Goal: Task Accomplishment & Management: Use online tool/utility

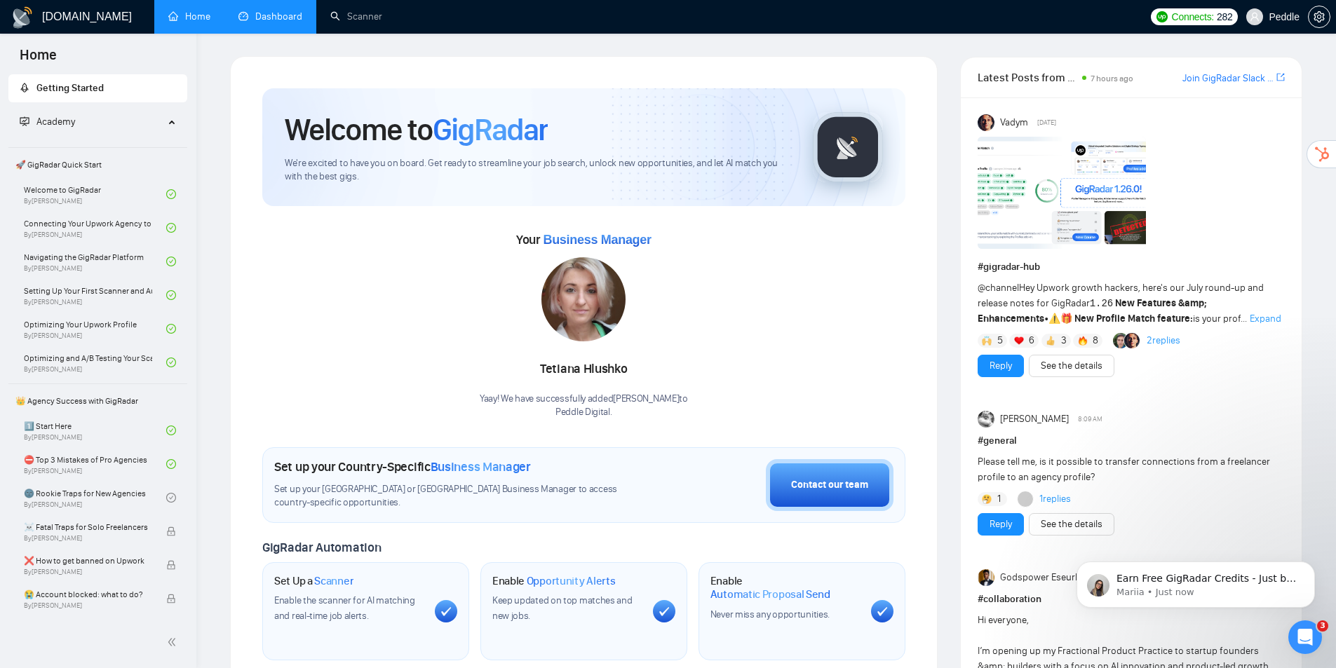
drag, startPoint x: 255, startPoint y: 25, endPoint x: 220, endPoint y: 9, distance: 39.2
click at [255, 22] on link "Dashboard" at bounding box center [270, 17] width 64 height 12
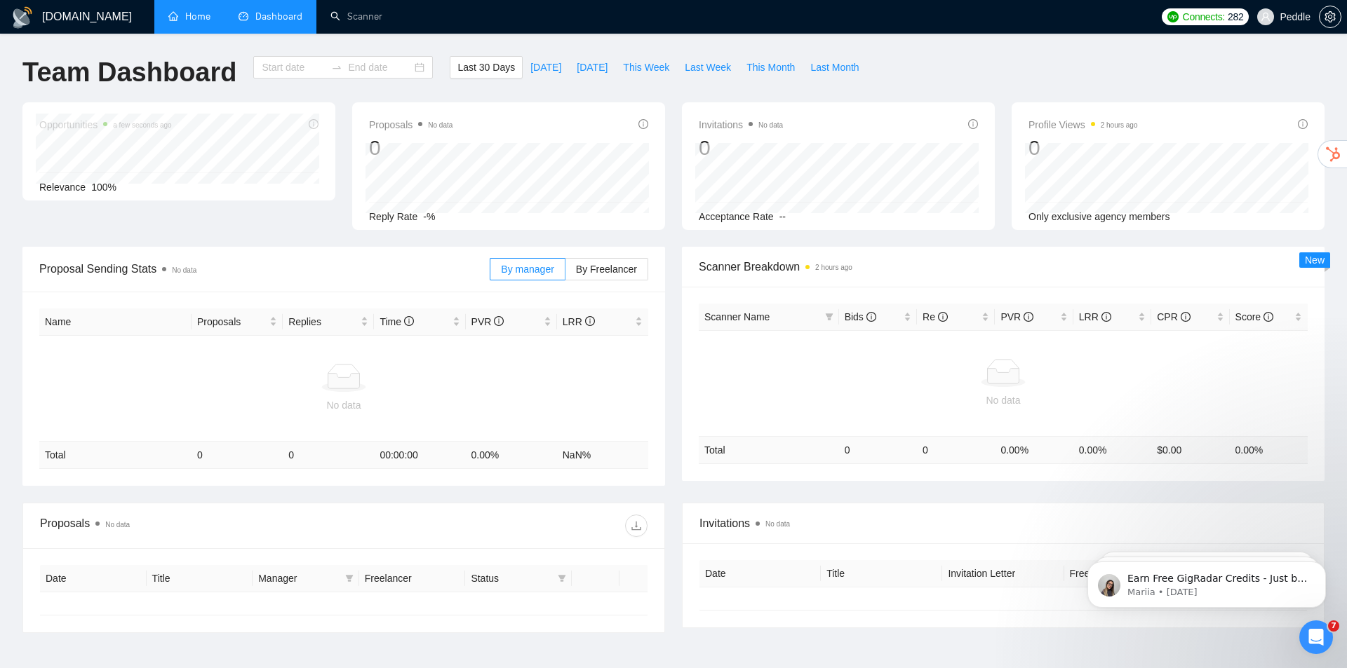
type input "[DATE]"
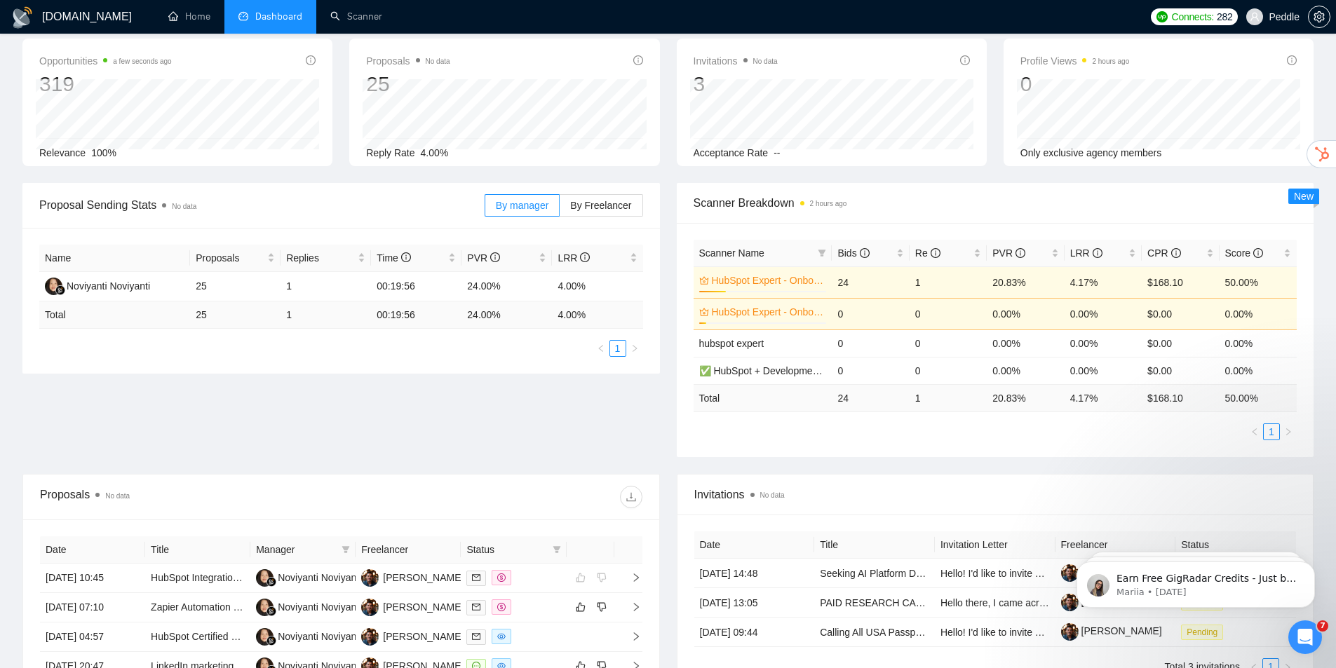
drag, startPoint x: 543, startPoint y: 440, endPoint x: 543, endPoint y: 460, distance: 20.3
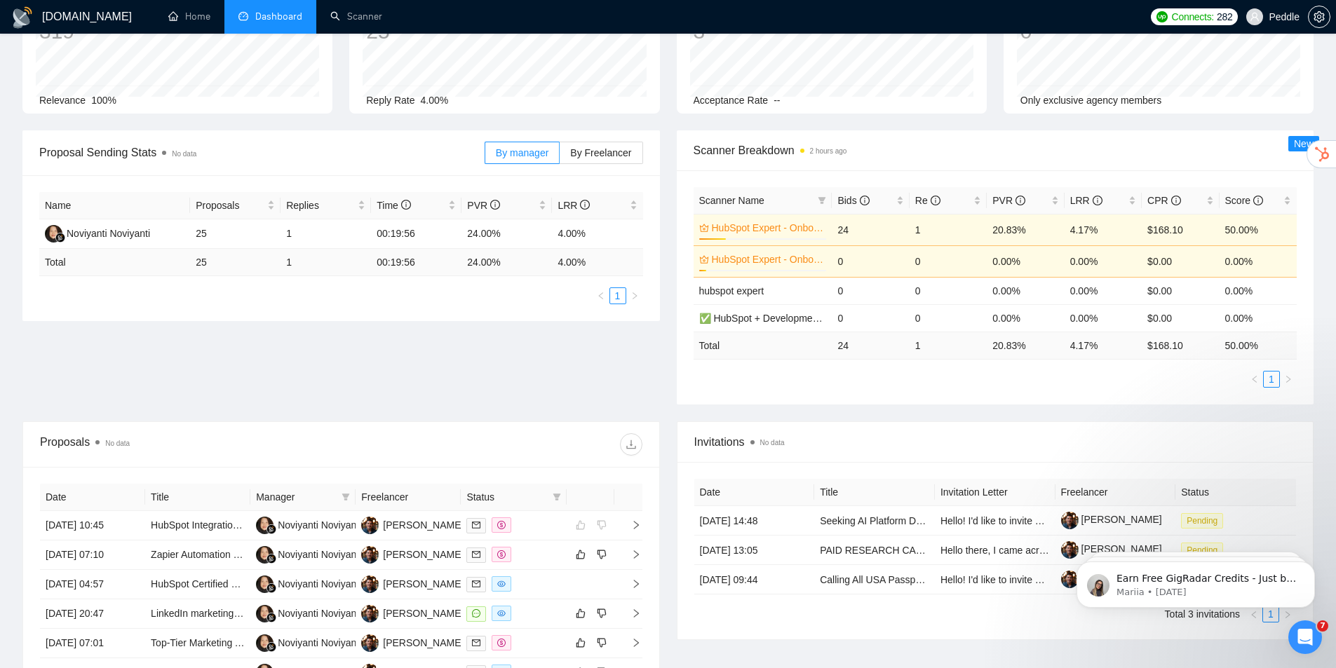
drag, startPoint x: 559, startPoint y: 402, endPoint x: 617, endPoint y: 376, distance: 63.7
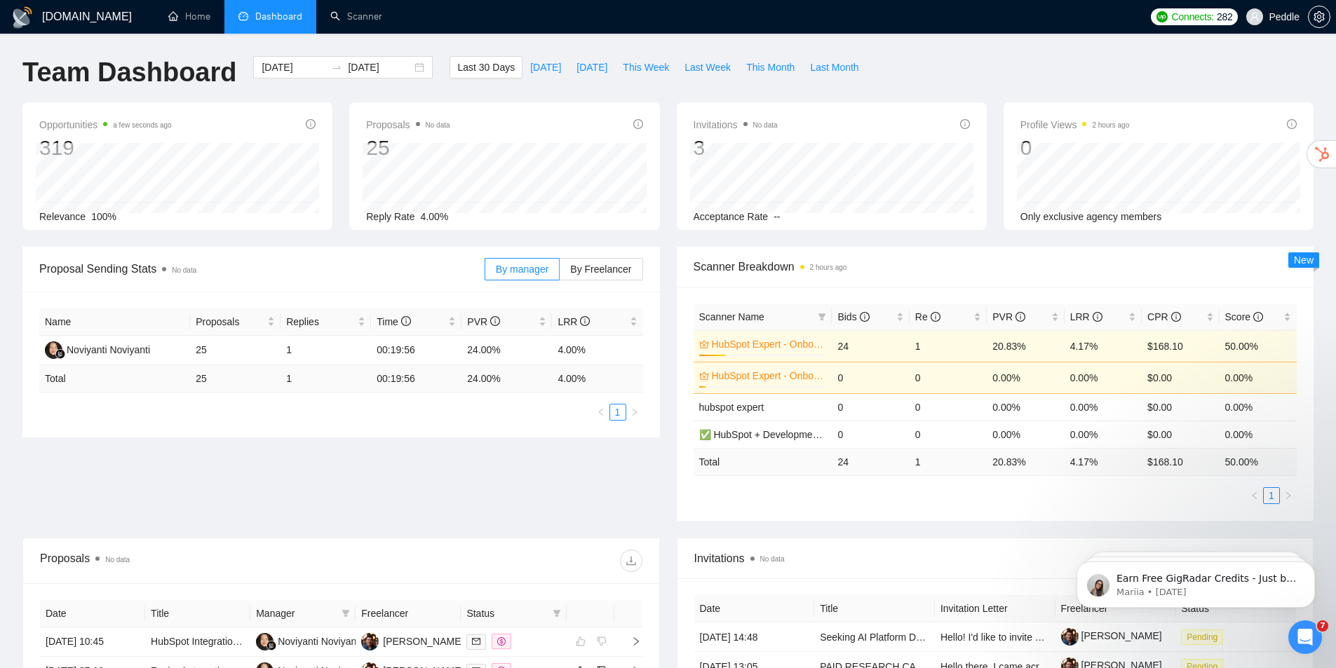
drag, startPoint x: 583, startPoint y: 361, endPoint x: 590, endPoint y: 295, distance: 66.3
click at [361, 18] on link "Scanner" at bounding box center [356, 17] width 52 height 12
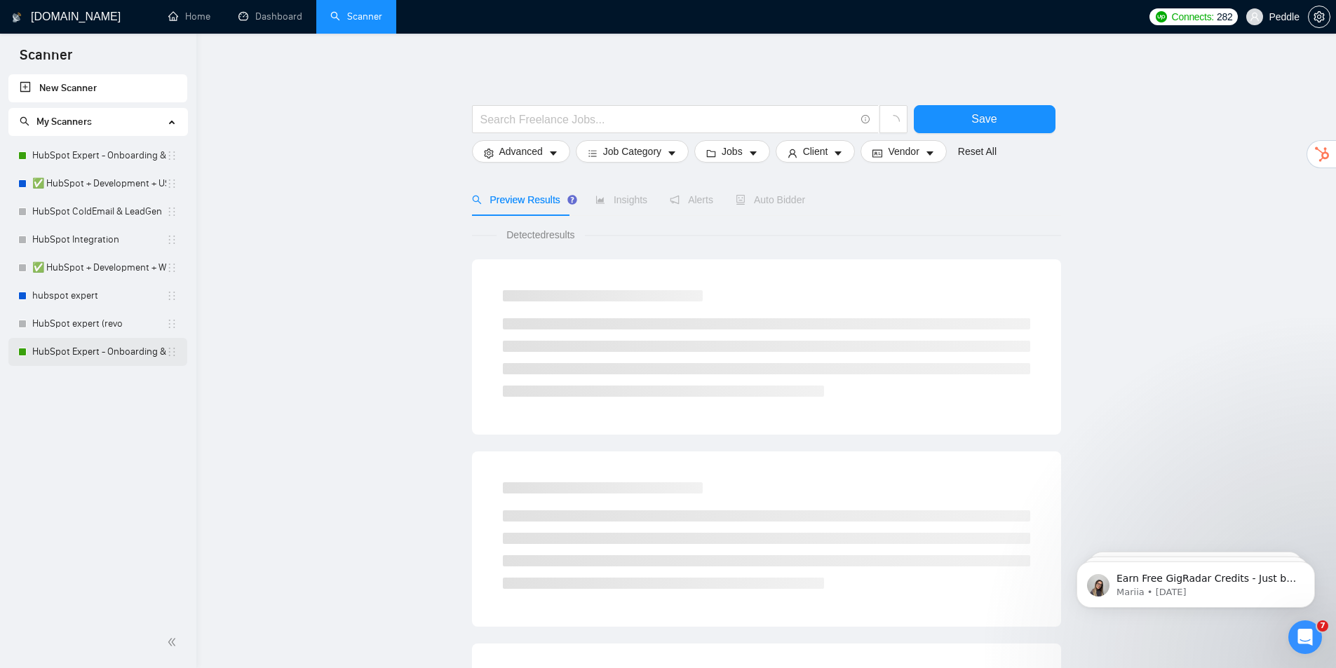
click at [124, 356] on link "HubSpot Expert - Onboarding & Implementation (V2)" at bounding box center [99, 352] width 134 height 28
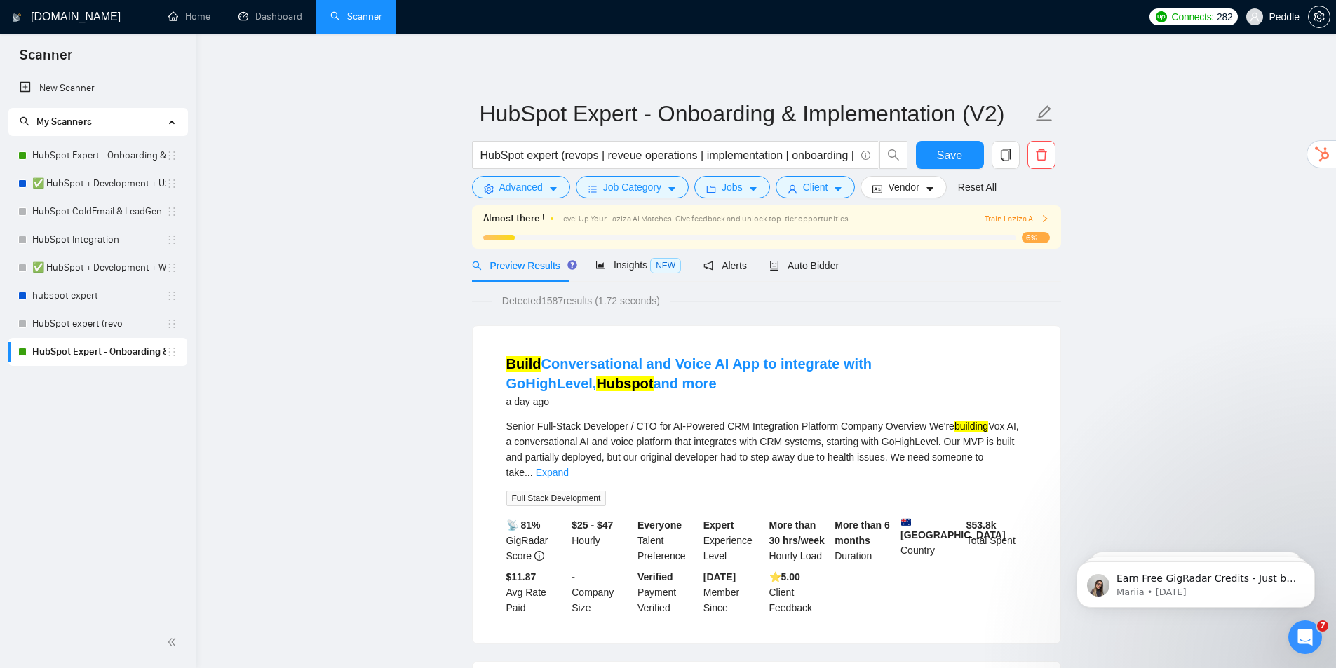
click at [1027, 216] on span "Train Laziza AI" at bounding box center [1017, 219] width 65 height 13
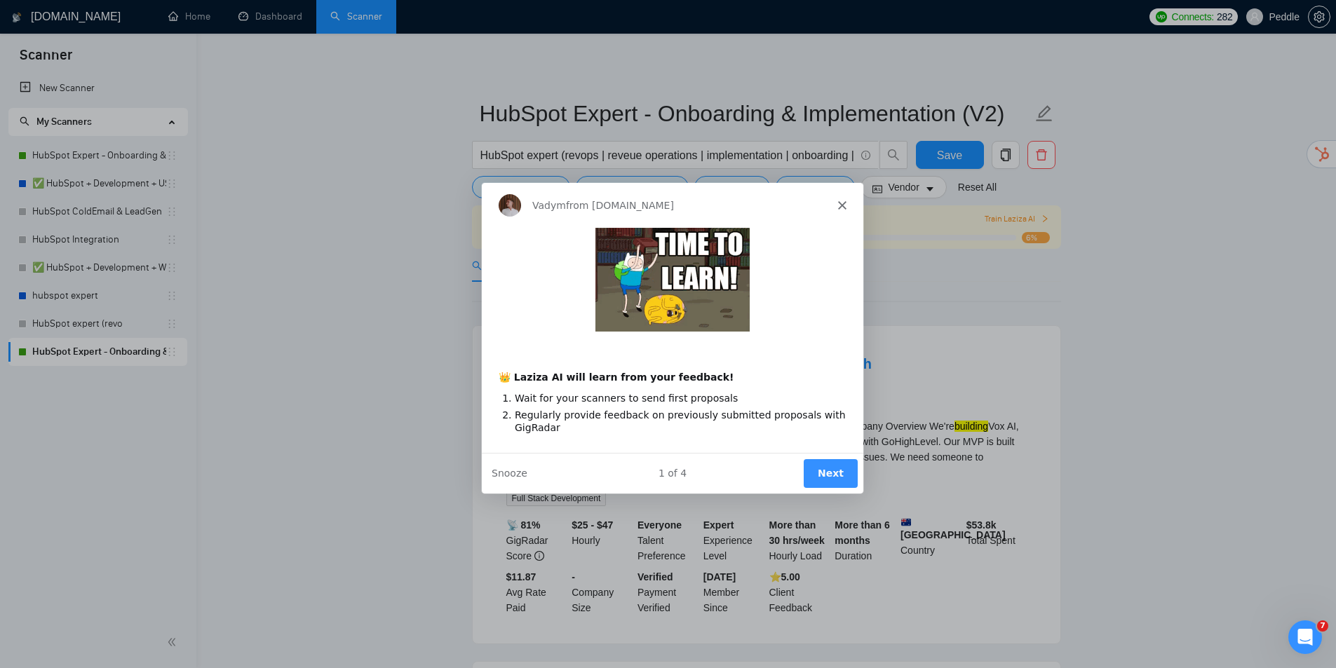
click at [839, 473] on button "Next" at bounding box center [829, 473] width 54 height 29
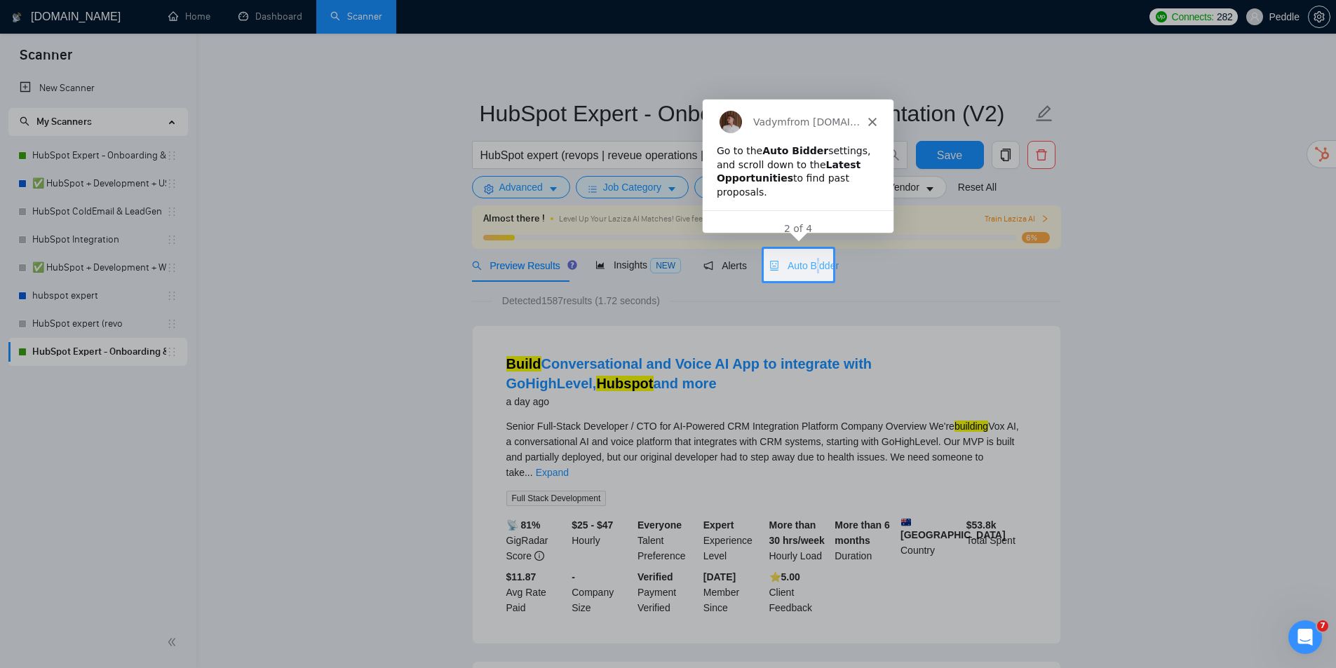
click at [814, 258] on div "Auto Bidder" at bounding box center [803, 265] width 69 height 15
click at [815, 263] on span "Auto Bidder" at bounding box center [803, 265] width 69 height 11
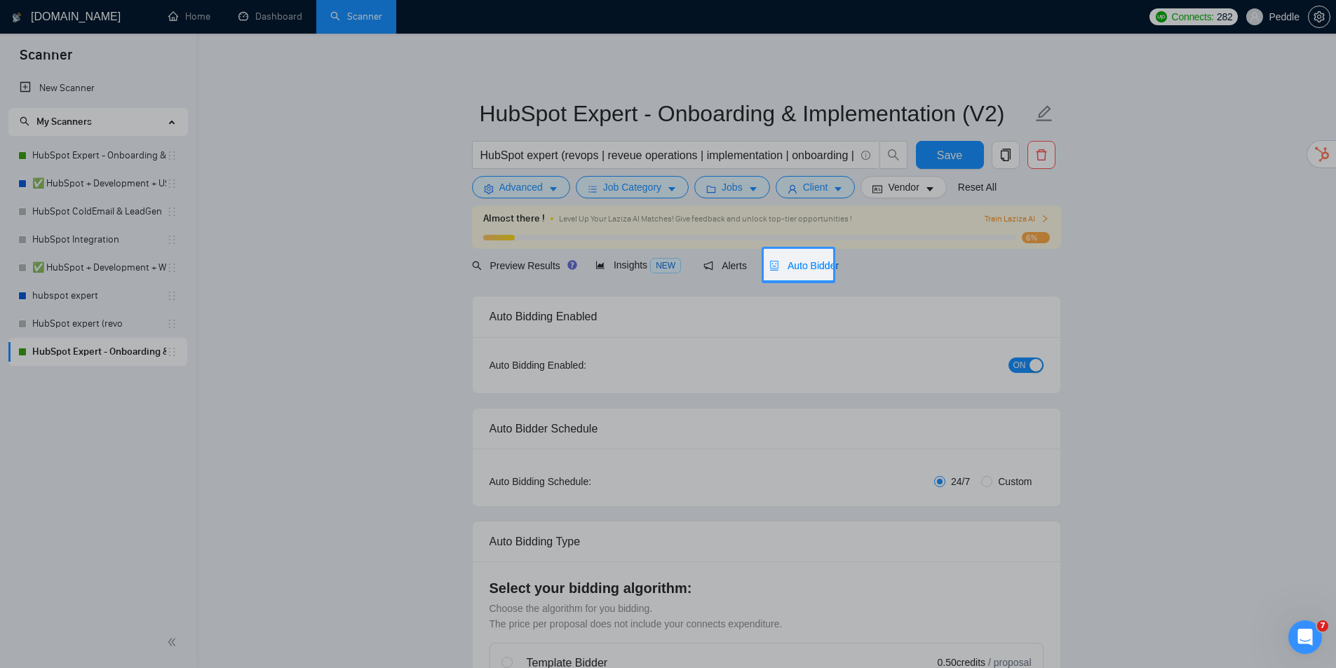
radio input "false"
radio input "true"
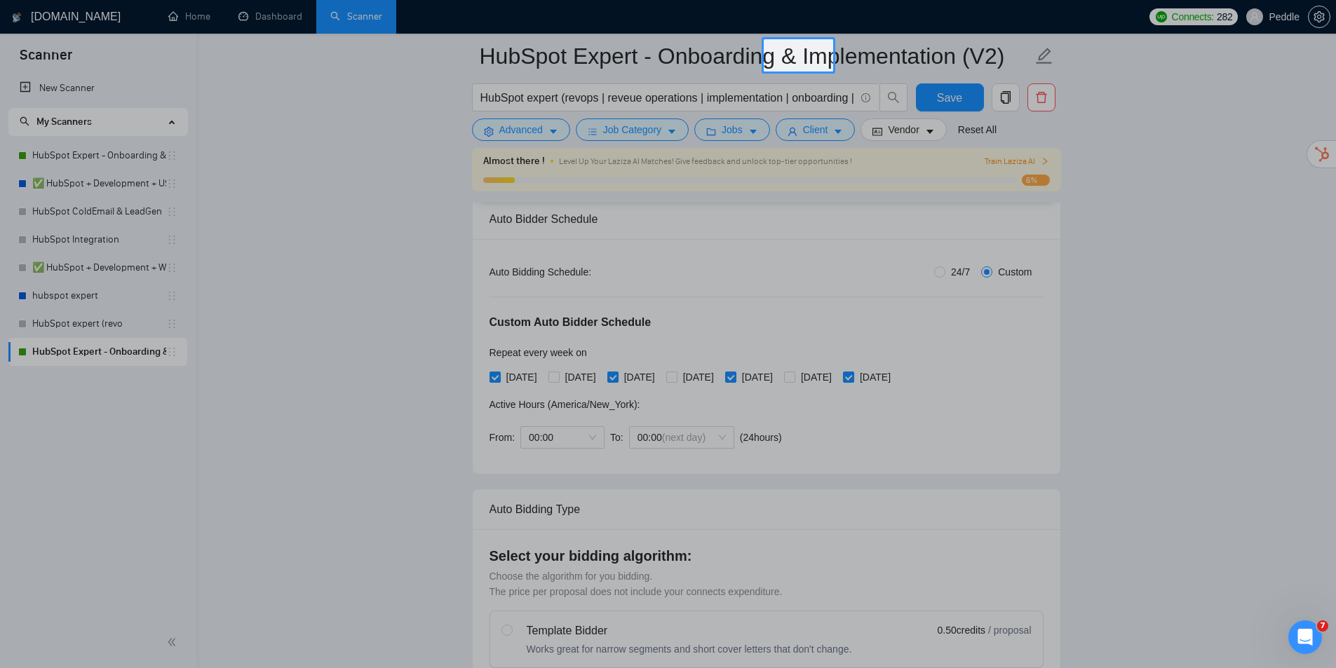
drag, startPoint x: 1154, startPoint y: 231, endPoint x: 1143, endPoint y: 303, distance: 72.5
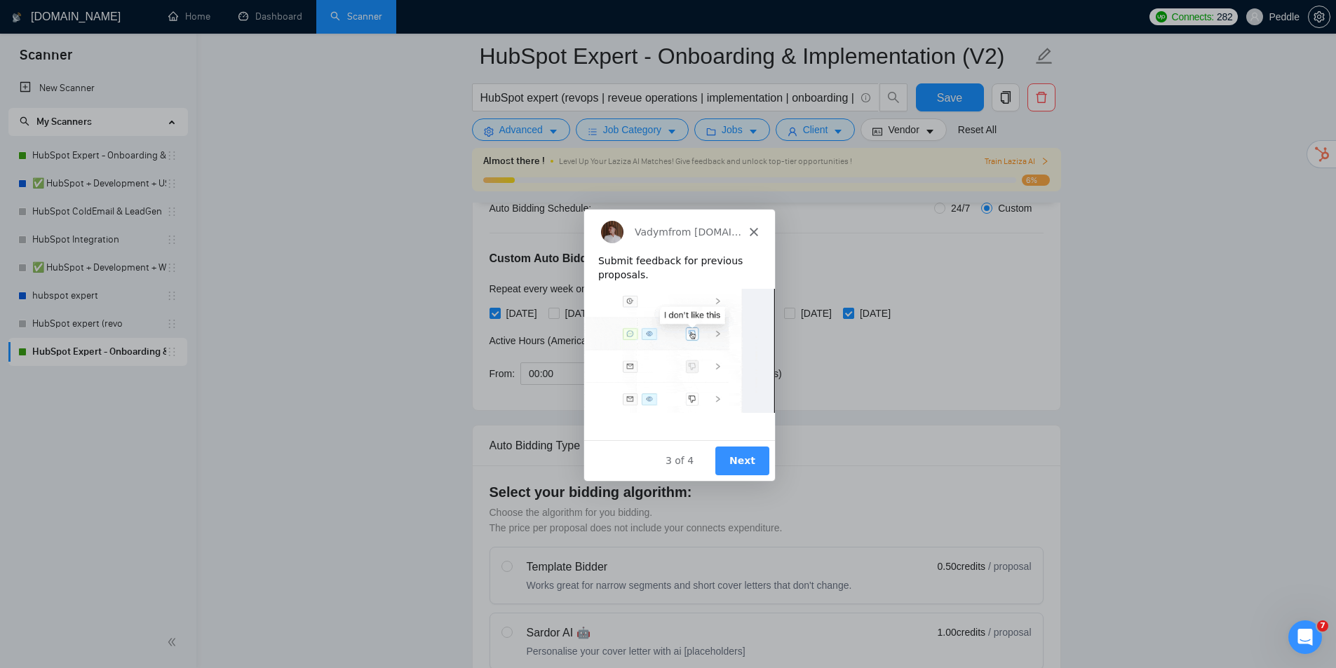
click at [738, 456] on button "Next" at bounding box center [741, 459] width 54 height 29
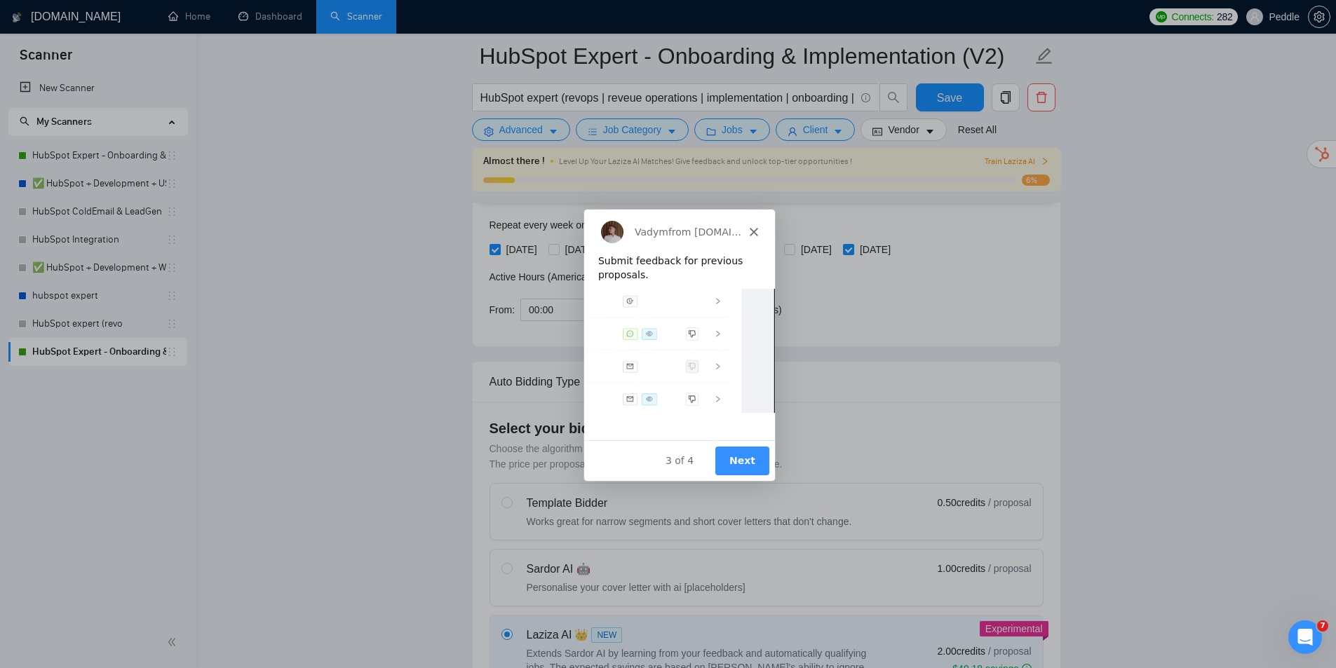
scroll to position [623, 0]
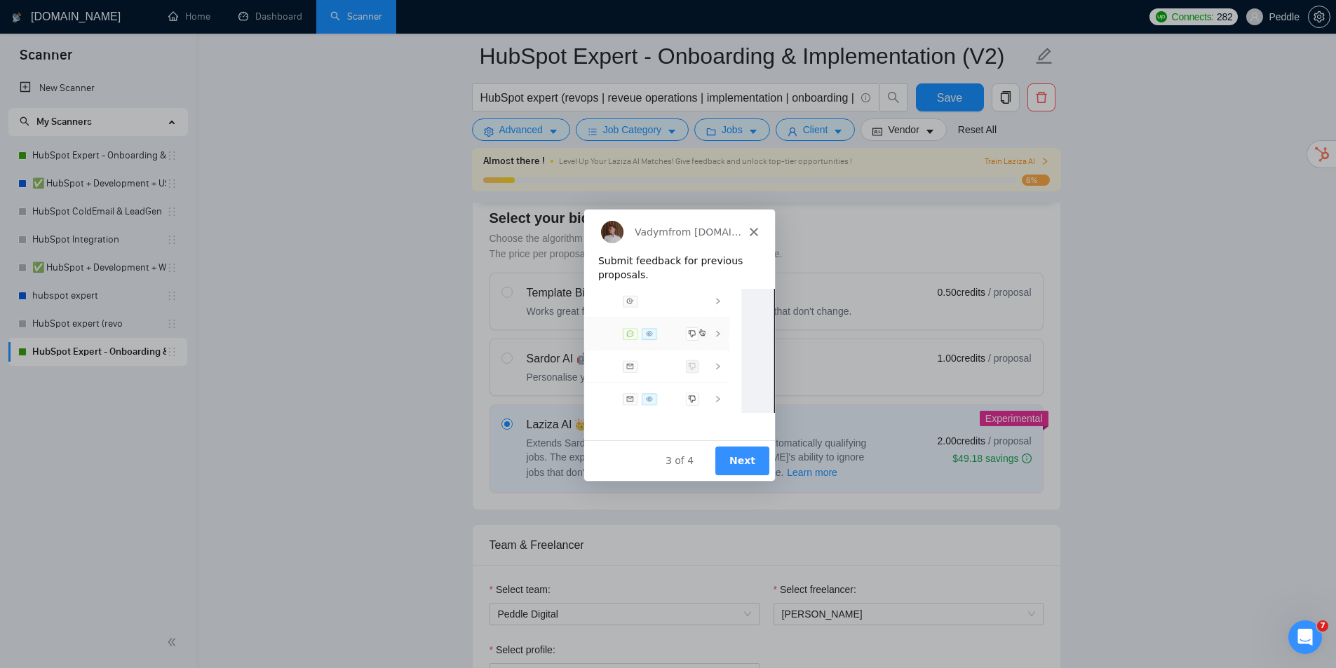
drag, startPoint x: 1199, startPoint y: 251, endPoint x: 921, endPoint y: 381, distance: 306.6
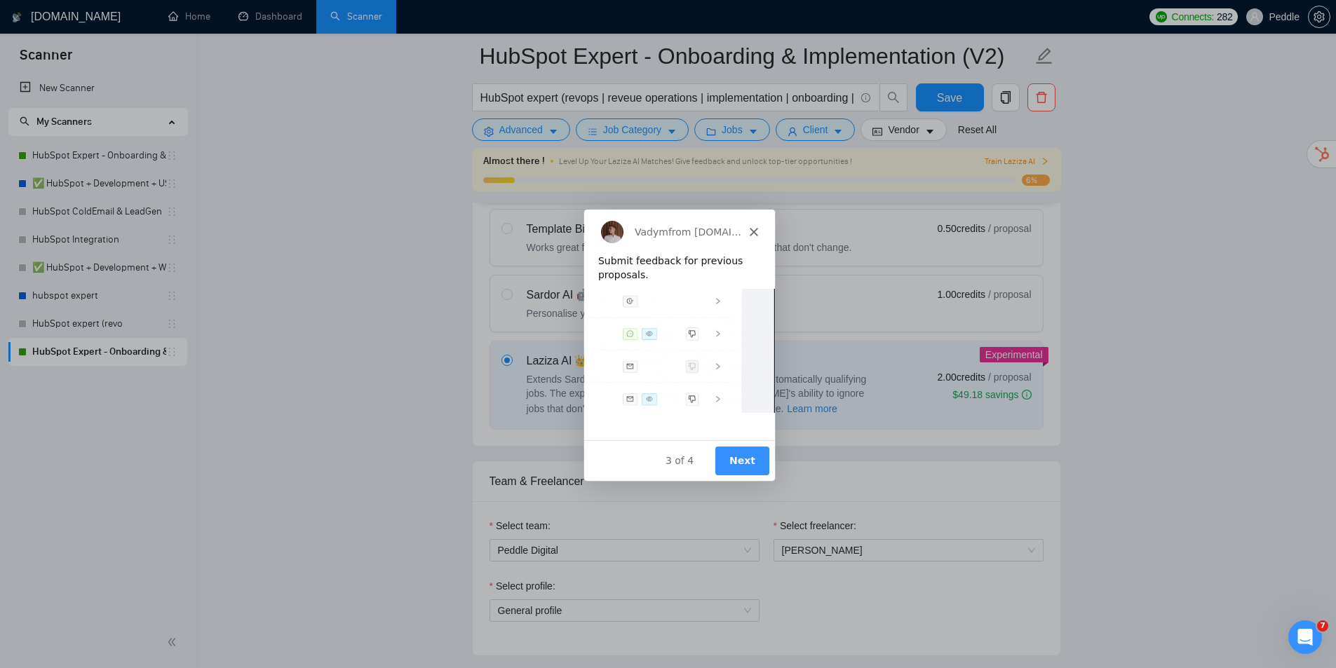
click at [758, 457] on button "Next" at bounding box center [741, 459] width 54 height 29
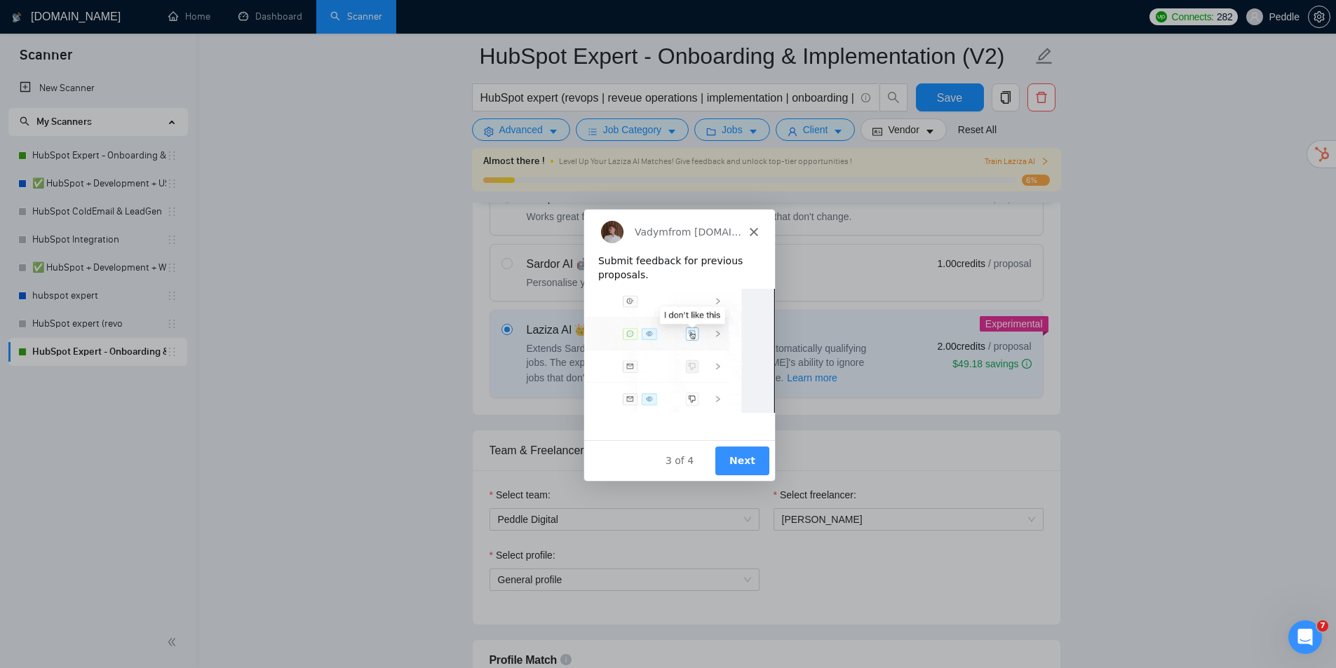
scroll to position [1327, 0]
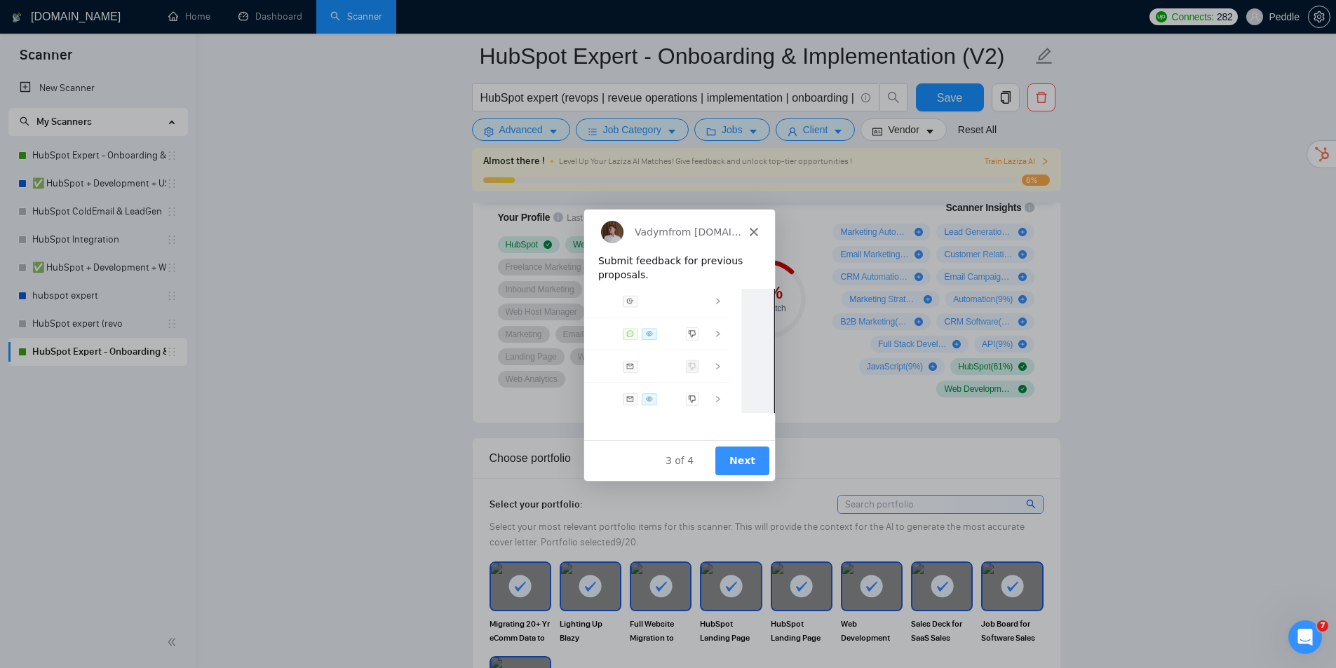
drag, startPoint x: 1217, startPoint y: 175, endPoint x: 1009, endPoint y: 353, distance: 274.0
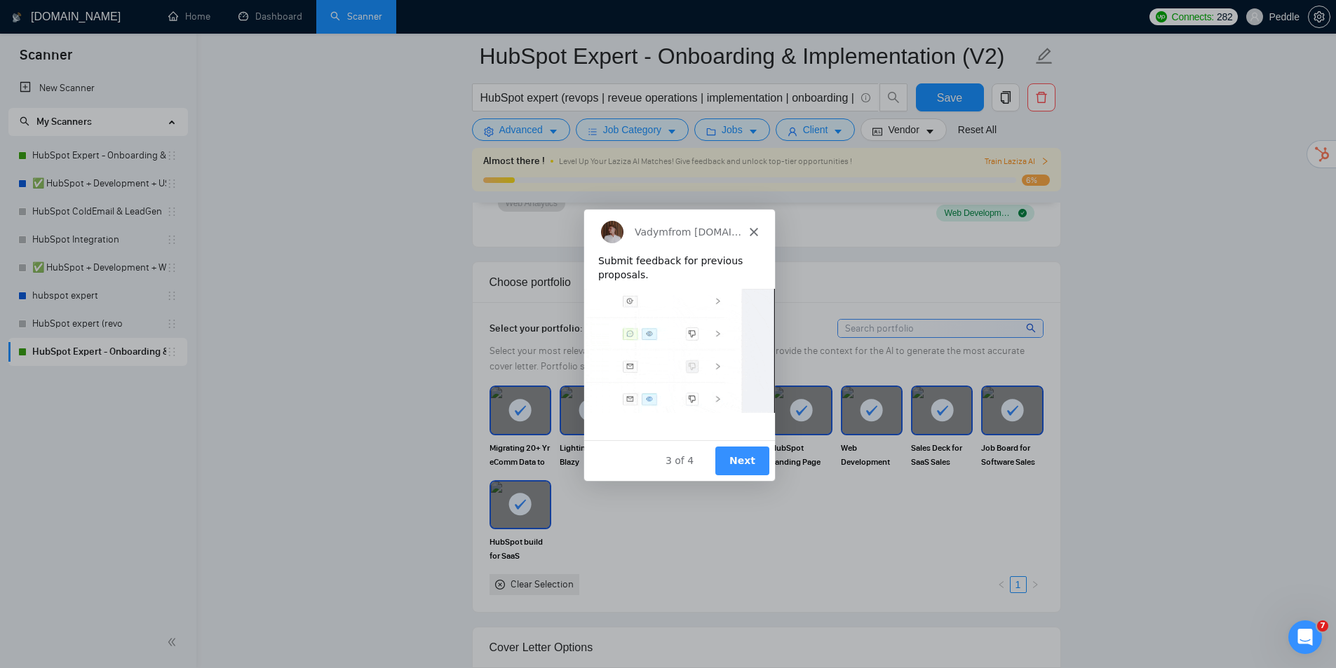
click at [728, 472] on button "Next" at bounding box center [741, 459] width 54 height 29
click at [748, 463] on button "Next" at bounding box center [741, 459] width 54 height 29
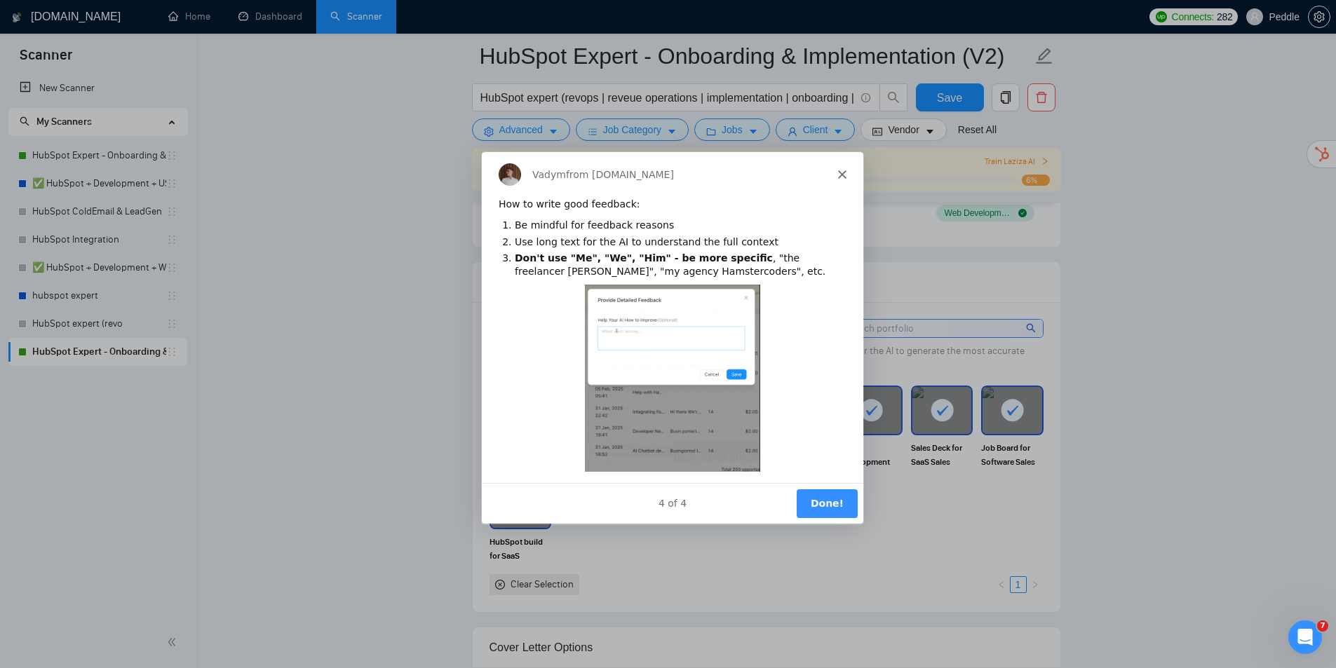
click at [844, 499] on button "Done!" at bounding box center [825, 503] width 61 height 29
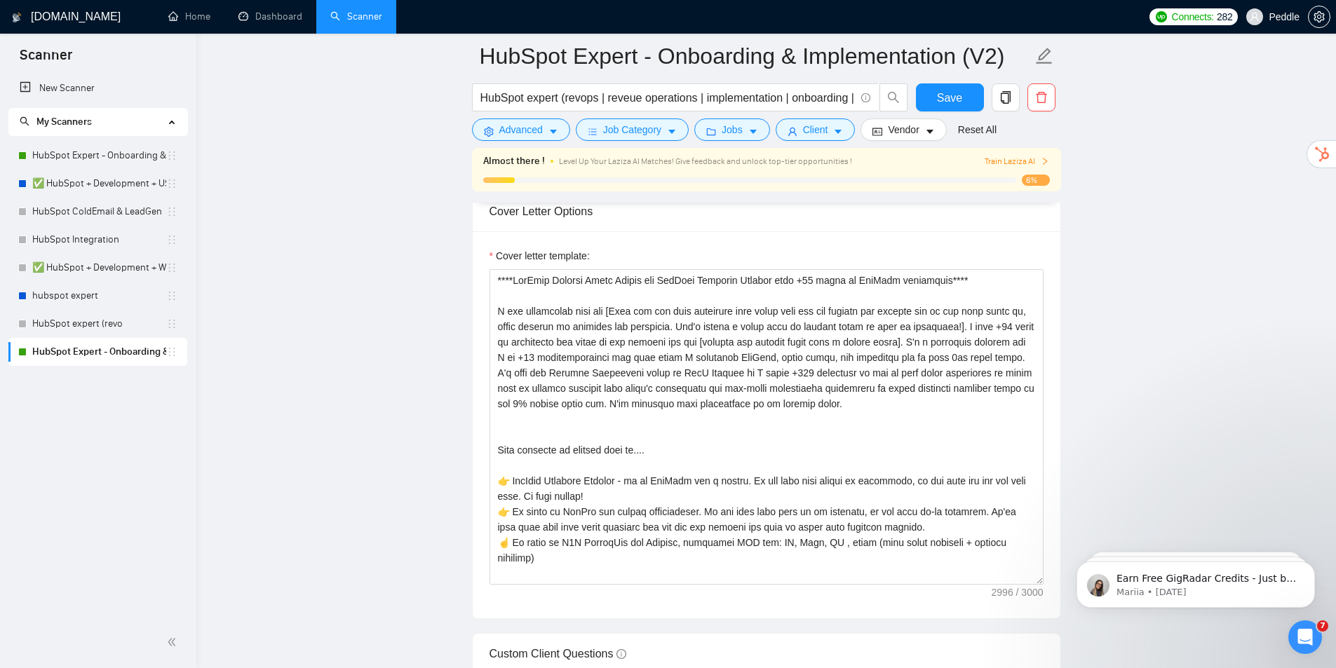
drag, startPoint x: 1181, startPoint y: 317, endPoint x: 1241, endPoint y: 336, distance: 63.2
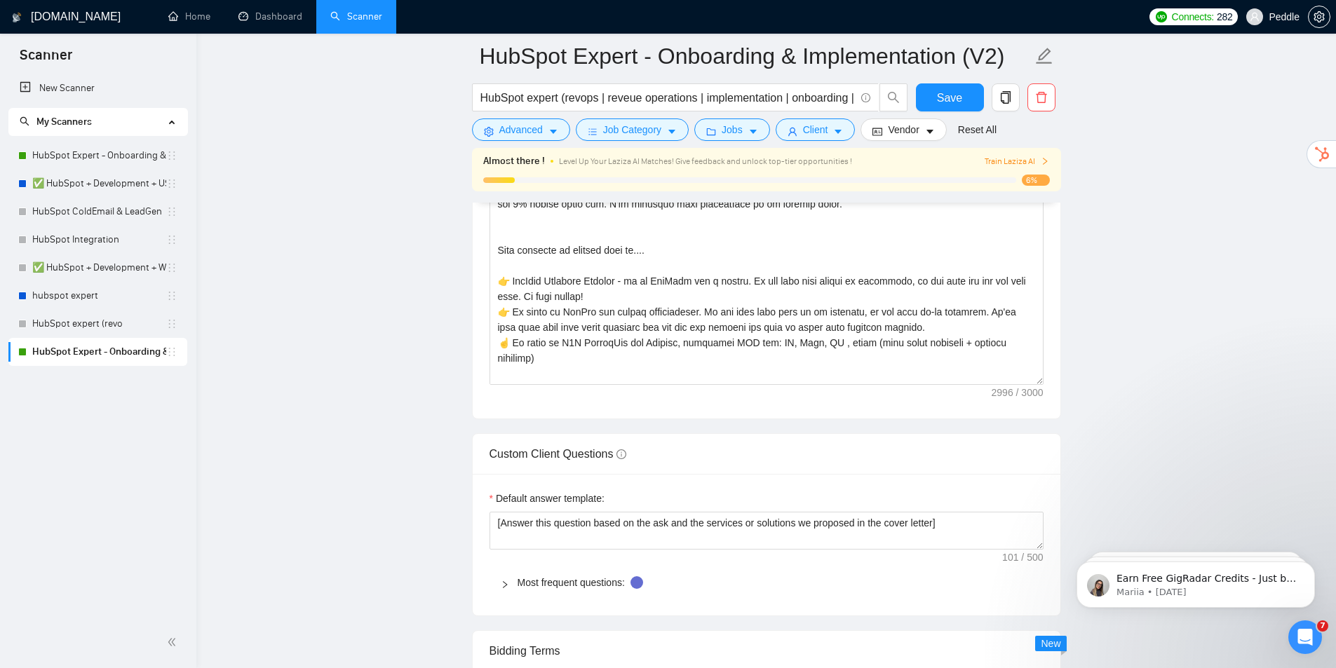
drag, startPoint x: 1234, startPoint y: 292, endPoint x: 1180, endPoint y: 356, distance: 83.6
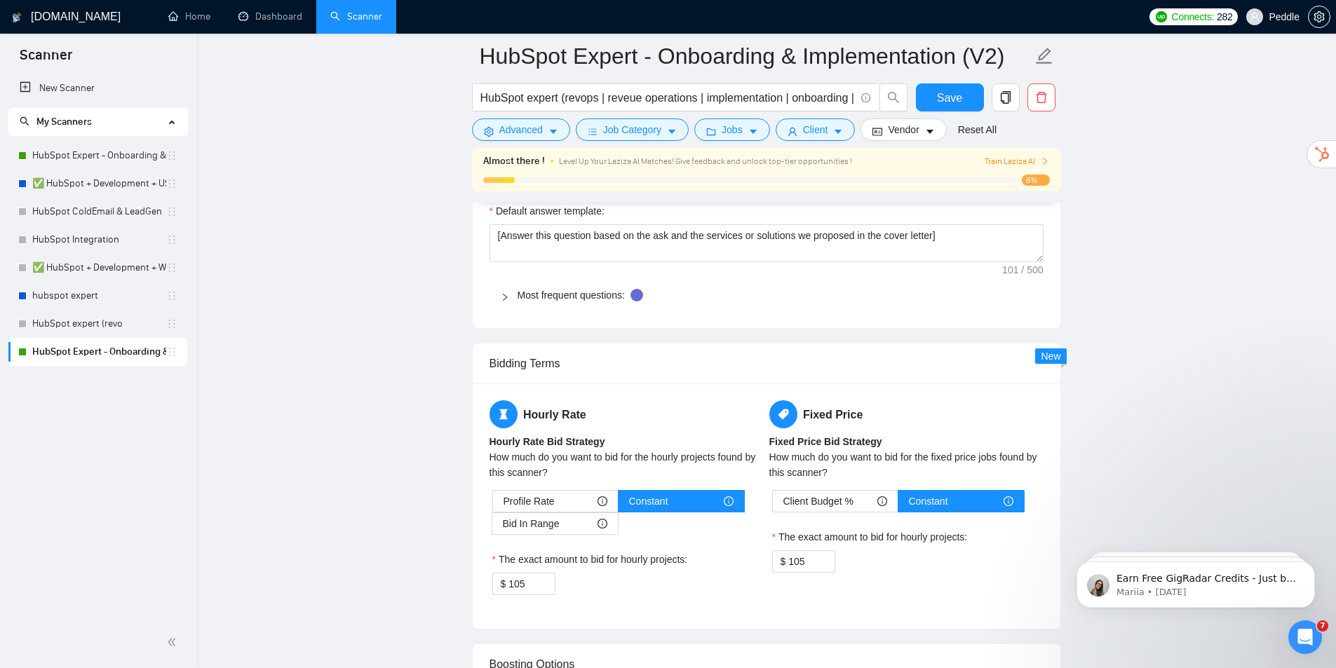
drag, startPoint x: 1223, startPoint y: 225, endPoint x: 1252, endPoint y: 315, distance: 94.5
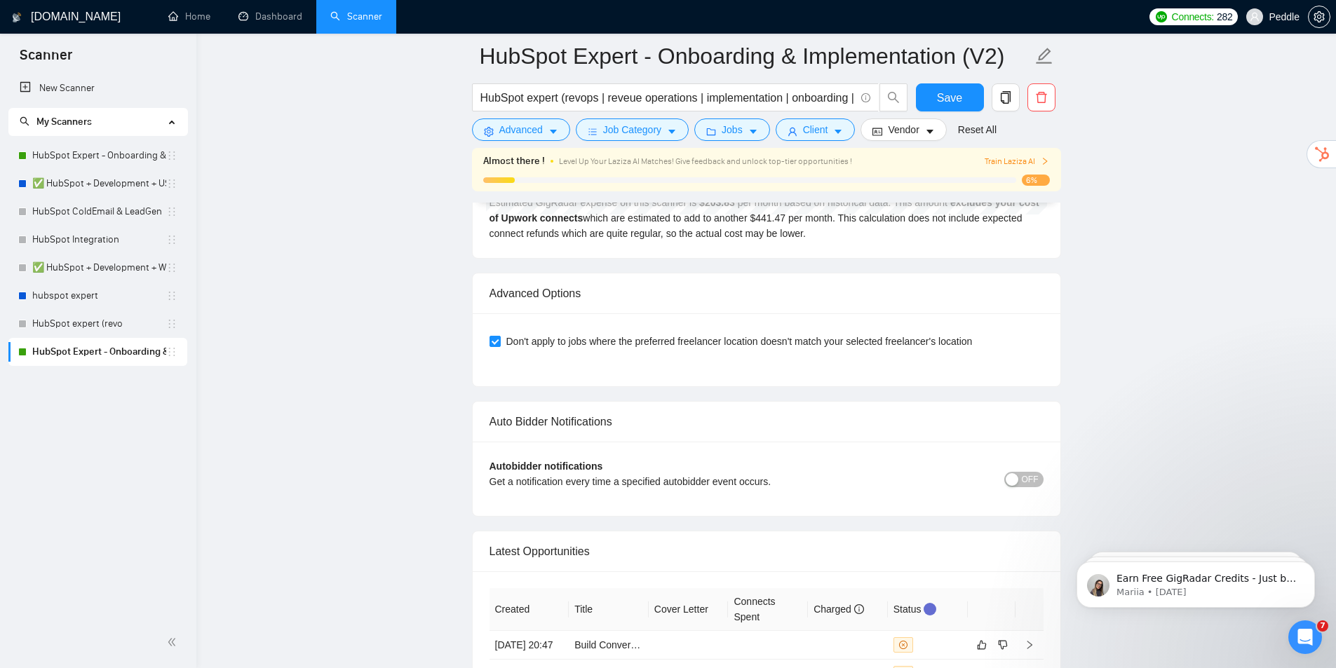
scroll to position [3566, 0]
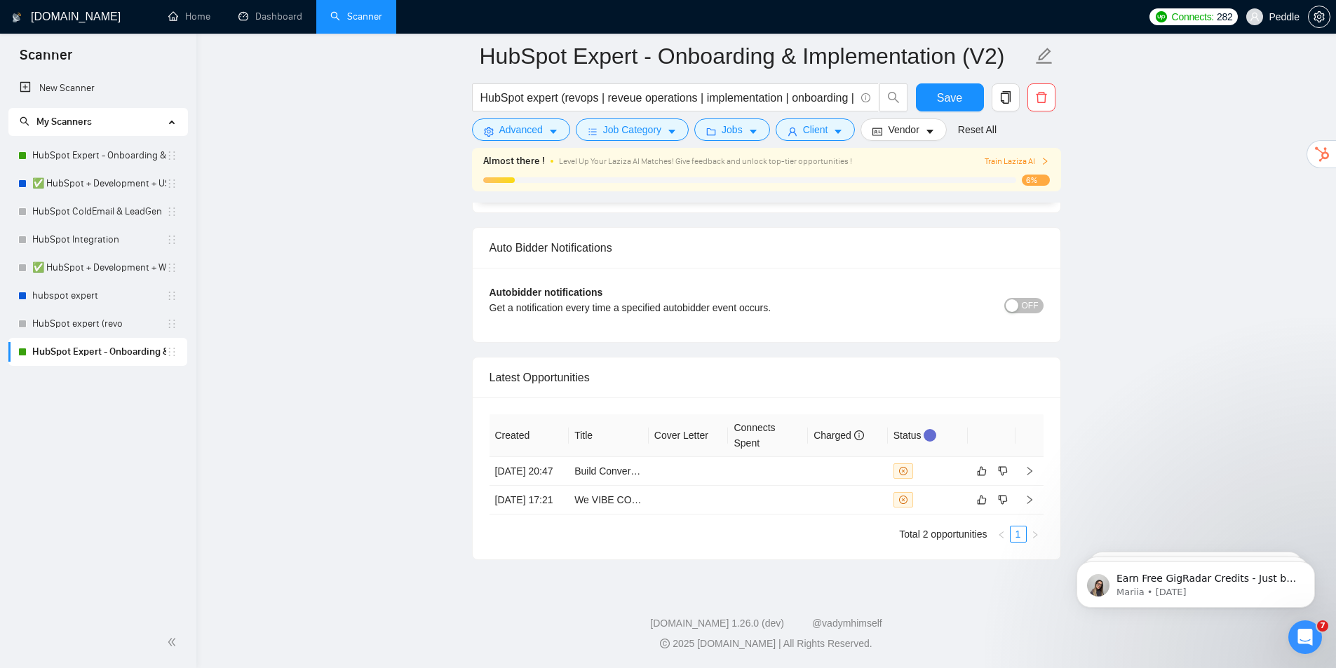
drag, startPoint x: 1185, startPoint y: 236, endPoint x: 1222, endPoint y: 323, distance: 94.3
drag, startPoint x: 966, startPoint y: 270, endPoint x: 995, endPoint y: 312, distance: 51.0
click at [602, 466] on link "Build Conversational and Voice AI App to integrate with GoHighLevel, Hubspot an…" at bounding box center [766, 471] width 385 height 11
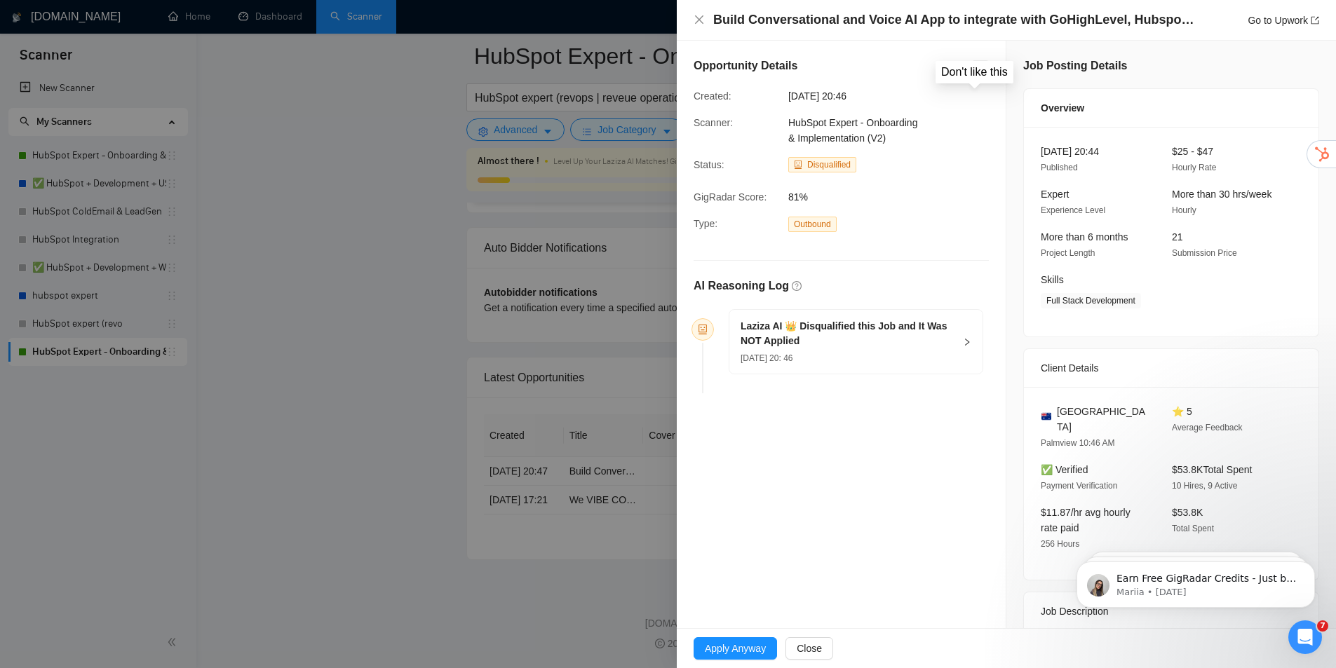
click at [976, 69] on icon "dislike" at bounding box center [981, 68] width 10 height 11
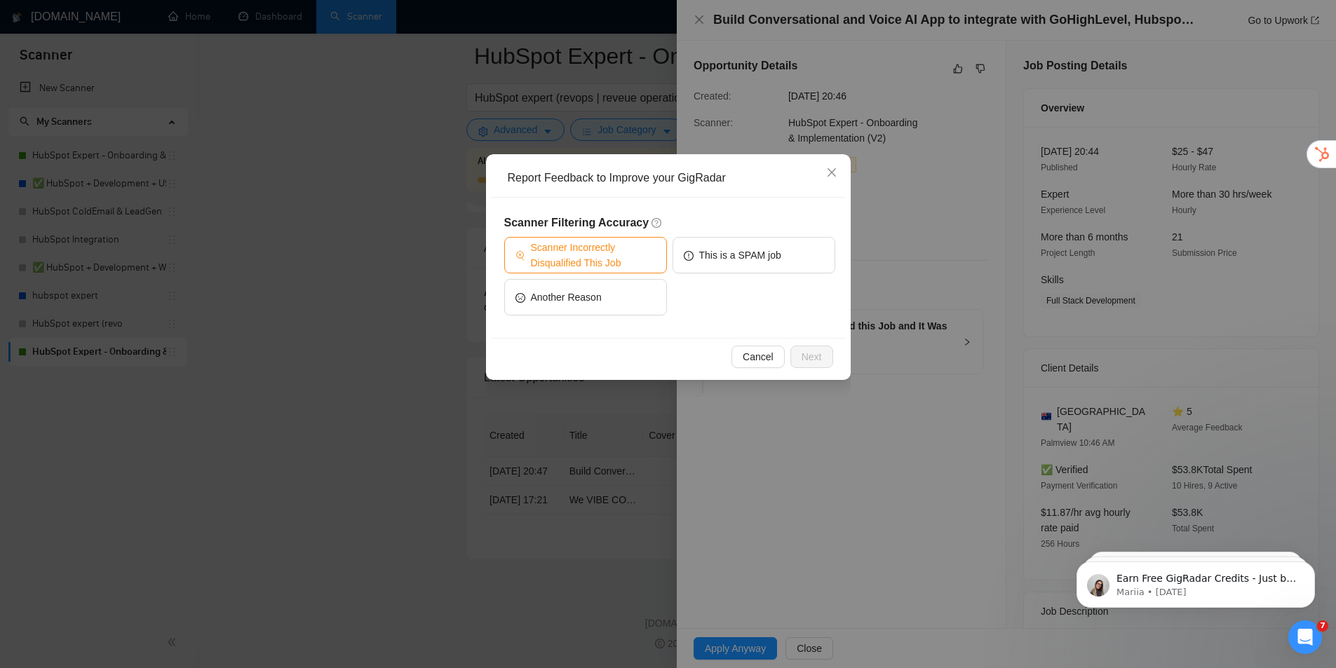
click at [575, 252] on span "Scanner Incorrectly Disqualified This Job" at bounding box center [593, 255] width 125 height 31
click at [806, 361] on span "Next" at bounding box center [812, 356] width 20 height 15
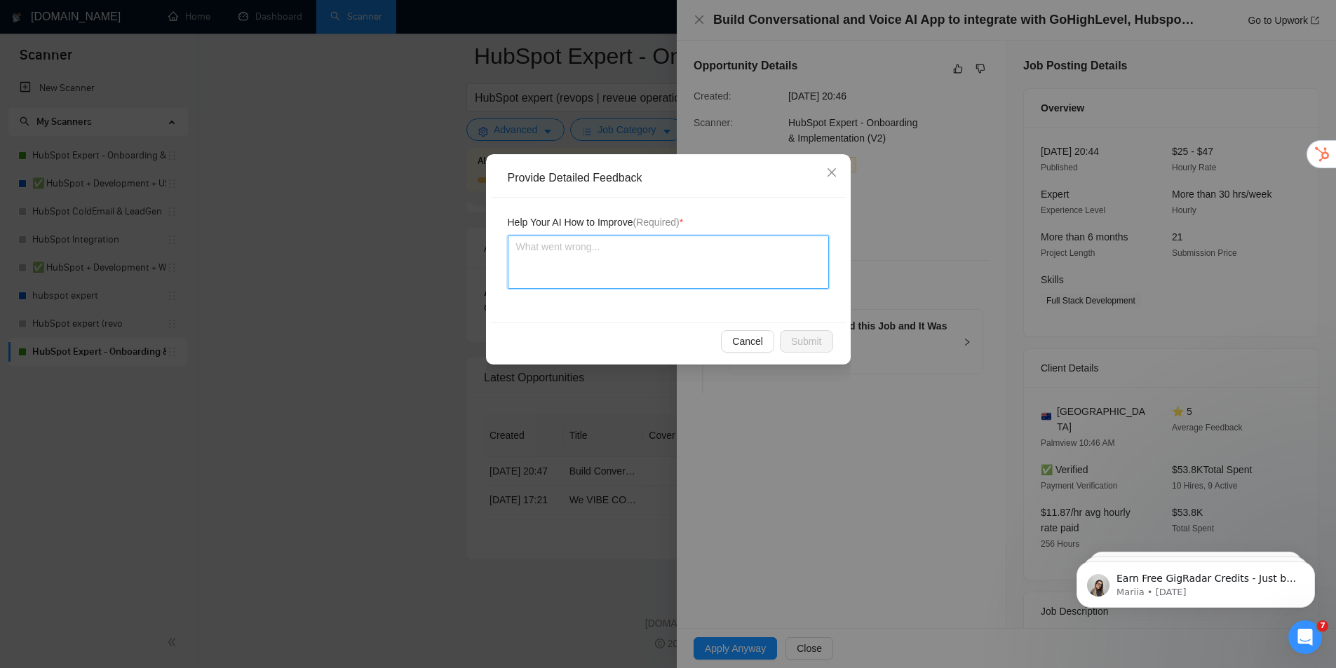
click at [656, 244] on textarea at bounding box center [668, 262] width 321 height 53
paste textarea "Lore ipsumdolo sit ametcons, ad eli seddoeiusm te inc utla etdolore magnaali en…"
type textarea "Lore ipsumdolo sit ametcons, ad eli seddoeiusm te inc utla etdolore magnaali en…"
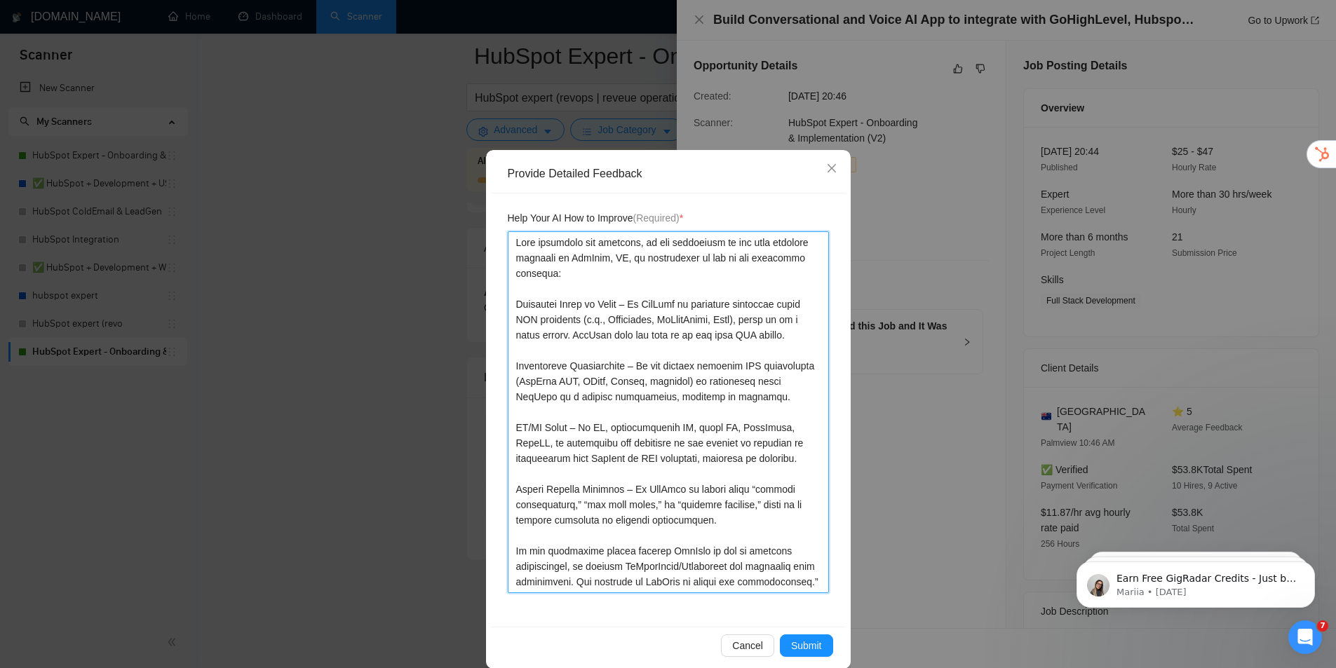
scroll to position [22, 0]
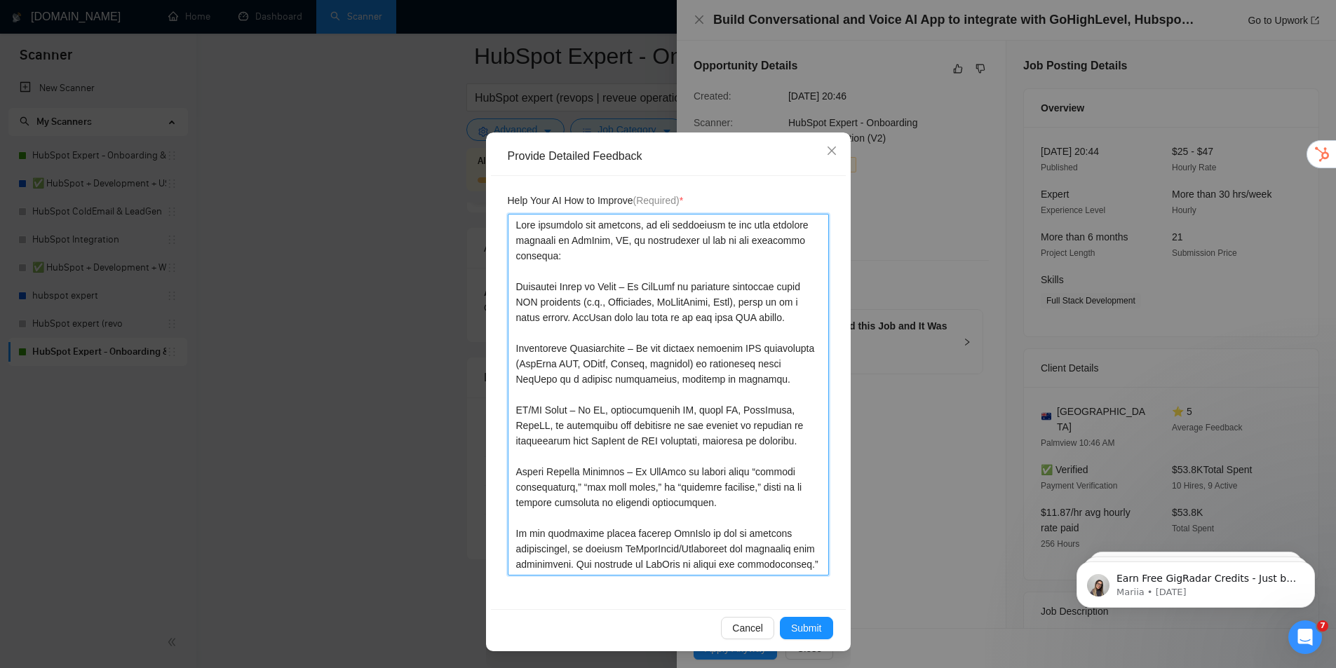
drag, startPoint x: 720, startPoint y: 431, endPoint x: 775, endPoint y: 483, distance: 75.9
click at [808, 564] on textarea at bounding box center [668, 395] width 321 height 362
type textarea "Lore ipsumdolo sit ametcons, ad eli seddoeiusm te inc utla etdolore magnaali en…"
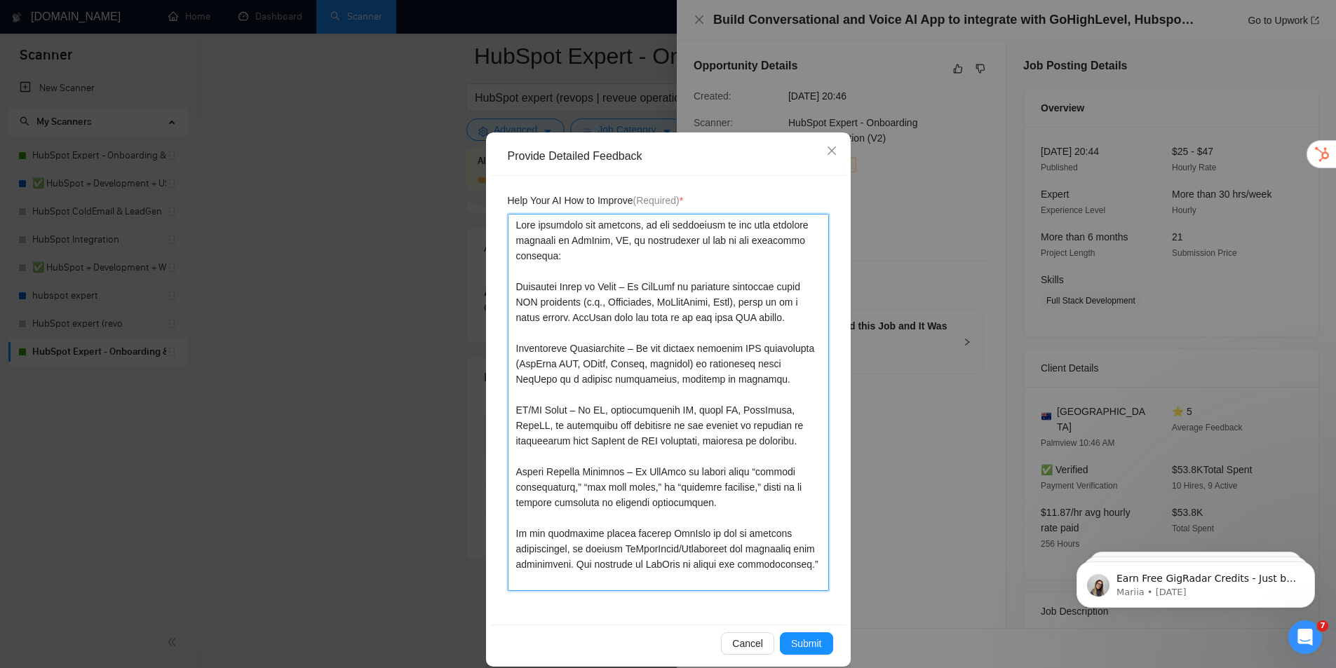
type textarea "Lore ipsumdolo sit ametcons, ad eli seddoeiusm te inc utla etdolore magnaali en…"
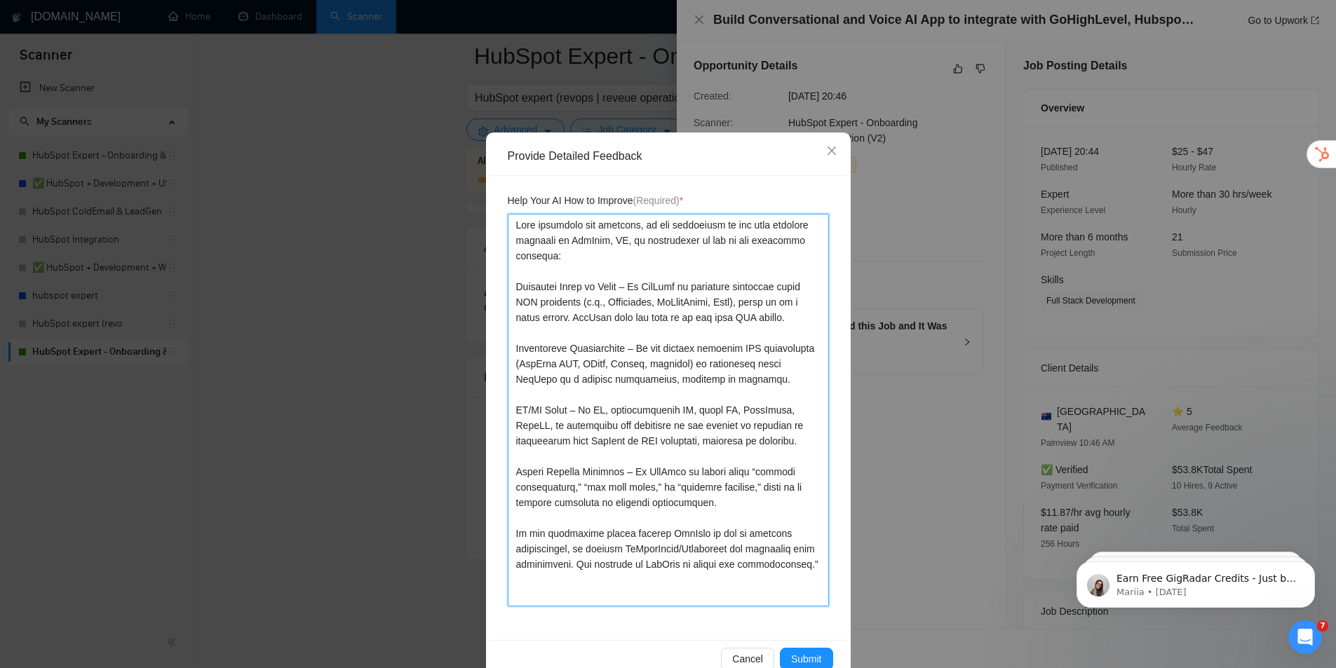
type textarea "Lore ipsumdolo sit ametcons, ad eli seddoeiusm te inc utla etdolore magnaali en…"
paste textarea "Loremip Dolorsitametco +2 adipis el “SedDoei” te incididun utlabore et dol magn…"
type textarea "Lore ipsumdolo sit ametcons, ad eli seddoeiusm te inc utla etdolore magnaali en…"
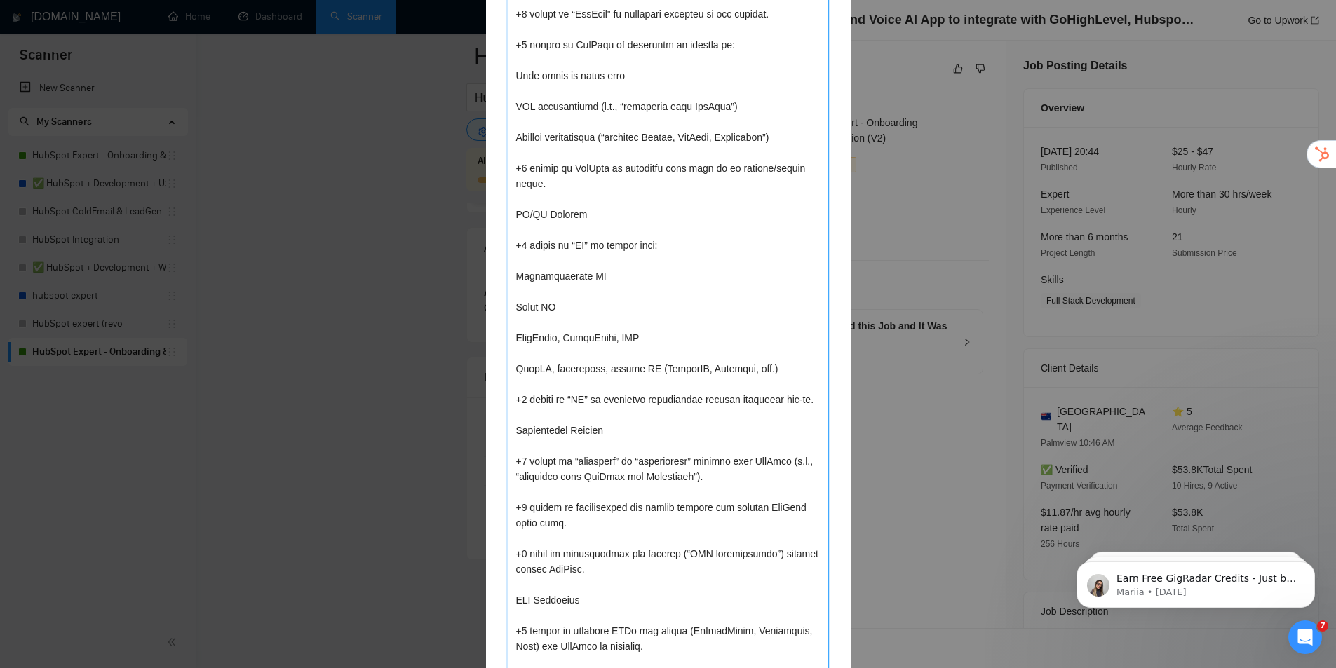
drag, startPoint x: 750, startPoint y: 356, endPoint x: 739, endPoint y: 227, distance: 130.3
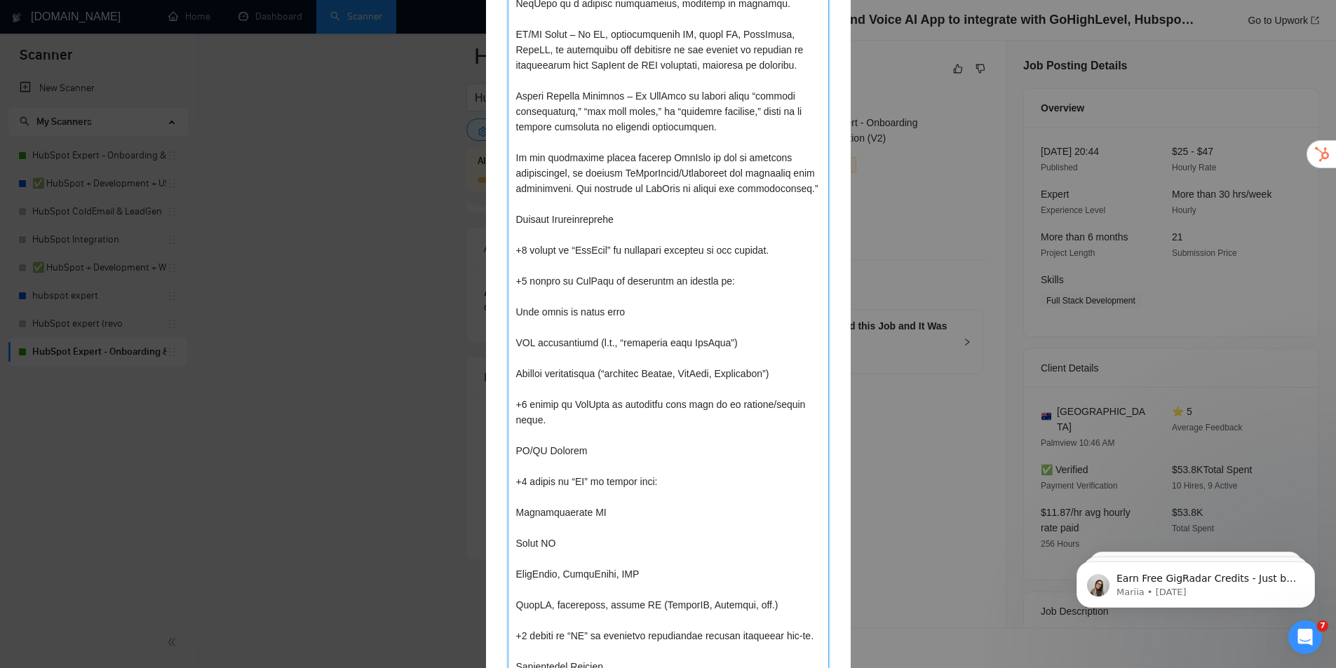
scroll to position [136, 0]
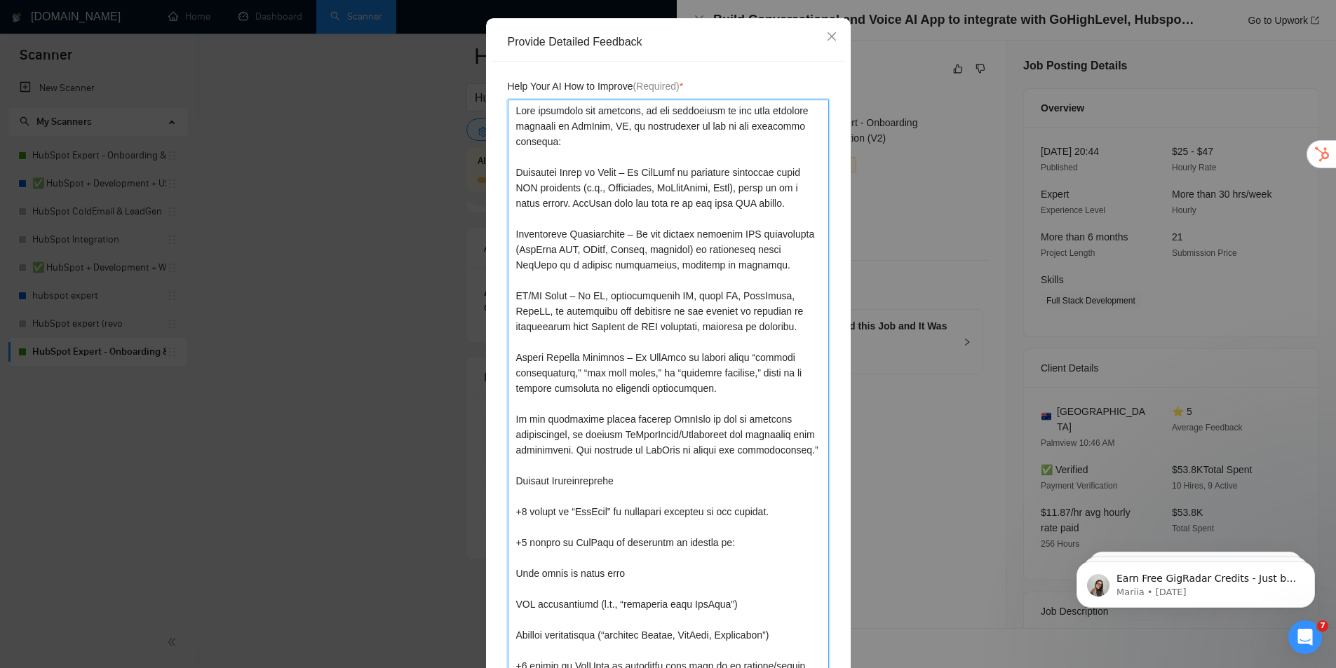
drag, startPoint x: 647, startPoint y: 281, endPoint x: 645, endPoint y: 209, distance: 71.6
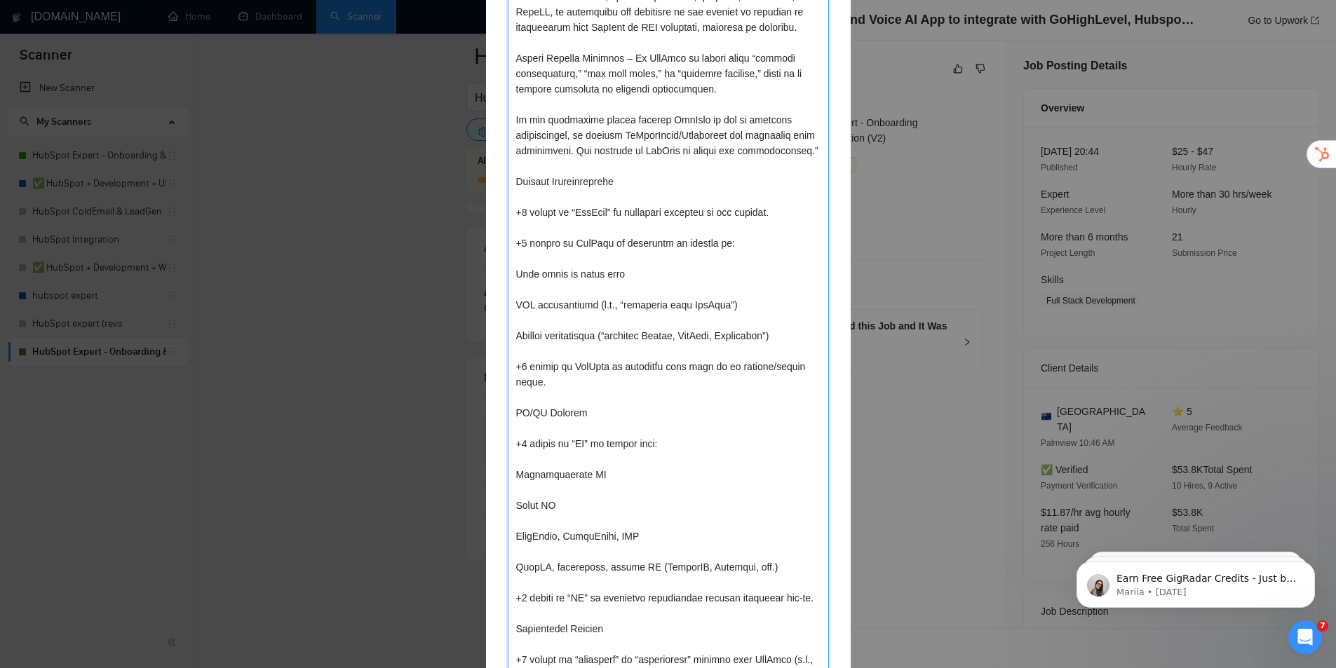
drag, startPoint x: 546, startPoint y: 447, endPoint x: 563, endPoint y: 465, distance: 23.8
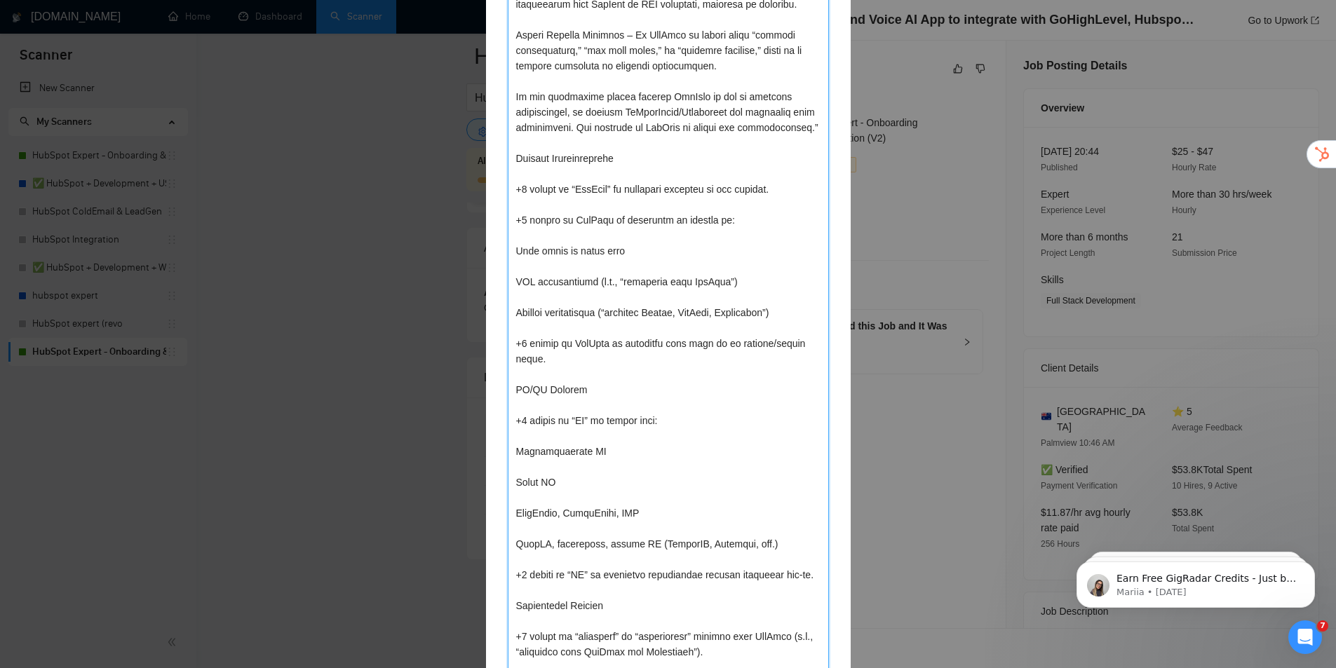
click at [614, 156] on textarea at bounding box center [668, 559] width 321 height 1565
type textarea "Lore ipsumdolo sit ametcons, ad eli seddoeiusm te inc utla etdolore magnaali en…"
click at [513, 210] on textarea at bounding box center [668, 559] width 321 height 1565
type textarea "Lore ipsumdolo sit ametcons, ad eli seddoeiusm te inc utla etdolore magnaali en…"
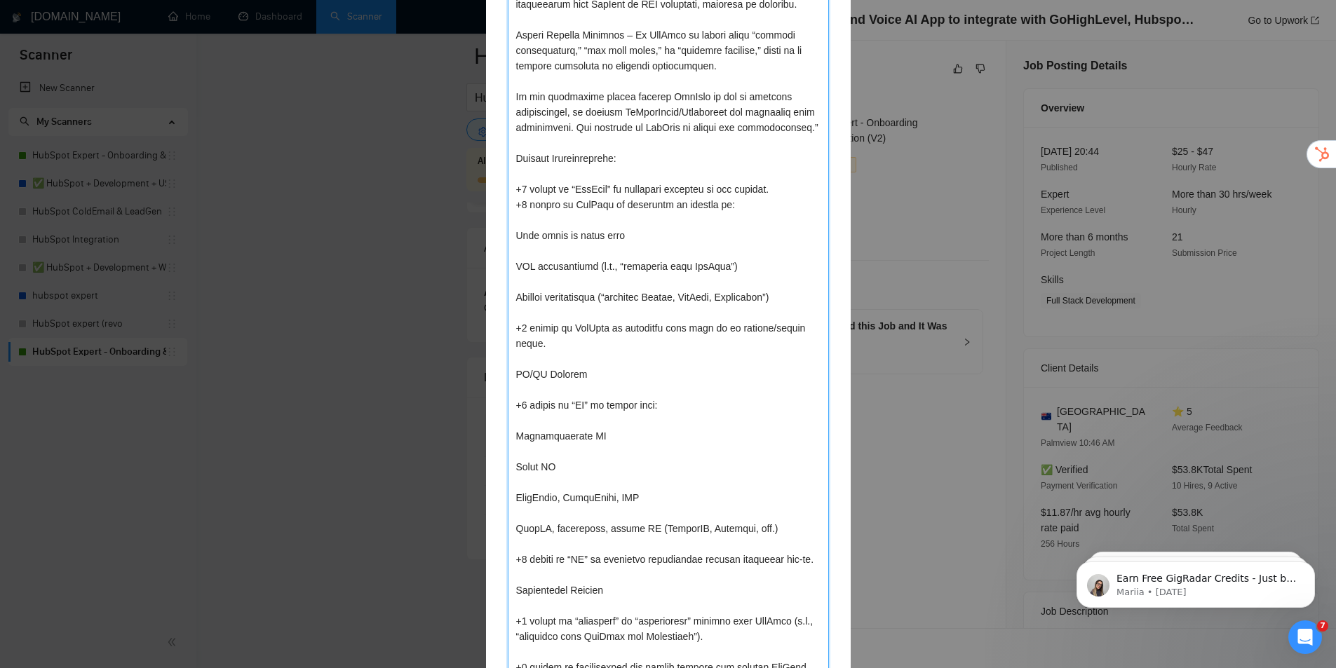
click at [621, 233] on textarea at bounding box center [668, 552] width 321 height 1550
type textarea "Lore ipsumdolo sit ametcons, ad eli seddoeiusm te inc utla etdolore magnaali en…"
click at [513, 278] on textarea at bounding box center [668, 552] width 321 height 1550
type textarea "Lore ipsumdolo sit ametcons, ad eli seddoeiusm te inc utla etdolore magnaali en…"
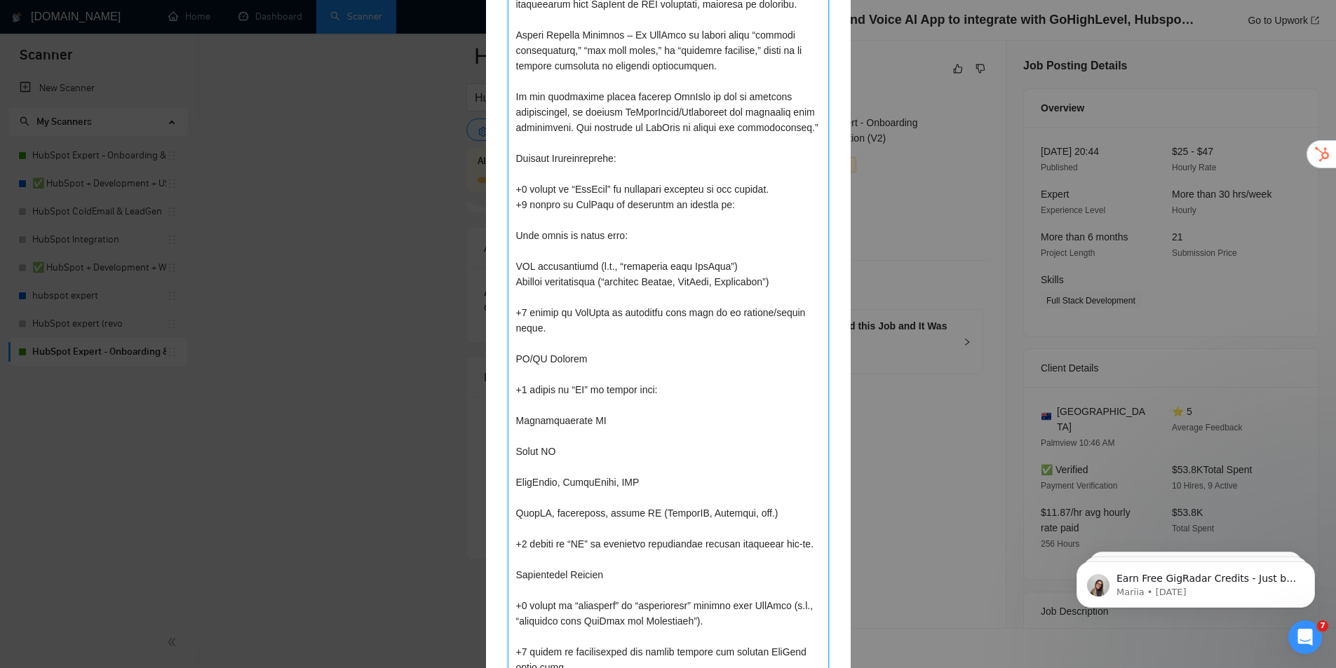
drag, startPoint x: 513, startPoint y: 234, endPoint x: 525, endPoint y: 230, distance: 12.4
click at [520, 231] on textarea at bounding box center [668, 544] width 321 height 1535
click at [609, 240] on textarea at bounding box center [668, 544] width 321 height 1535
type textarea "Lore ipsumdolo sit ametcons, ad eli seddoeiusm te inc utla etdolore magnaali en…"
click at [516, 231] on textarea at bounding box center [668, 544] width 321 height 1535
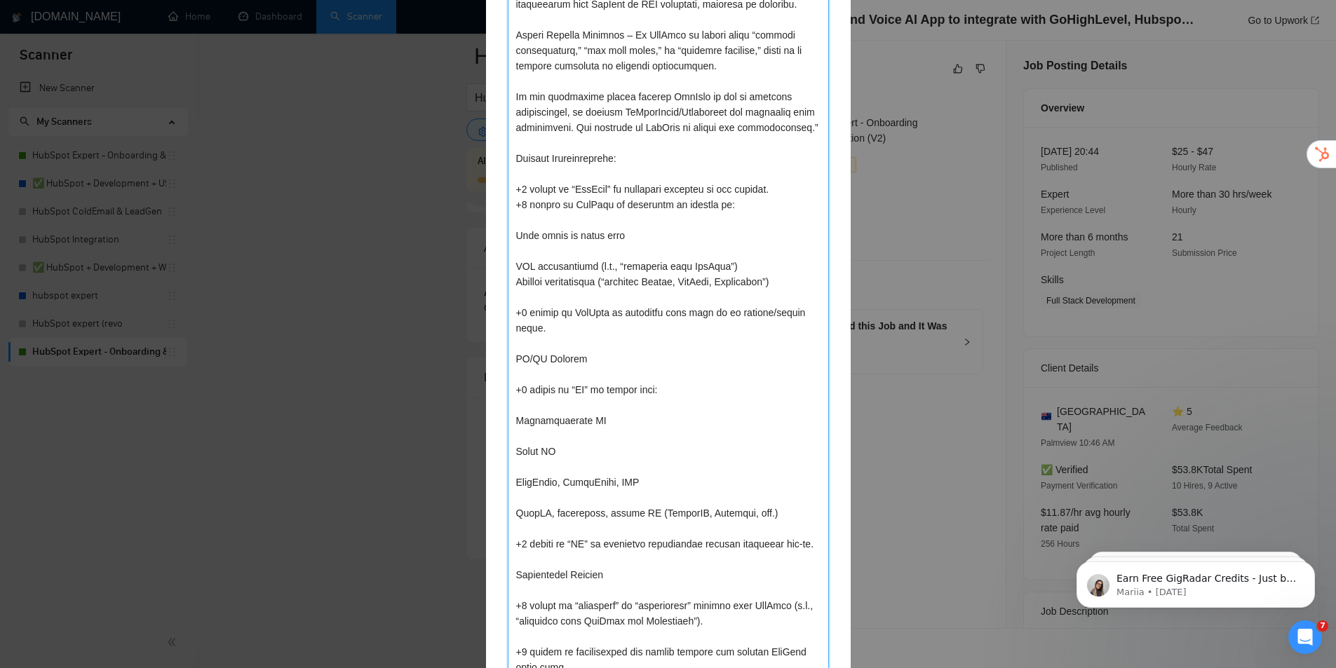
click at [511, 234] on textarea at bounding box center [668, 544] width 321 height 1535
type textarea "Lore ipsumdolo sit ametcons, ad eli seddoeiusm te inc utla etdolore magnaali en…"
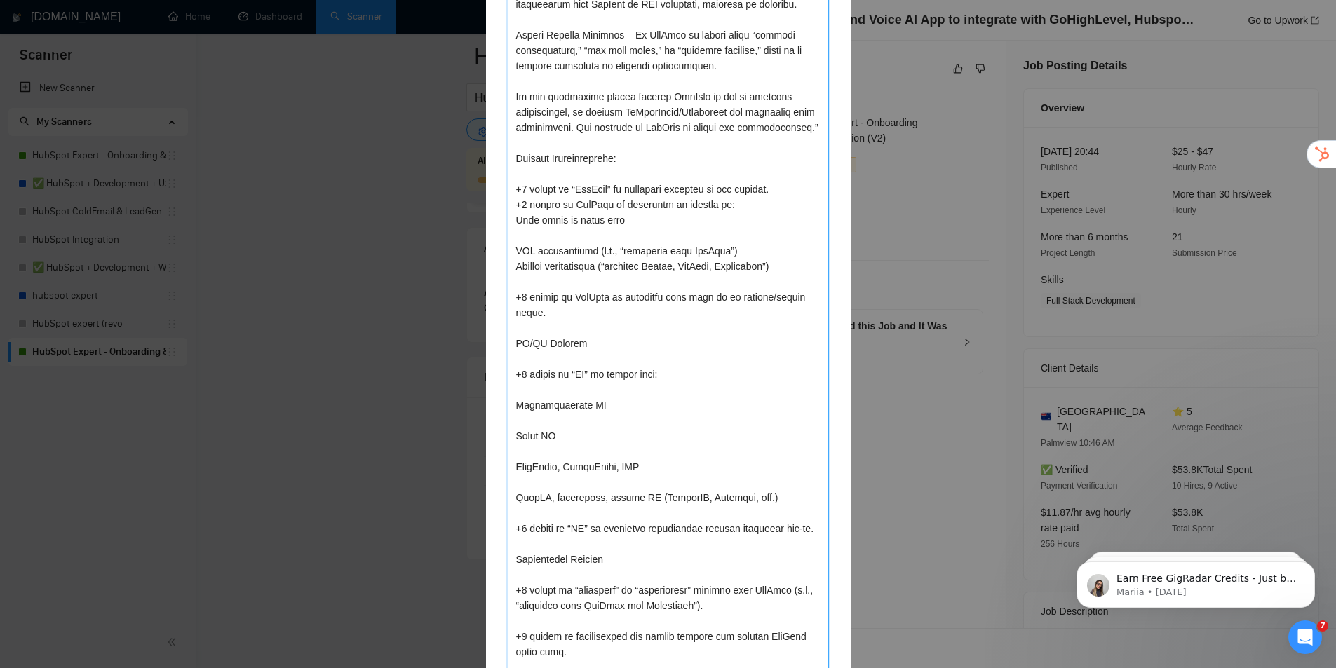
type textarea "Lore ipsumdolo sit ametcons, ad eli seddoeiusm te inc utla etdolore magnaali en…"
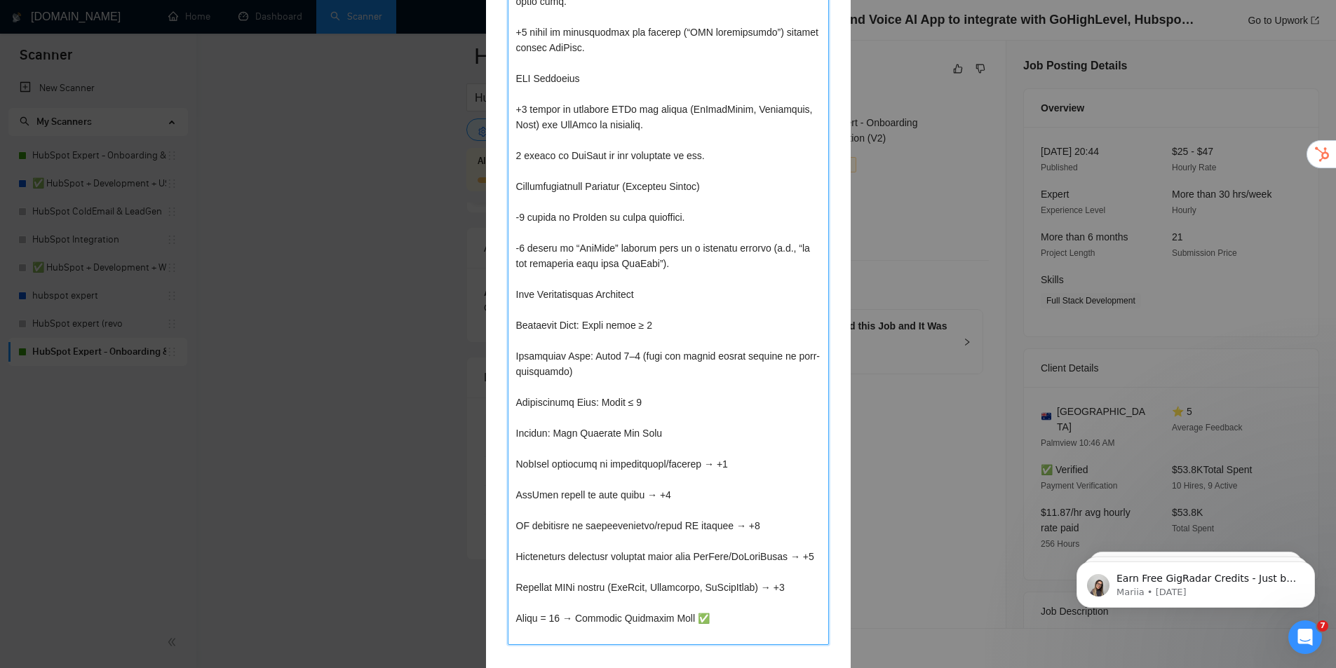
drag, startPoint x: 748, startPoint y: 363, endPoint x: 756, endPoint y: 325, distance: 38.7
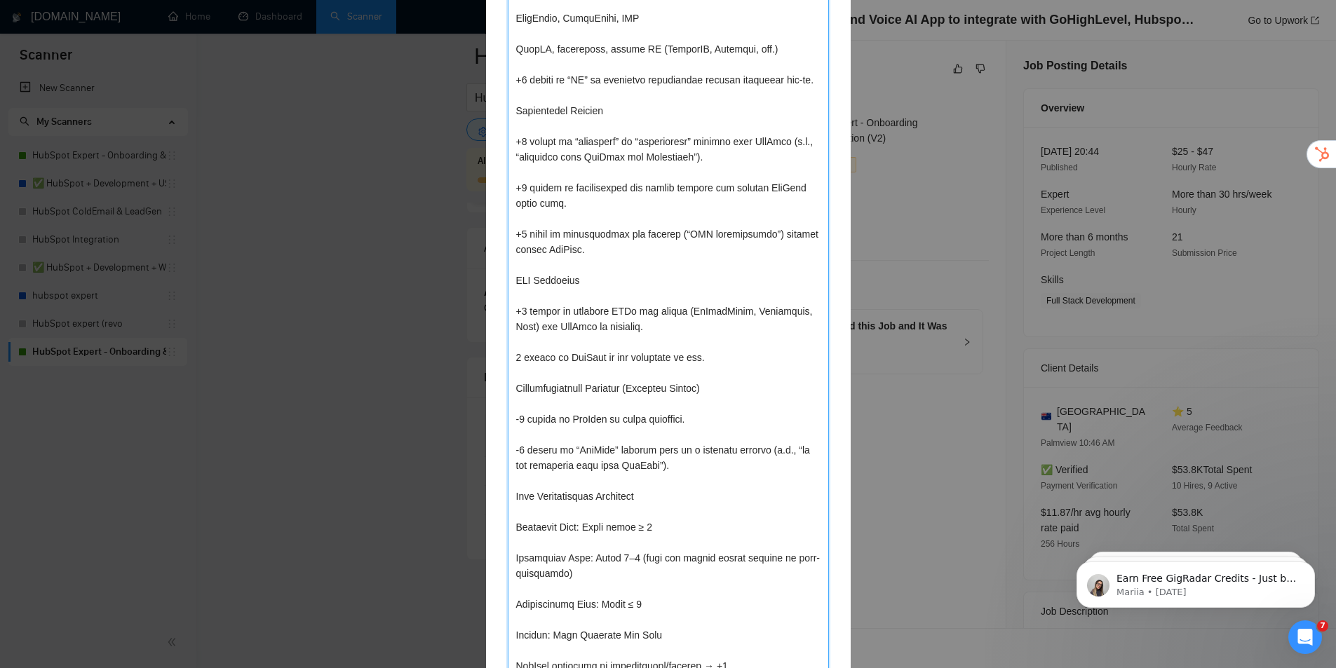
drag, startPoint x: 749, startPoint y: 342, endPoint x: 709, endPoint y: 256, distance: 94.4
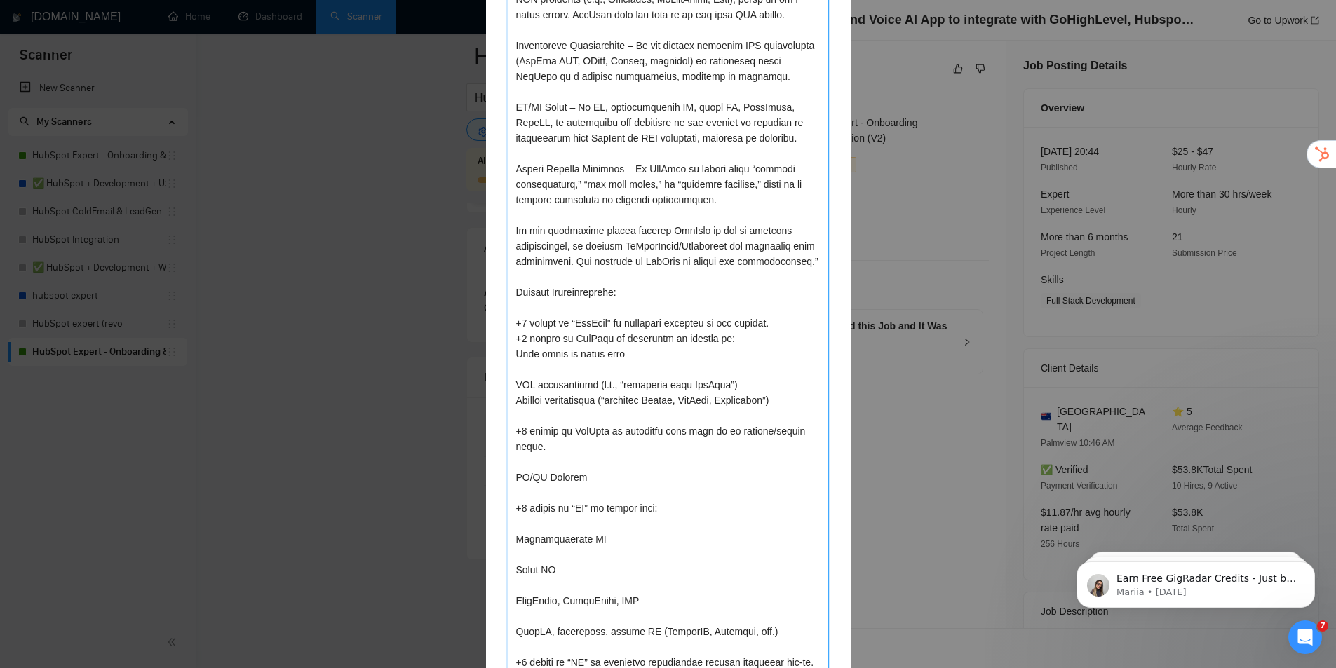
drag, startPoint x: 600, startPoint y: 223, endPoint x: 602, endPoint y: 172, distance: 51.2
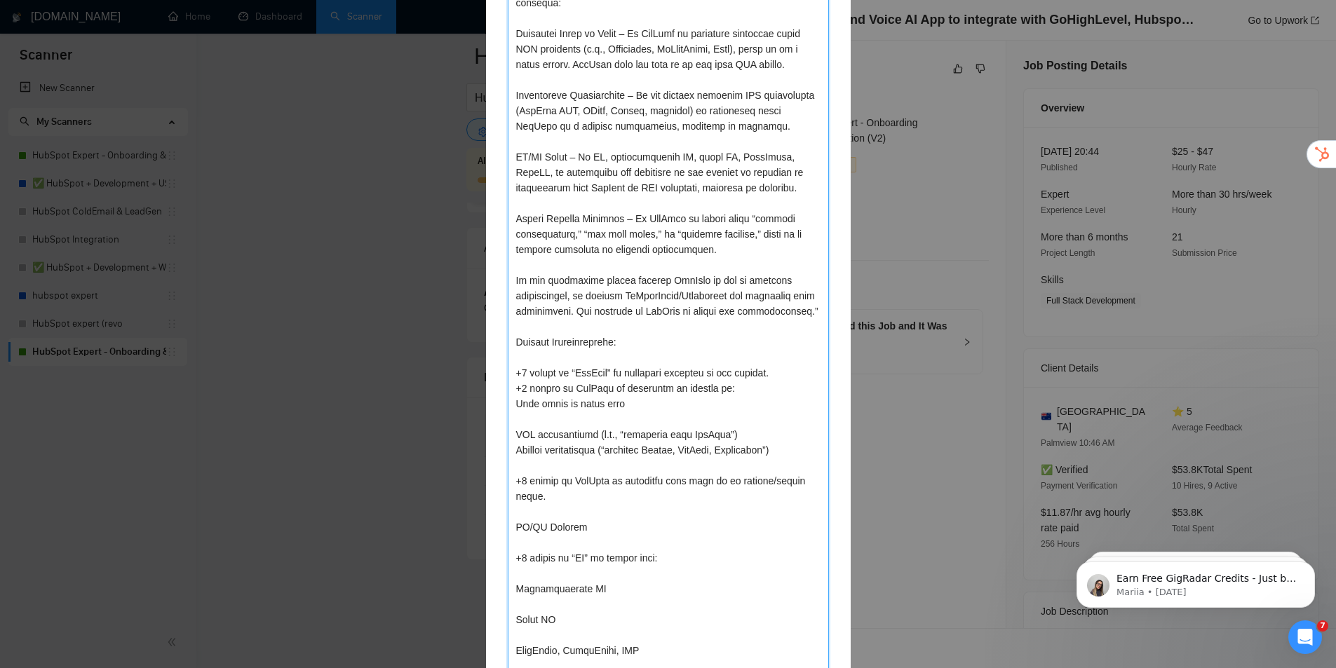
drag, startPoint x: 511, startPoint y: 402, endPoint x: 537, endPoint y: 393, distance: 27.3
type textarea "Lore ipsumdolo sit ametcons, ad eli seddoeiusm te inc utla etdolore magnaali en…"
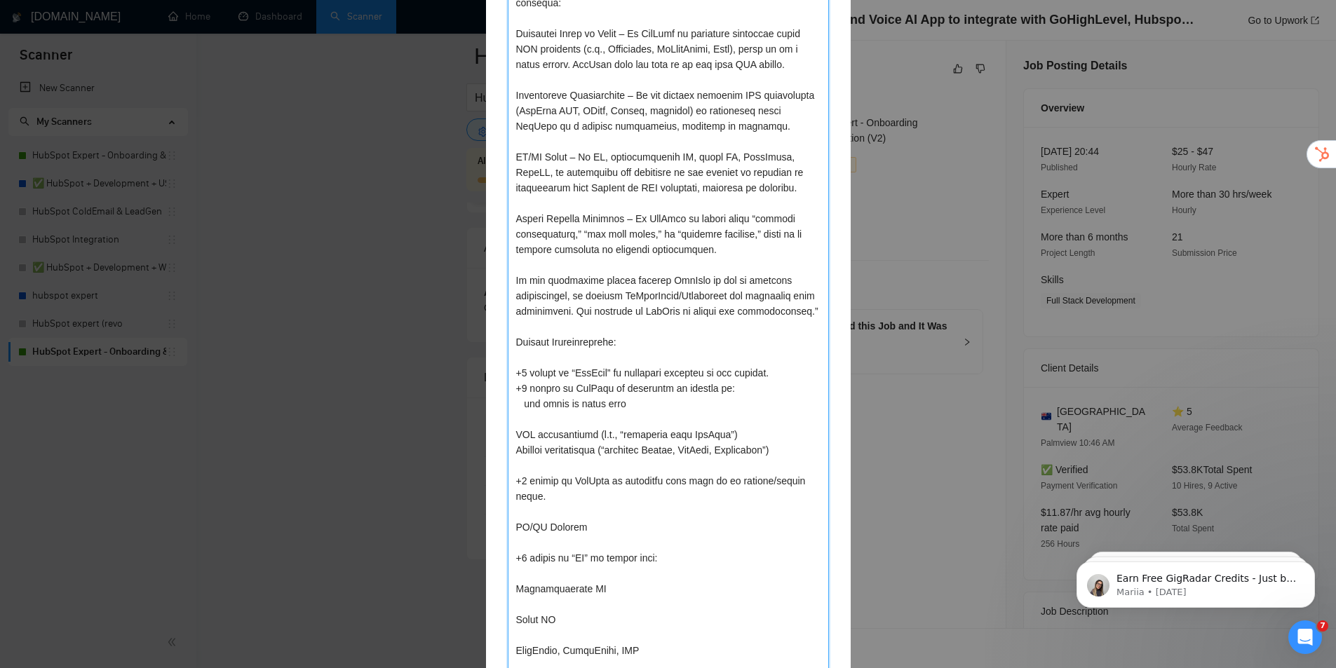
type textarea "Lore ipsumdolo sit ametcons, ad eli seddoeiusm te inc utla etdolore magnaali en…"
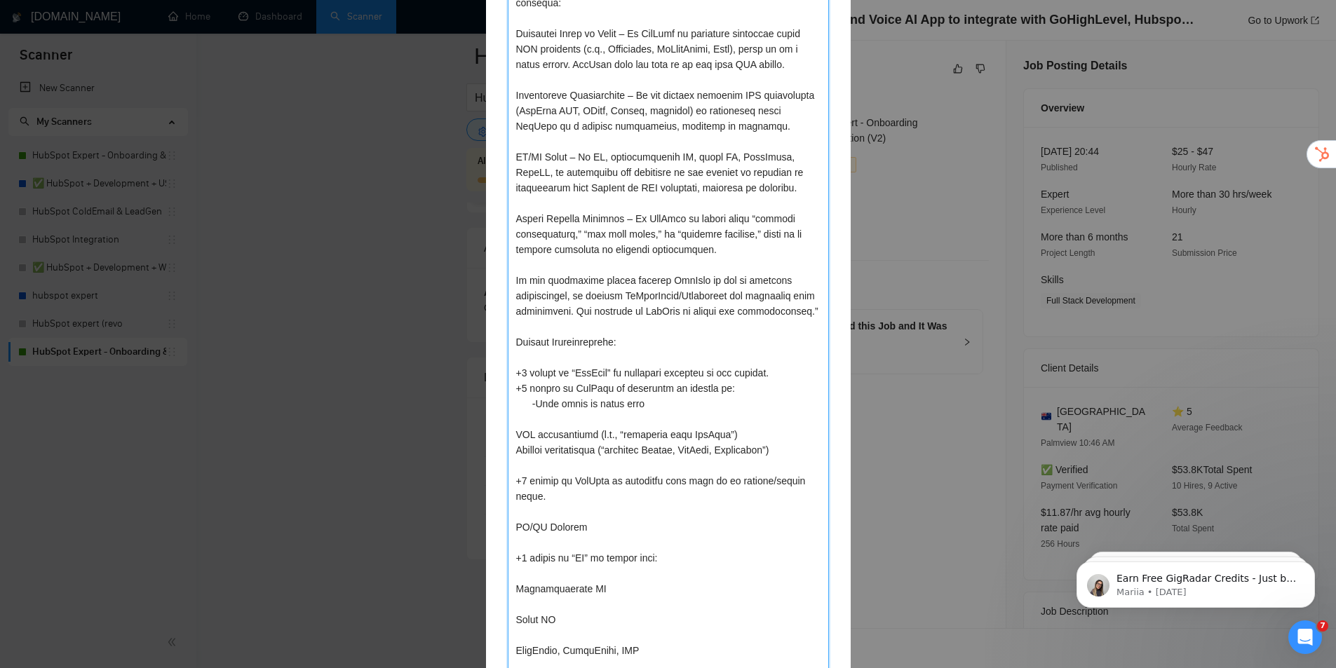
type textarea "Lore ipsumdolo sit ametcons, ad eli seddoeiusm te inc utla etdolore magnaali en…"
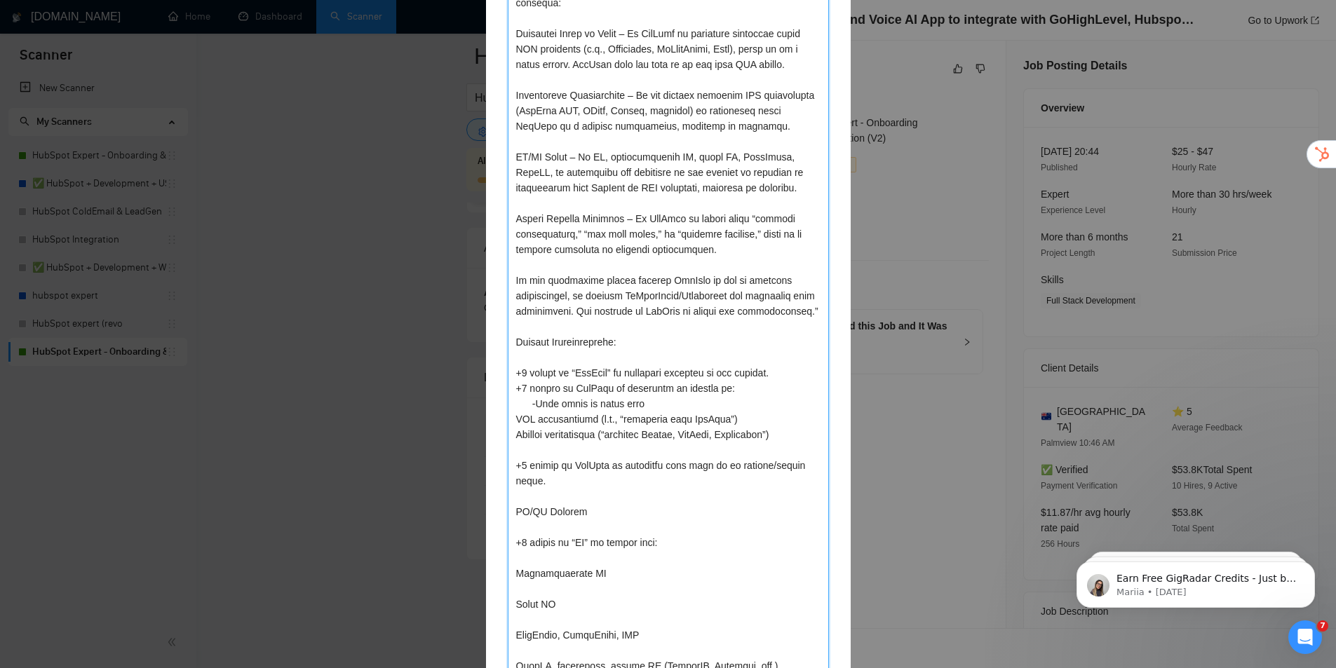
type textarea "Lore ipsumdolo sit ametcons, ad eli seddoeiusm te inc utla etdolore magnaali en…"
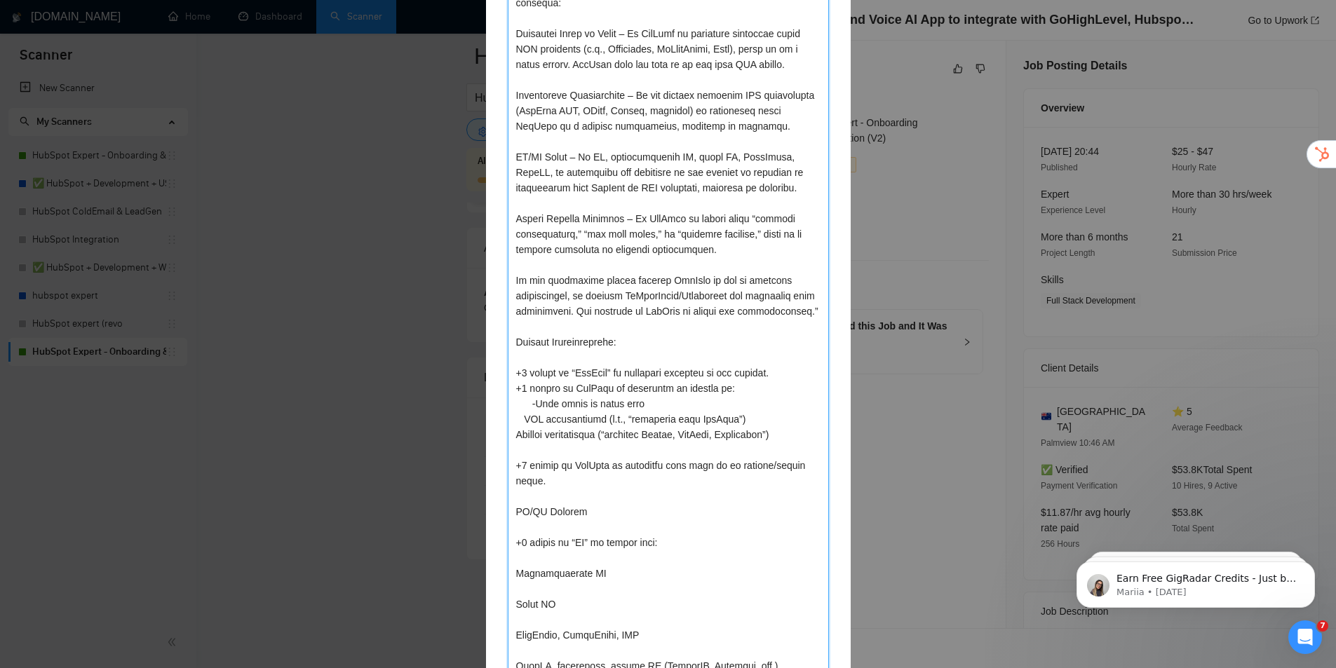
type textarea "Lore ipsumdolo sit ametcons, ad eli seddoeiusm te inc utla etdolore magnaali en…"
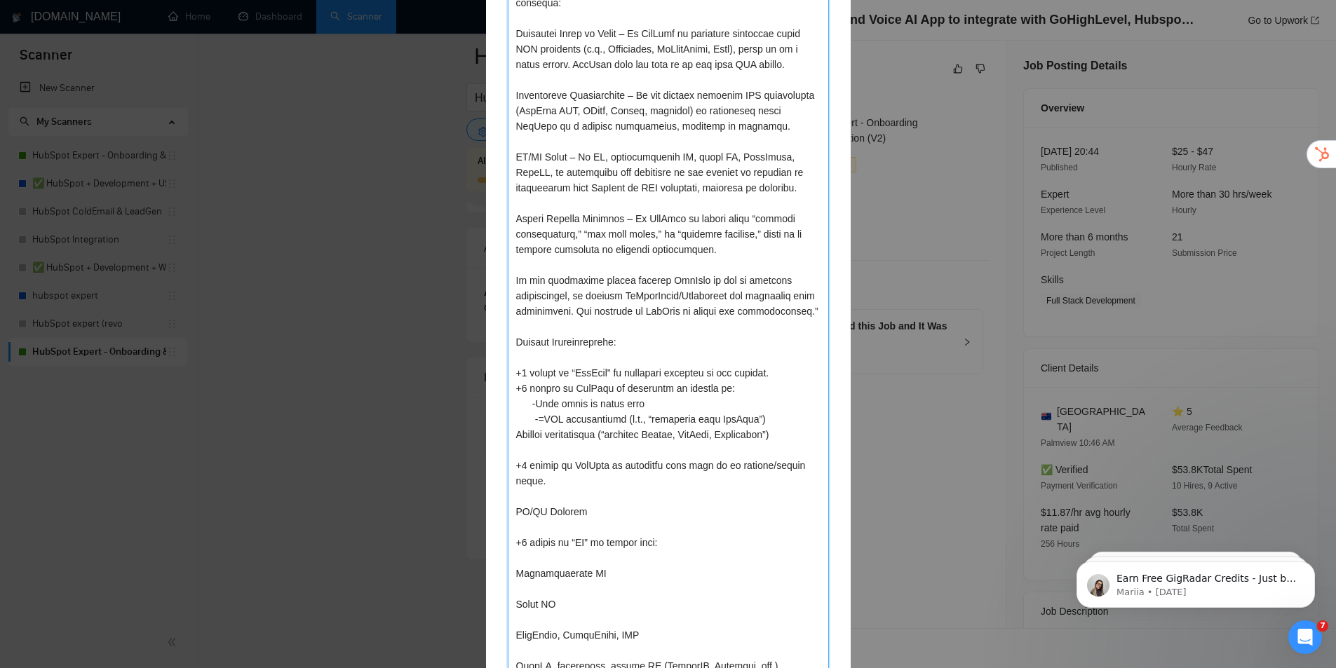
type textarea "Lore ipsumdolo sit ametcons, ad eli seddoeiusm te inc utla etdolore magnaali en…"
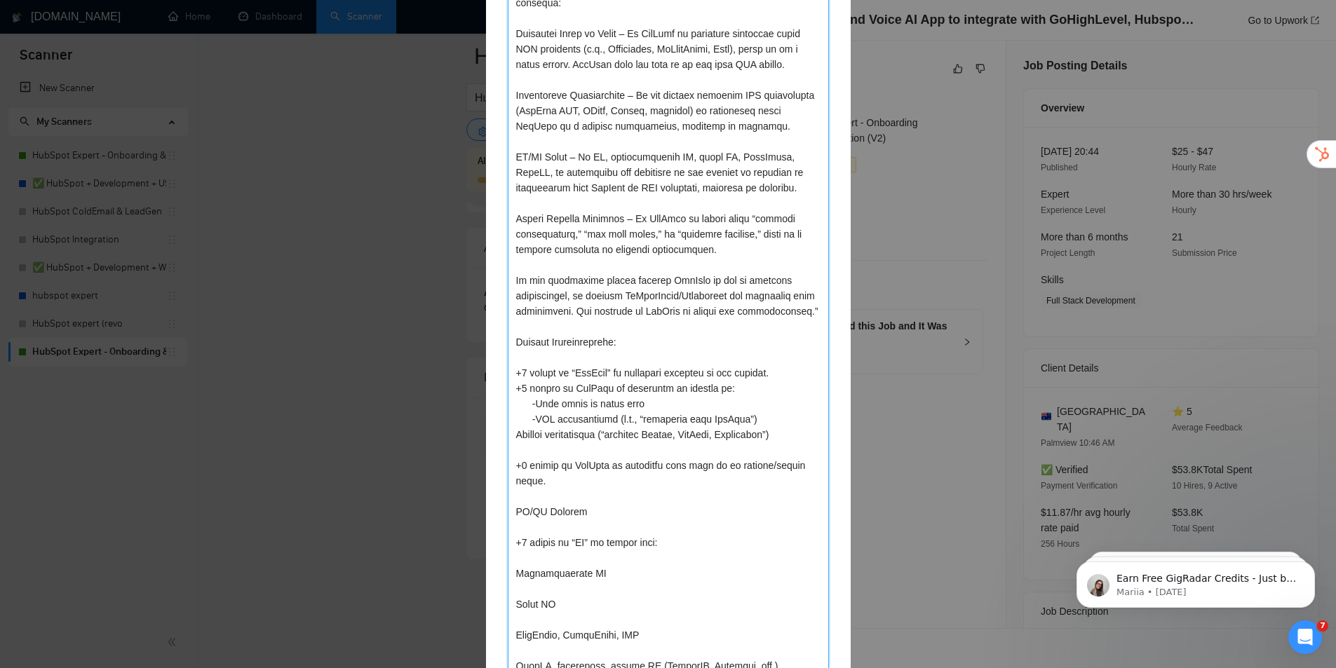
type textarea "Lore ipsumdolo sit ametcons, ad eli seddoeiusm te inc utla etdolore magnaali en…"
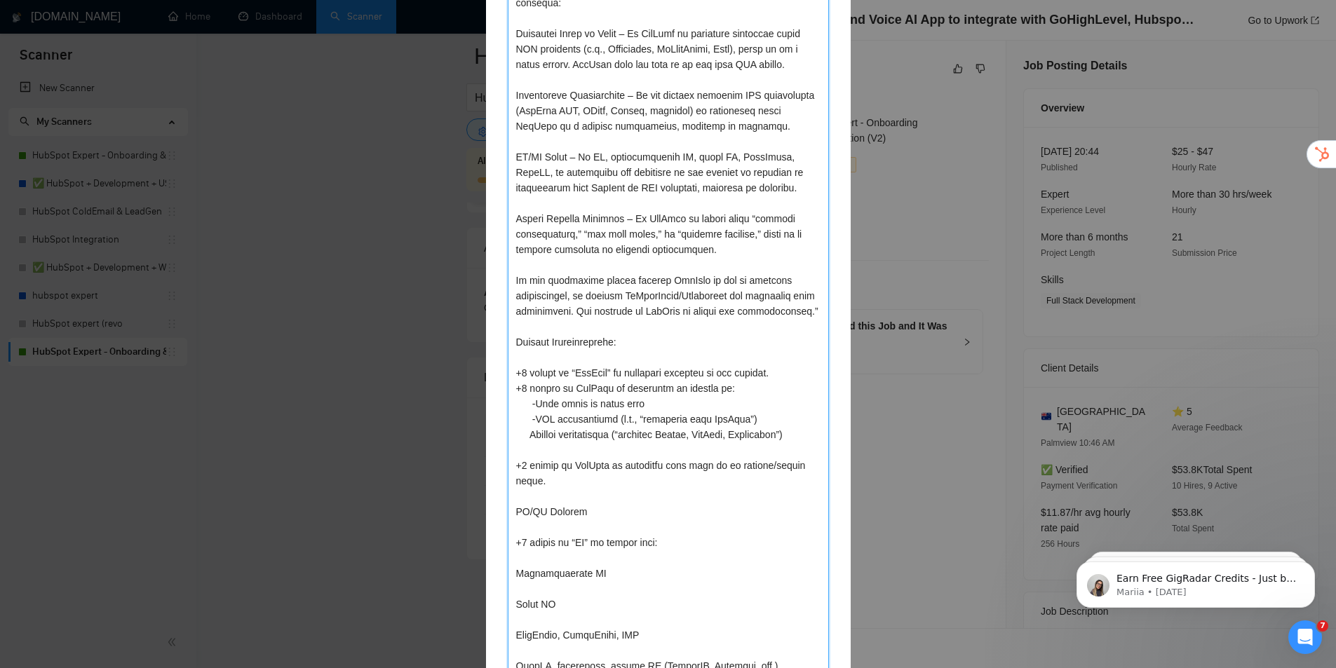
type textarea "Lore ipsumdolo sit ametcons, ad eli seddoeiusm te inc utla etdolore magnaali en…"
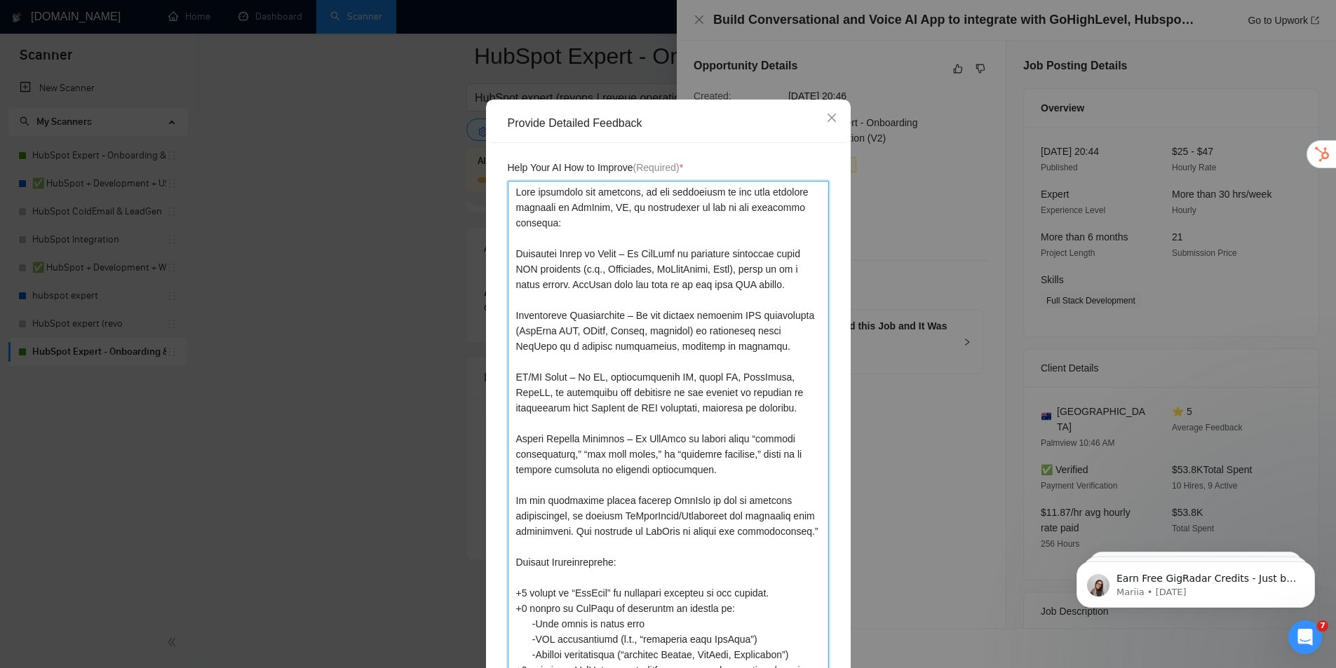
scroll to position [0, 0]
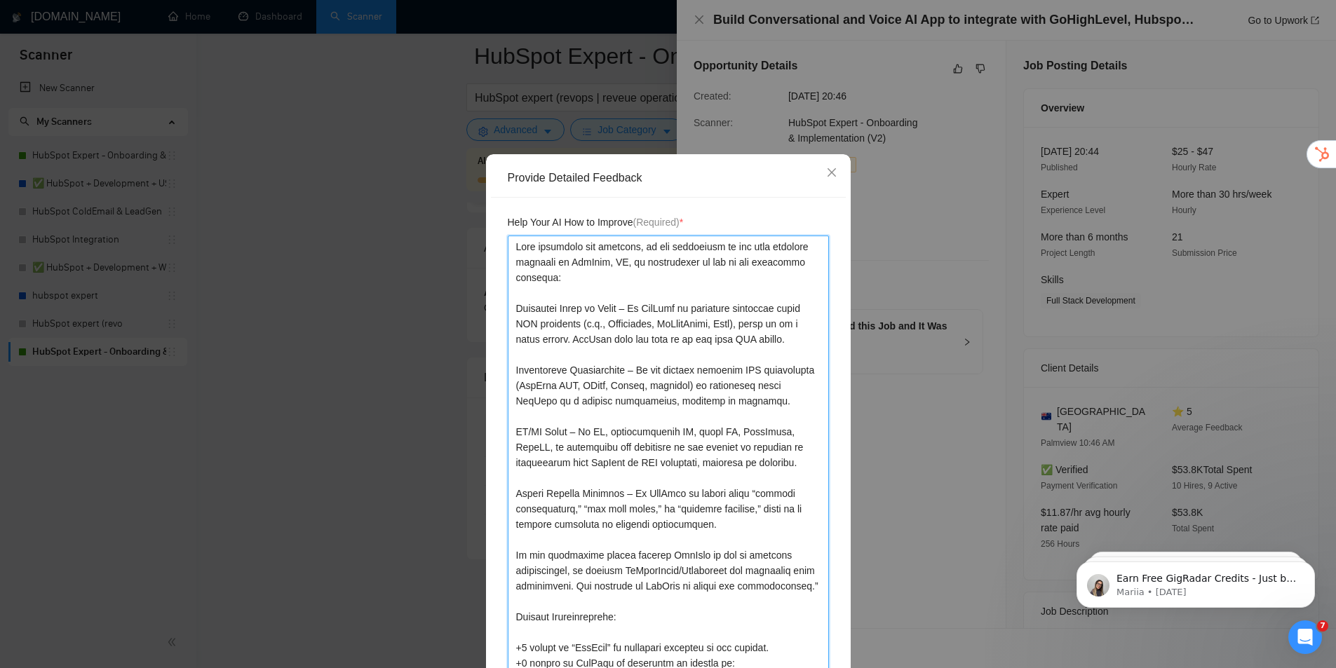
drag, startPoint x: 621, startPoint y: 509, endPoint x: 626, endPoint y: 537, distance: 29.2
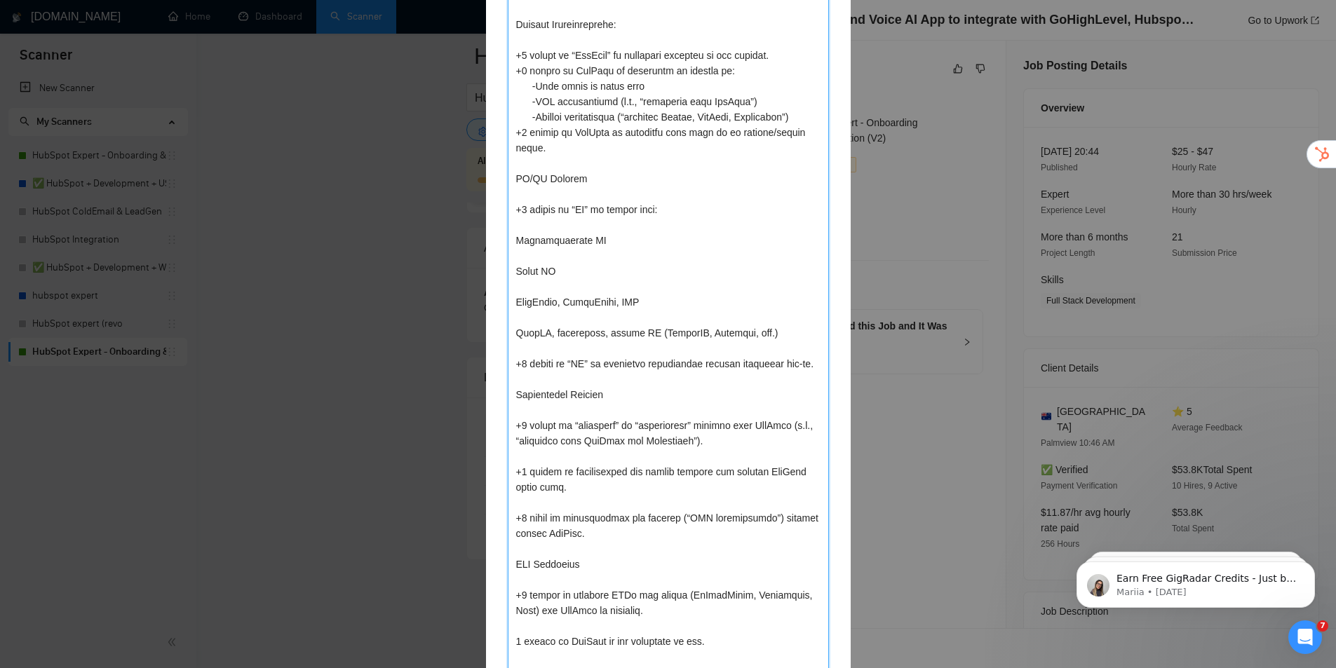
drag, startPoint x: 626, startPoint y: 537, endPoint x: 641, endPoint y: 539, distance: 15.5
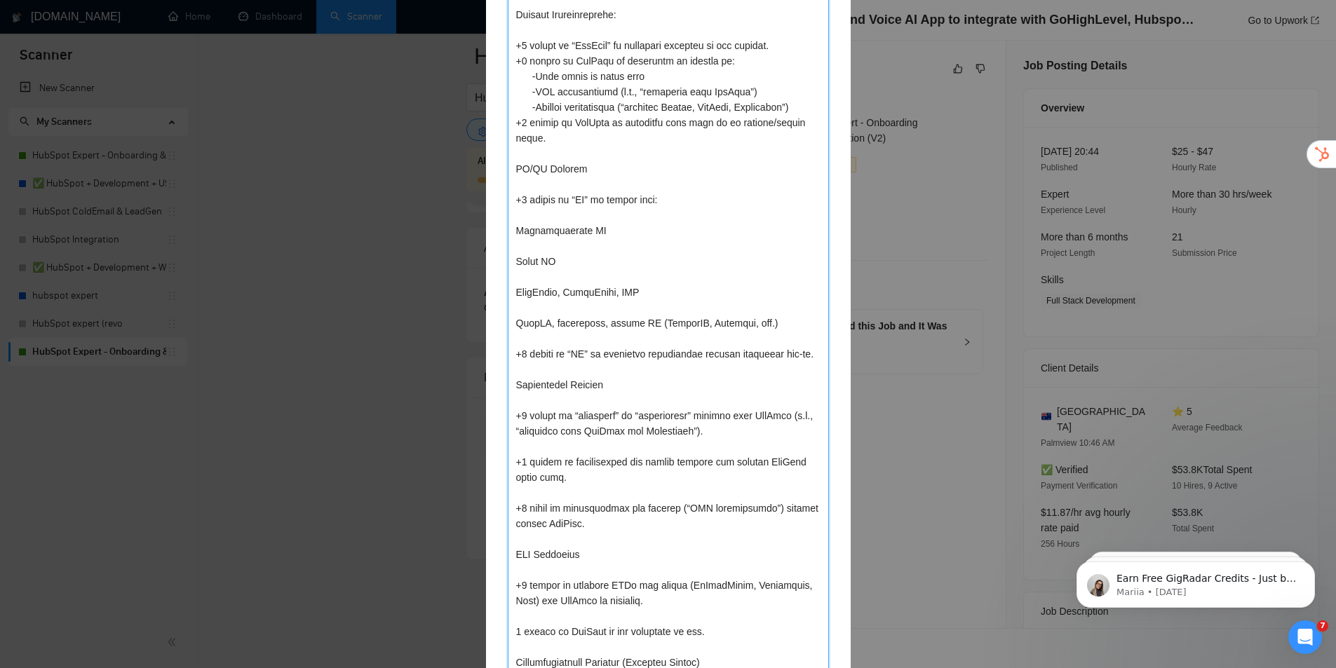
click at [579, 168] on textarea at bounding box center [668, 377] width 321 height 1488
type textarea "Lore ipsumdolo sit ametcons, ad eli seddoeiusm te inc utla etdolore magnaali en…"
click at [518, 220] on textarea at bounding box center [668, 377] width 321 height 1488
type textarea "Lore ipsumdolo sit ametcons, ad eli seddoeiusm te inc utla etdolore magnaali en…"
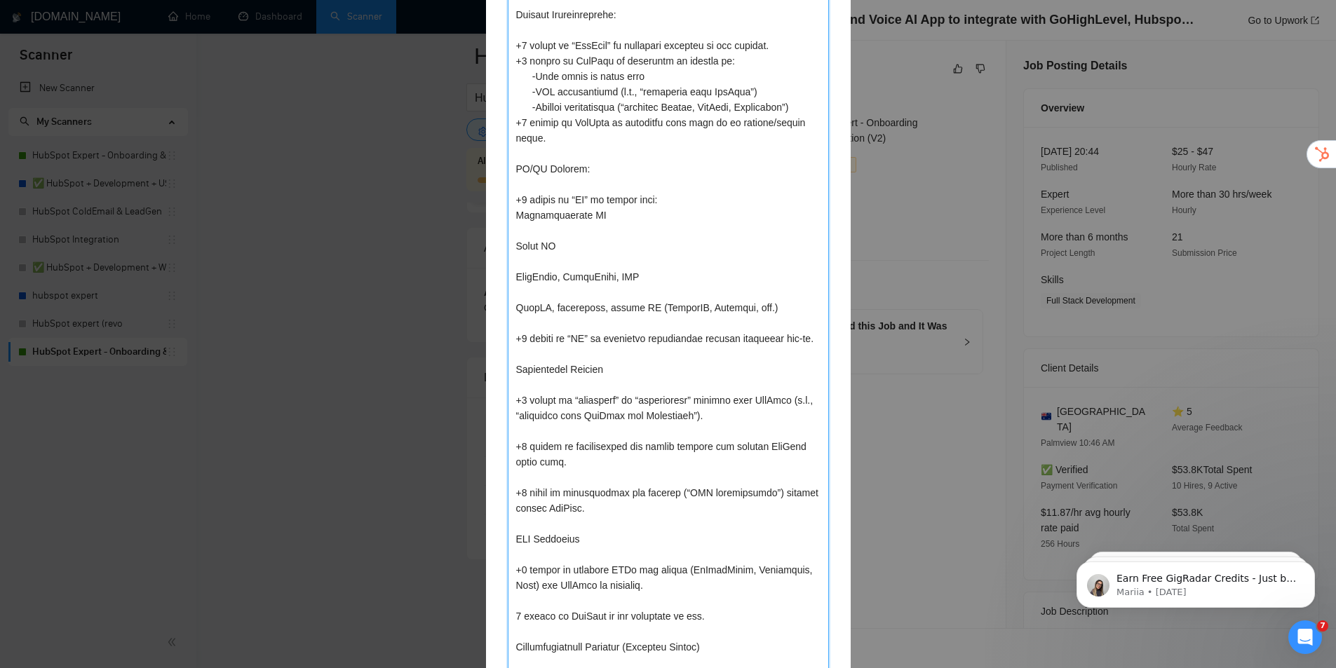
type textarea "Lore ipsumdolo sit ametcons, ad eli seddoeiusm te inc utla etdolore magnaali en…"
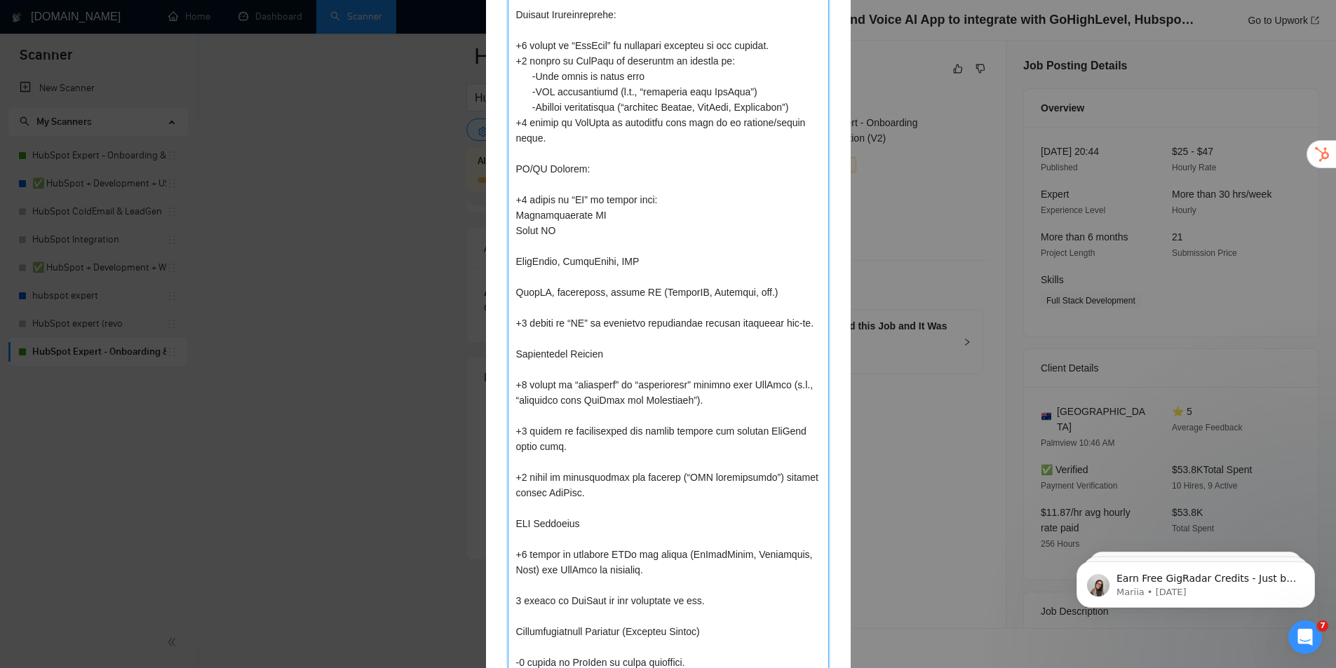
type textarea "Lore ipsumdolo sit ametcons, ad eli seddoeiusm te inc utla etdolore magnaali en…"
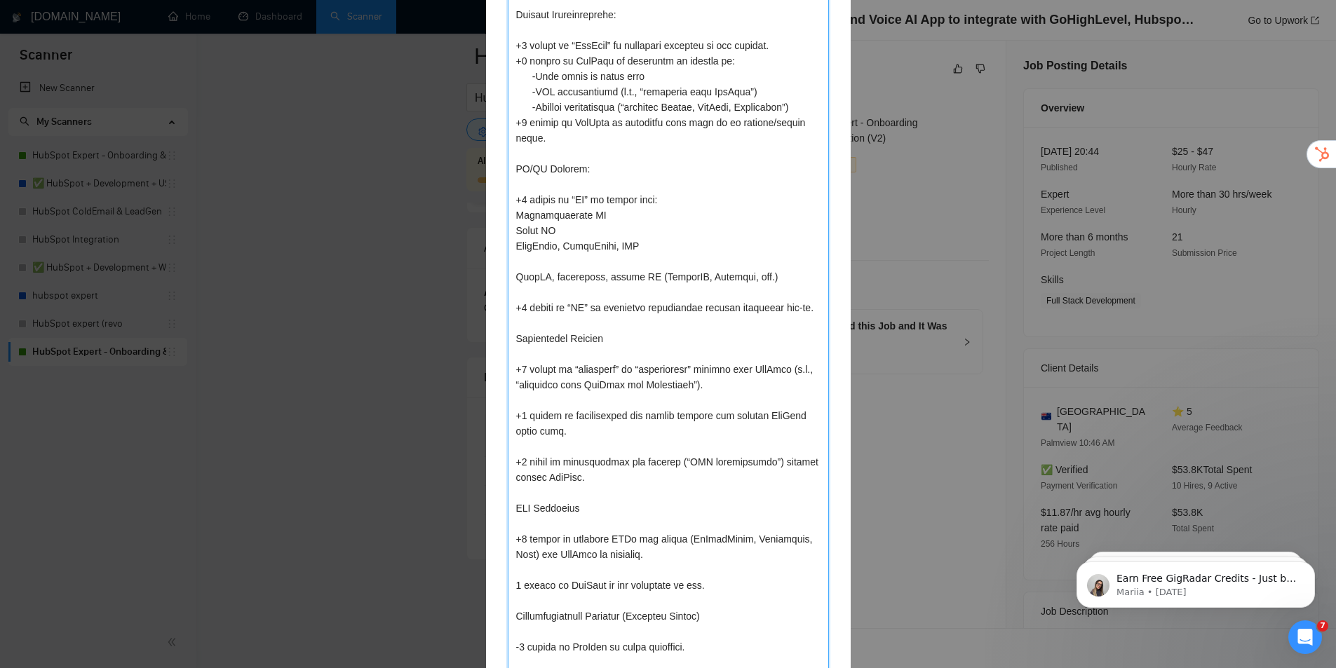
type textarea "Lore ipsumdolo sit ametcons, ad eli seddoeiusm te inc utla etdolore magnaali en…"
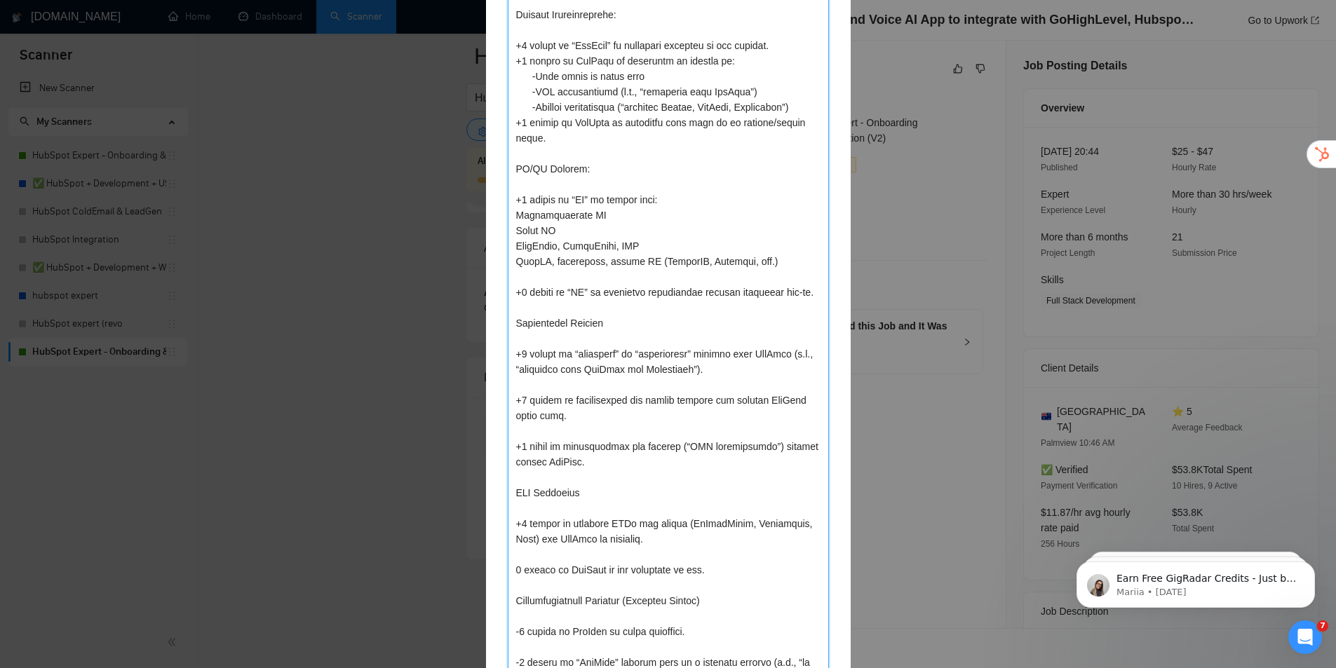
type textarea "Lore ipsumdolo sit ametcons, ad eli seddoeiusm te inc utla etdolore magnaali en…"
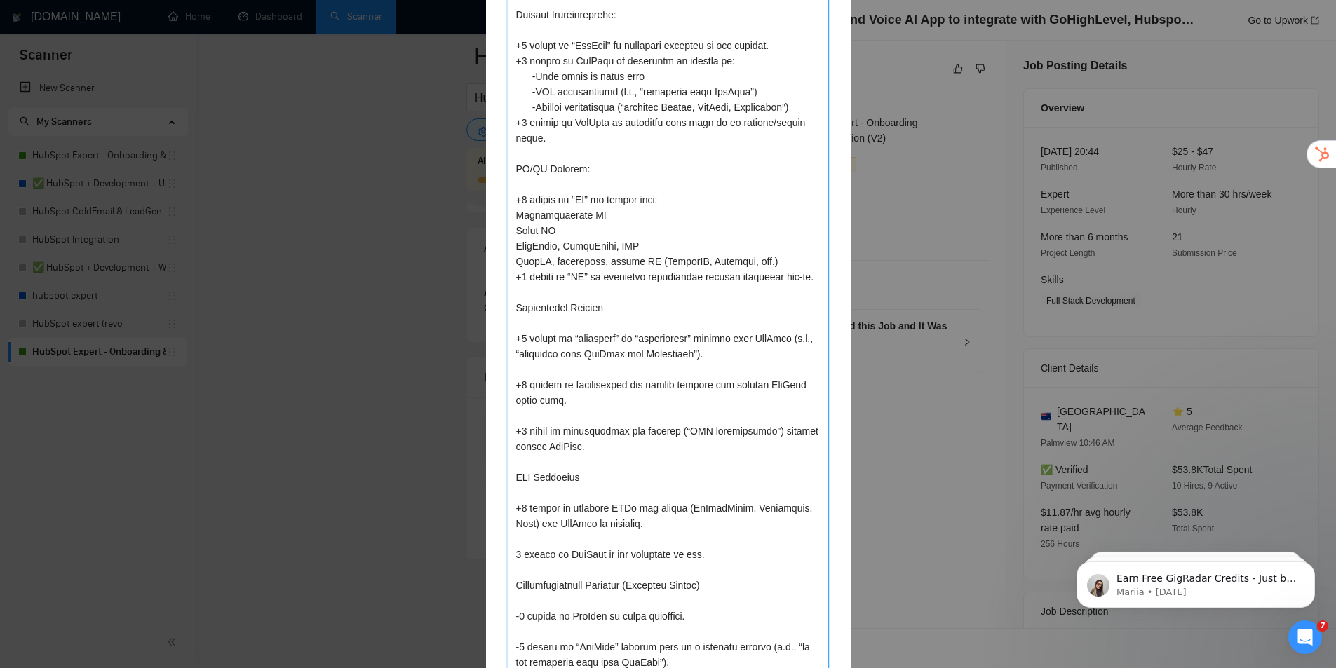
type textarea "Lore ipsumdolo sit ametcons, ad eli seddoeiusm te inc utla etdolore magnaali en…"
click at [509, 213] on textarea at bounding box center [668, 338] width 321 height 1411
type textarea "Lore ipsumdolo sit ametcons, ad eli seddoeiusm te inc utla etdolore magnaali en…"
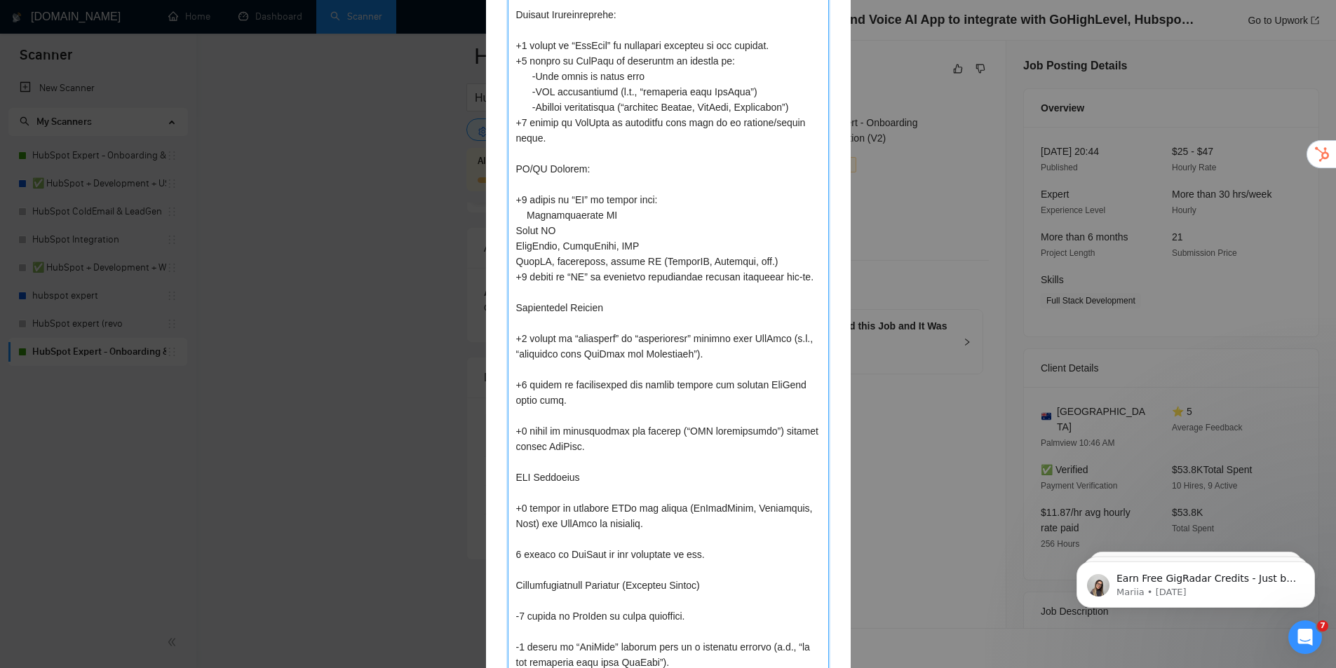
type textarea "Lore ipsumdolo sit ametcons, ad eli seddoeiusm te inc utla etdolore magnaali en…"
click at [508, 231] on textarea at bounding box center [668, 338] width 321 height 1411
type textarea "Lore ipsumdolo sit ametcons, ad eli seddoeiusm te inc utla etdolore magnaali en…"
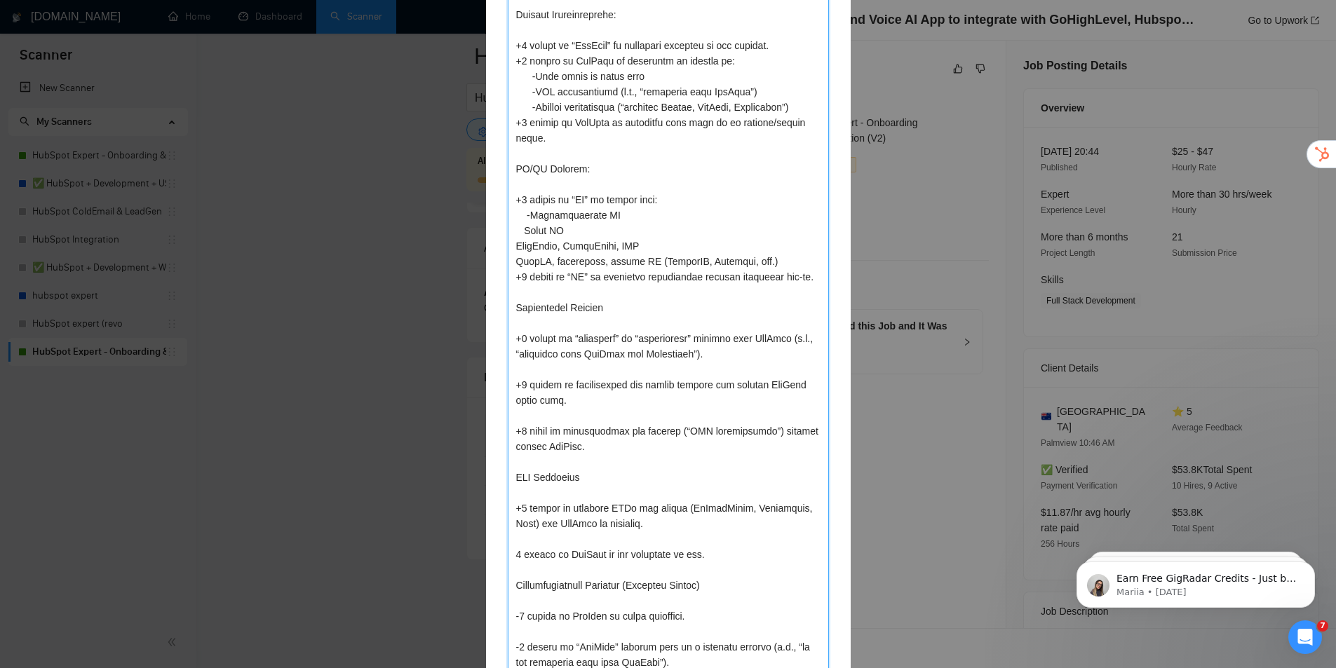
type textarea "Lore ipsumdolo sit ametcons, ad eli seddoeiusm te inc utla etdolore magnaali en…"
click at [510, 247] on textarea at bounding box center [668, 338] width 321 height 1411
type textarea "Lore ipsumdolo sit ametcons, ad eli seddoeiusm te inc utla etdolore magnaali en…"
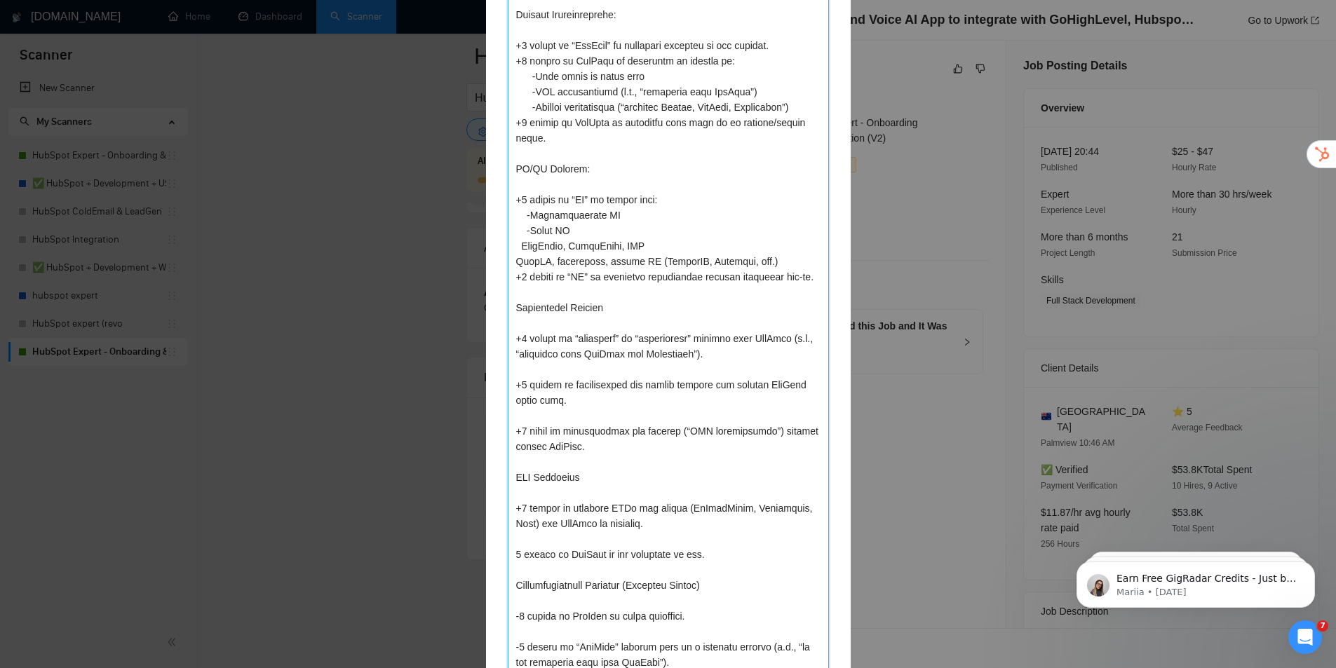
type textarea "Lore ipsumdolo sit ametcons, ad eli seddoeiusm te inc utla etdolore magnaali en…"
click at [511, 261] on textarea at bounding box center [668, 338] width 321 height 1411
type textarea "Lore ipsumdolo sit ametcons, ad eli seddoeiusm te inc utla etdolore magnaali en…"
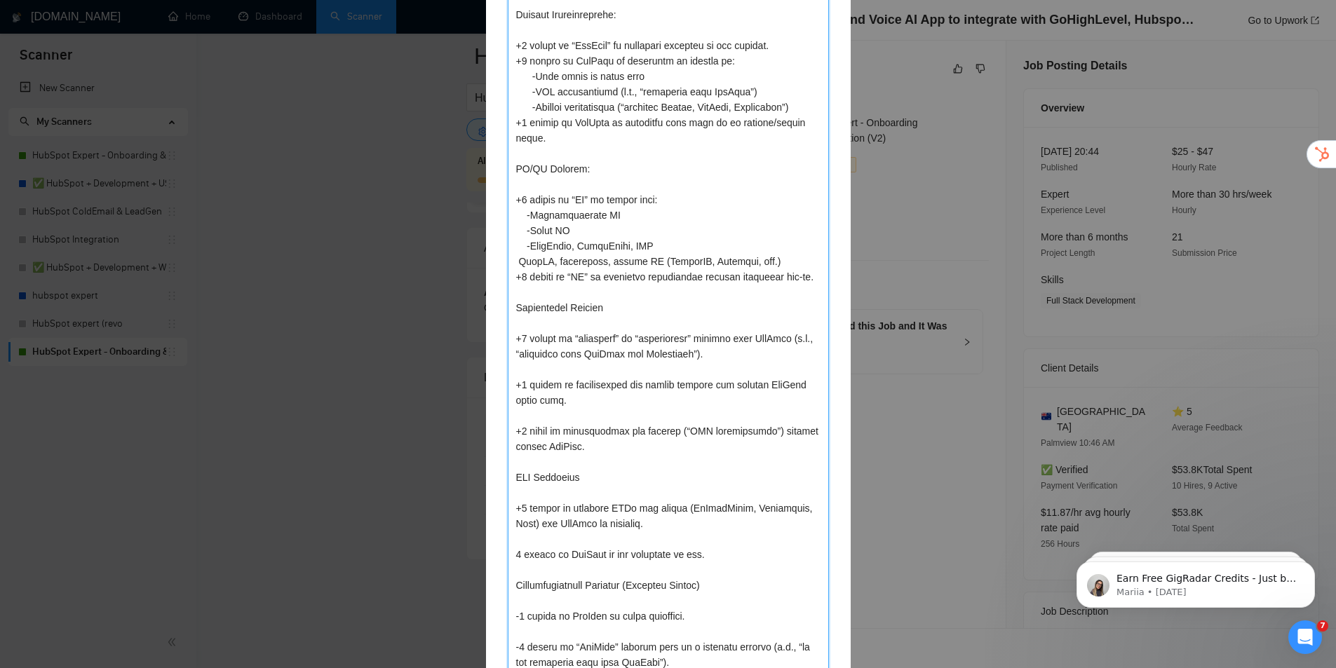
type textarea "Lore ipsumdolo sit ametcons, ad eli seddoeiusm te inc utla etdolore magnaali en…"
click at [595, 307] on textarea at bounding box center [668, 338] width 321 height 1411
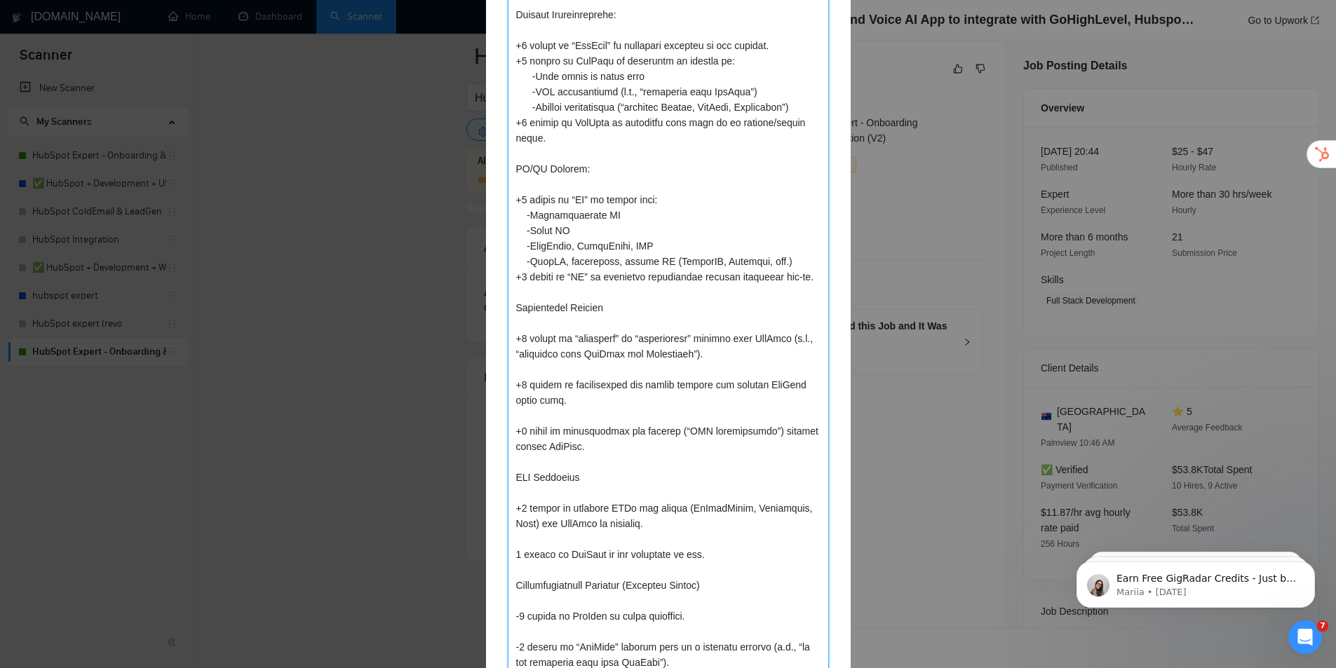
type textarea "Lore ipsumdolo sit ametcons, ad eli seddoeiusm te inc utla etdolore magnaali en…"
click at [522, 374] on textarea at bounding box center [668, 338] width 321 height 1411
type textarea "Lore ipsumdolo sit ametcons, ad eli seddoeiusm te inc utla etdolore magnaali en…"
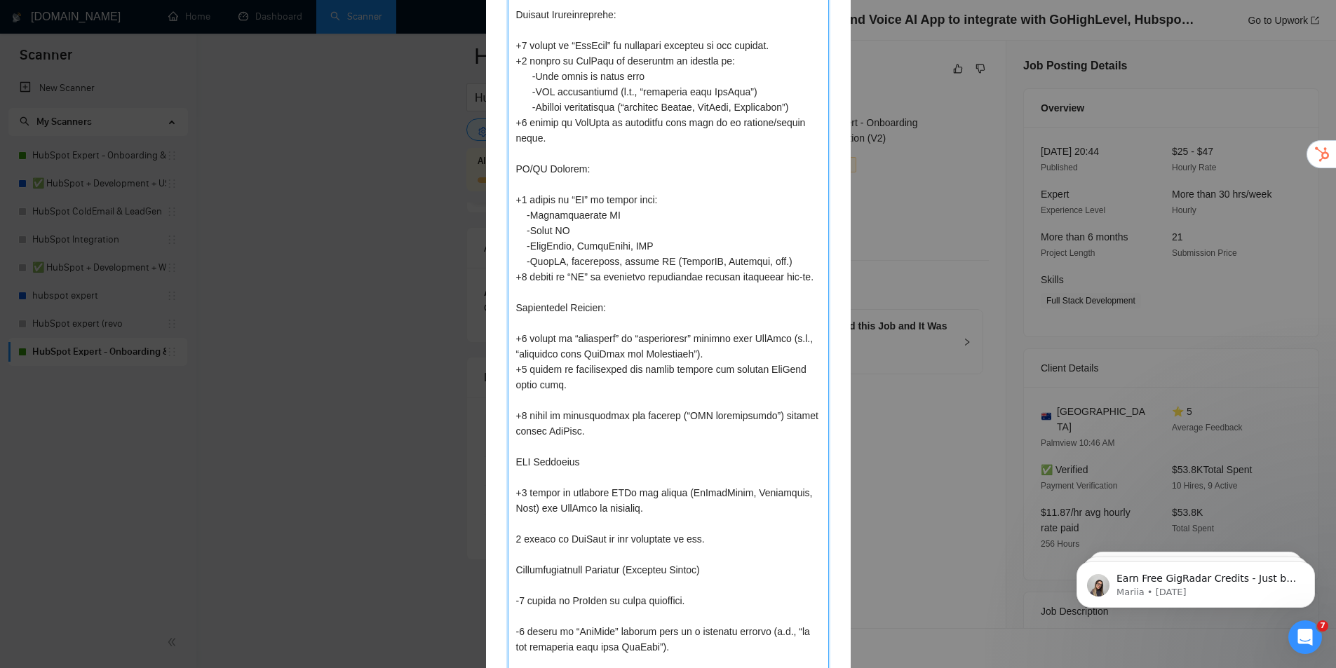
click at [538, 393] on textarea at bounding box center [668, 331] width 321 height 1396
type textarea "Lore ipsumdolo sit ametcons, ad eli seddoeiusm te inc utla etdolore magnaali en…"
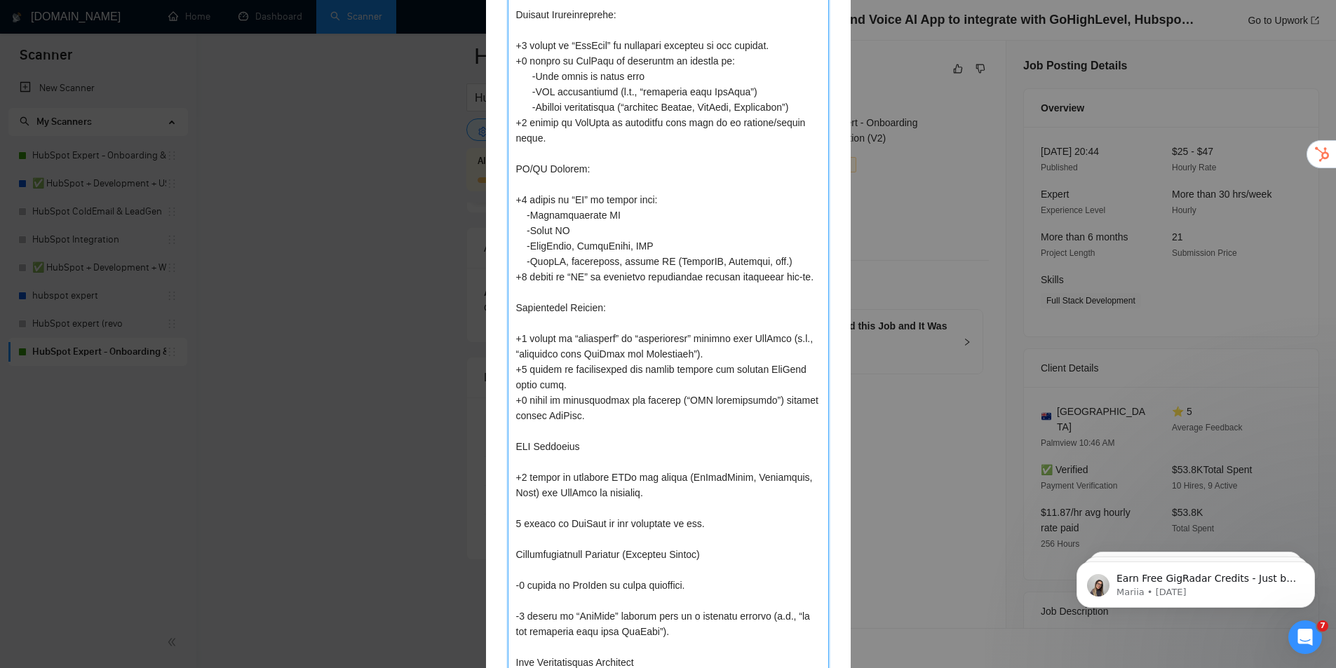
click at [592, 450] on textarea at bounding box center [668, 323] width 321 height 1380
type textarea "Lore ipsumdolo sit ametcons, ad eli seddoeiusm te inc utla etdolore magnaali en…"
click at [559, 509] on textarea at bounding box center [668, 323] width 321 height 1380
type textarea "Lore ipsumdolo sit ametcons, ad eli seddoeiusm te inc utla etdolore magnaali en…"
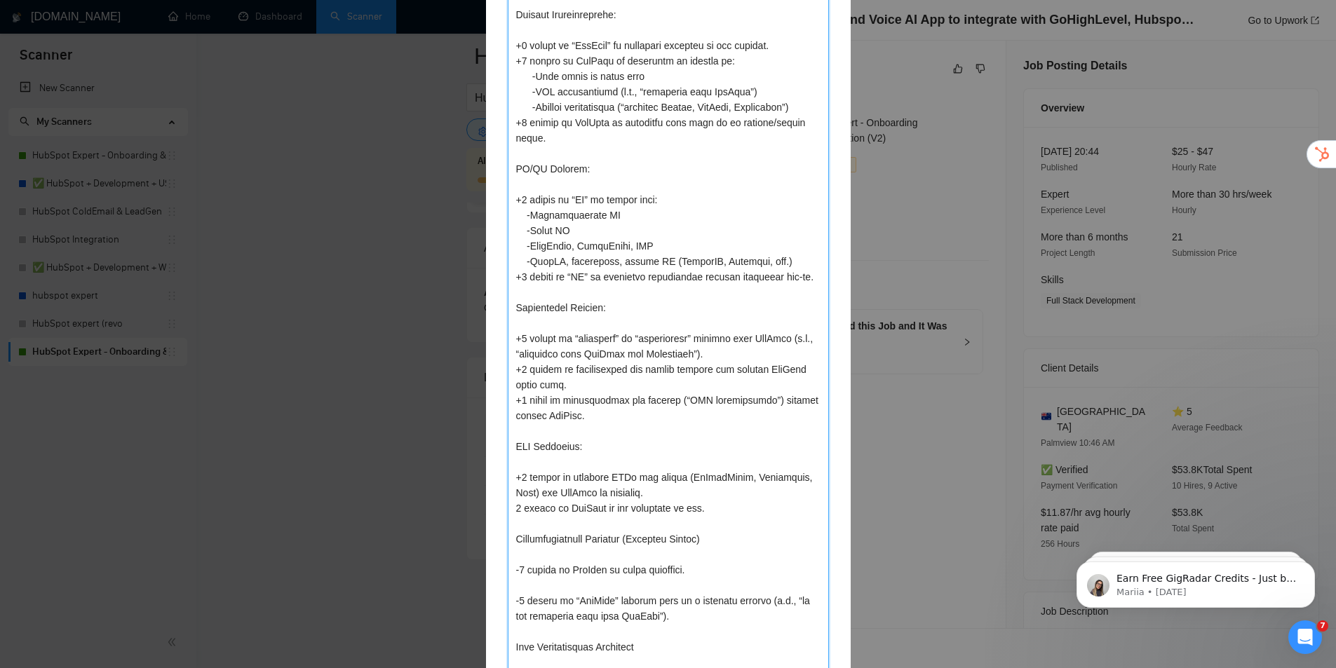
click at [566, 525] on textarea at bounding box center [668, 315] width 321 height 1365
type textarea "Lore ipsumdolo sit ametcons, ad eli seddoeiusm te inc utla etdolore magnaali en…"
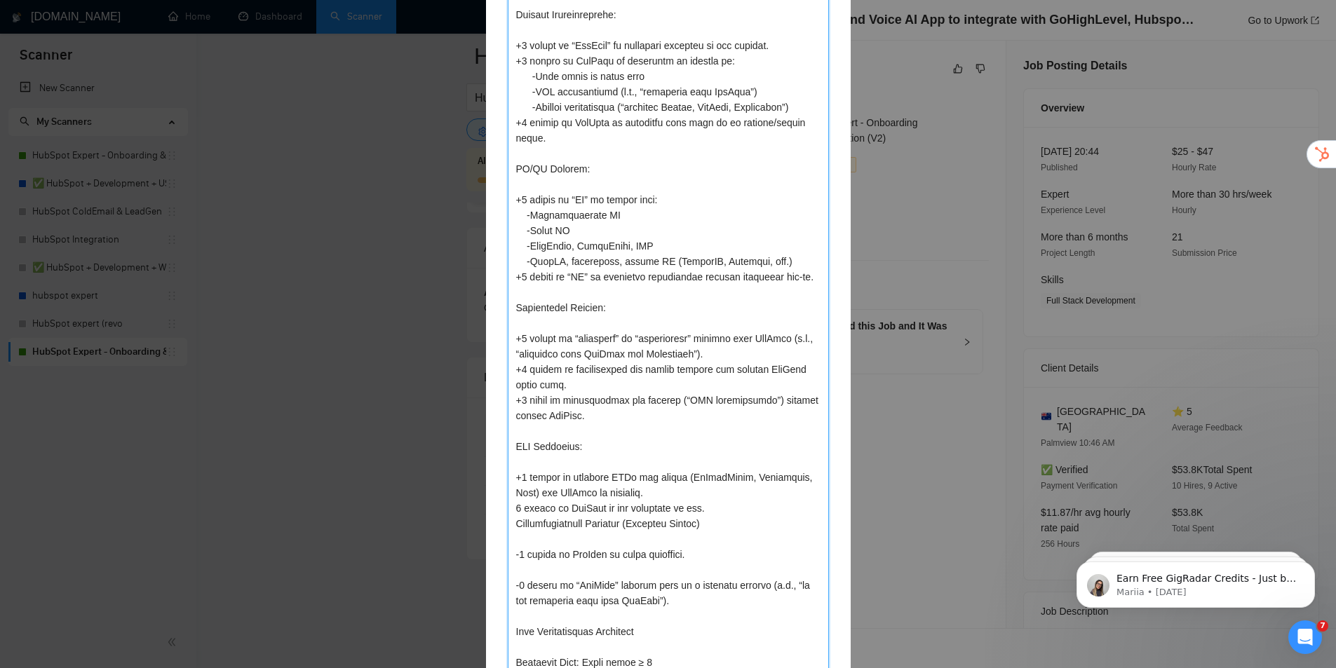
click at [514, 541] on textarea at bounding box center [668, 307] width 321 height 1349
type textarea "Lore ipsumdolo sit ametcons, ad eli seddoeiusm te inc utla etdolore magnaali en…"
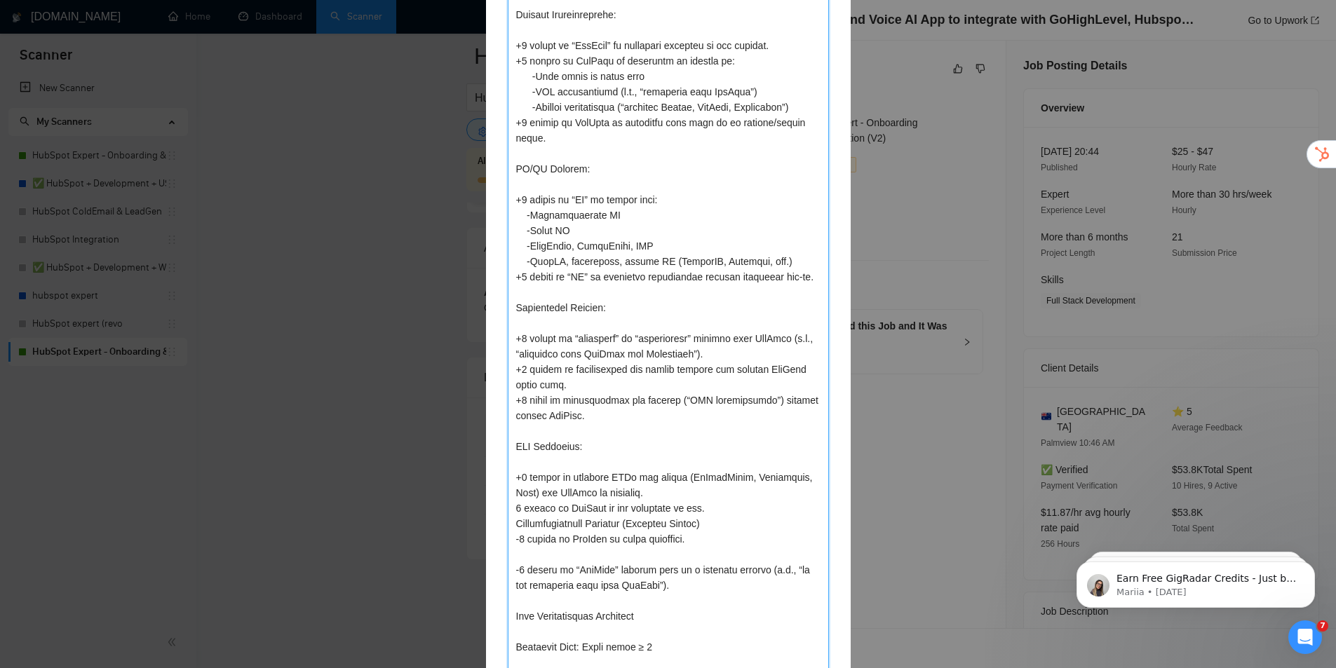
click at [715, 517] on textarea at bounding box center [668, 300] width 321 height 1334
click at [711, 507] on textarea at bounding box center [668, 300] width 321 height 1334
type textarea "Lore ipsumdolo sit ametcons, ad eli seddoeiusm te inc utla etdolore magnaali en…"
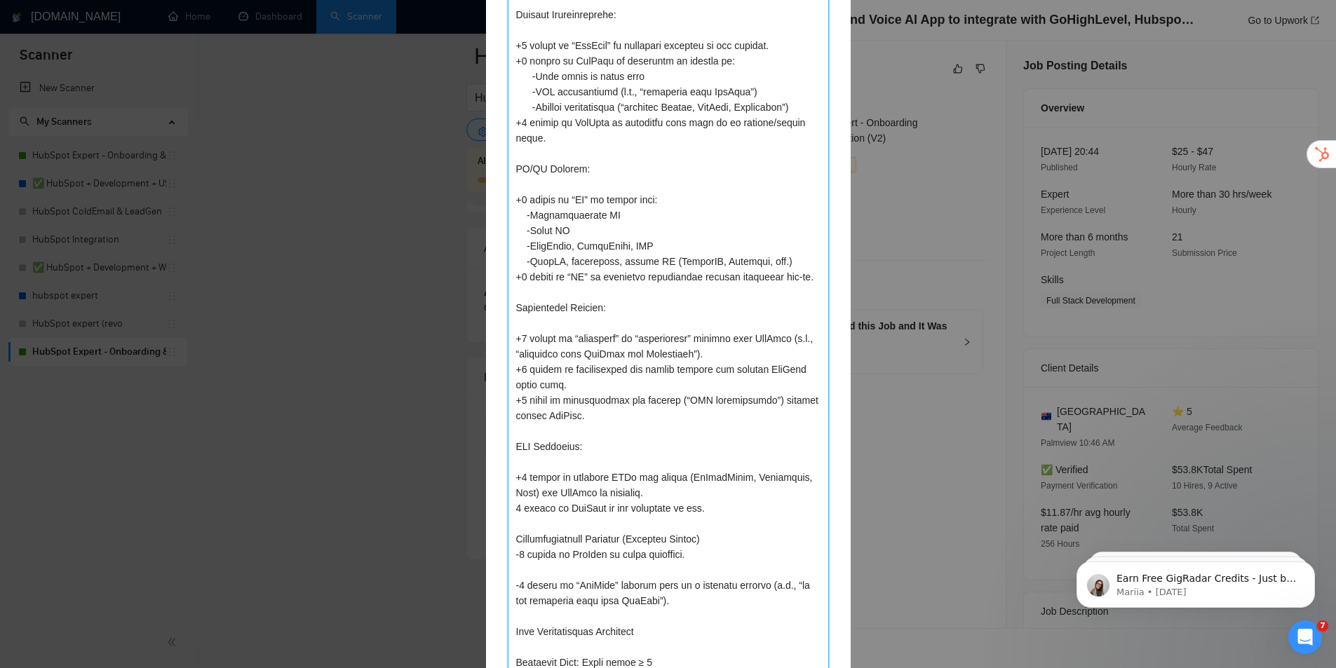
click at [703, 539] on textarea at bounding box center [668, 307] width 321 height 1349
type textarea "Lore ipsumdolo sit ametcons, ad eli seddoeiusm te inc utla etdolore magnaali en…"
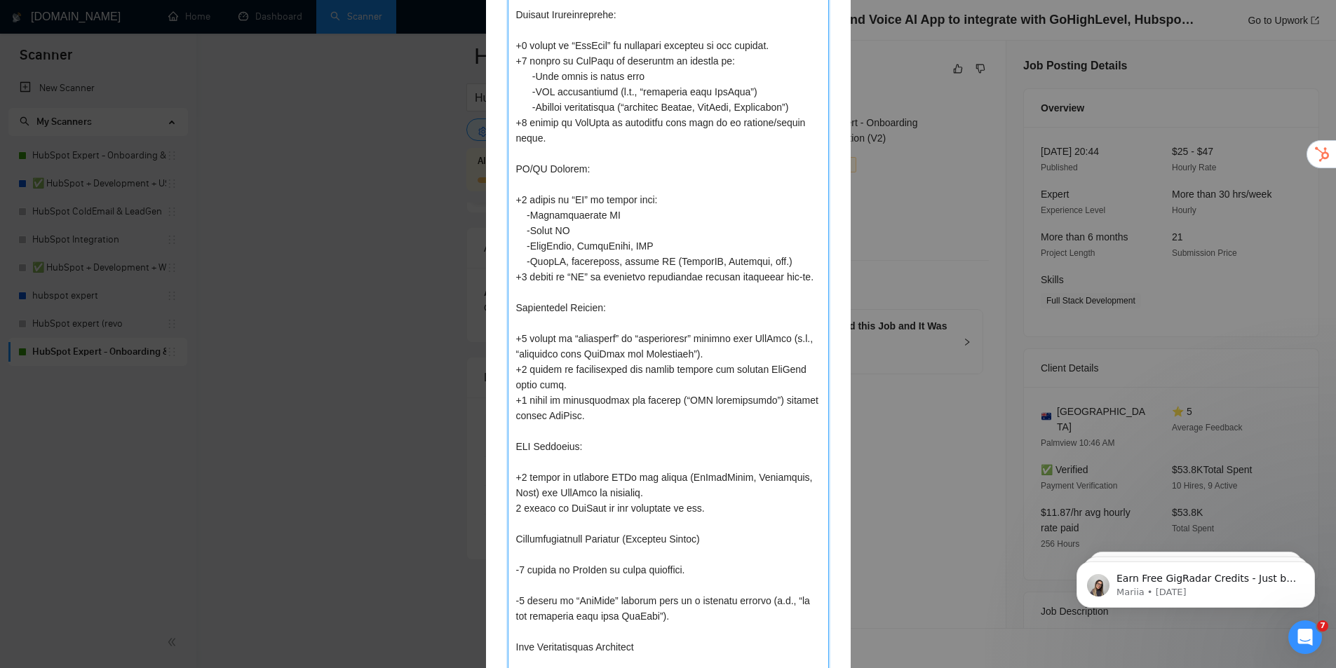
click at [698, 537] on textarea at bounding box center [668, 315] width 321 height 1365
type textarea "Lore ipsumdolo sit ametcons, ad eli seddoeiusm te inc utla etdolore magnaali en…"
click at [528, 595] on textarea at bounding box center [668, 315] width 321 height 1365
click at [533, 592] on textarea at bounding box center [668, 315] width 321 height 1365
type textarea "Lore ipsumdolo sit ametcons, ad eli seddoeiusm te inc utla etdolore magnaali en…"
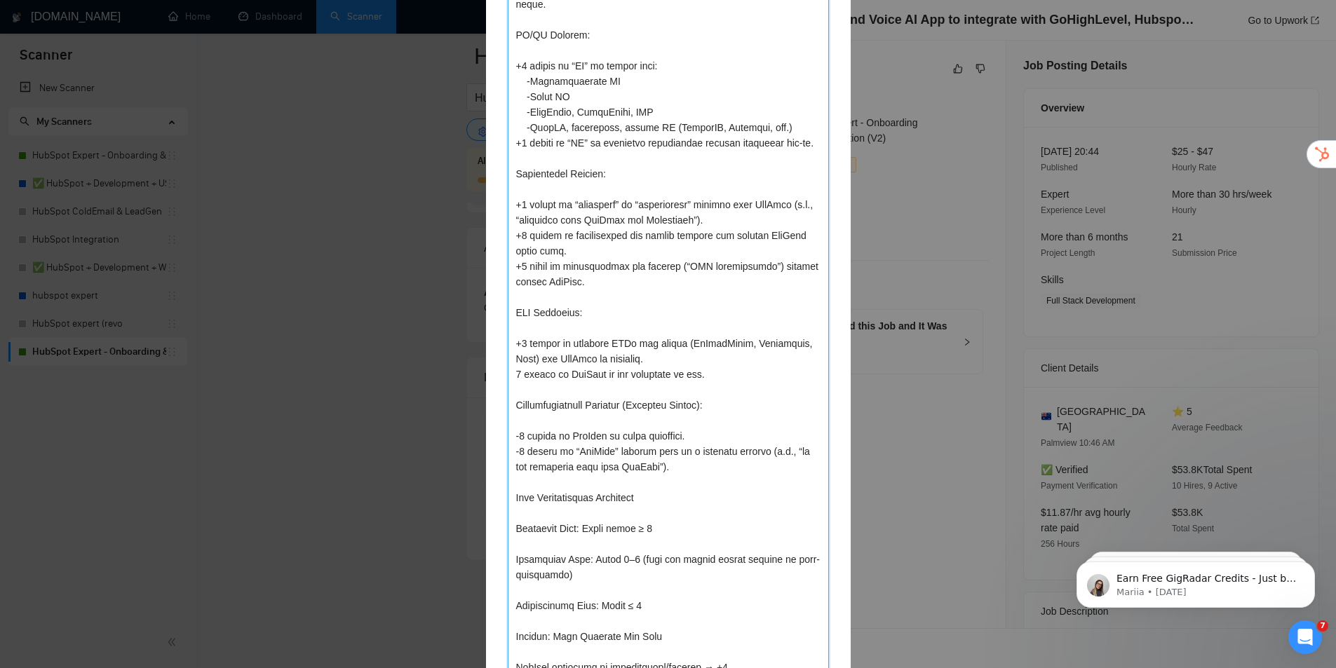
drag, startPoint x: 699, startPoint y: 573, endPoint x: 649, endPoint y: 536, distance: 62.1
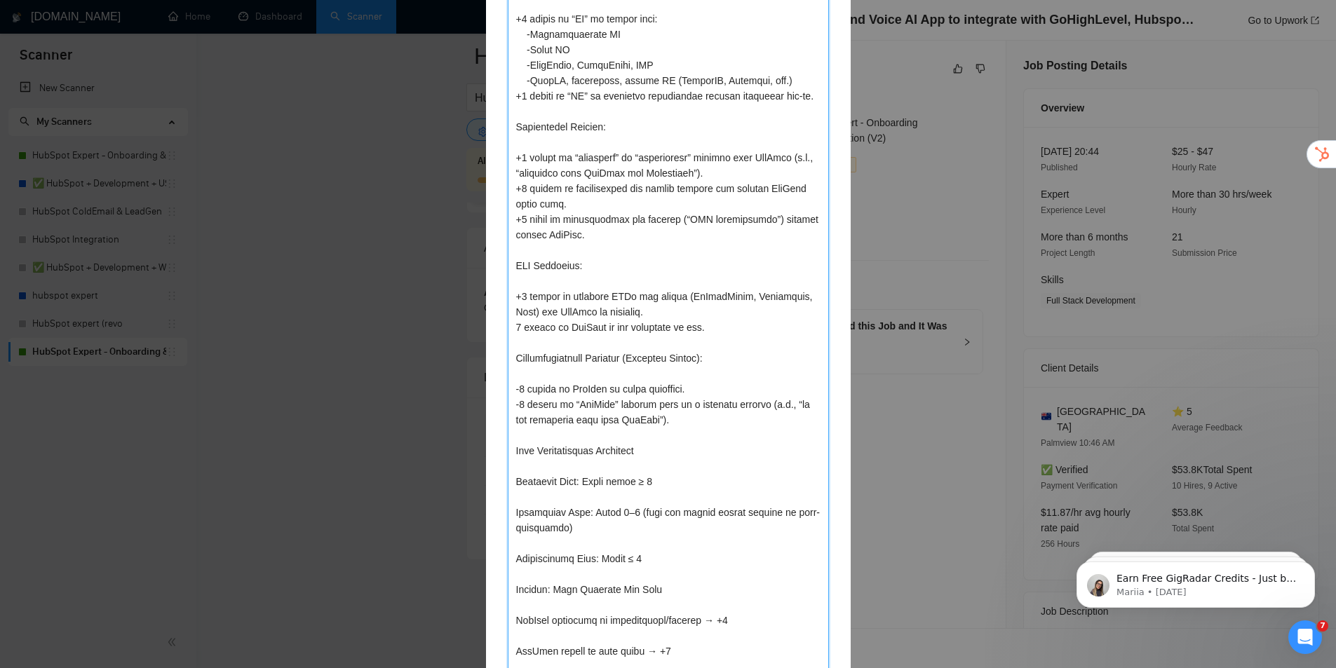
click at [642, 449] on textarea at bounding box center [668, 126] width 321 height 1349
type textarea "Lore ipsumdolo sit ametcons, ad eli seddoeiusm te inc utla etdolore magnaali en…"
click at [575, 492] on textarea at bounding box center [668, 126] width 321 height 1349
type textarea "Lore ipsumdolo sit ametcons, ad eli seddoeiusm te inc utla etdolore magnaali en…"
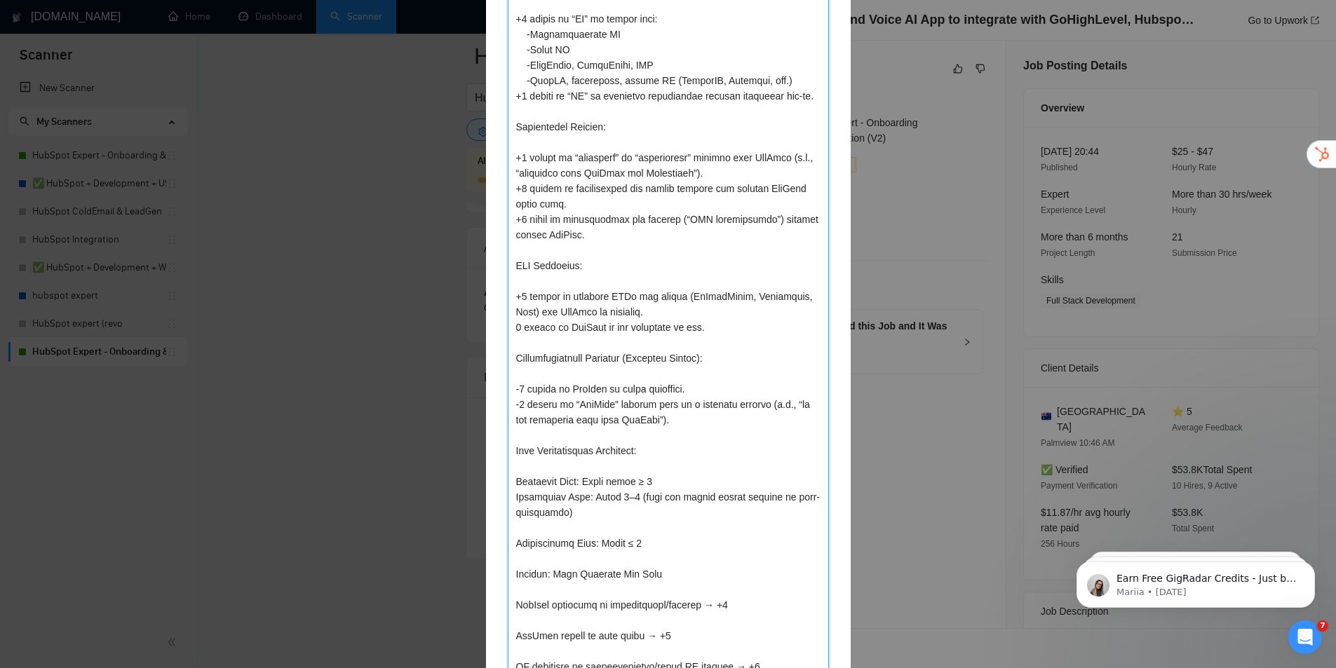
click at [544, 524] on textarea at bounding box center [668, 119] width 321 height 1334
type textarea "Lore ipsumdolo sit ametcons, ad eli seddoeiusm te inc utla etdolore magnaali en…"
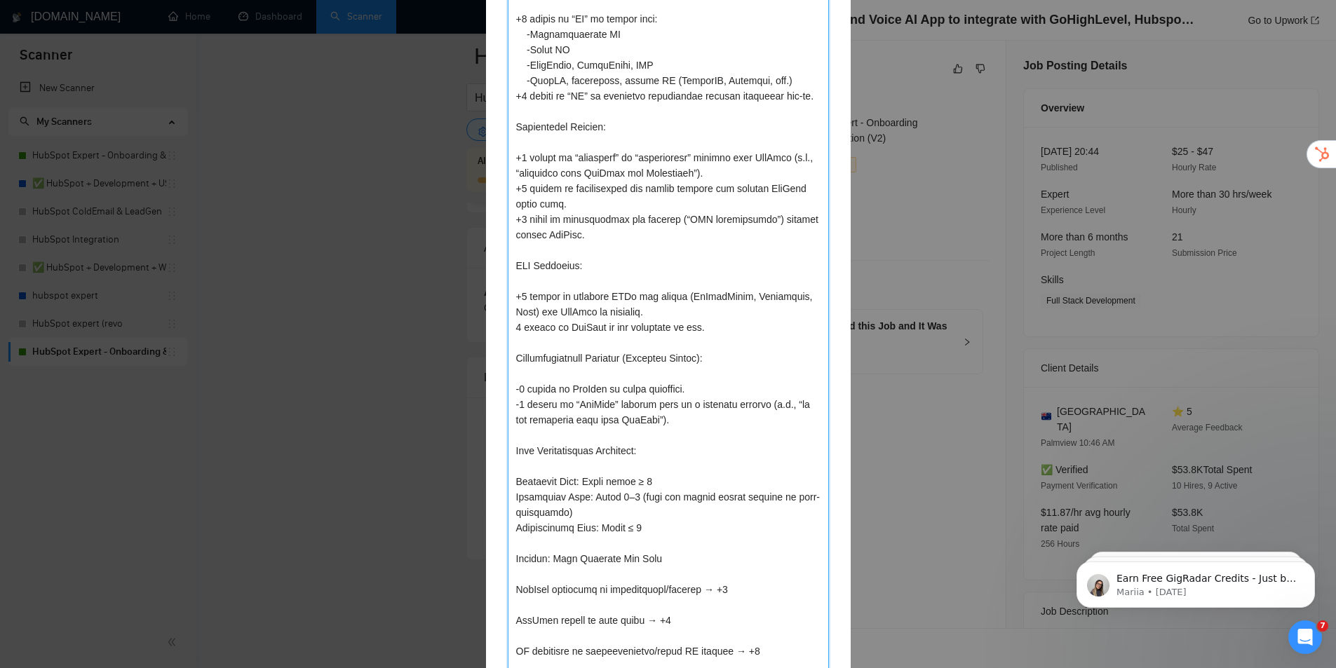
click at [572, 540] on textarea at bounding box center [668, 111] width 321 height 1319
click at [563, 561] on textarea at bounding box center [668, 111] width 321 height 1319
type textarea "Lore ipsumdolo sit ametcons, ad eli seddoeiusm te inc utla etdolore magnaali en…"
click at [566, 554] on textarea at bounding box center [668, 111] width 321 height 1319
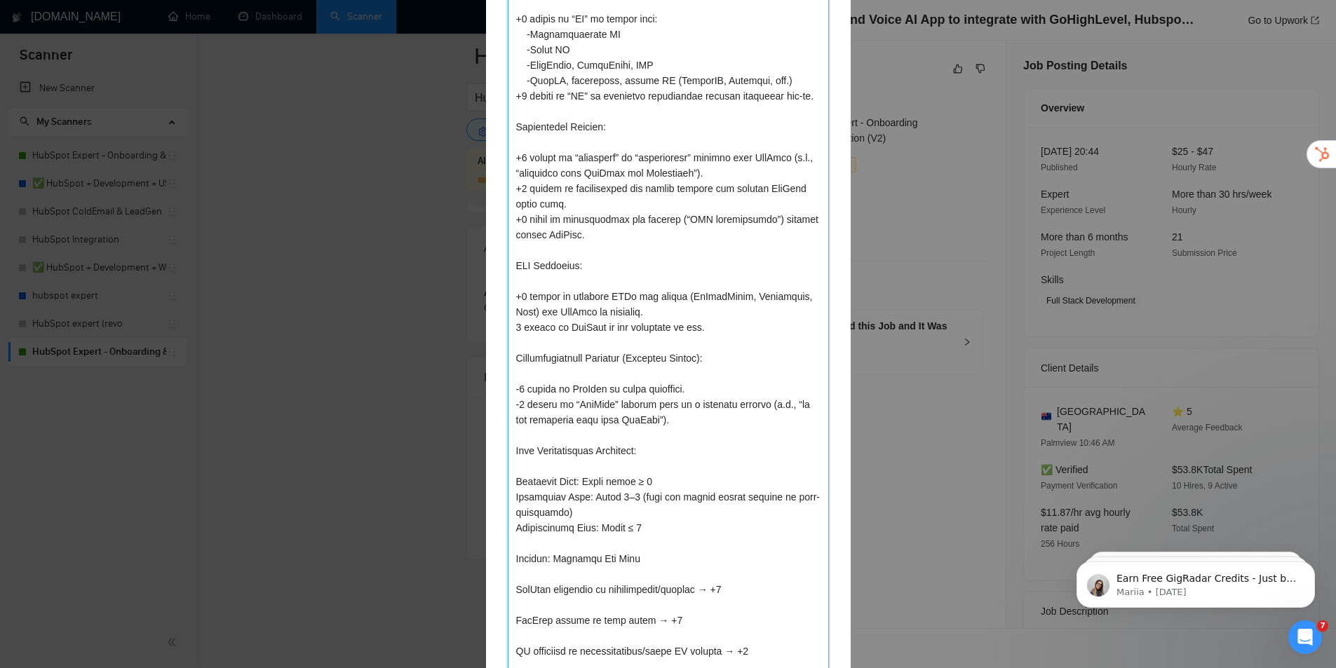
click at [566, 554] on textarea at bounding box center [668, 111] width 321 height 1319
type textarea "Lore ipsumdolo sit ametcons, ad eli seddoeiusm te inc utla etdolore magnaali en…"
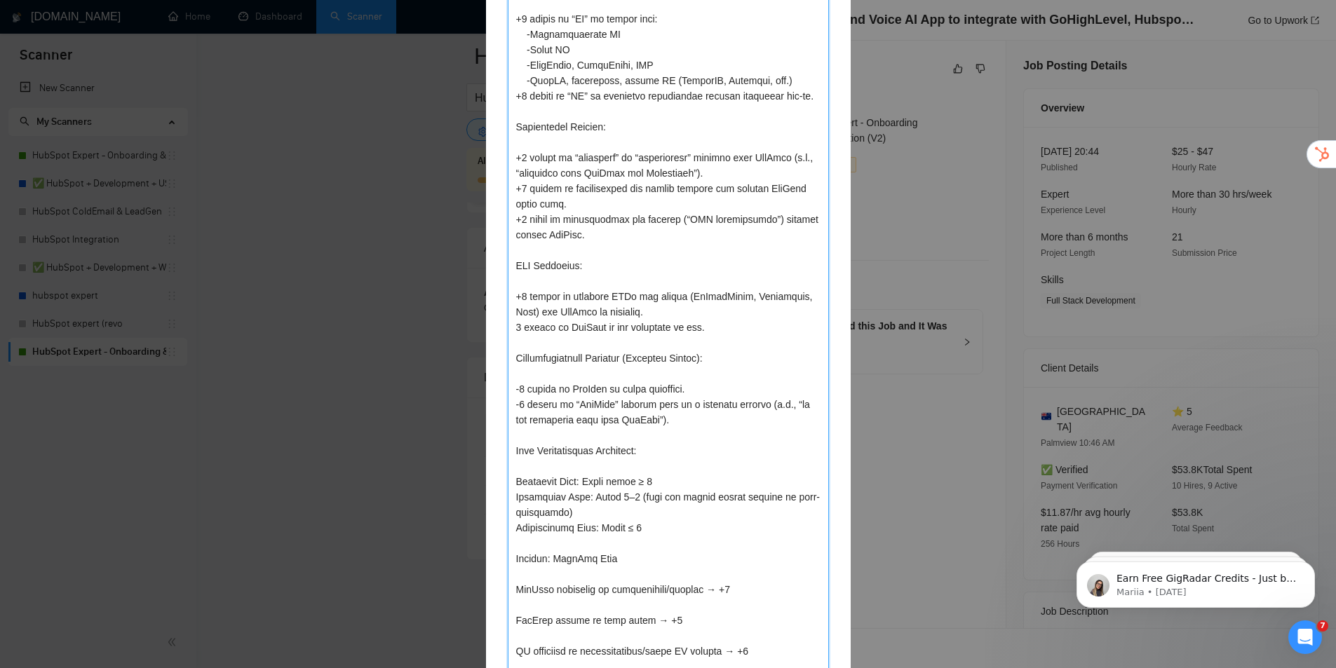
type textarea "Lore ipsumdolo sit ametcons, ad eli seddoeiusm te inc utla etdolore magnaali en…"
click at [626, 561] on textarea at bounding box center [668, 111] width 321 height 1319
type textarea "Lore ipsumdolo sit ametcons, ad eli seddoeiusm te inc utla etdolore magnaali en…"
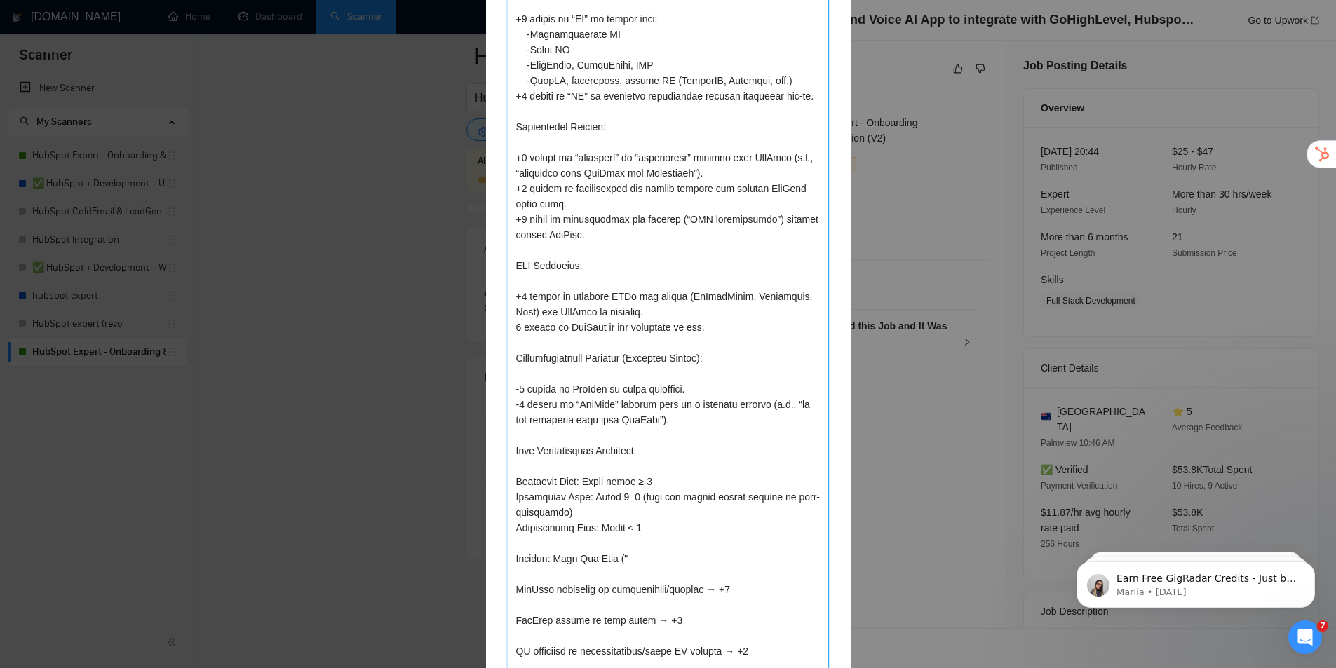
paste textarea "Build Conversational and Voice AI App to integrate with GoHighLevel, Hubspot an…"
type textarea "Lore ipsumdolo sit ametcons, ad eli seddoeiusm te inc utla etdolore magnaali en…"
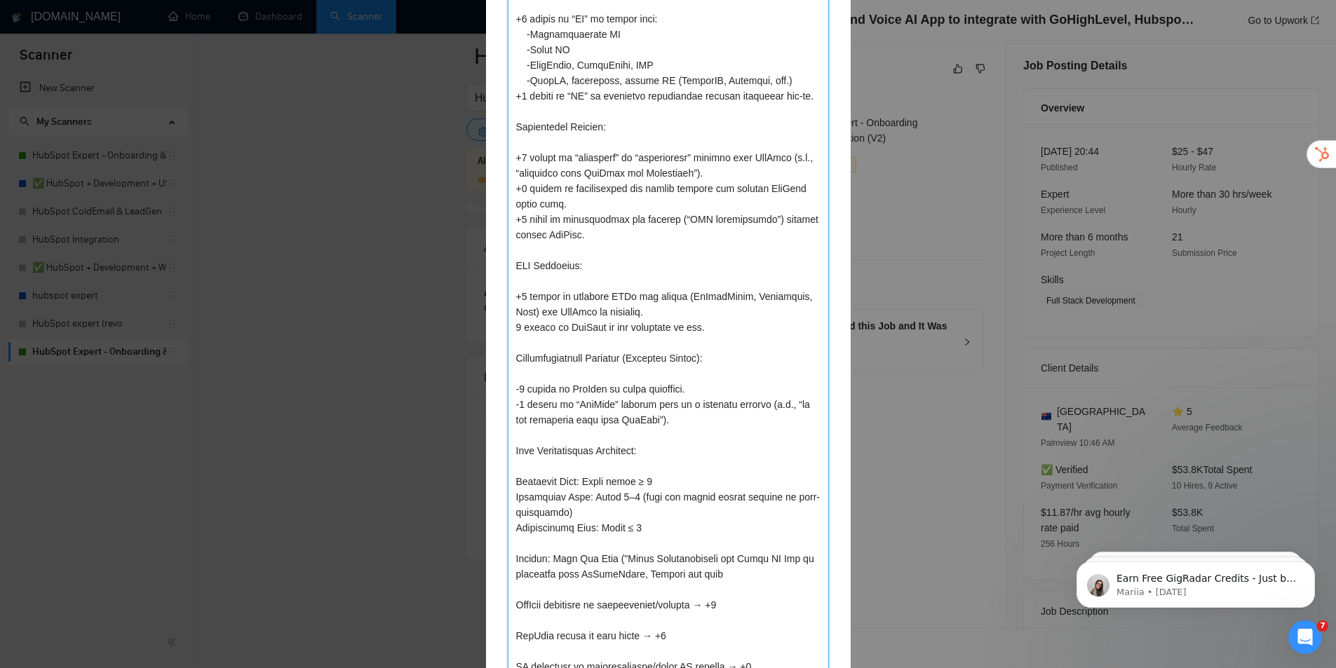
type textarea "Lore ipsumdolo sit ametcons, ad eli seddoeiusm te inc utla etdolore magnaali en…"
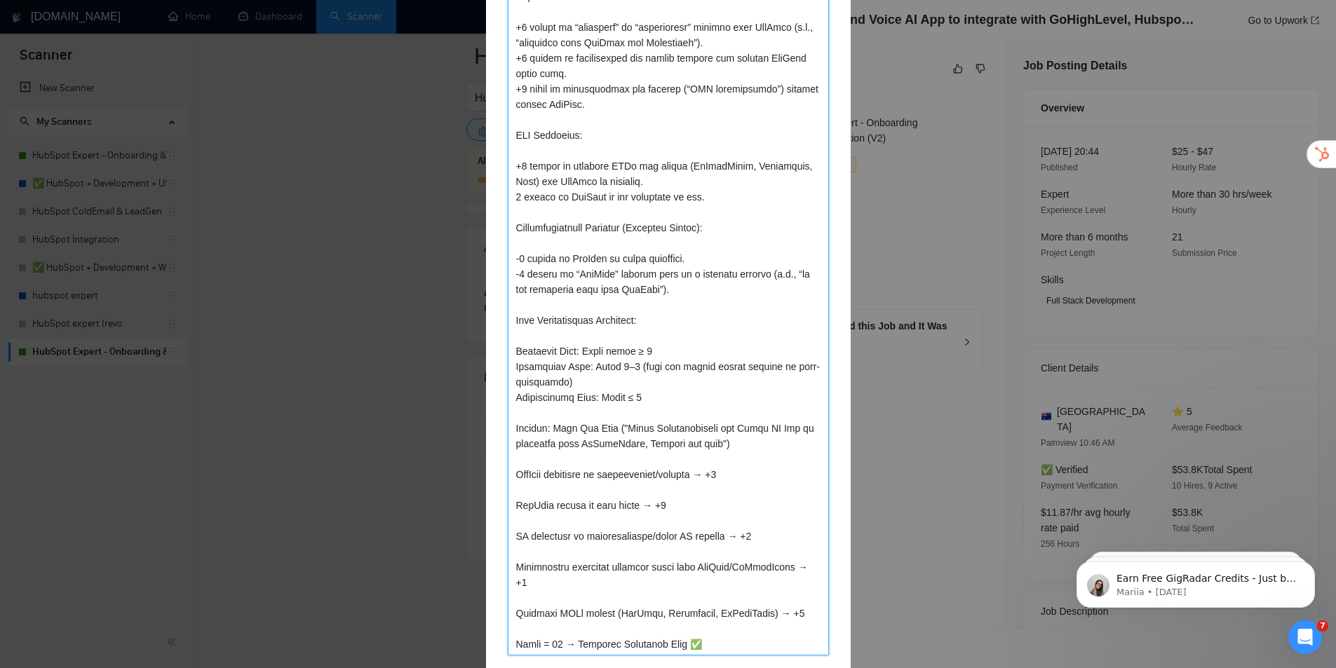
drag, startPoint x: 685, startPoint y: 561, endPoint x: 708, endPoint y: 532, distance: 36.9
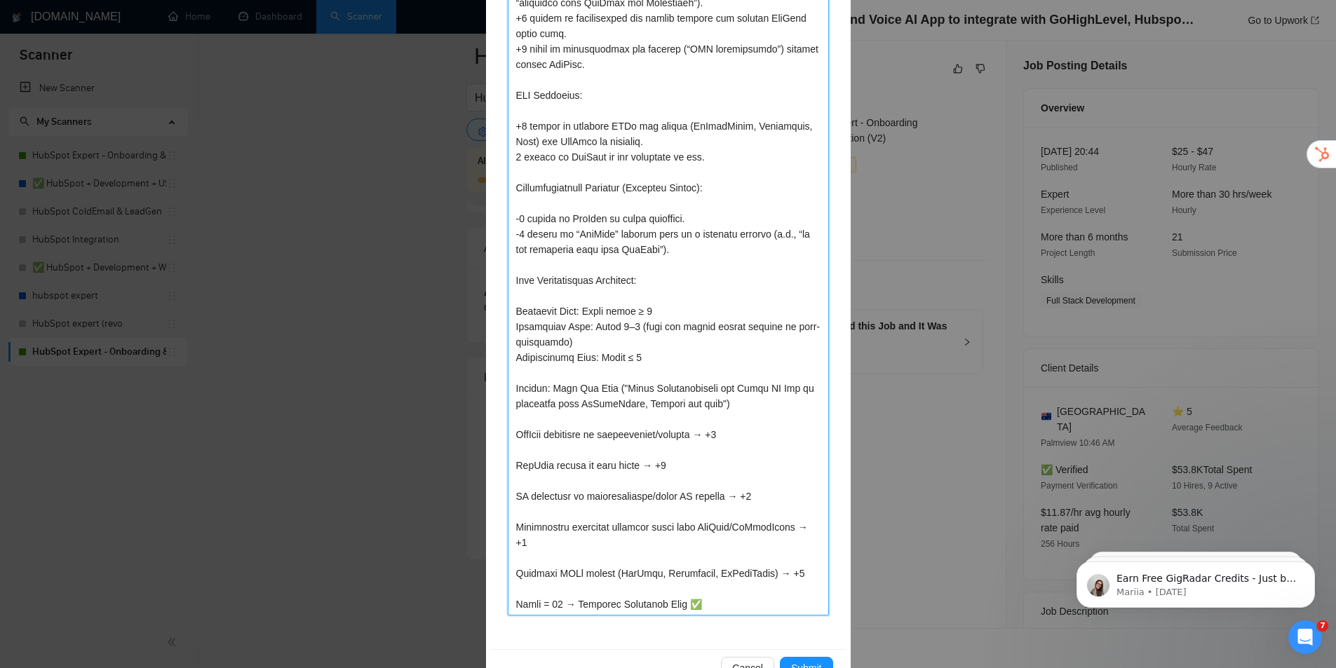
type textarea "Lore ipsumdolo sit ametcons, ad eli seddoeiusm te inc utla etdolore magnaali en…"
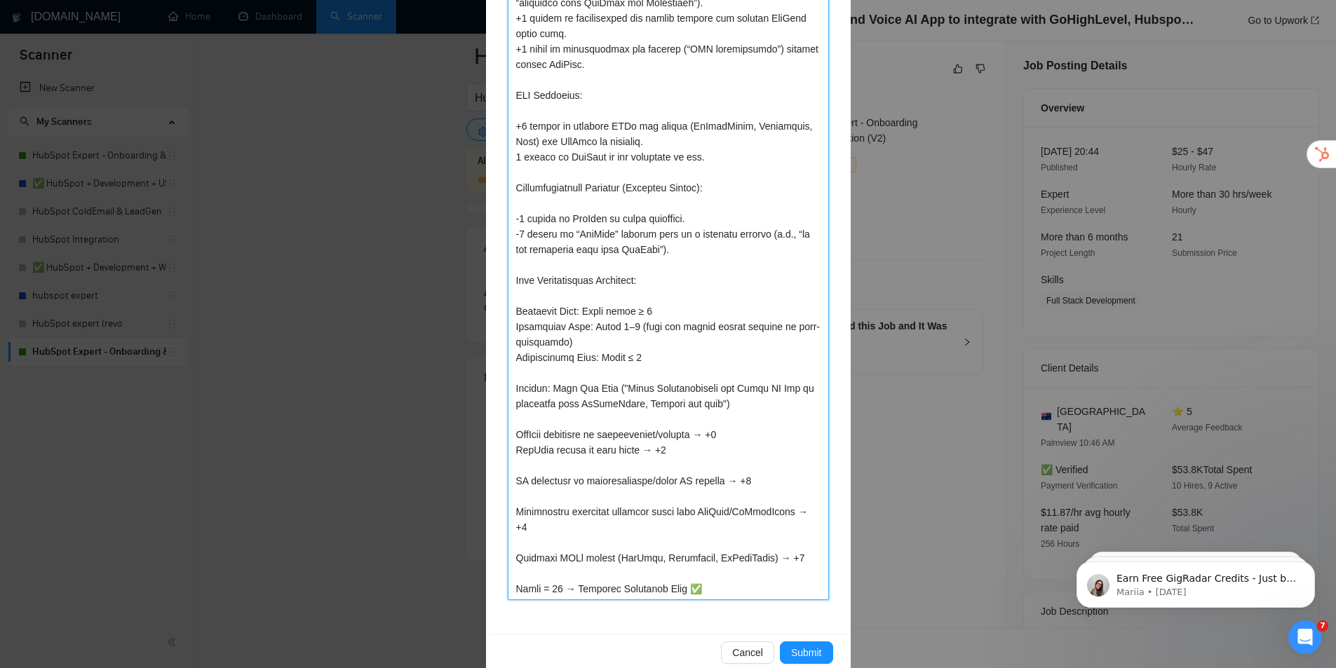
type textarea "Lore ipsumdolo sit ametcons, ad eli seddoeiusm te inc utla etdolore magnaali en…"
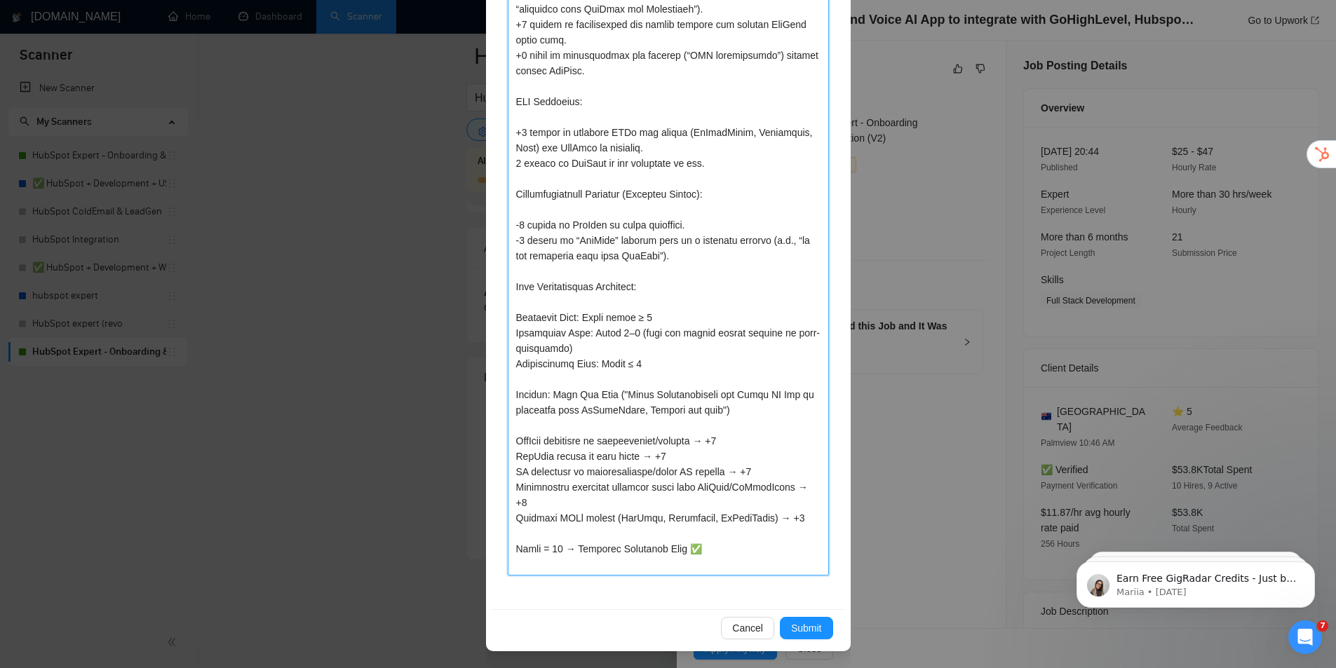
scroll to position [932, 0]
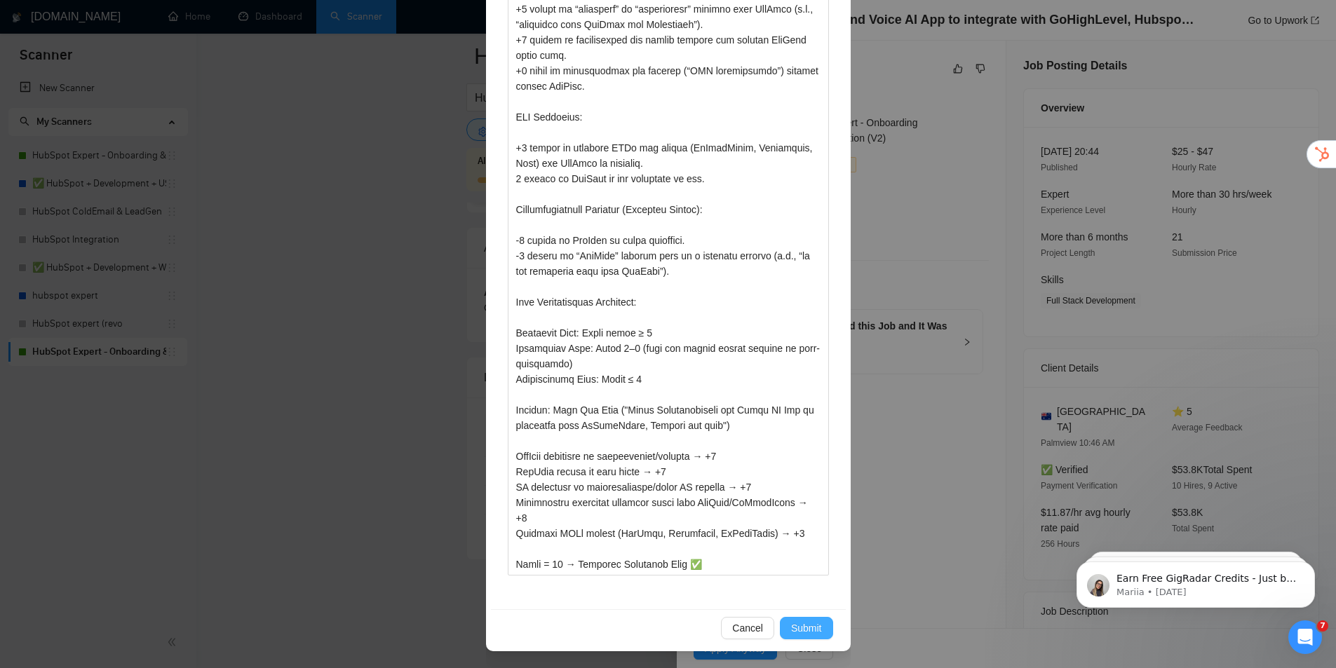
click at [800, 626] on span "Submit" at bounding box center [806, 628] width 31 height 15
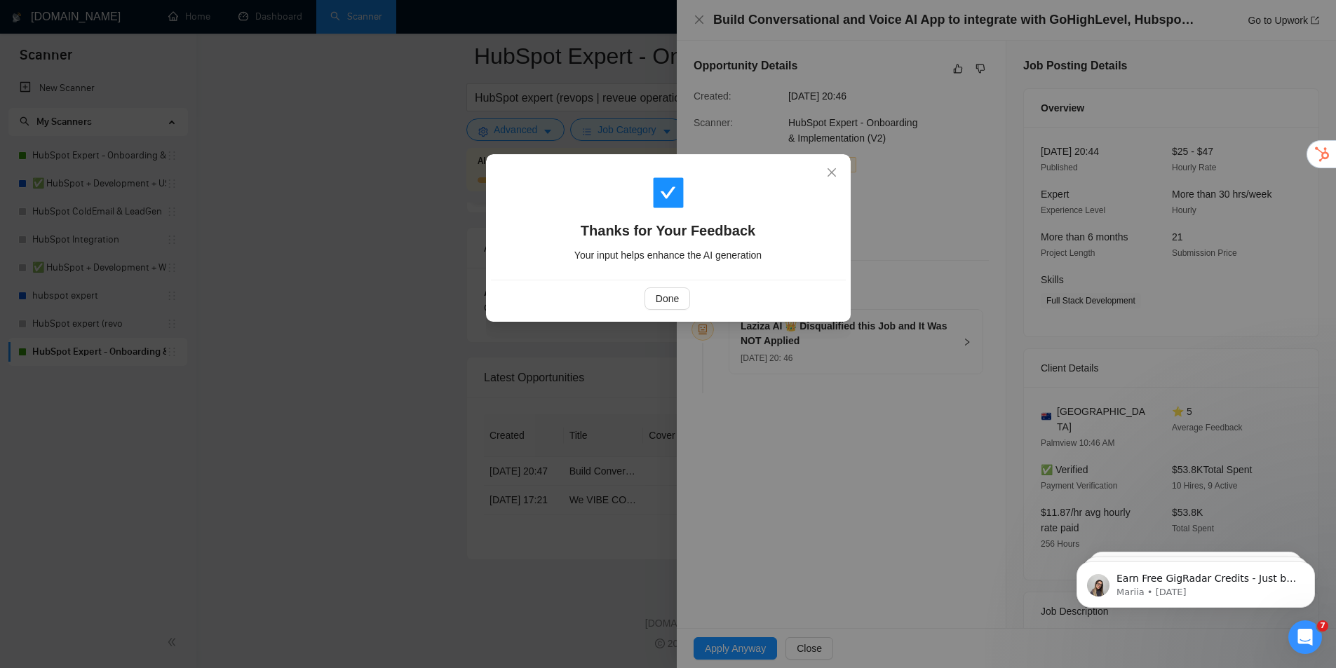
scroll to position [0, 0]
drag, startPoint x: 672, startPoint y: 303, endPoint x: 679, endPoint y: 325, distance: 22.8
click at [673, 304] on span "Done" at bounding box center [667, 298] width 23 height 15
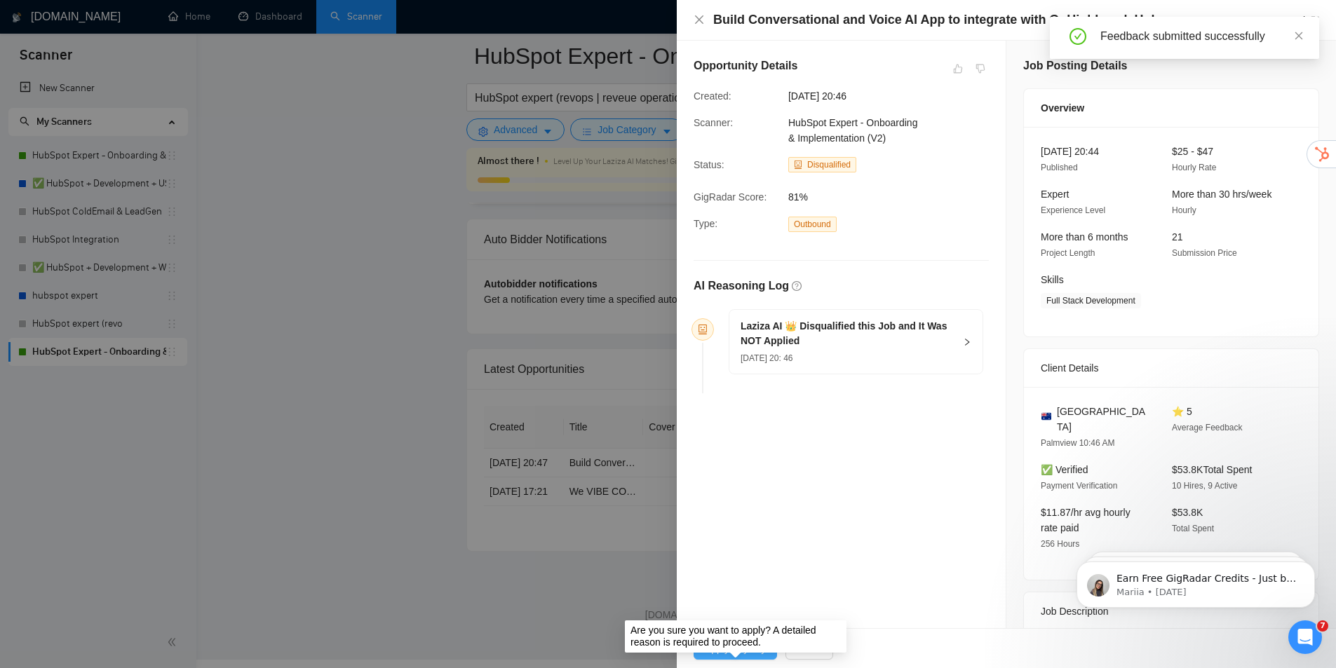
click at [737, 651] on span "Apply Anyway" at bounding box center [735, 648] width 61 height 15
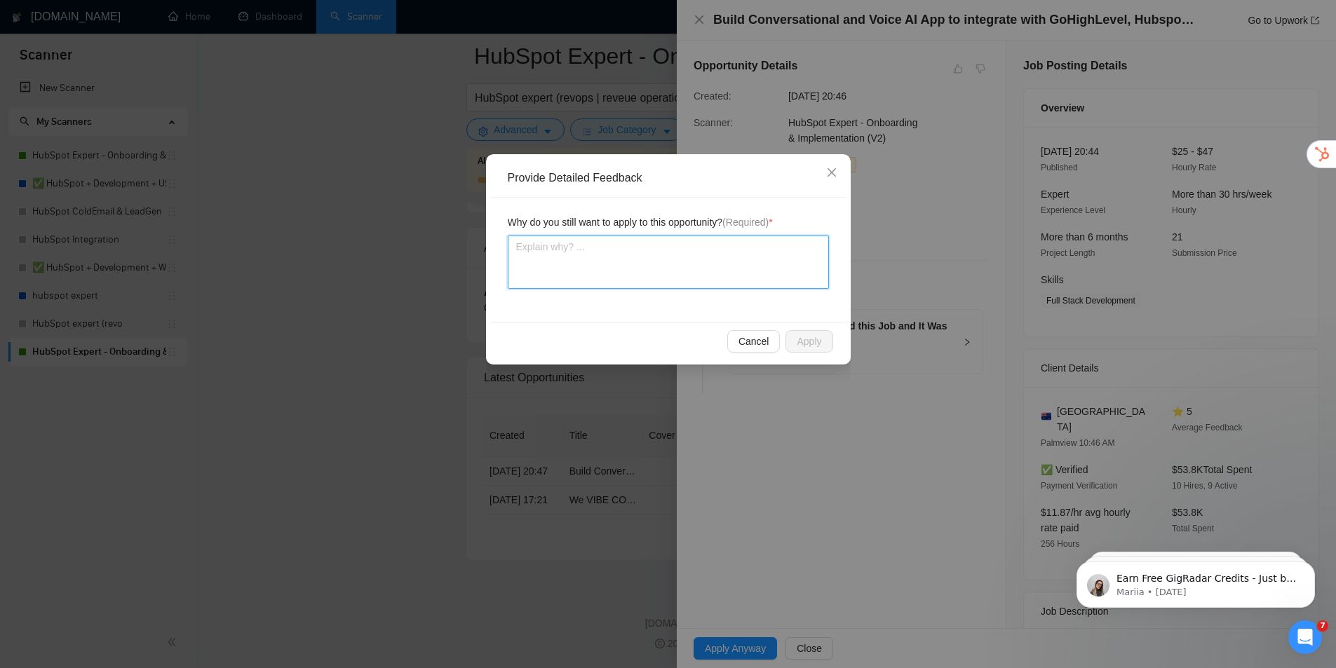
click at [733, 255] on textarea at bounding box center [668, 262] width 321 height 53
paste textarea "HubSpot mentioned in integrations/roadmap → +3 HubSpot listed in tech stack → +…"
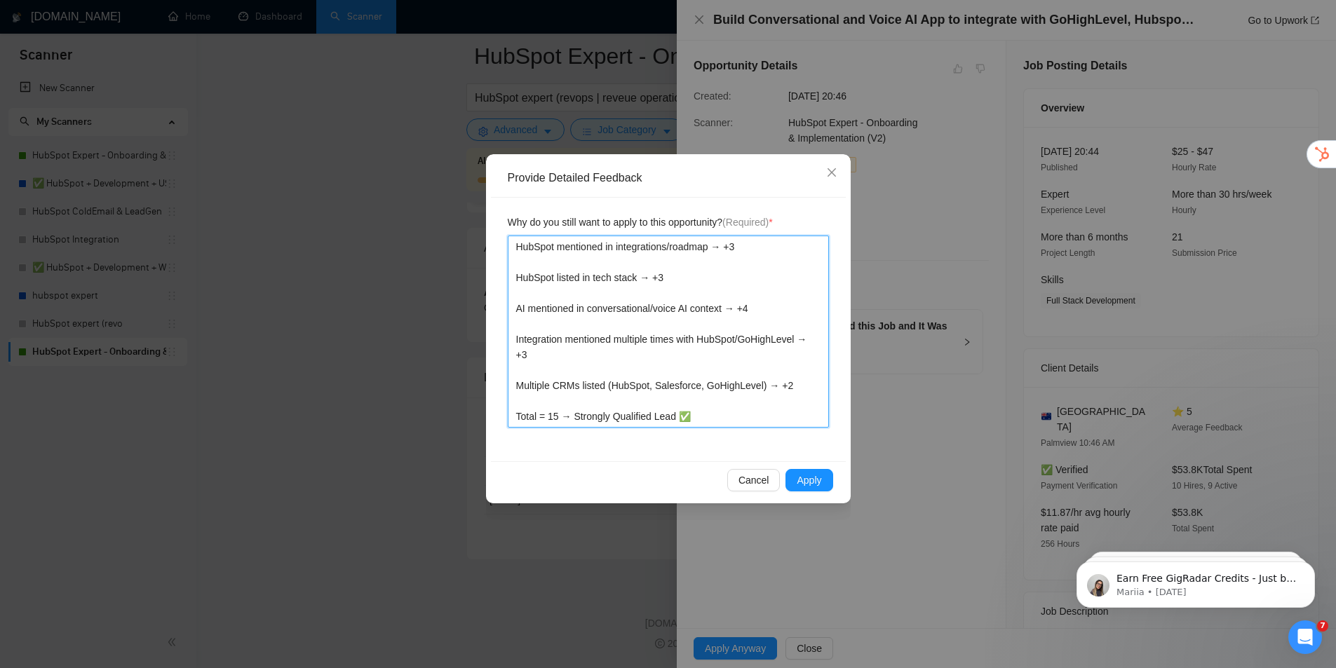
click at [538, 379] on textarea "HubSpot mentioned in integrations/roadmap → +3 HubSpot listed in tech stack → +…" at bounding box center [668, 332] width 321 height 192
click at [537, 371] on textarea "HubSpot mentioned in integrations/roadmap → +3 HubSpot listed in tech stack → +…" at bounding box center [668, 332] width 321 height 192
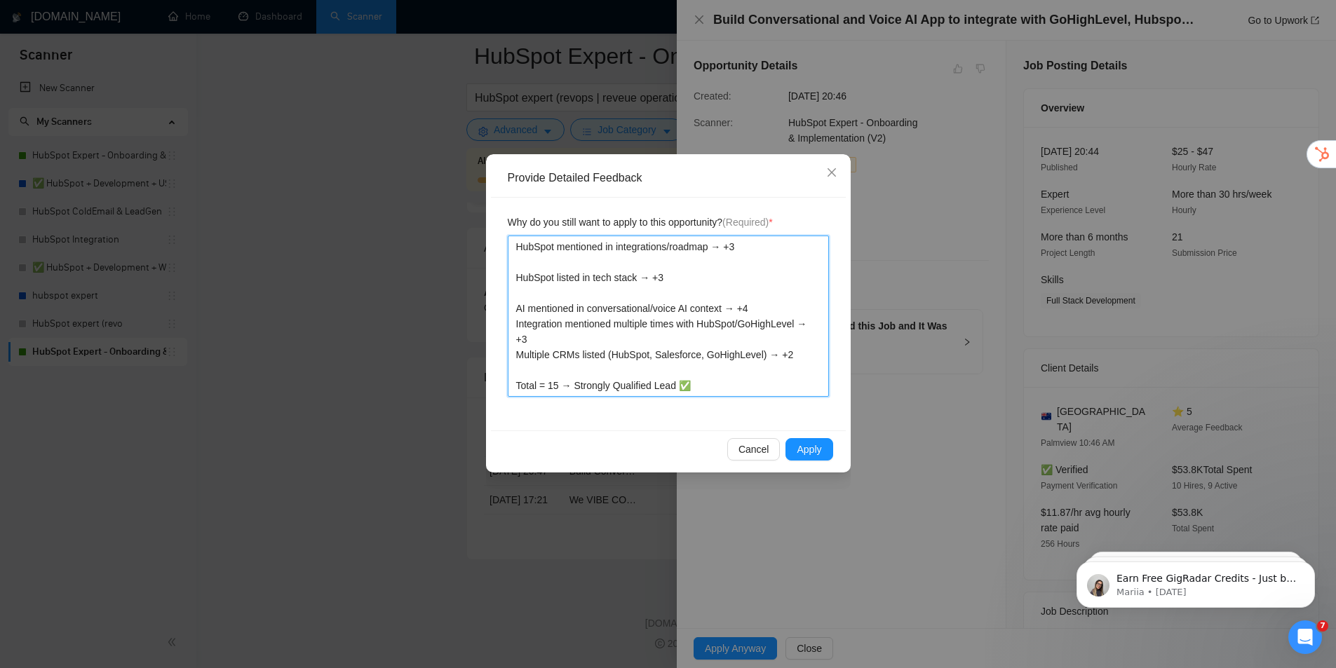
click at [539, 299] on textarea "HubSpot mentioned in integrations/roadmap → +3 HubSpot listed in tech stack → +…" at bounding box center [668, 316] width 321 height 161
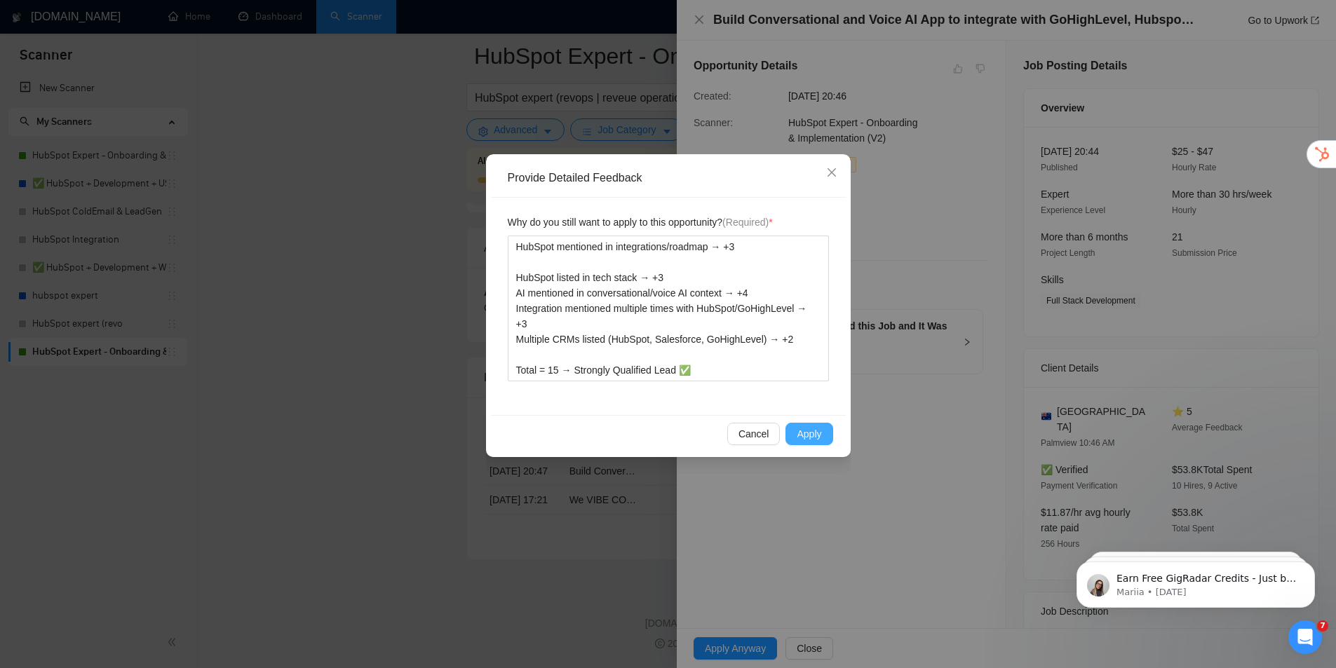
click at [809, 433] on span "Apply" at bounding box center [809, 433] width 25 height 15
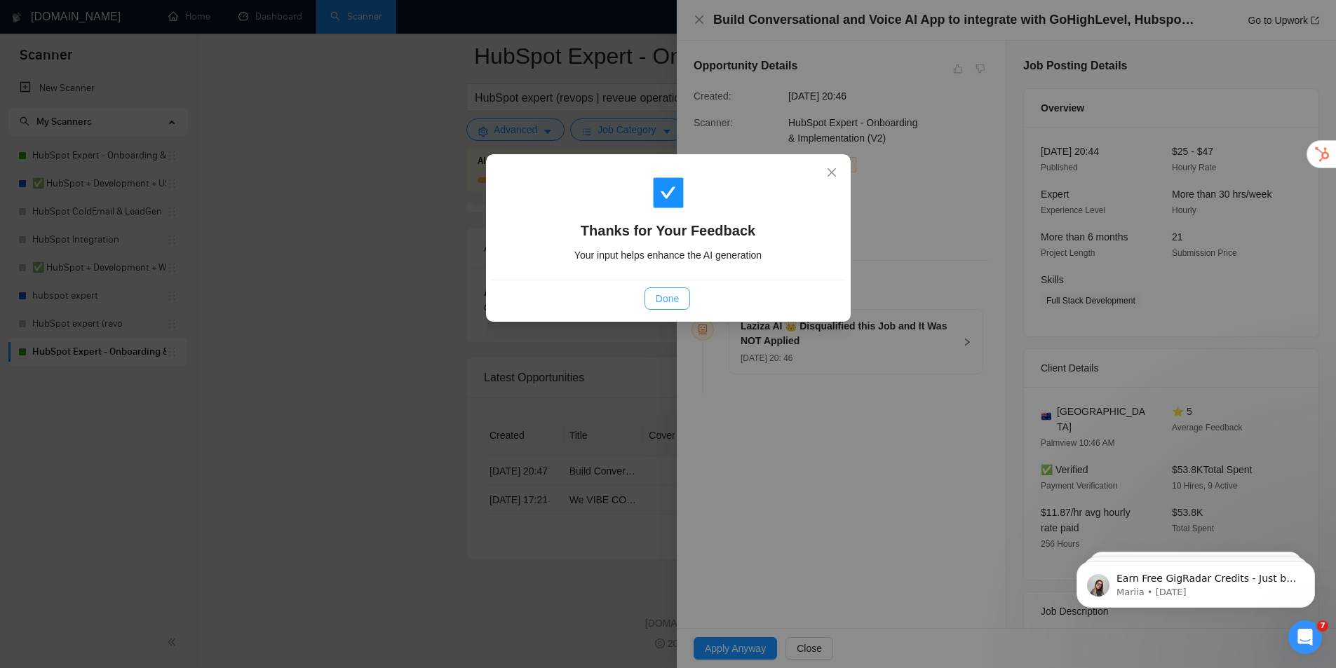
click at [675, 303] on span "Done" at bounding box center [667, 298] width 23 height 15
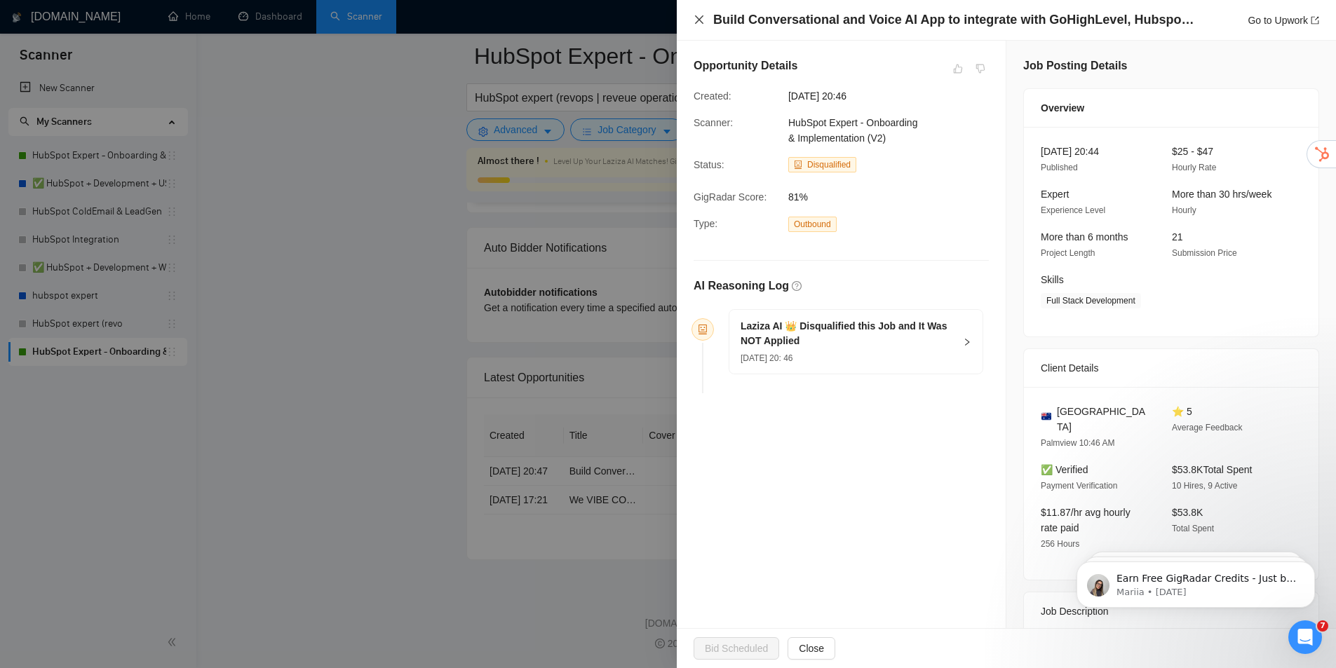
click at [704, 19] on icon "close" at bounding box center [699, 19] width 11 height 11
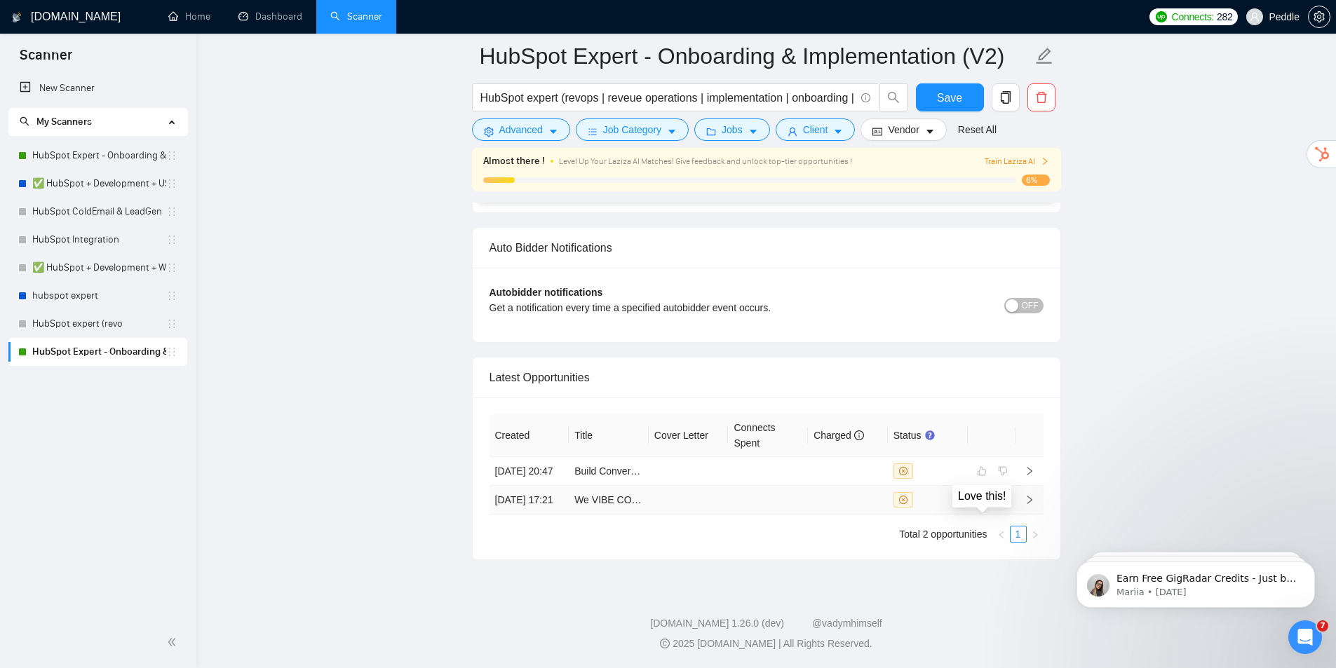
click at [988, 494] on button "button" at bounding box center [982, 500] width 17 height 17
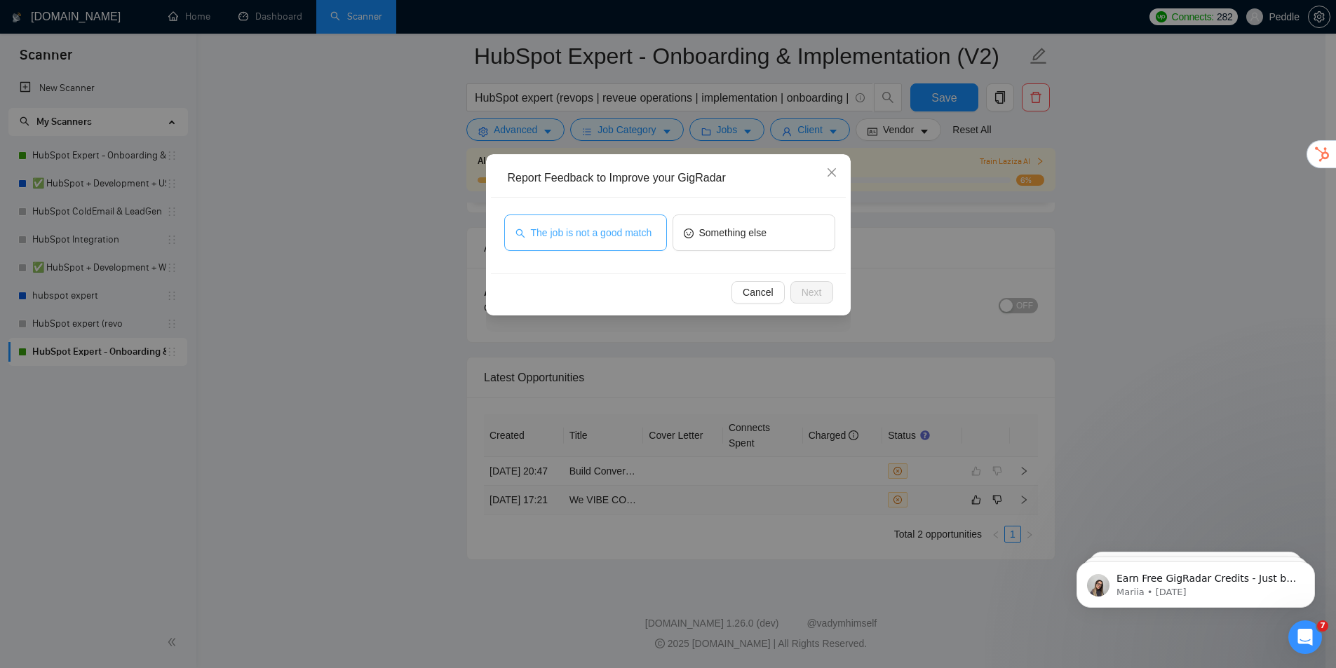
click at [600, 236] on span "The job is not a good match" at bounding box center [591, 232] width 121 height 15
click at [821, 293] on span "Next" at bounding box center [812, 292] width 20 height 15
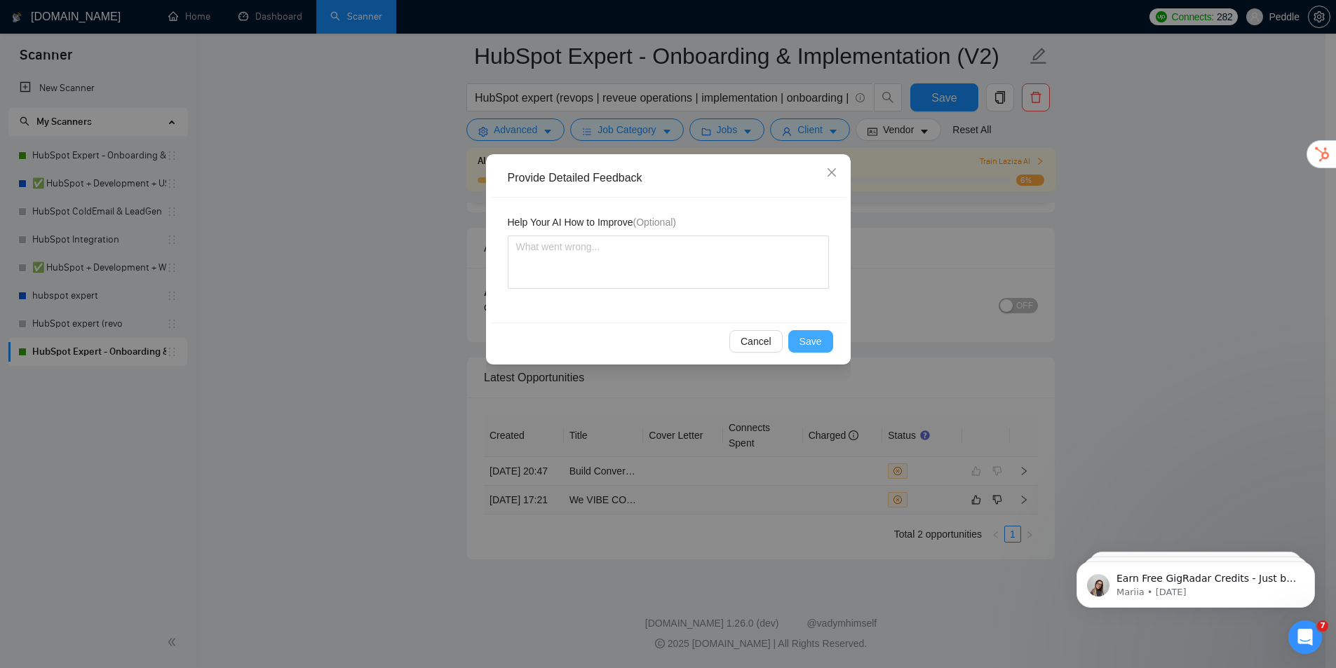
click at [810, 341] on span "Save" at bounding box center [811, 341] width 22 height 15
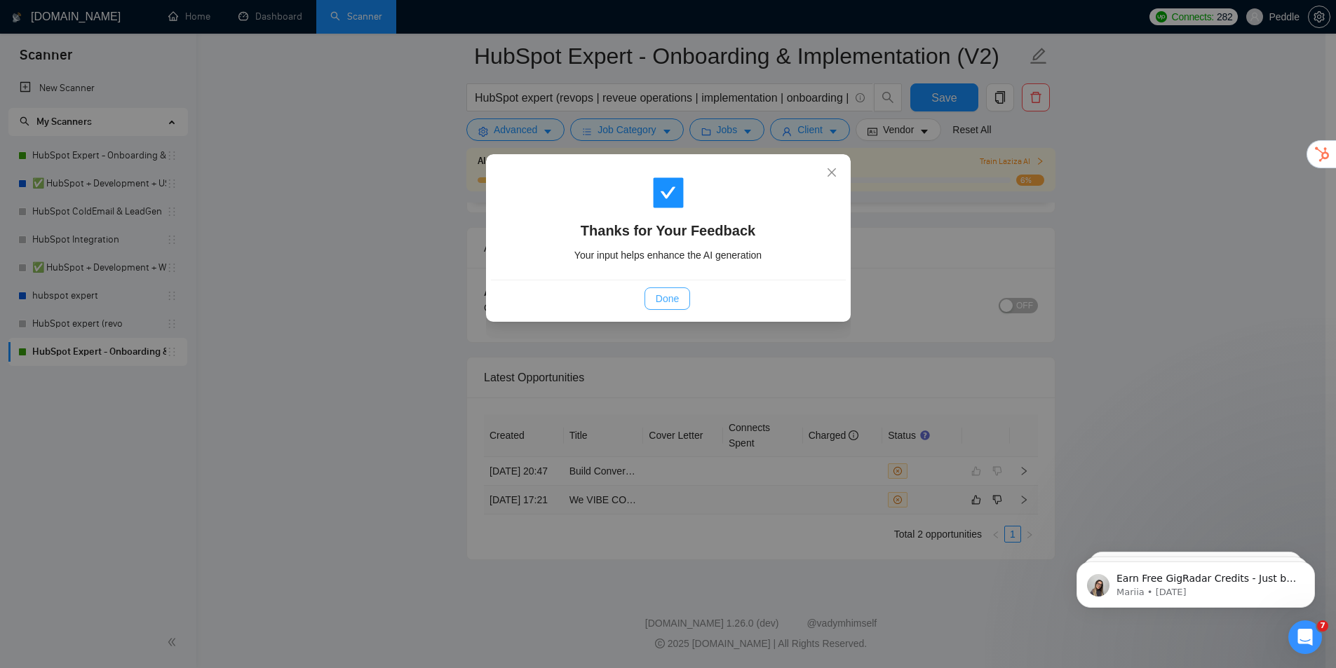
click at [687, 294] on div "Done" at bounding box center [668, 298] width 355 height 37
click at [688, 294] on button "Done" at bounding box center [668, 299] width 46 height 22
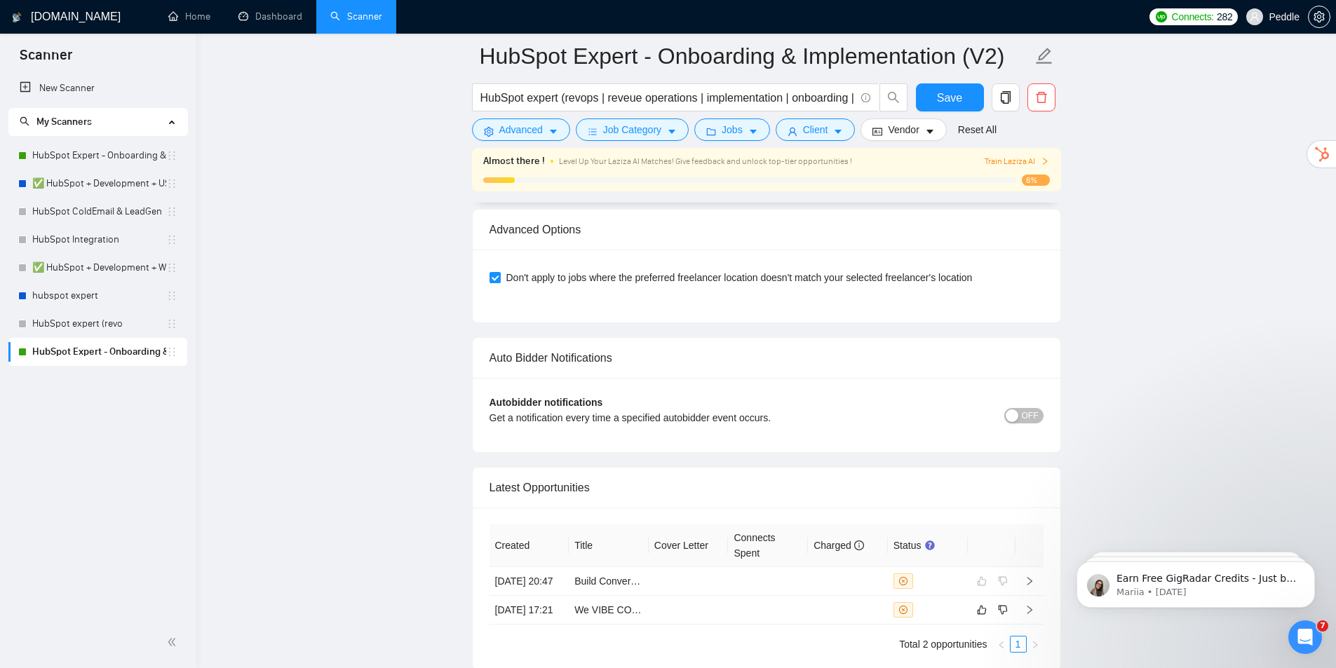
drag, startPoint x: 1112, startPoint y: 439, endPoint x: 1152, endPoint y: 321, distance: 124.4
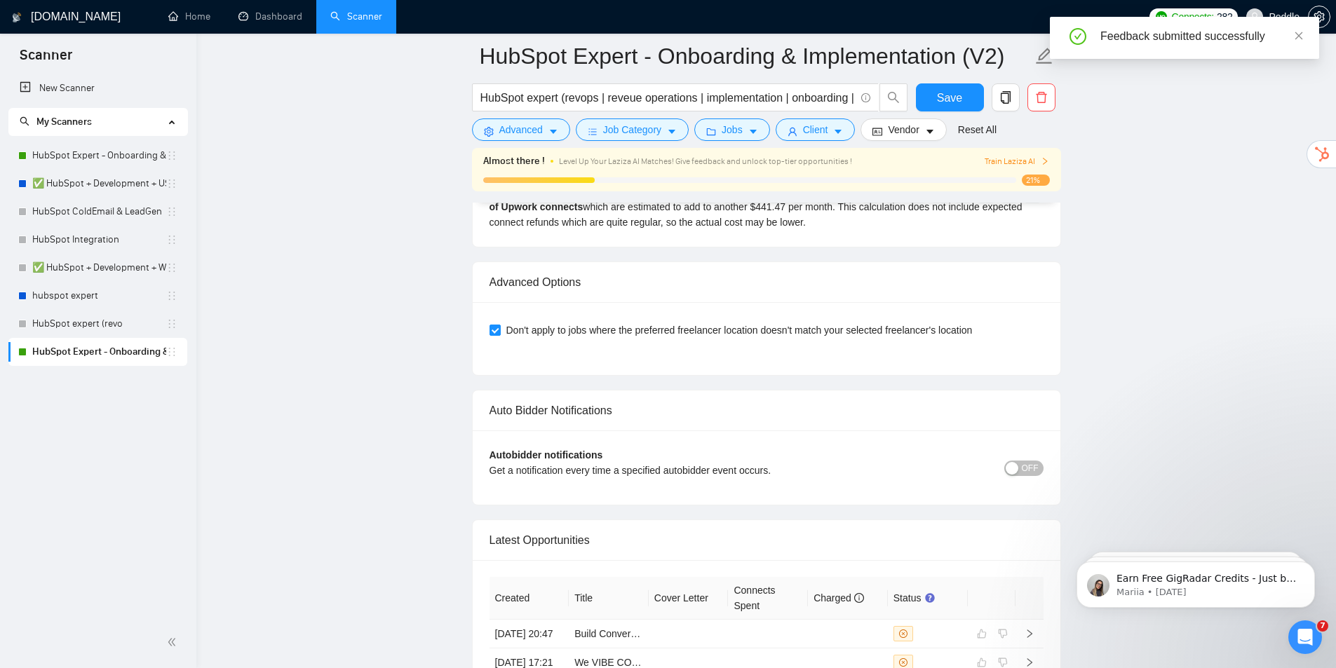
drag, startPoint x: 1114, startPoint y: 279, endPoint x: 1145, endPoint y: 110, distance: 172.0
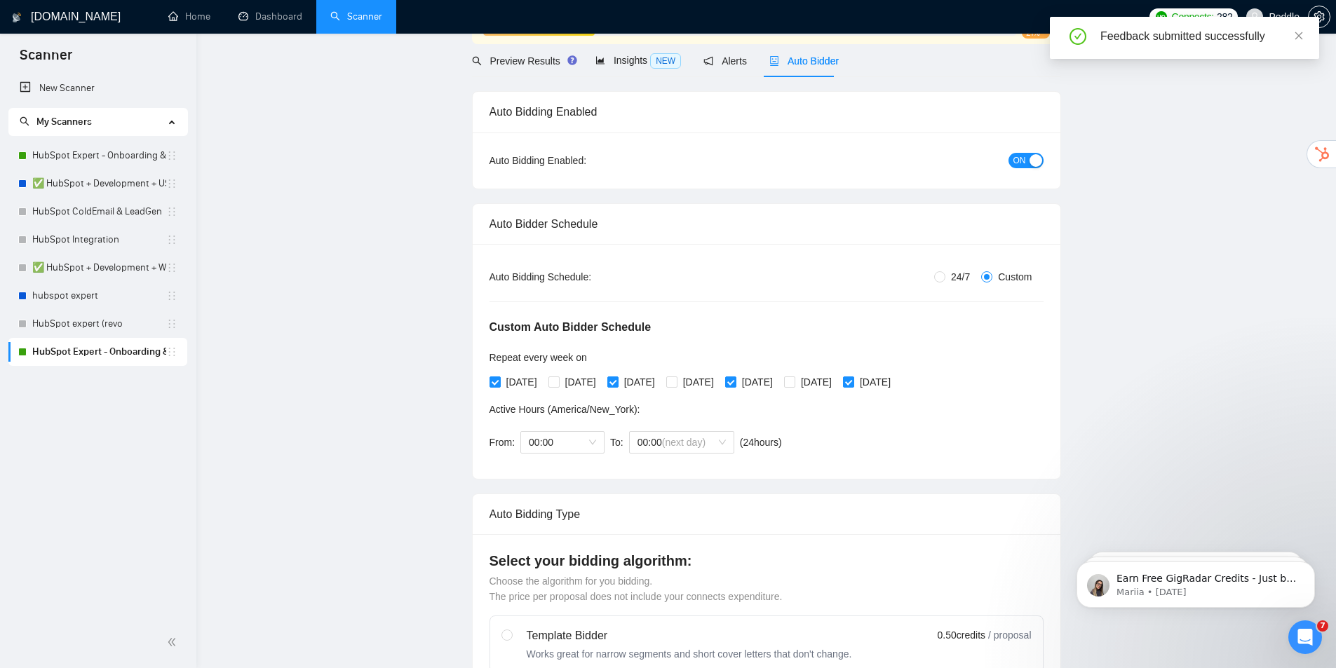
scroll to position [0, 0]
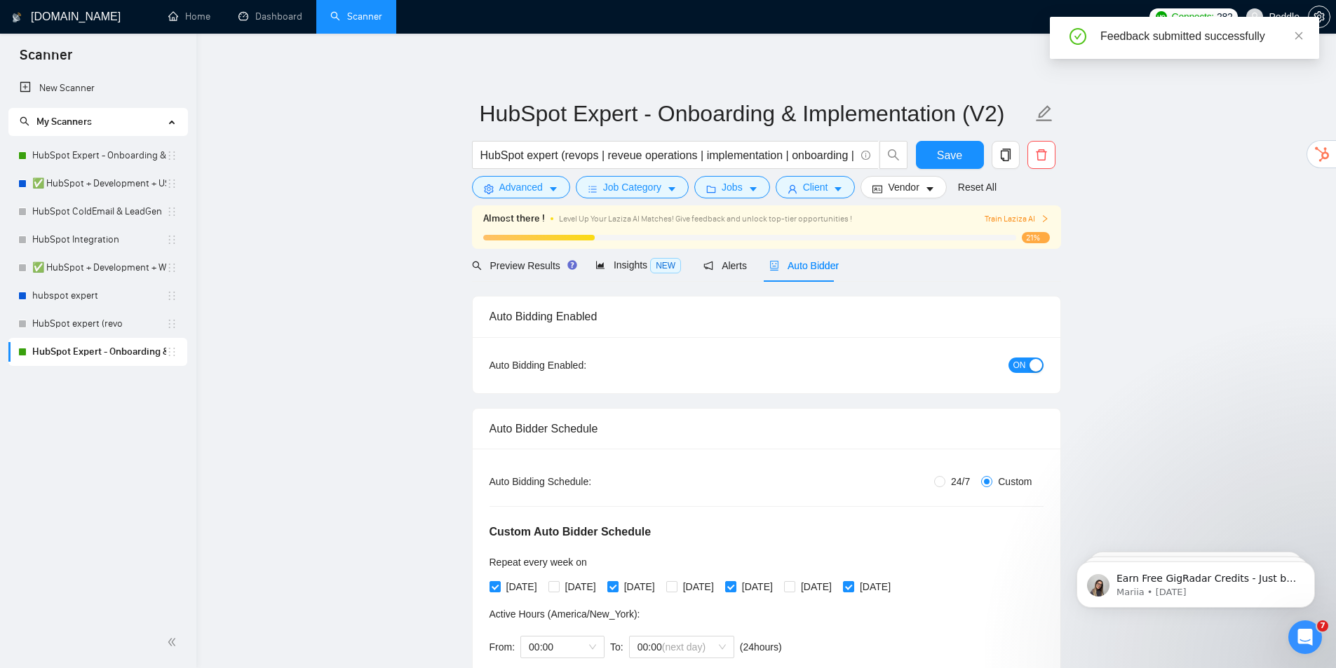
drag, startPoint x: 1145, startPoint y: 265, endPoint x: 1063, endPoint y: 159, distance: 135.0
click at [116, 159] on link "HubSpot Expert - Onboarding & Implementation (LIVE)" at bounding box center [99, 156] width 134 height 28
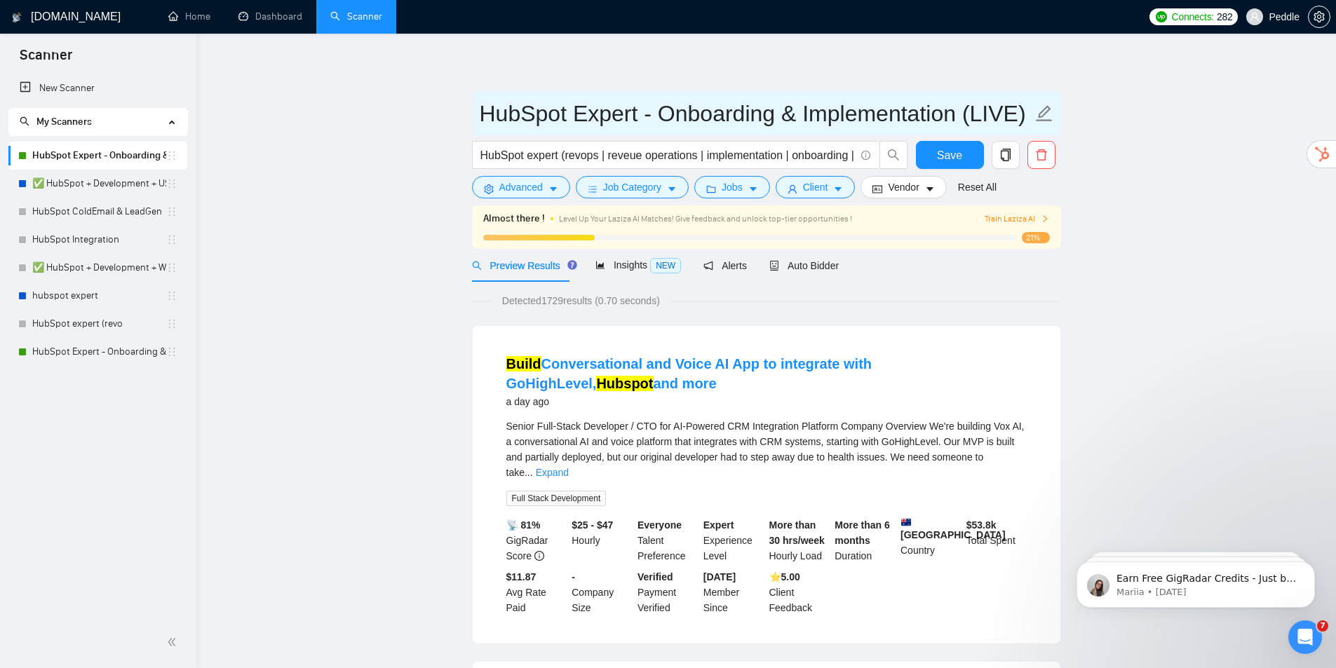
click at [1008, 118] on input "HubSpot Expert - Onboarding & Implementation (LIVE)" at bounding box center [756, 113] width 553 height 35
drag, startPoint x: 1011, startPoint y: 116, endPoint x: 1068, endPoint y: 121, distance: 57.0
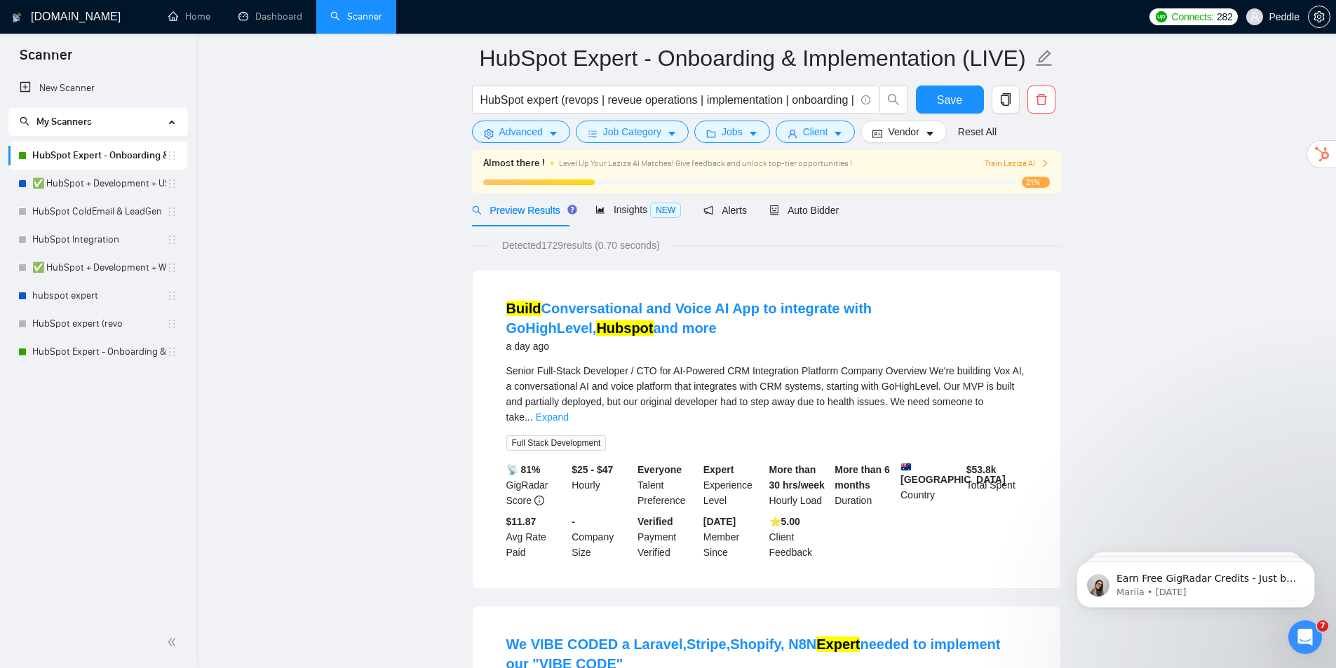
drag, startPoint x: 1201, startPoint y: 292, endPoint x: 1185, endPoint y: 252, distance: 43.4
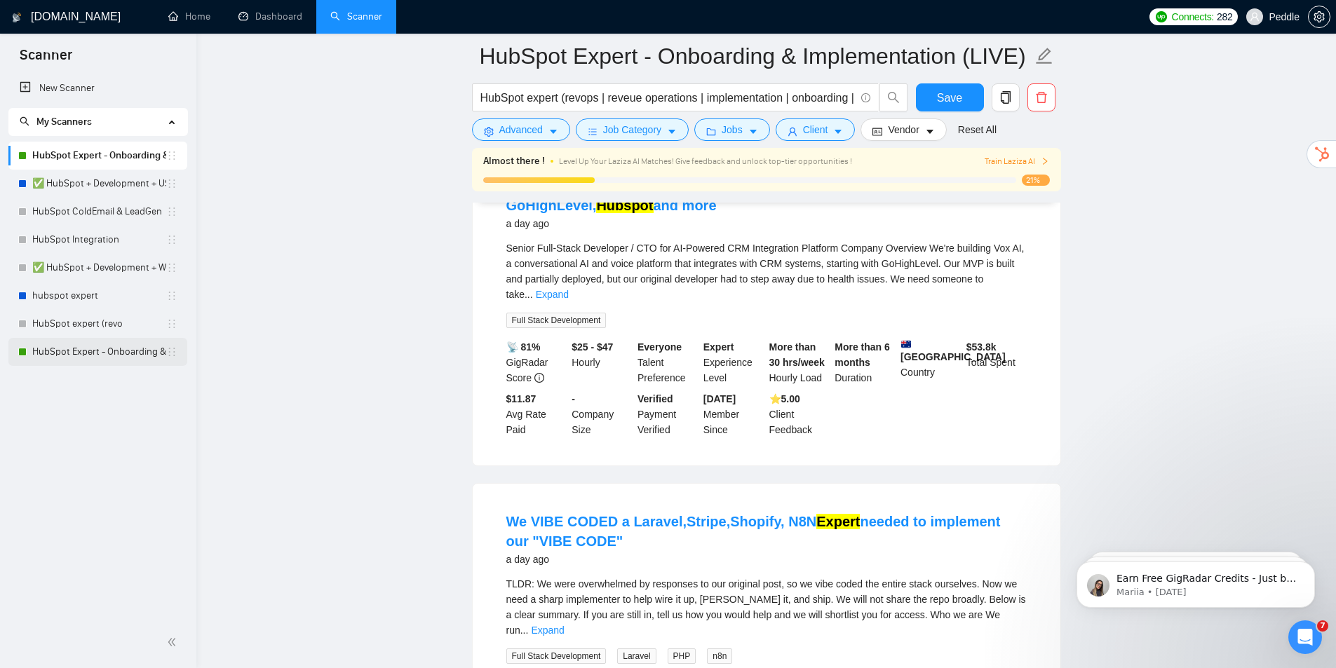
click at [74, 349] on link "HubSpot Expert - Onboarding & Implementation (V2)" at bounding box center [99, 352] width 134 height 28
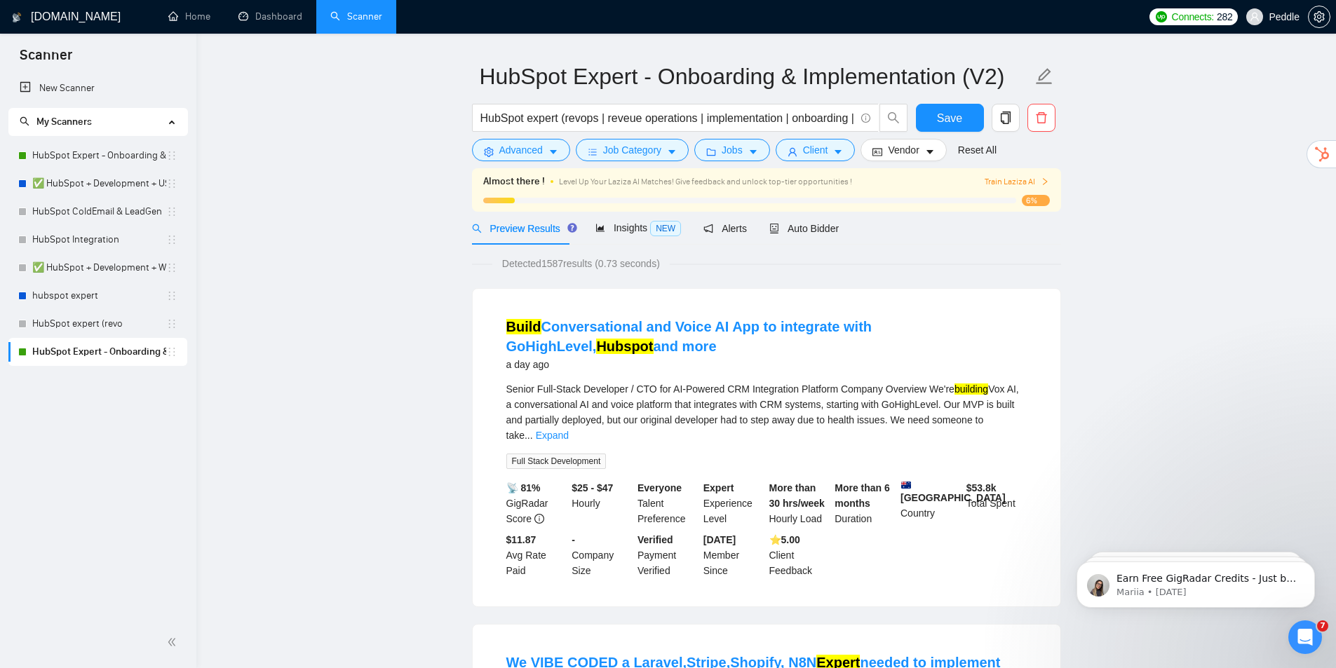
drag, startPoint x: 1202, startPoint y: 224, endPoint x: 1209, endPoint y: 288, distance: 64.9
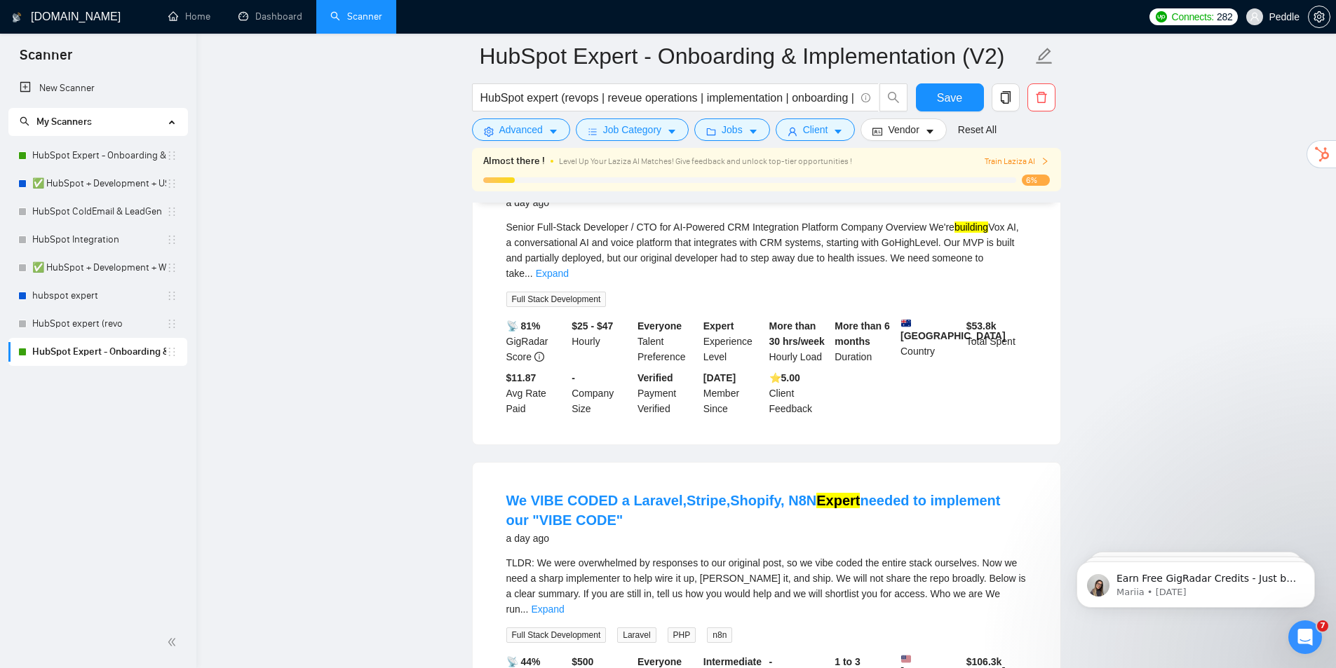
drag, startPoint x: 1154, startPoint y: 212, endPoint x: 1186, endPoint y: 162, distance: 59.0
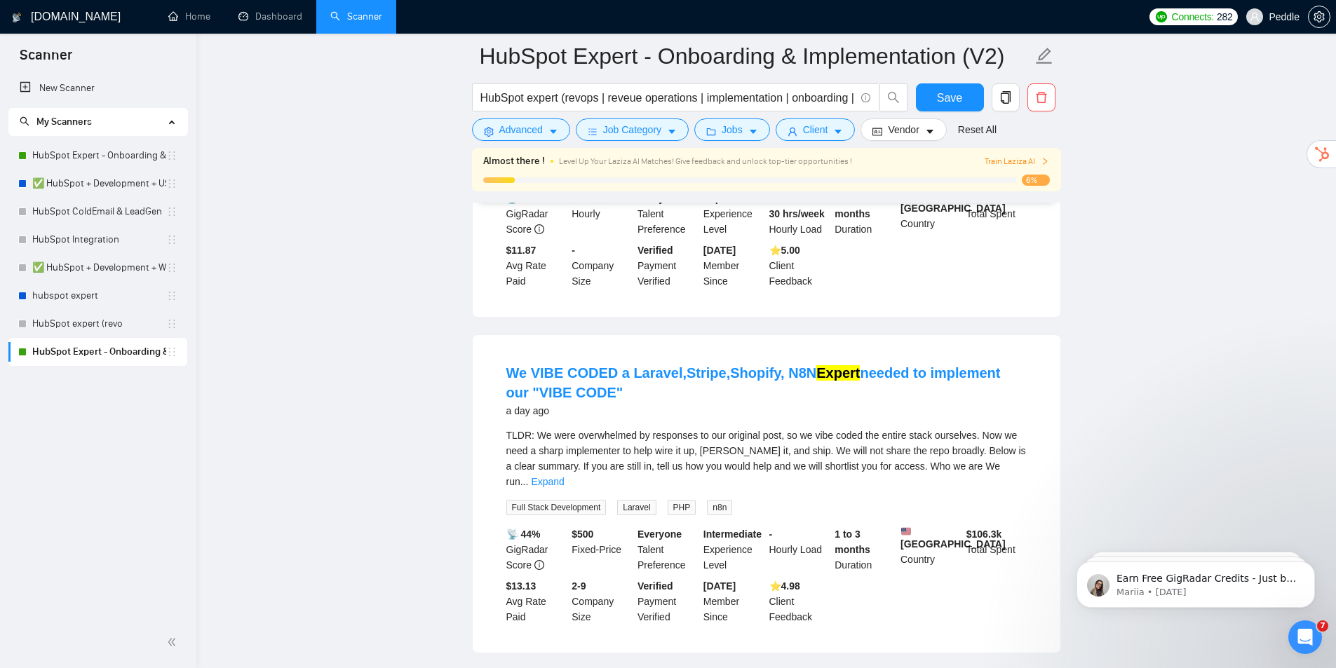
drag, startPoint x: 1182, startPoint y: 408, endPoint x: 1185, endPoint y: 467, distance: 59.0
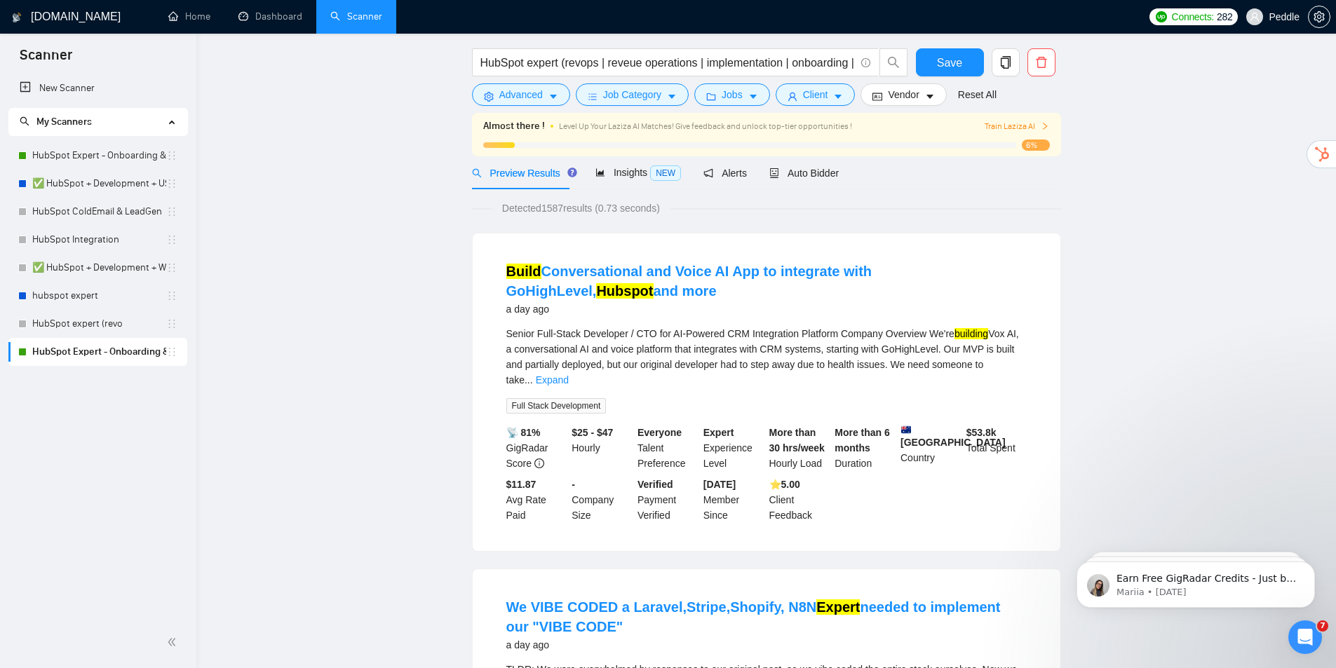
scroll to position [0, 0]
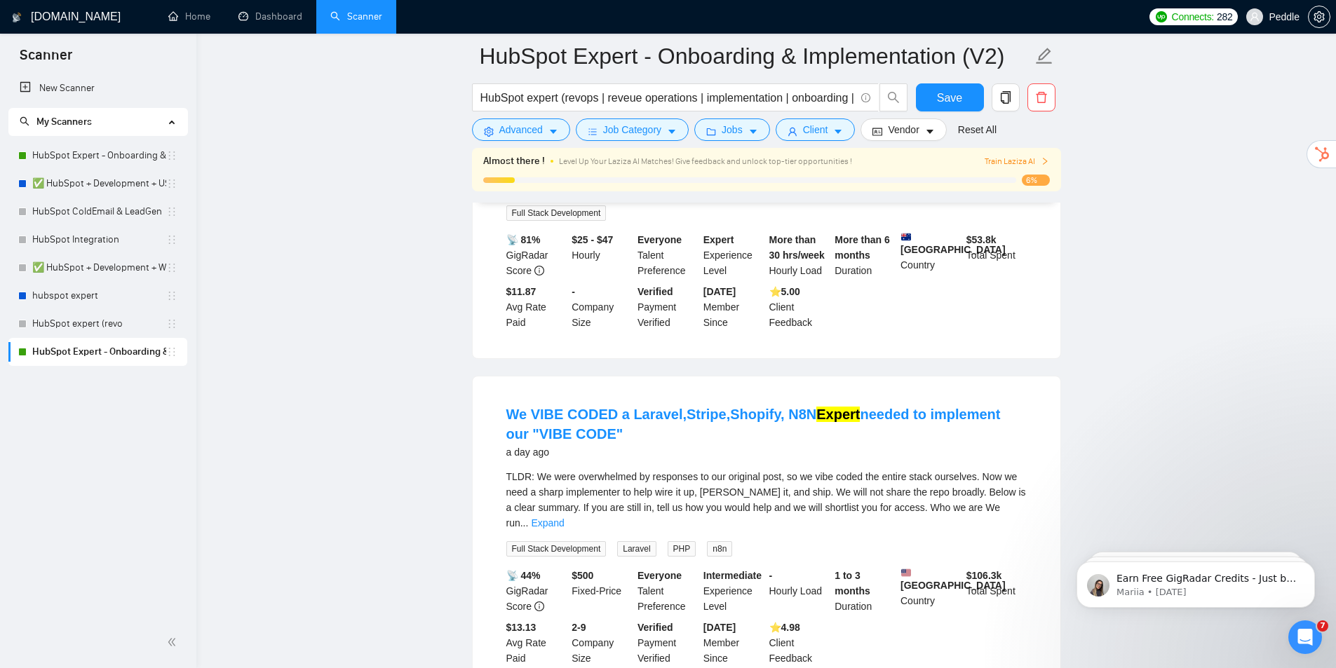
drag, startPoint x: 1150, startPoint y: 381, endPoint x: 1114, endPoint y: 356, distance: 44.4
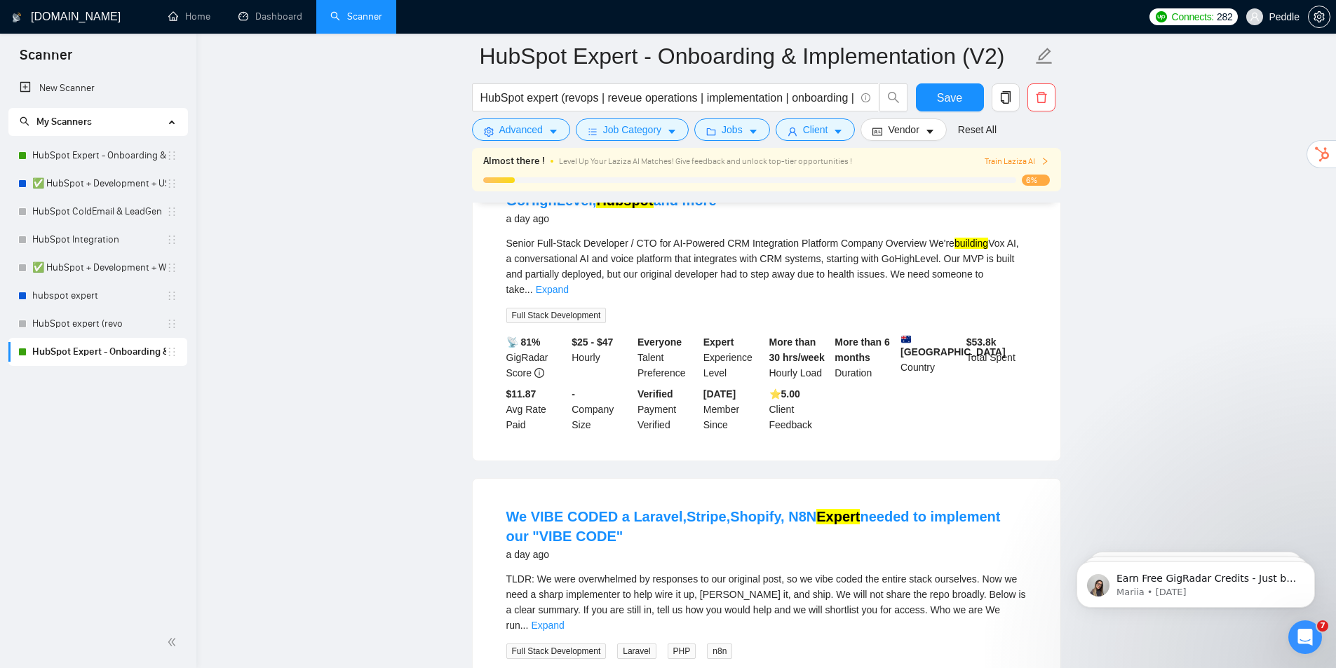
scroll to position [47, 0]
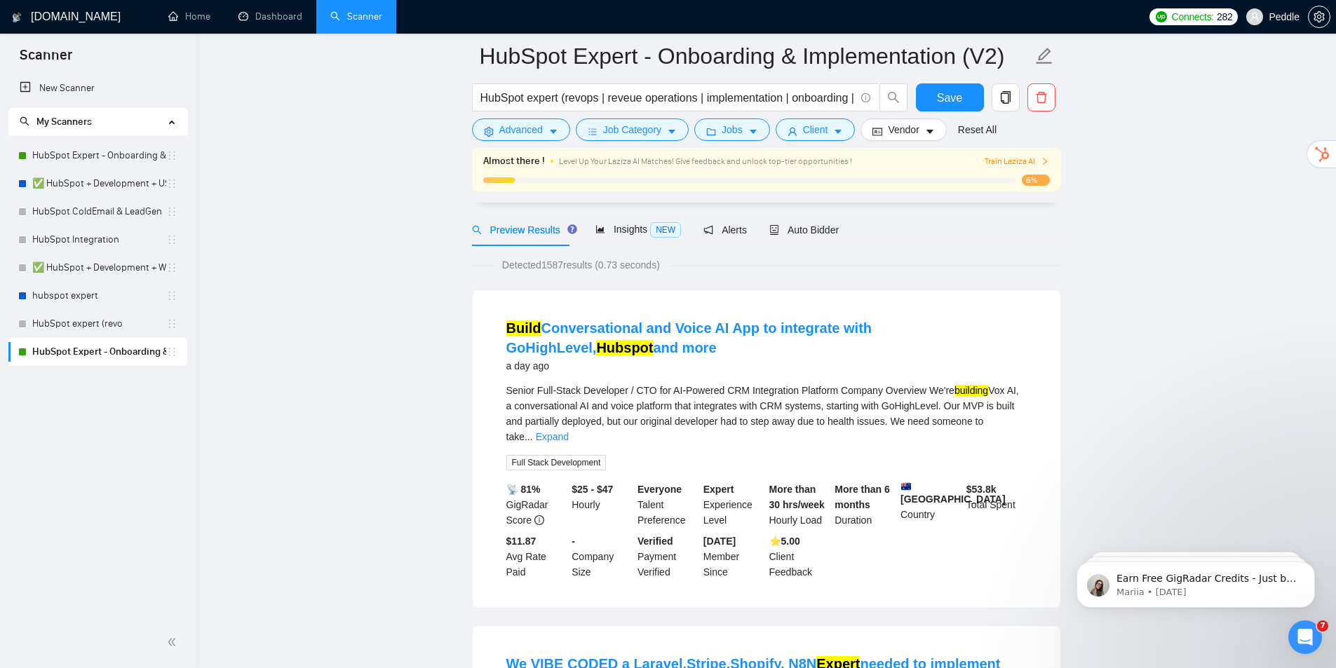
drag, startPoint x: 1081, startPoint y: 354, endPoint x: 1125, endPoint y: 169, distance: 190.4
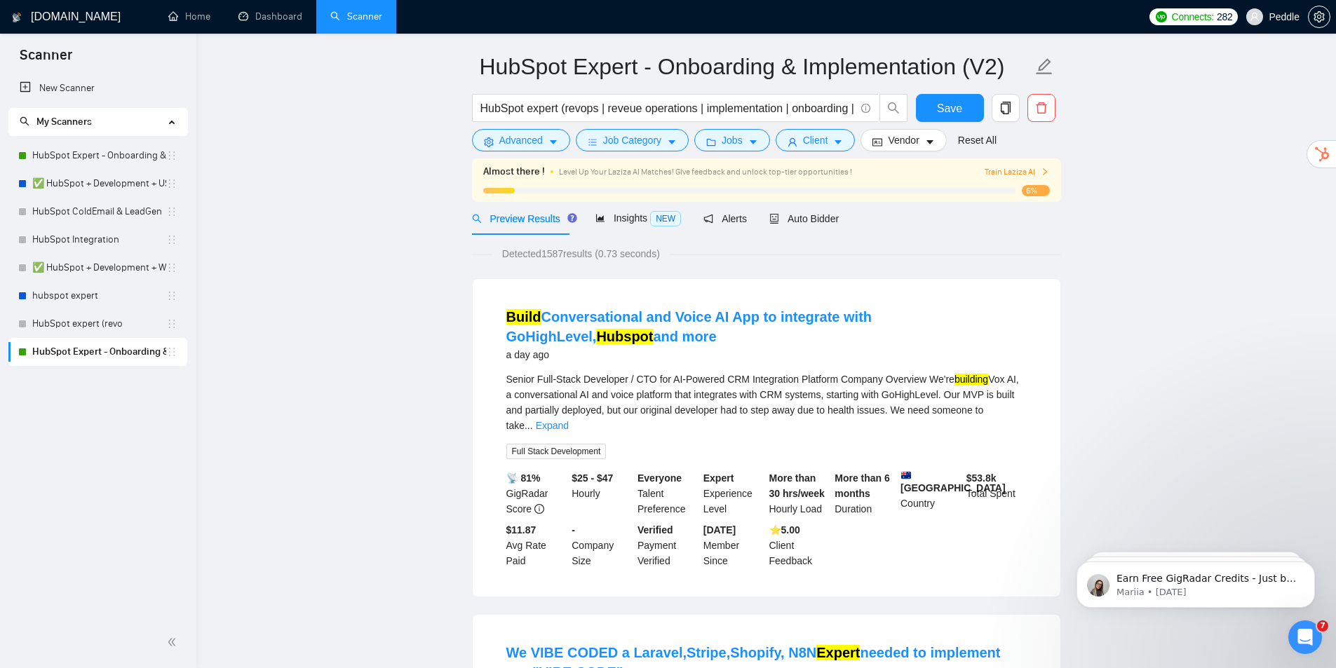
scroll to position [0, 0]
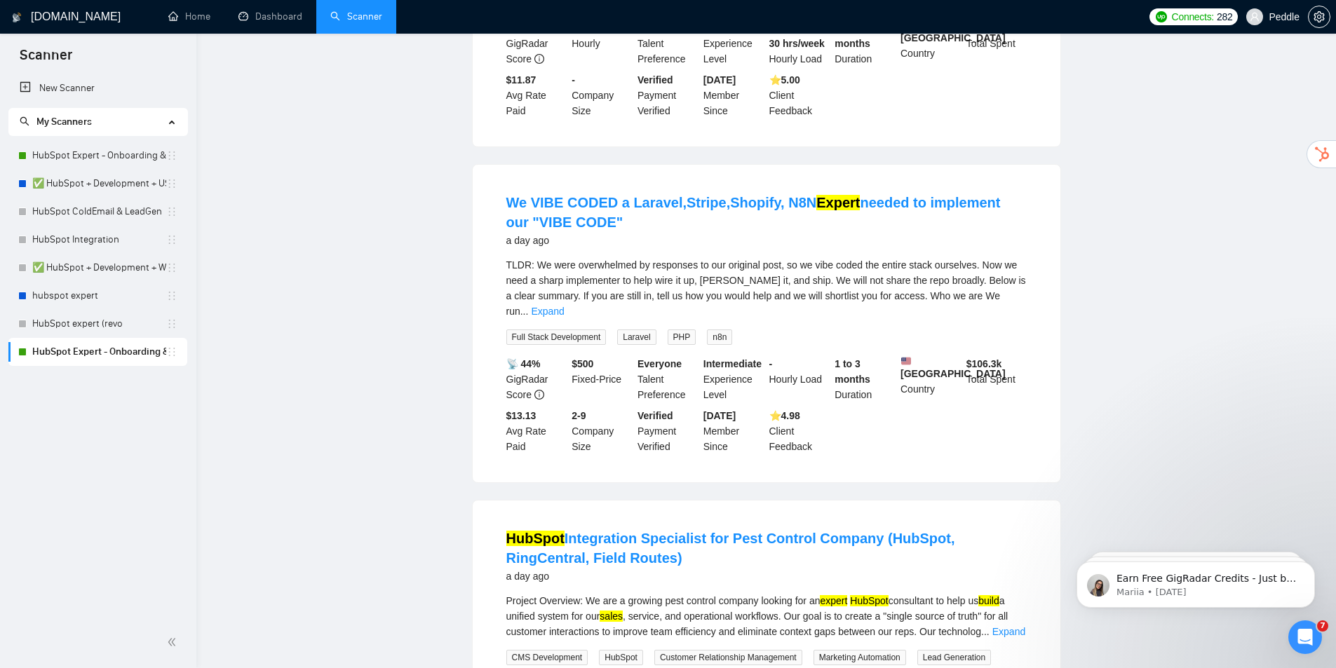
drag, startPoint x: 1178, startPoint y: 201, endPoint x: 1190, endPoint y: 283, distance: 82.9
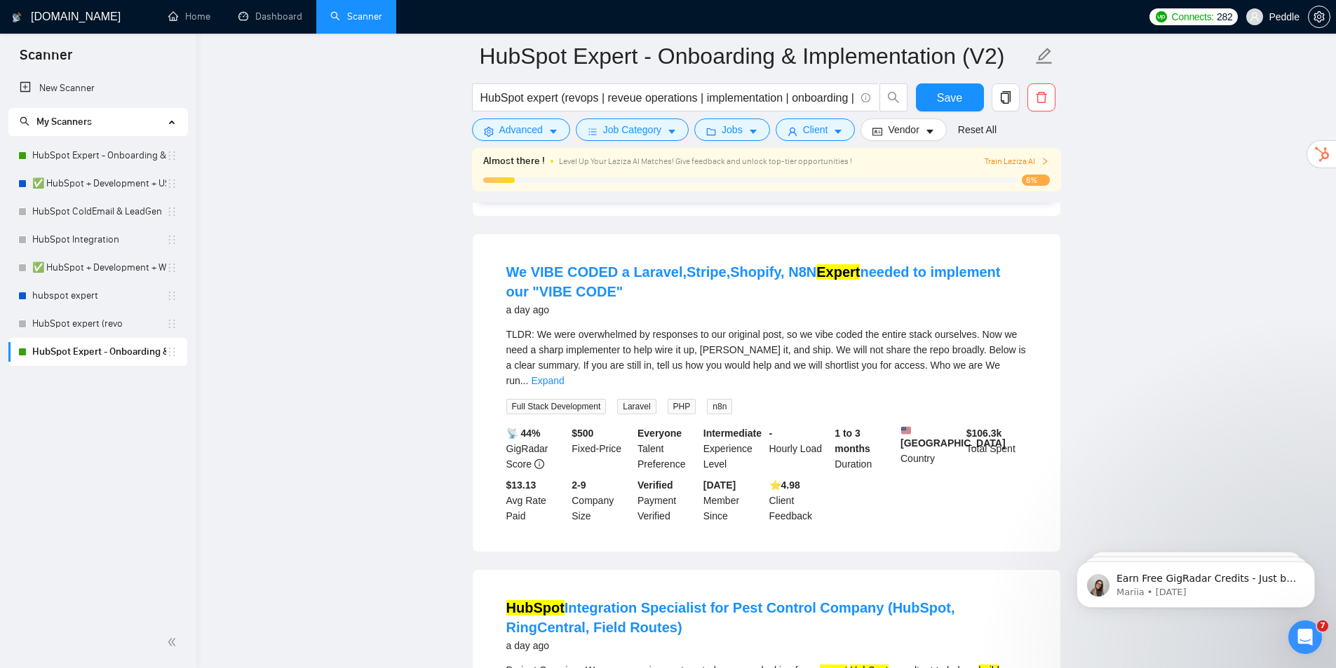
scroll to position [331, 0]
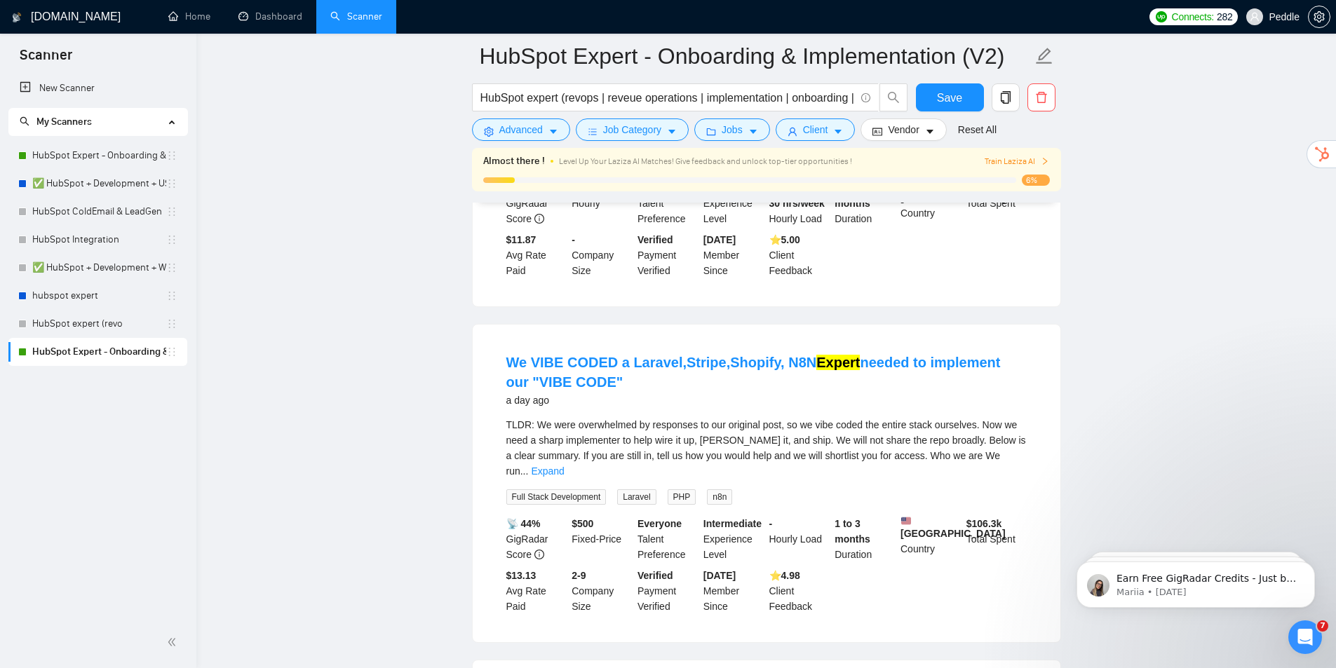
drag, startPoint x: 1193, startPoint y: 235, endPoint x: 1194, endPoint y: 180, distance: 55.4
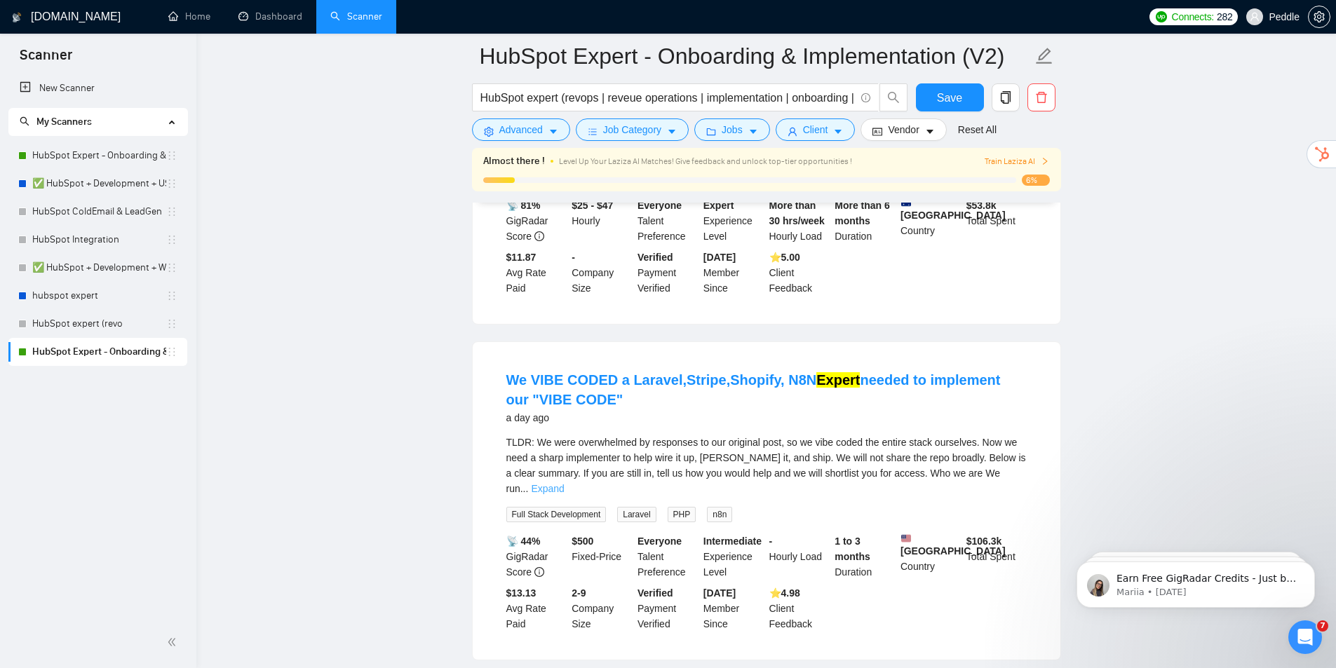
click at [564, 483] on link "Expand" at bounding box center [547, 488] width 33 height 11
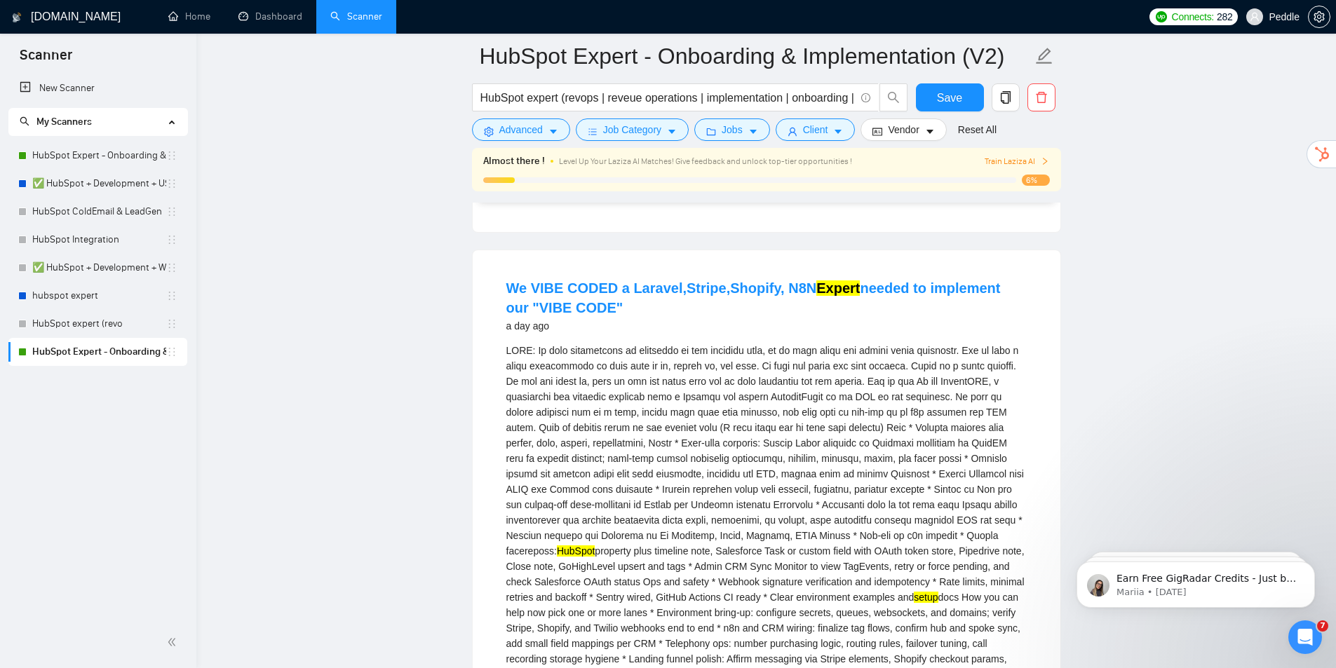
drag, startPoint x: 1005, startPoint y: 433, endPoint x: 1006, endPoint y: 450, distance: 16.2
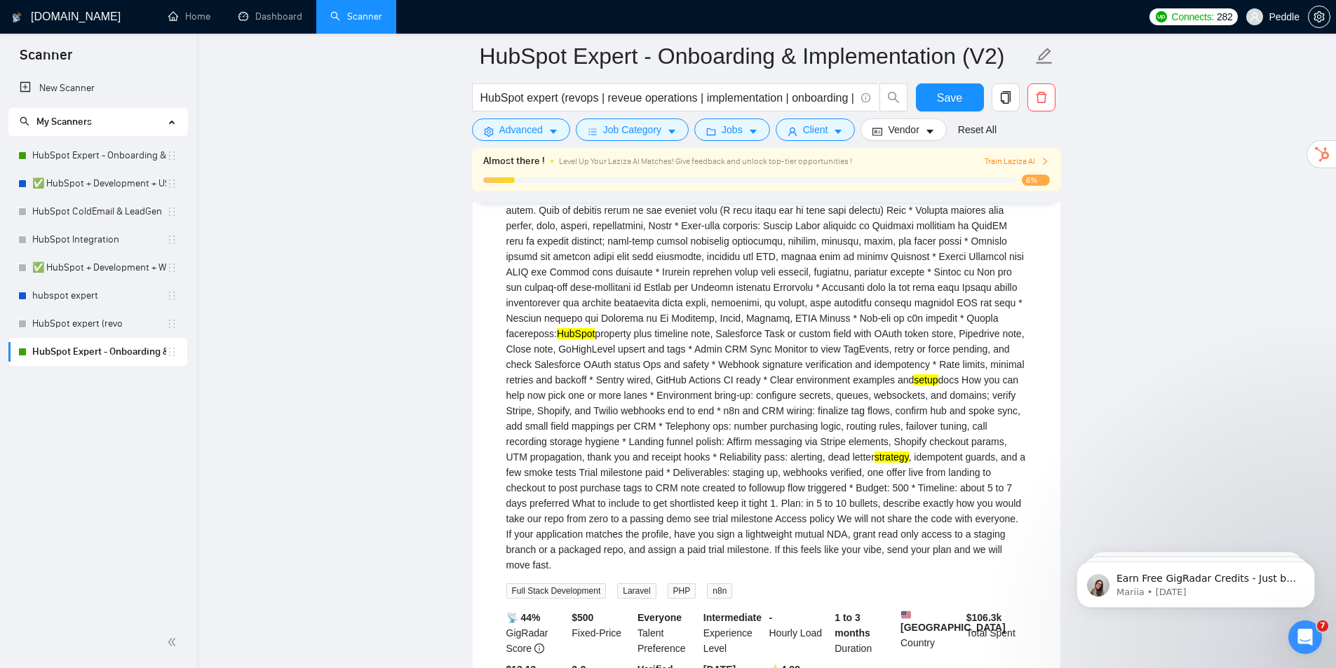
drag, startPoint x: 1002, startPoint y: 464, endPoint x: 1011, endPoint y: 478, distance: 17.7
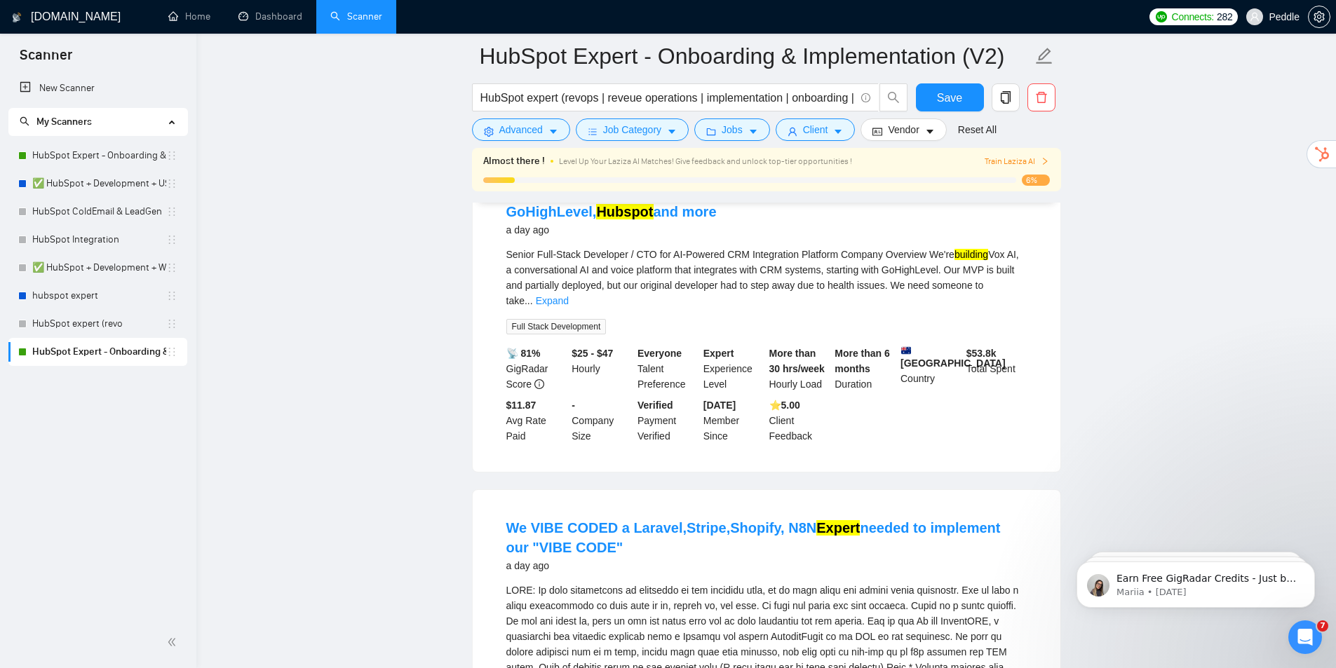
drag, startPoint x: 995, startPoint y: 466, endPoint x: 984, endPoint y: 370, distance: 97.4
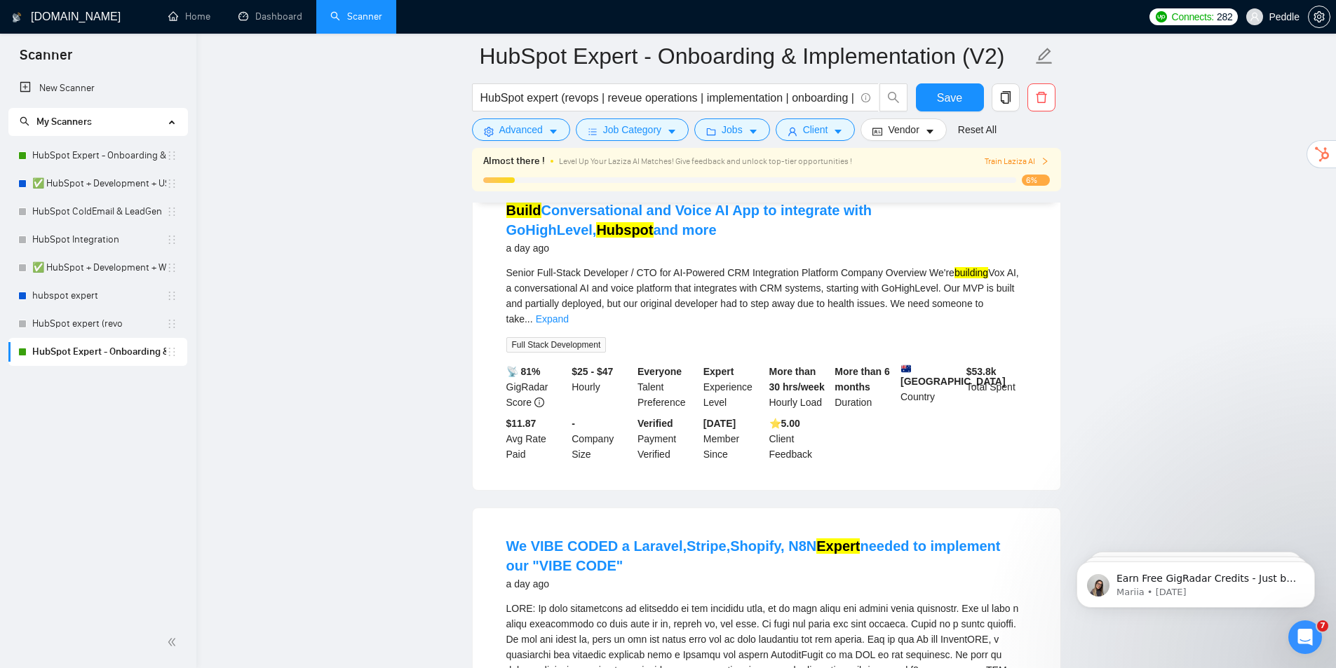
scroll to position [98, 0]
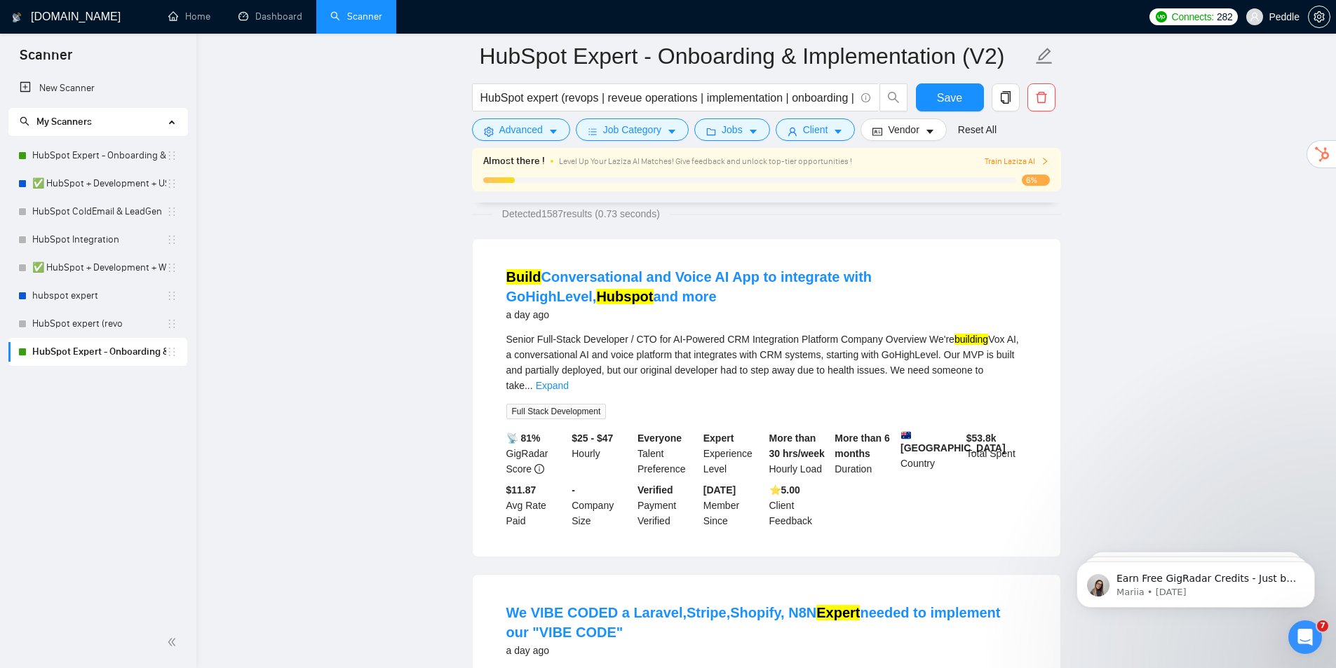
drag, startPoint x: 981, startPoint y: 349, endPoint x: 987, endPoint y: 288, distance: 61.3
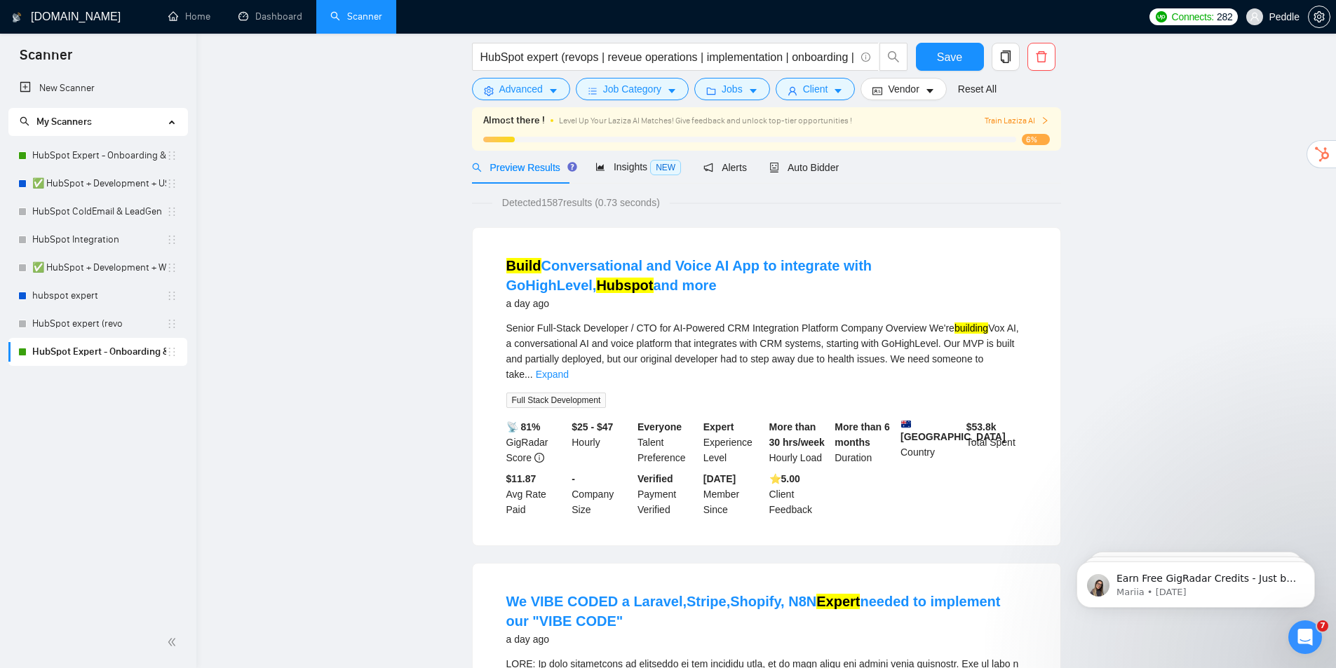
scroll to position [0, 0]
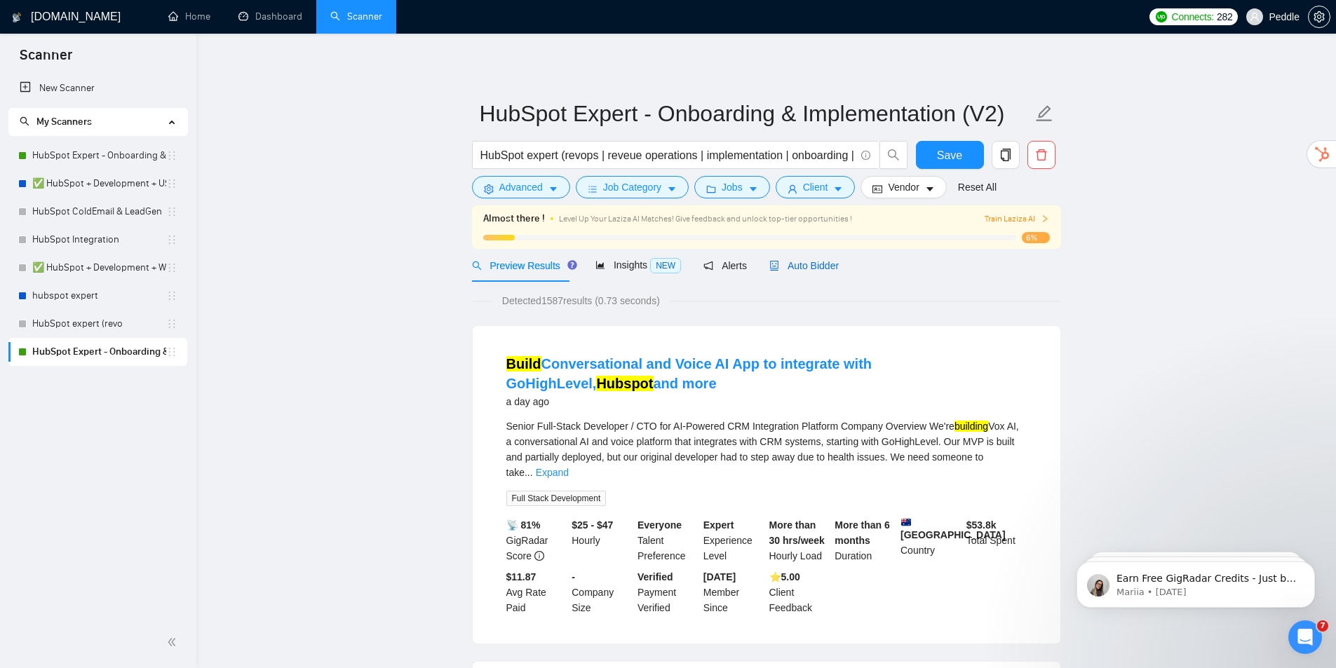
drag, startPoint x: 774, startPoint y: 262, endPoint x: 788, endPoint y: 254, distance: 16.4
click at [779, 261] on span "Auto Bidder" at bounding box center [803, 265] width 69 height 11
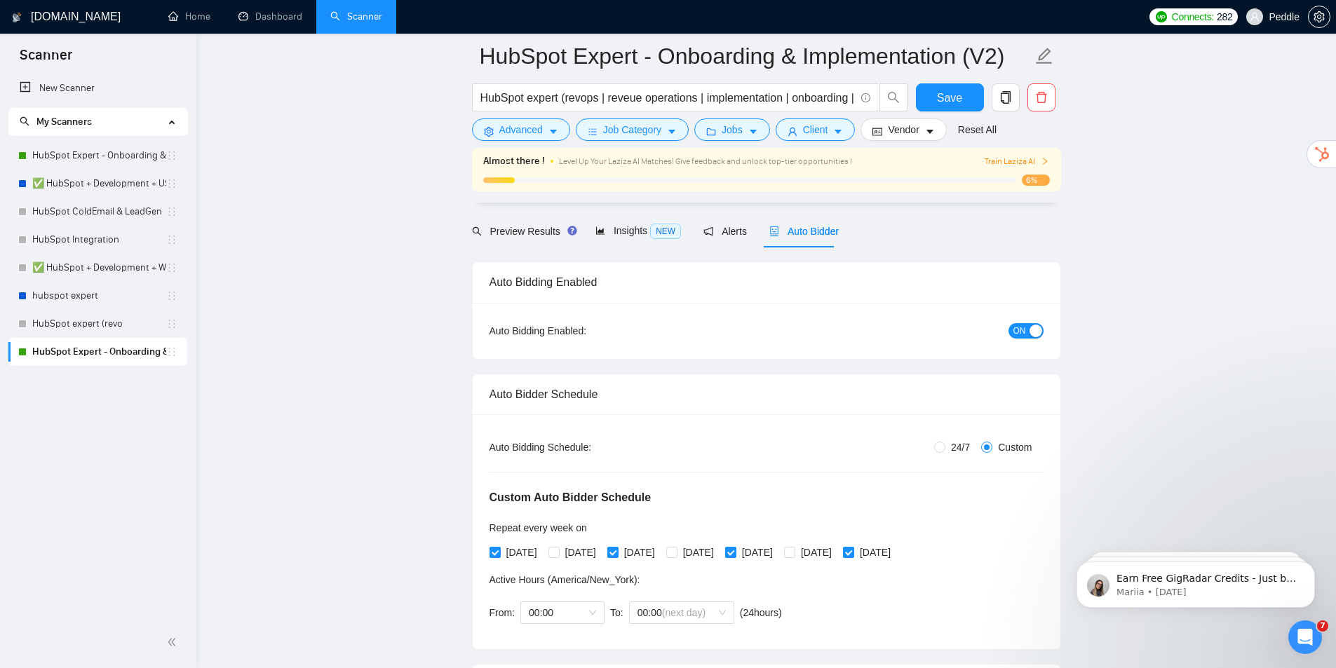
drag, startPoint x: 878, startPoint y: 268, endPoint x: 858, endPoint y: 382, distance: 115.4
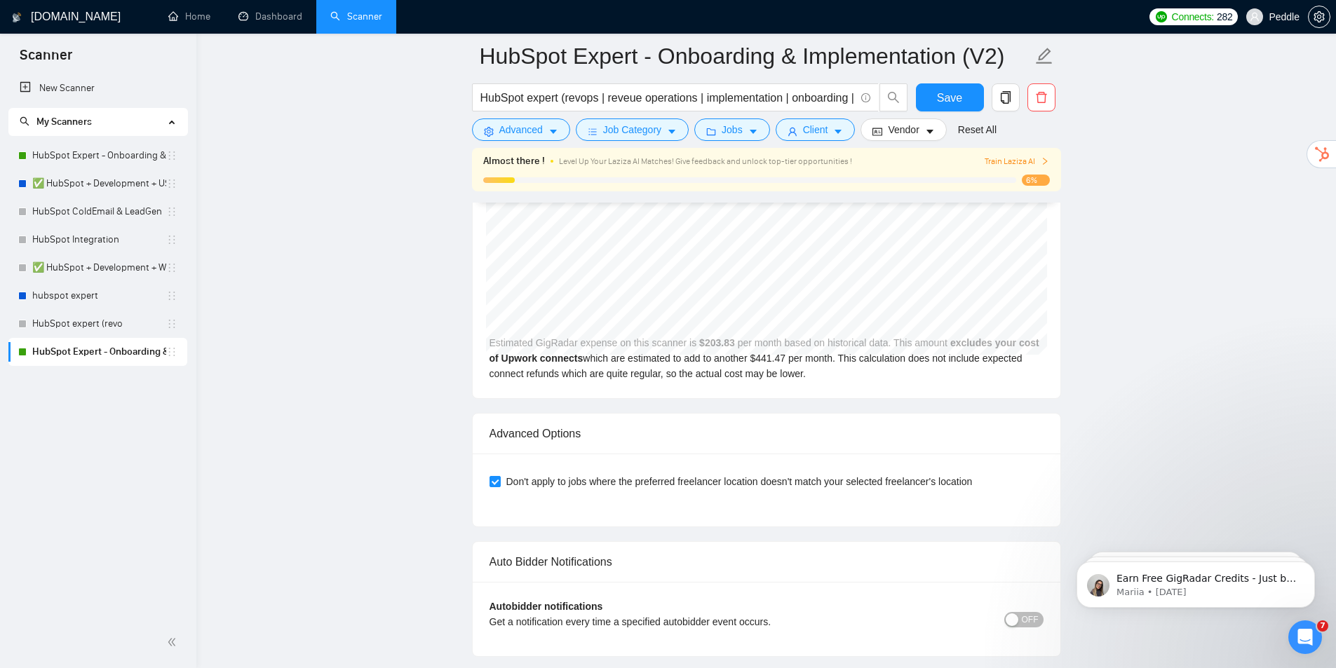
scroll to position [3566, 0]
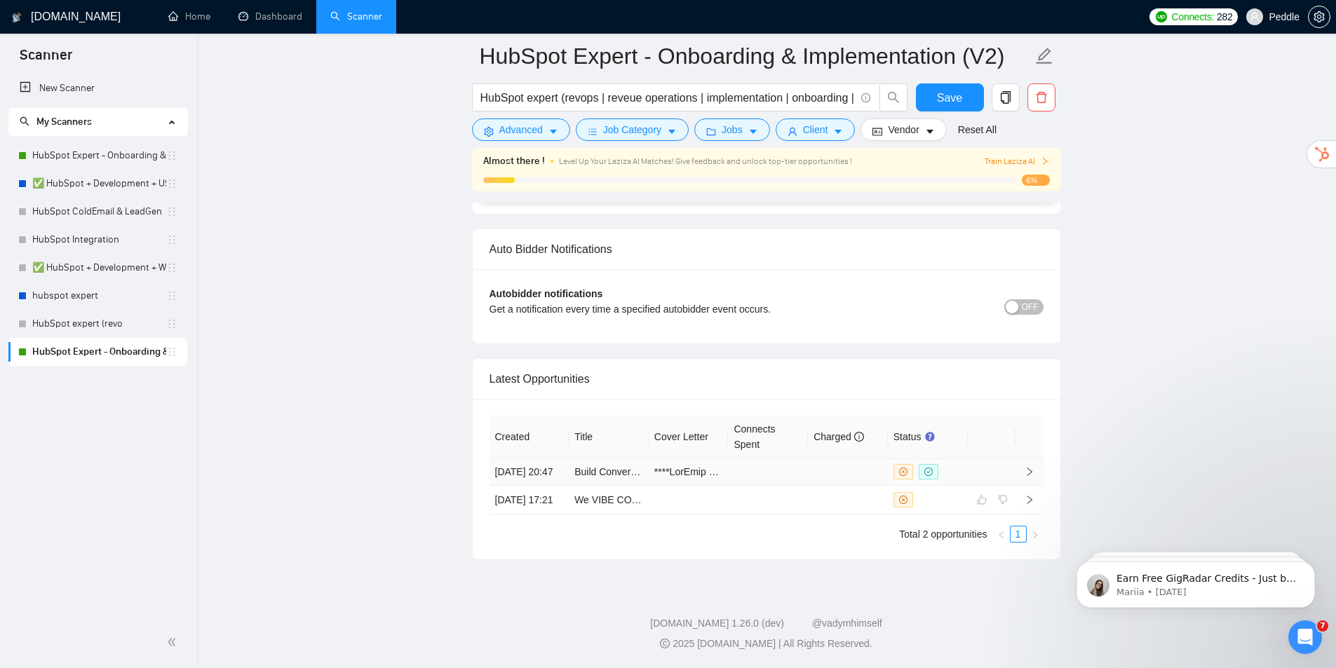
drag, startPoint x: 920, startPoint y: 327, endPoint x: 913, endPoint y: 457, distance: 130.0
click at [613, 466] on link "Build Conversational and Voice AI App to integrate with GoHighLevel, Hubspot an…" at bounding box center [766, 471] width 385 height 11
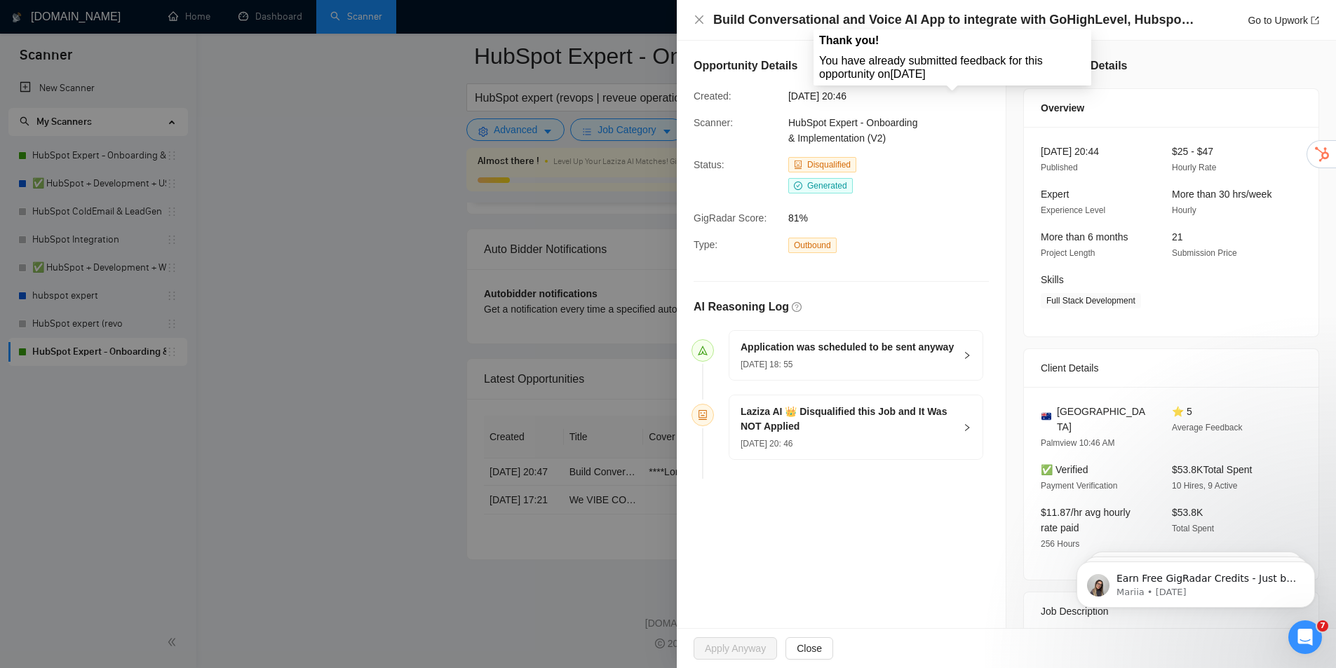
click at [950, 74] on span at bounding box center [958, 68] width 17 height 17
click at [694, 22] on icon "close" at bounding box center [699, 19] width 11 height 11
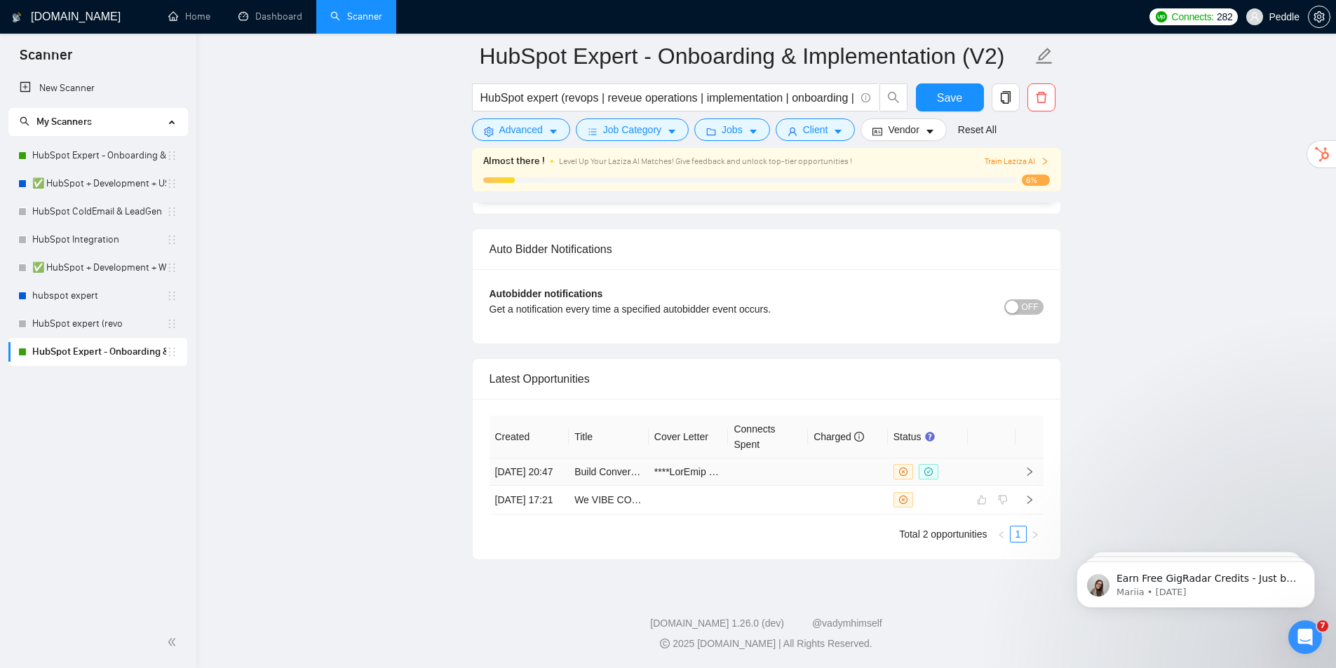
click at [985, 459] on td at bounding box center [992, 472] width 48 height 27
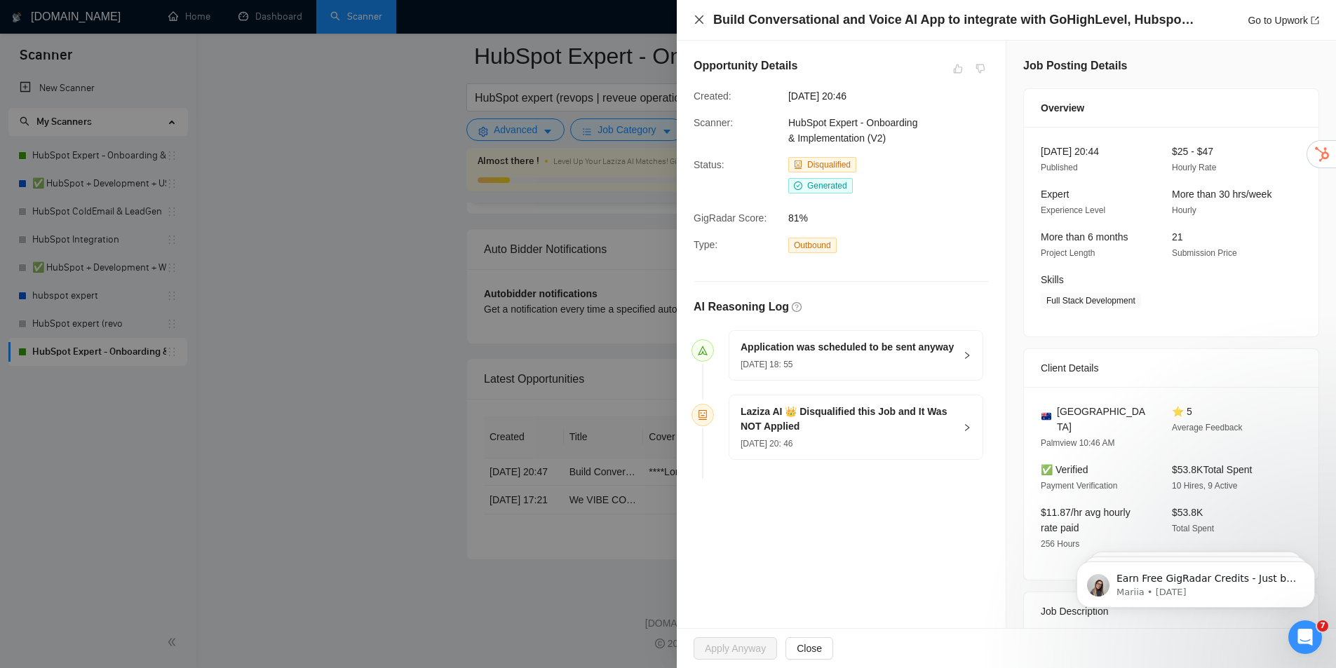
click at [699, 17] on icon "close" at bounding box center [699, 19] width 11 height 11
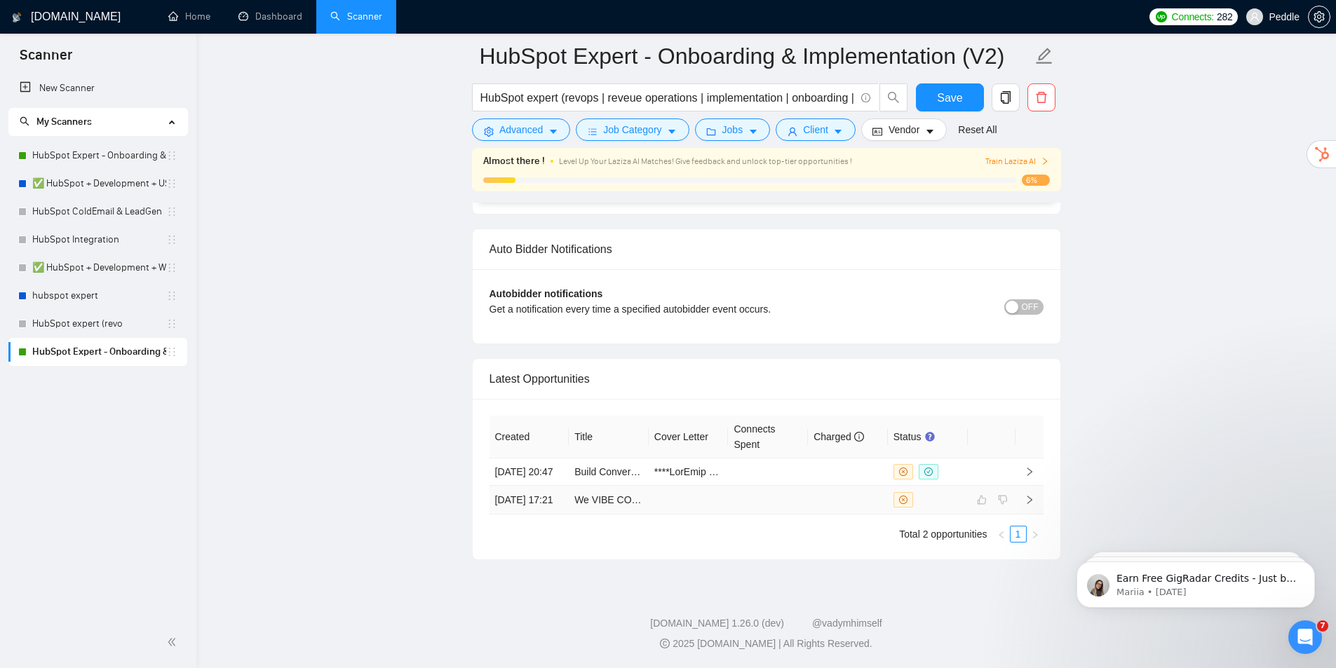
click at [950, 499] on div at bounding box center [928, 499] width 69 height 15
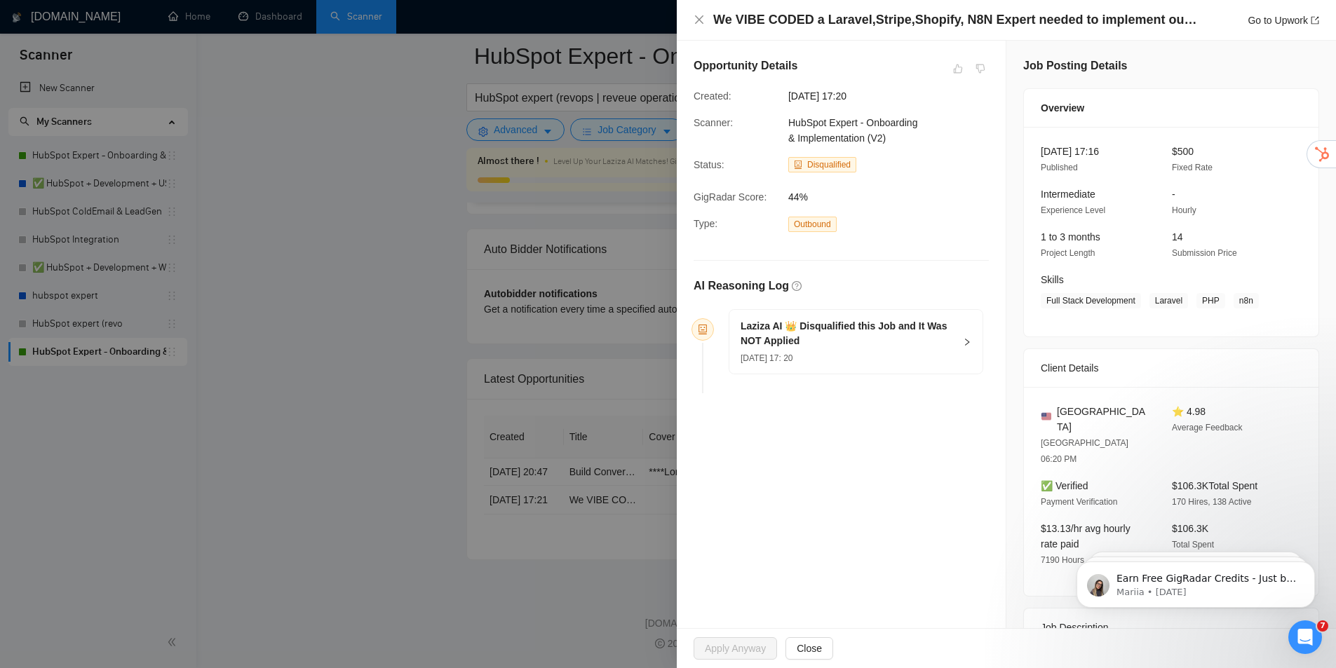
click at [691, 20] on div "We VIBE CODED a Laravel,Stripe,Shopify, N8N Expert needed to implement our "VIB…" at bounding box center [1006, 20] width 659 height 41
drag, startPoint x: 690, startPoint y: 25, endPoint x: 681, endPoint y: 27, distance: 9.2
click at [688, 26] on div "We VIBE CODED a Laravel,Stripe,Shopify, N8N Expert needed to implement our "VIB…" at bounding box center [1006, 20] width 659 height 41
click at [696, 22] on icon "close" at bounding box center [699, 19] width 11 height 11
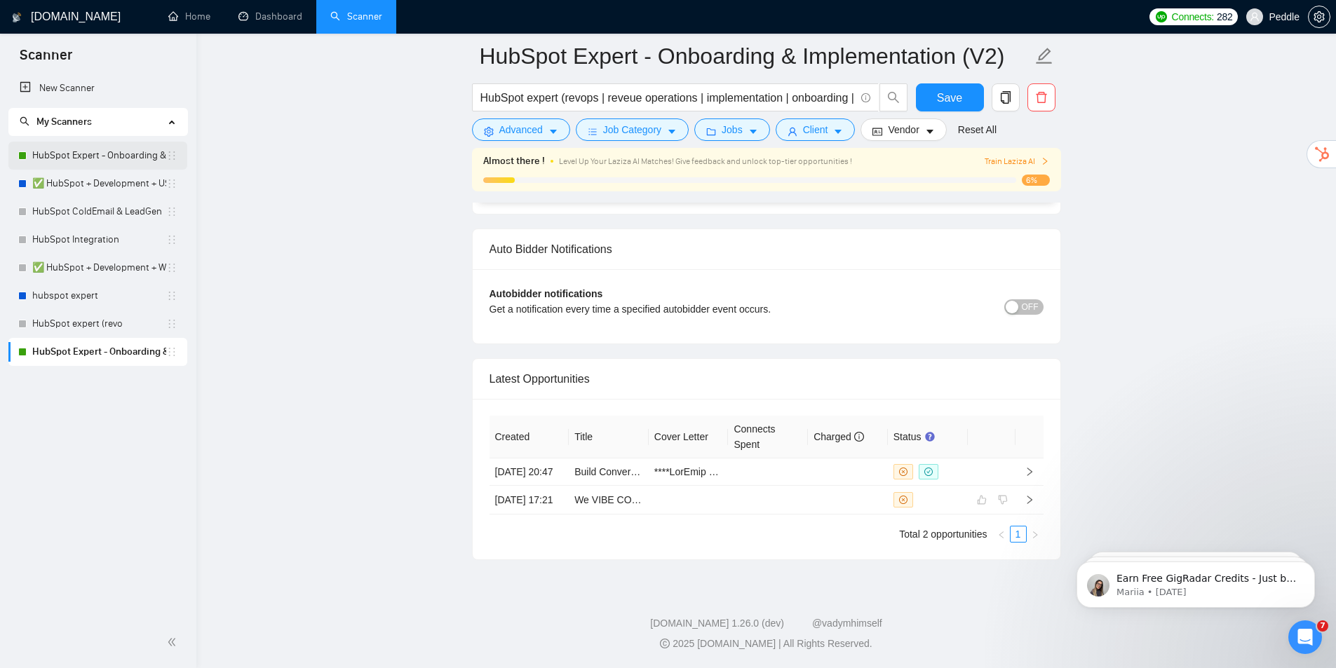
click at [62, 156] on link "HubSpot Expert - Onboarding & Implementation (LIVE)" at bounding box center [99, 156] width 134 height 28
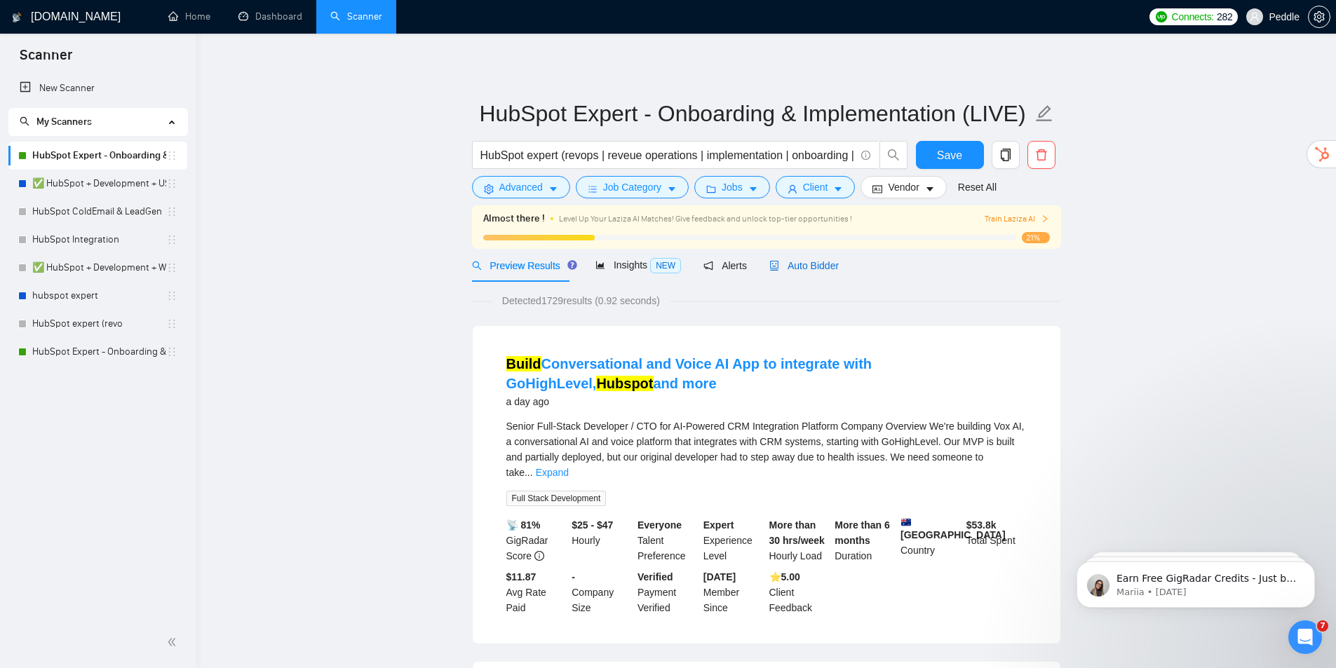
click at [812, 262] on span "Auto Bidder" at bounding box center [803, 265] width 69 height 11
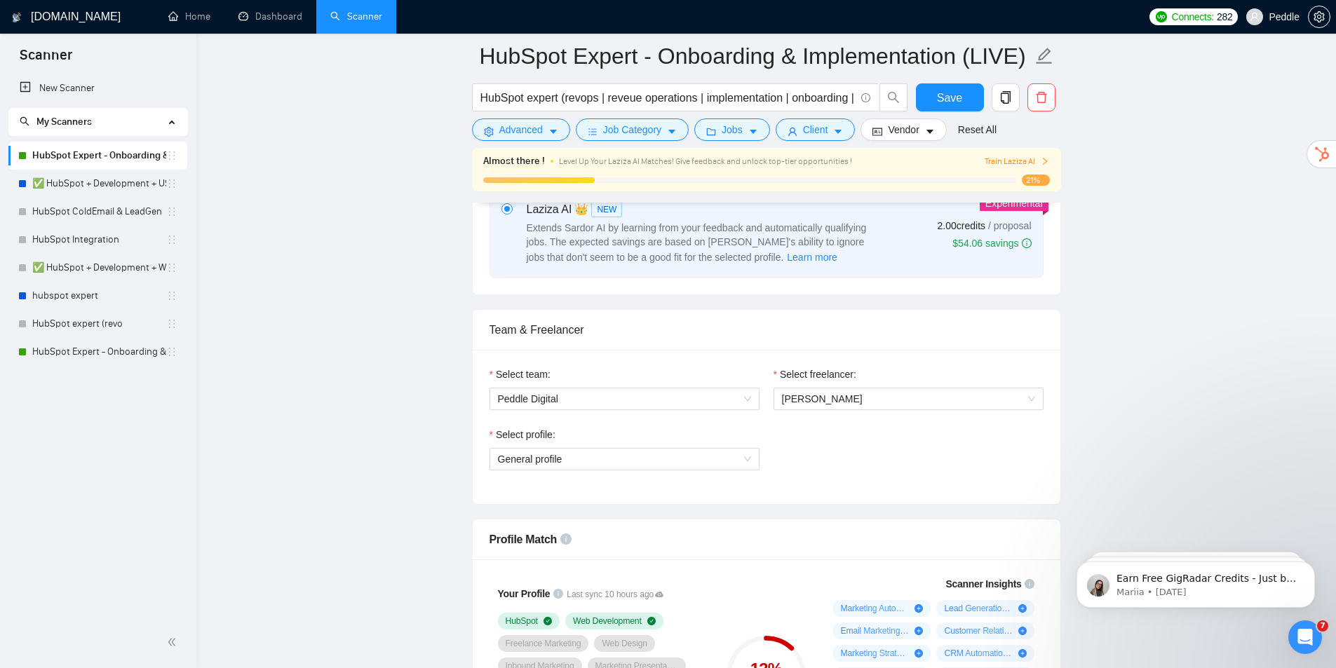
drag, startPoint x: 898, startPoint y: 268, endPoint x: 863, endPoint y: 426, distance: 161.5
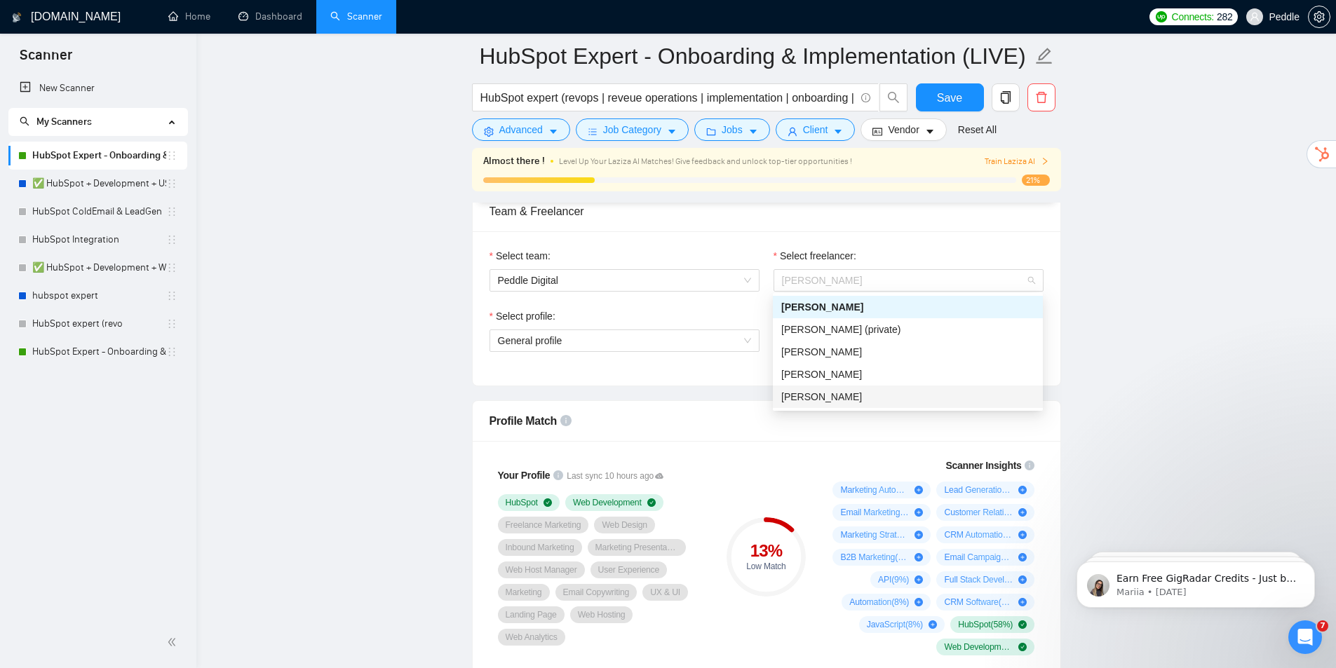
drag, startPoint x: 792, startPoint y: 294, endPoint x: 806, endPoint y: 378, distance: 85.3
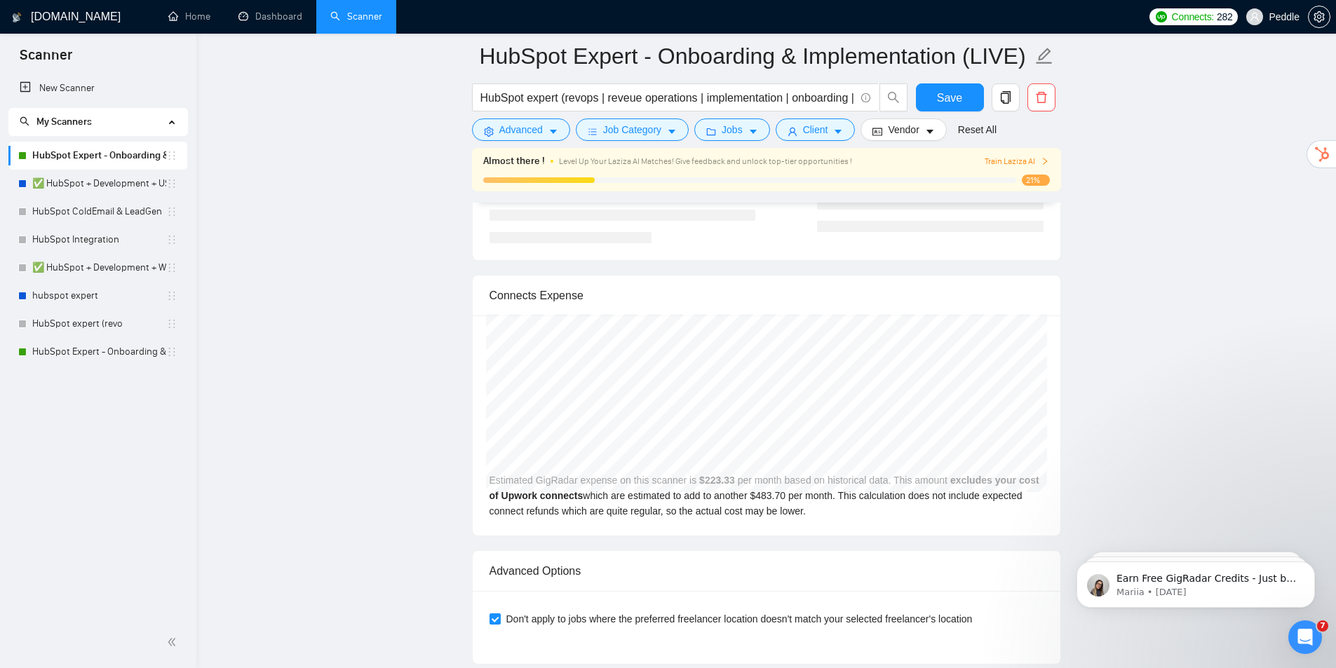
drag, startPoint x: 669, startPoint y: 378, endPoint x: 716, endPoint y: 516, distance: 145.9
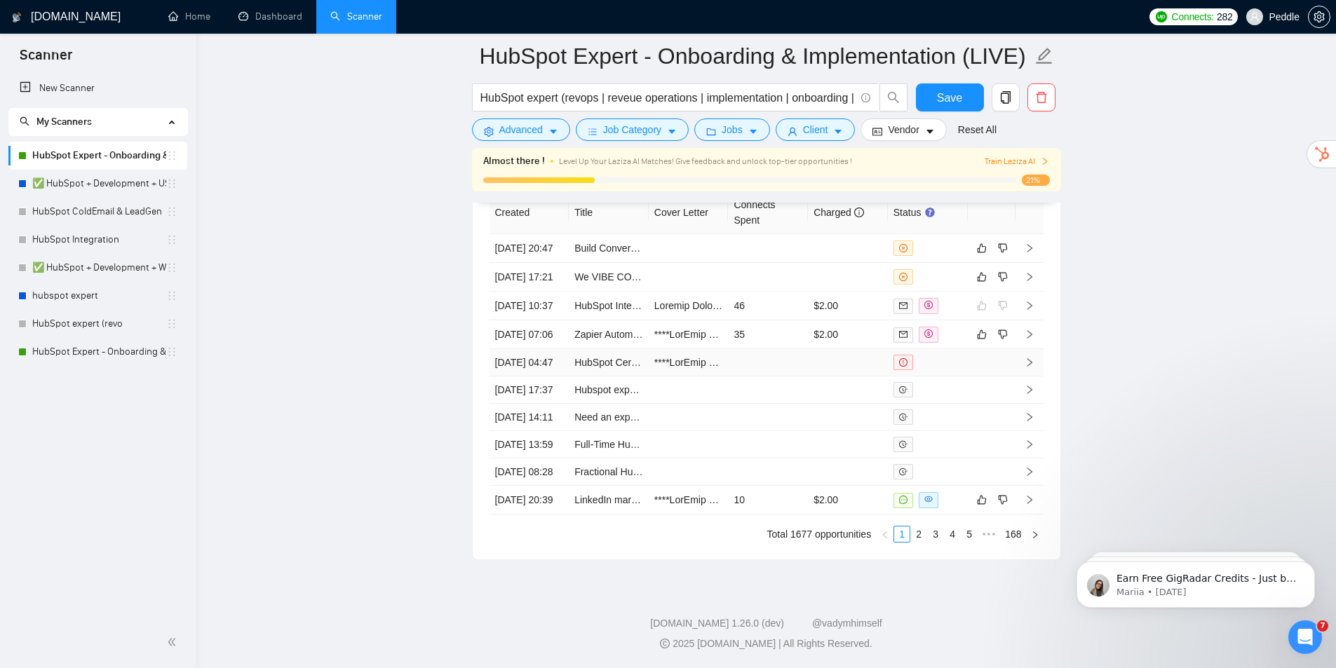
drag, startPoint x: 730, startPoint y: 440, endPoint x: 771, endPoint y: 391, distance: 64.3
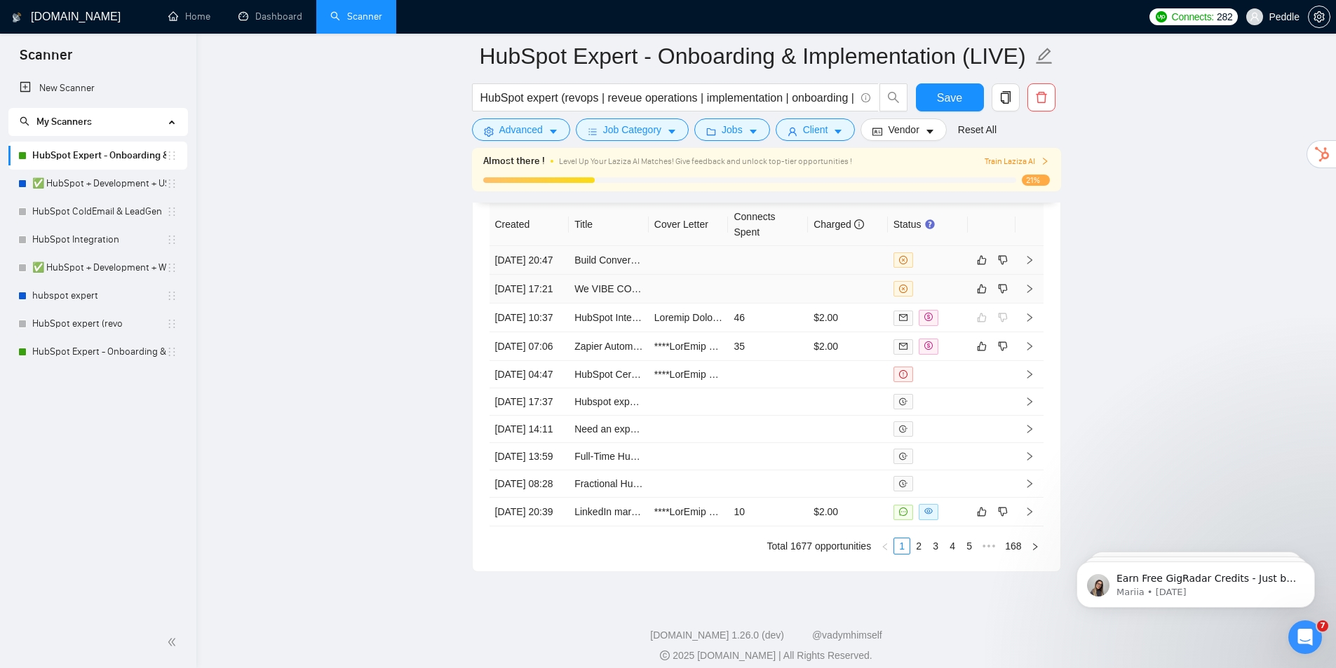
drag, startPoint x: 800, startPoint y: 344, endPoint x: 884, endPoint y: 271, distance: 110.4
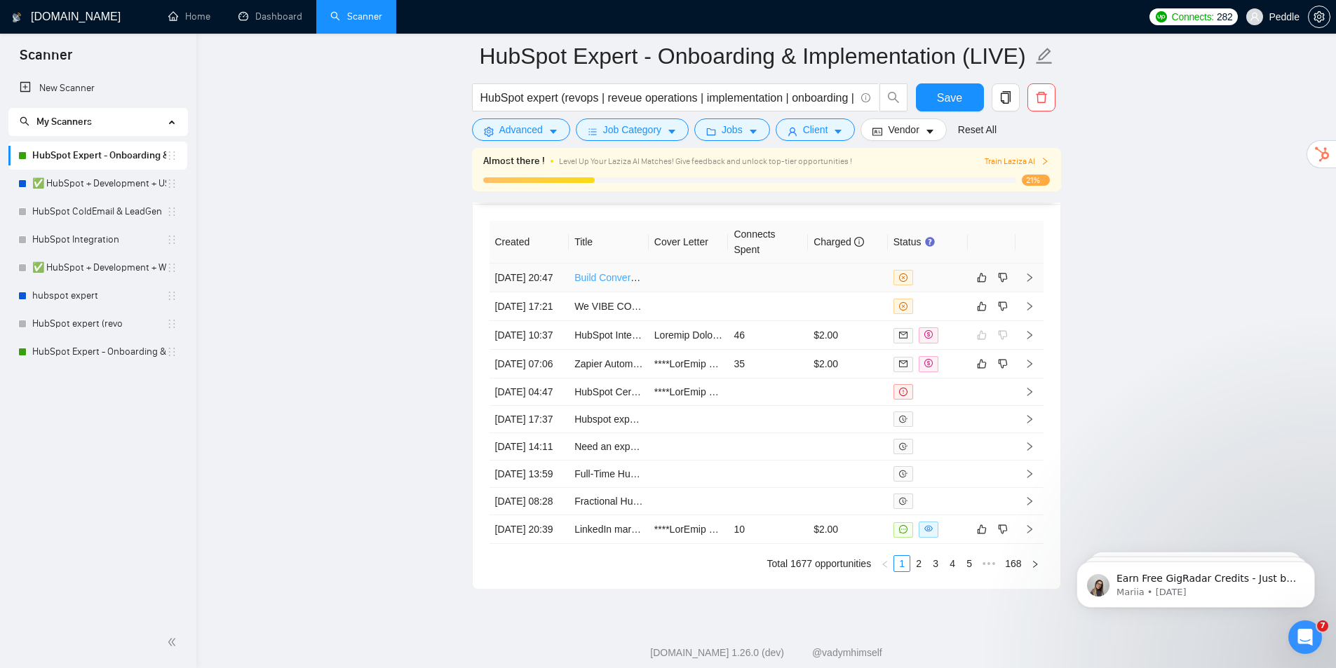
click at [587, 283] on link "Build Conversational and Voice AI App to integrate with GoHighLevel, Hubspot an…" at bounding box center [766, 277] width 385 height 11
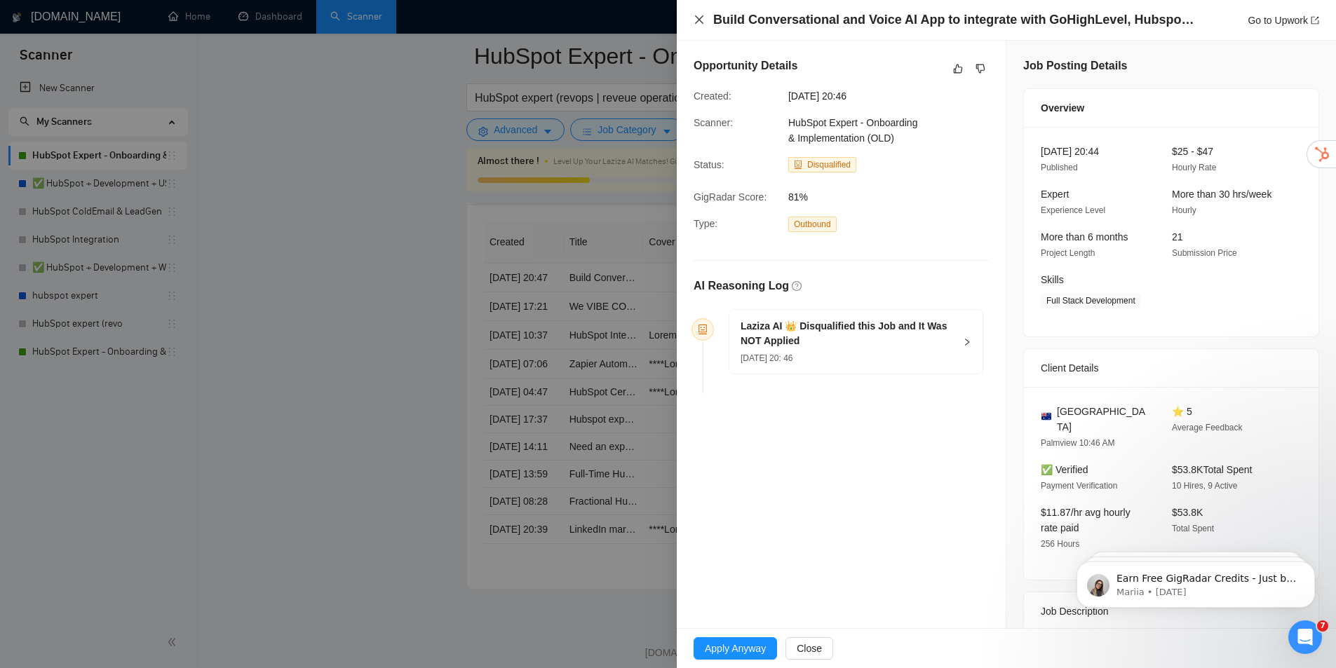
click at [699, 26] on div "Build Conversational and Voice AI App to integrate with GoHighLevel, Hubspot an…" at bounding box center [1007, 20] width 626 height 18
click at [703, 20] on icon "close" at bounding box center [699, 19] width 11 height 11
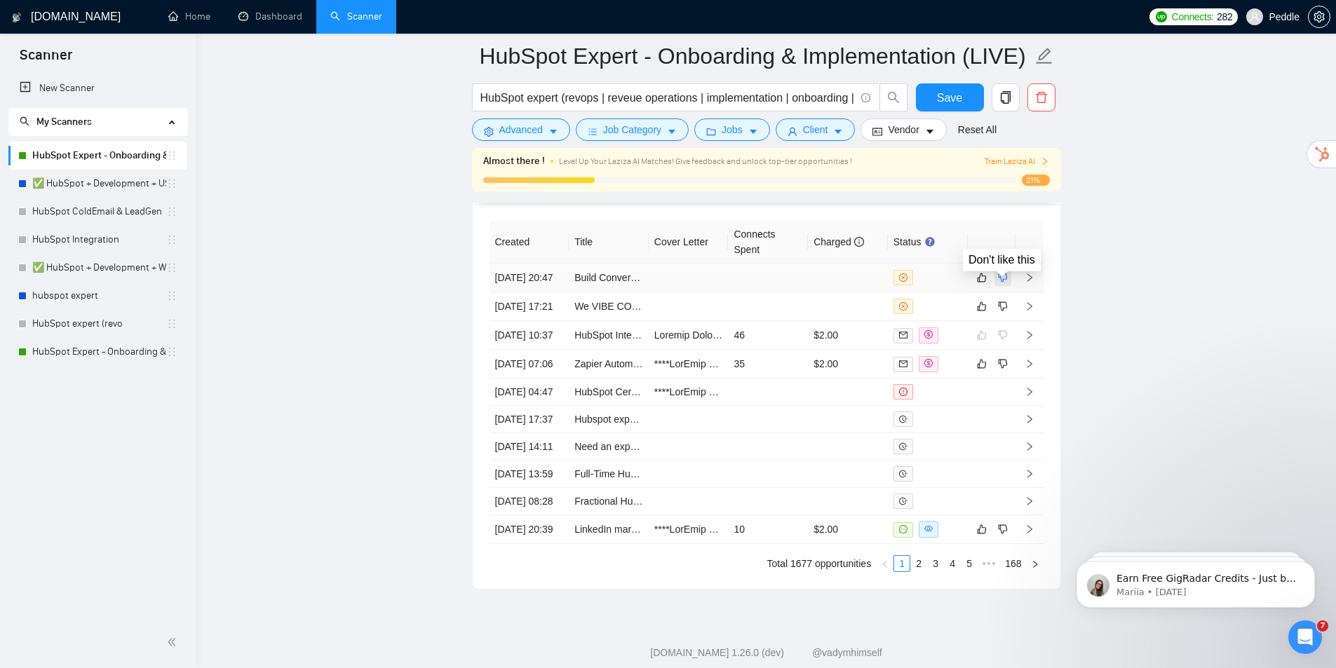
click at [1001, 283] on icon "dislike" at bounding box center [1002, 278] width 9 height 9
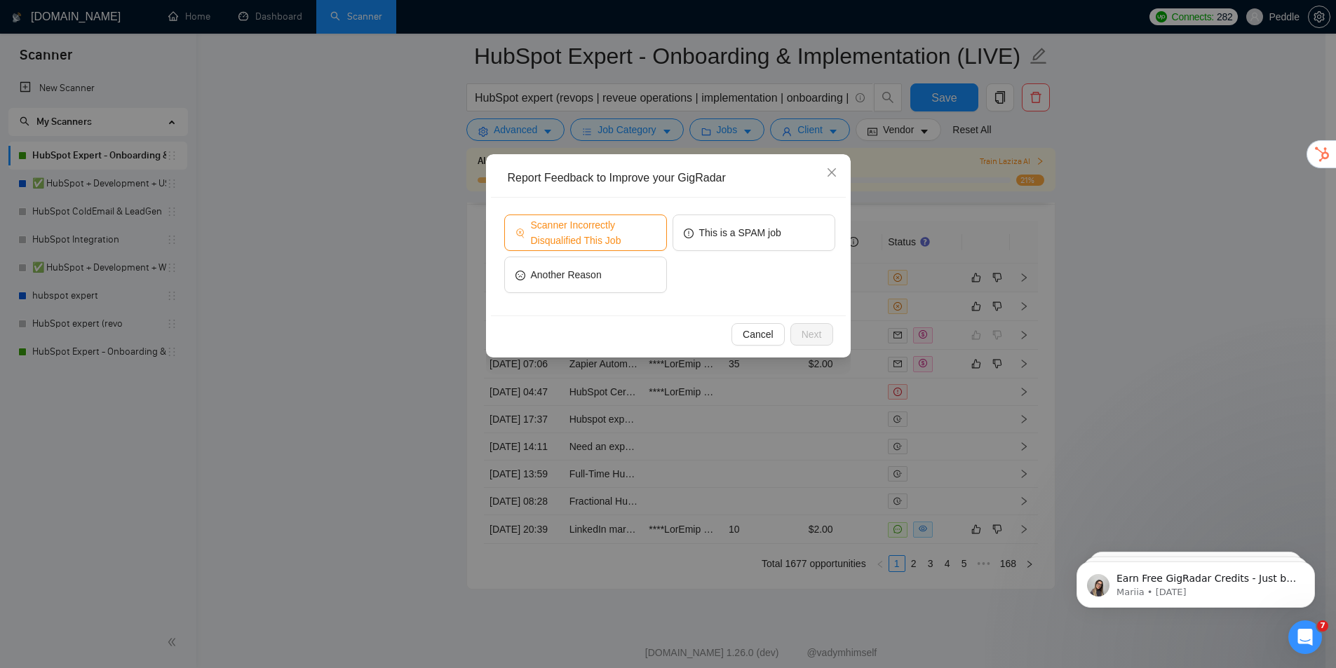
click at [640, 232] on span "Scanner Incorrectly Disqualified This Job" at bounding box center [593, 232] width 125 height 31
click at [819, 331] on span "Next" at bounding box center [812, 334] width 20 height 15
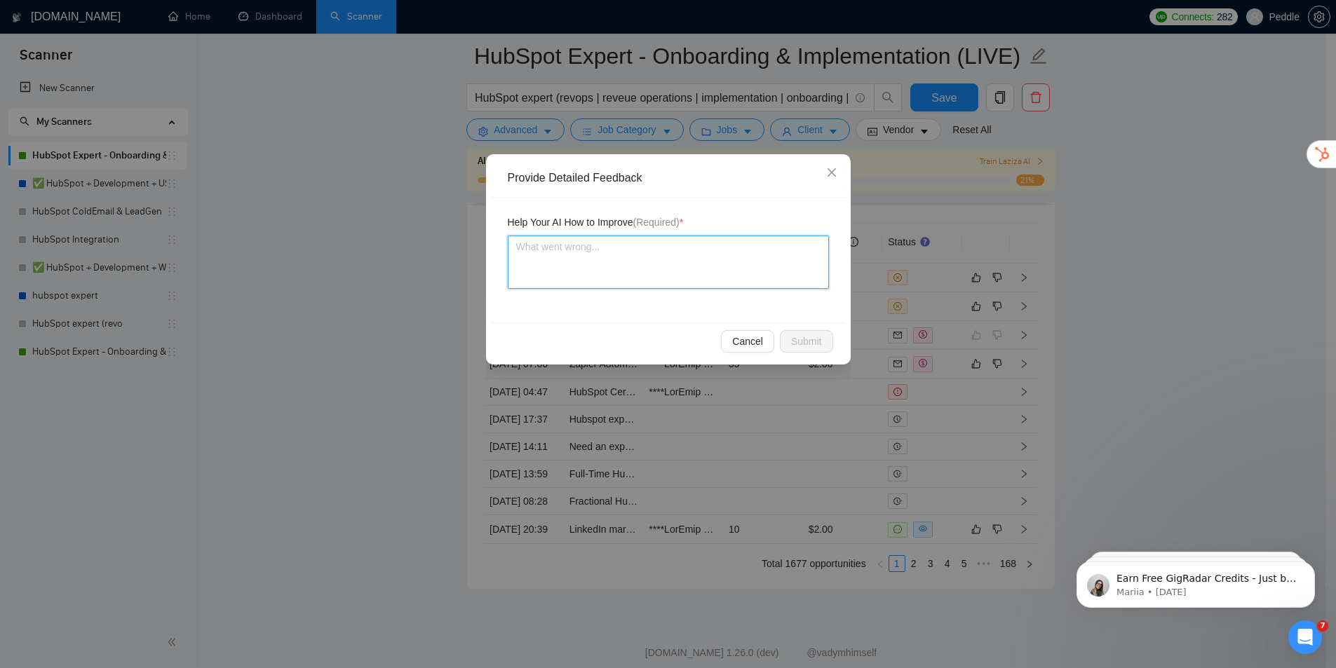
click at [774, 264] on textarea at bounding box center [668, 262] width 321 height 53
paste textarea "HubSpot mentioned in integrations/roadmap → +3 HubSpot listed in tech stack → +…"
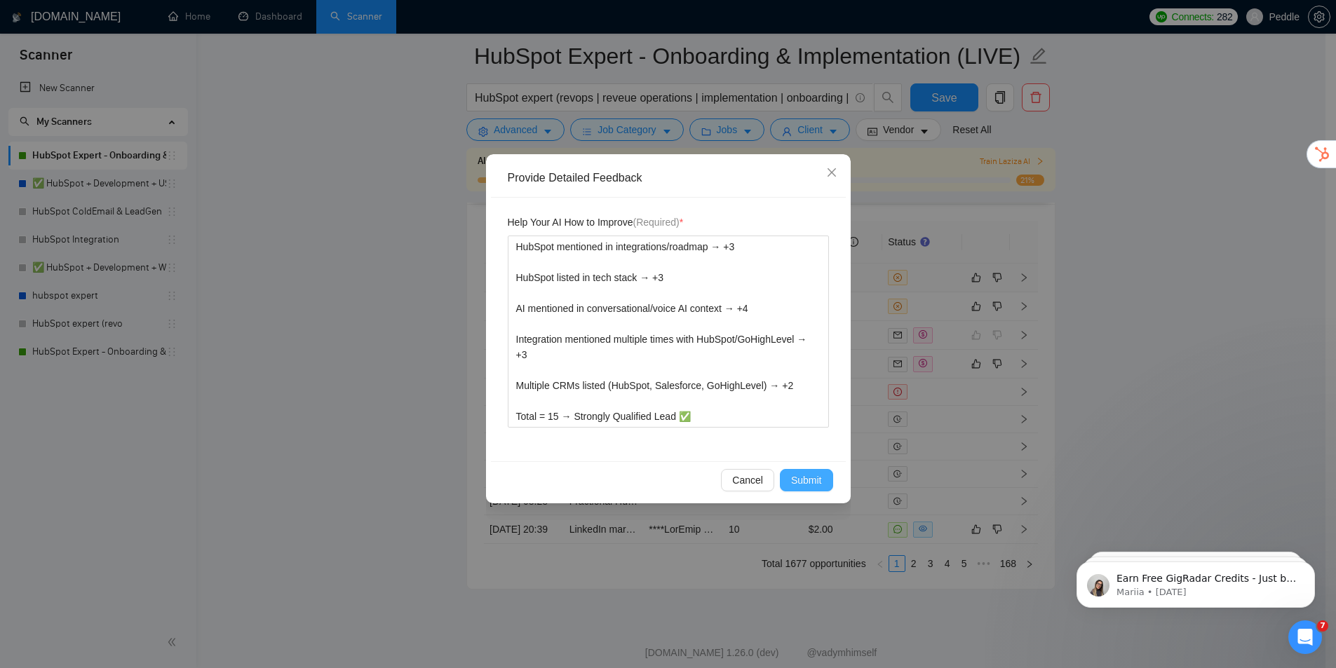
click at [801, 471] on div "Cancel Submit" at bounding box center [668, 480] width 355 height 37
click at [802, 487] on span "Submit" at bounding box center [806, 480] width 31 height 15
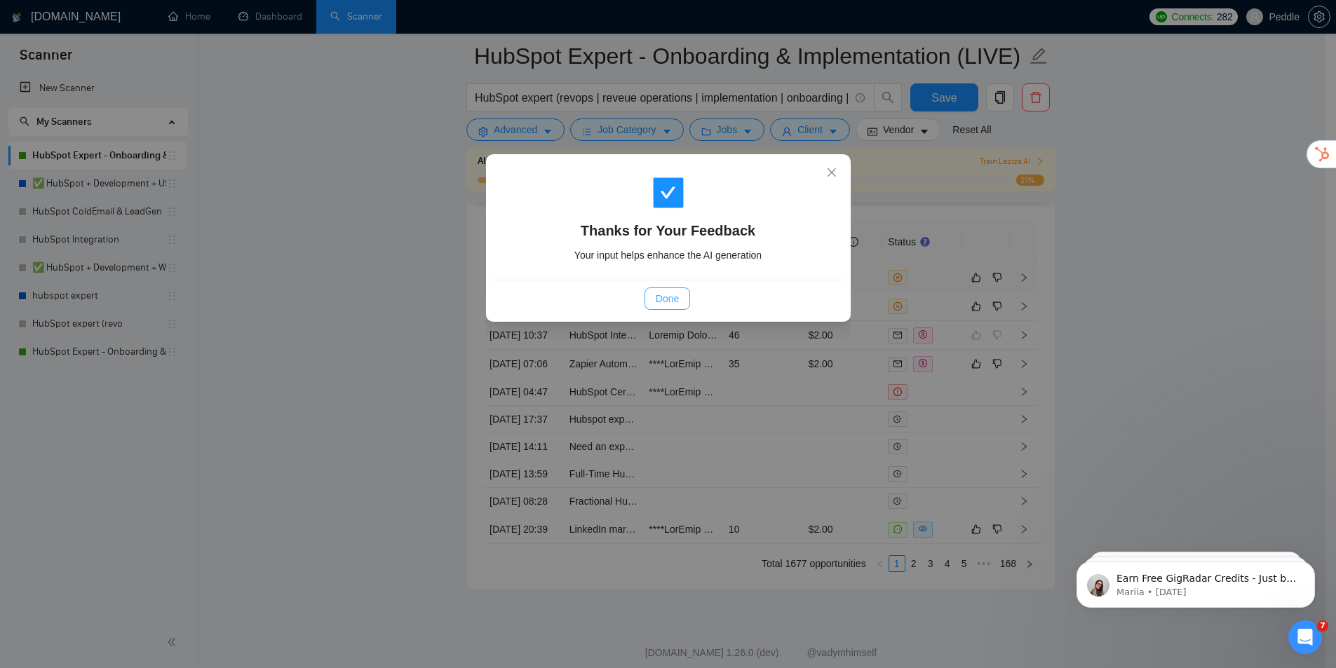
click at [664, 298] on span "Done" at bounding box center [667, 298] width 23 height 15
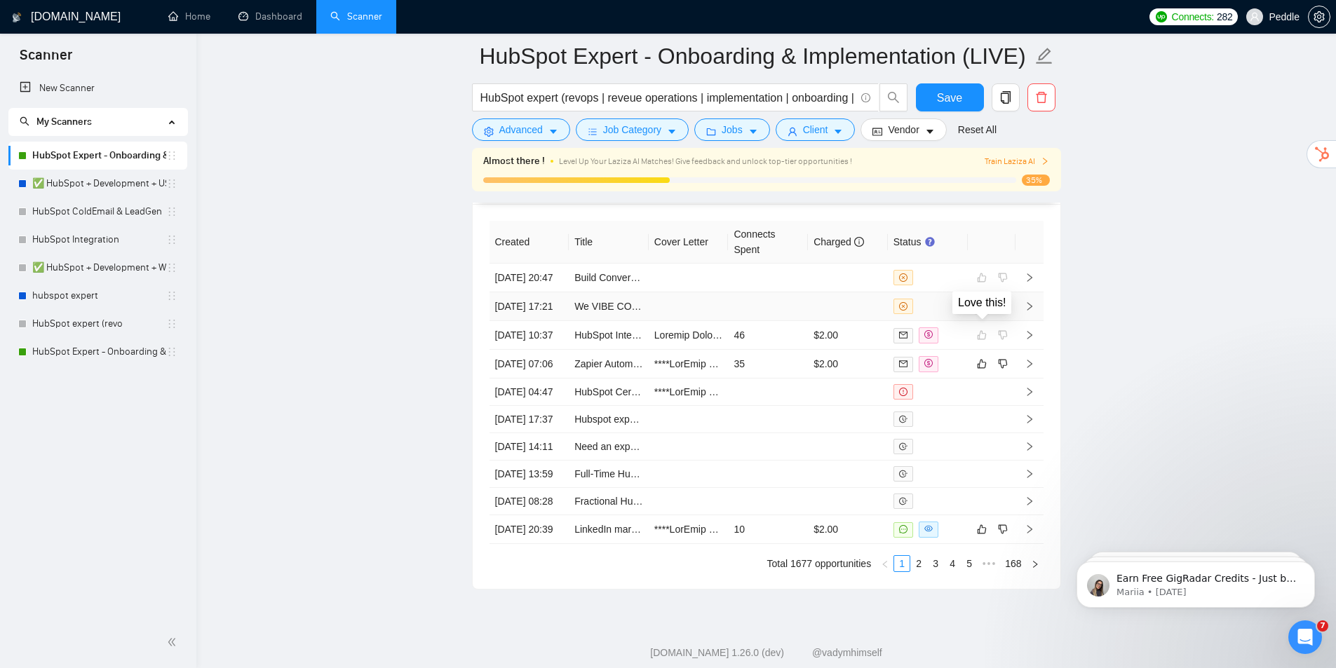
click at [982, 312] on icon "like" at bounding box center [982, 306] width 10 height 11
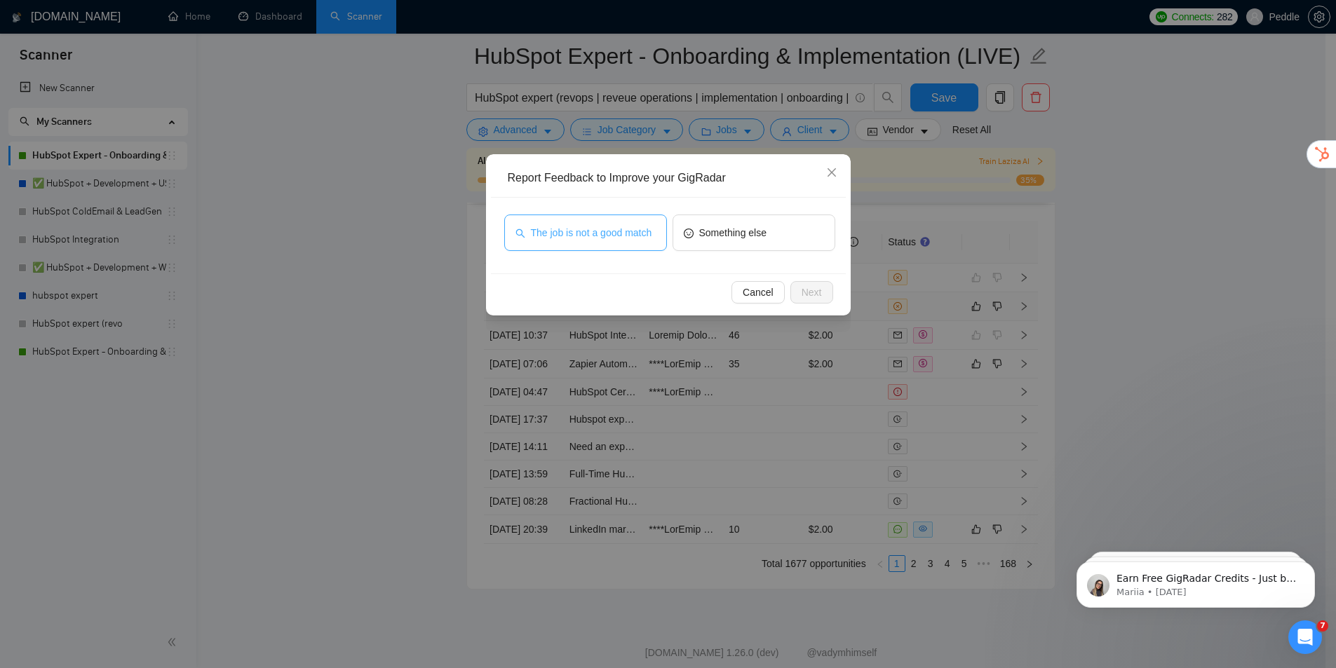
click at [626, 236] on span "The job is not a good match" at bounding box center [591, 232] width 121 height 15
click at [837, 293] on div "Cancel Next" at bounding box center [668, 292] width 355 height 37
click at [819, 292] on span "Next" at bounding box center [812, 292] width 20 height 15
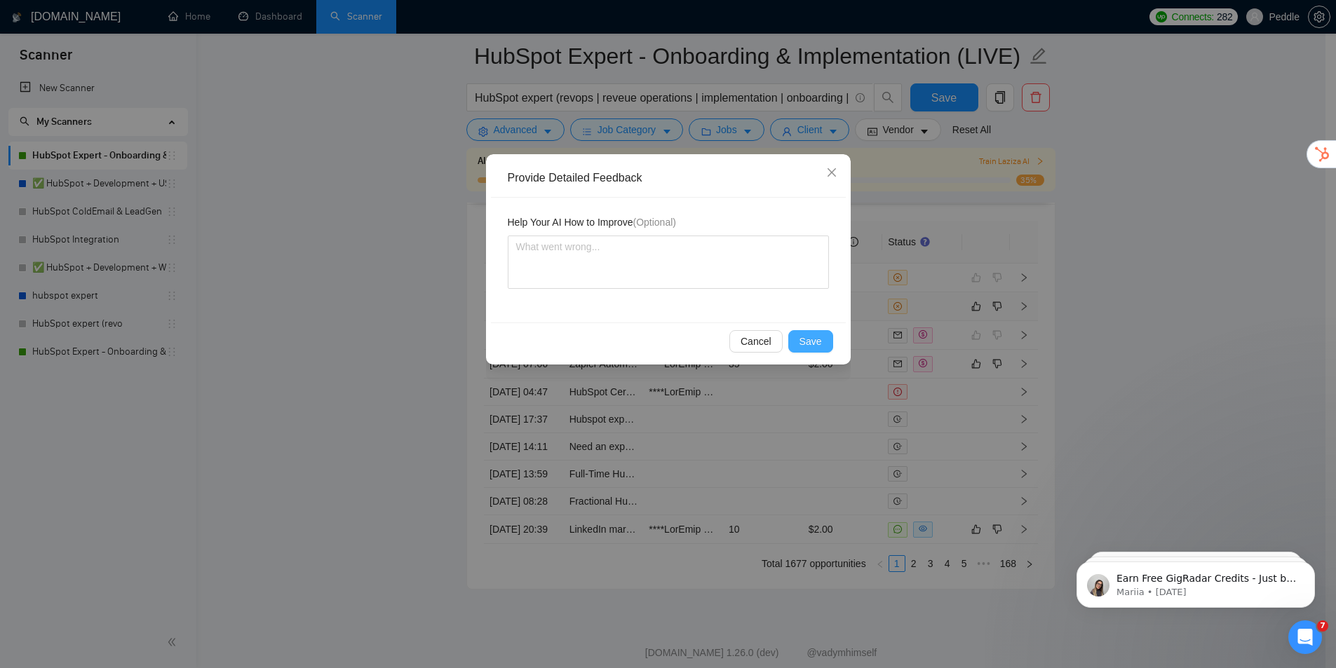
click at [812, 344] on span "Save" at bounding box center [811, 341] width 22 height 15
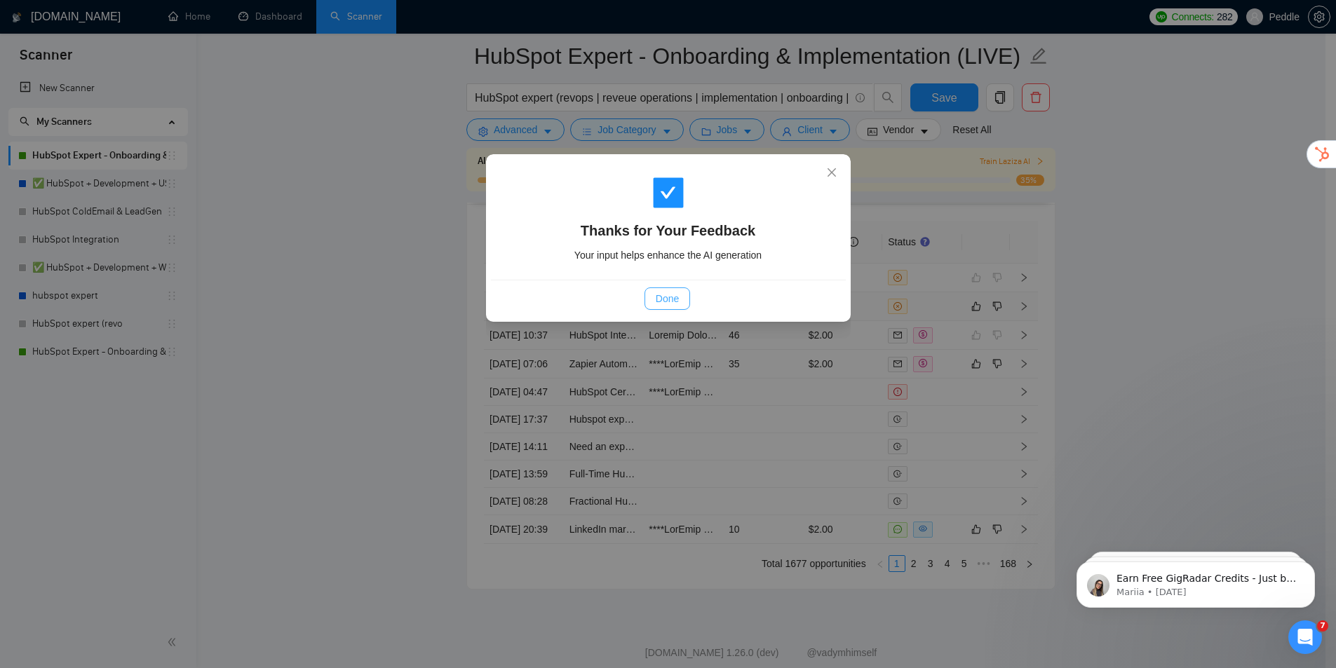
click at [668, 303] on span "Done" at bounding box center [667, 298] width 23 height 15
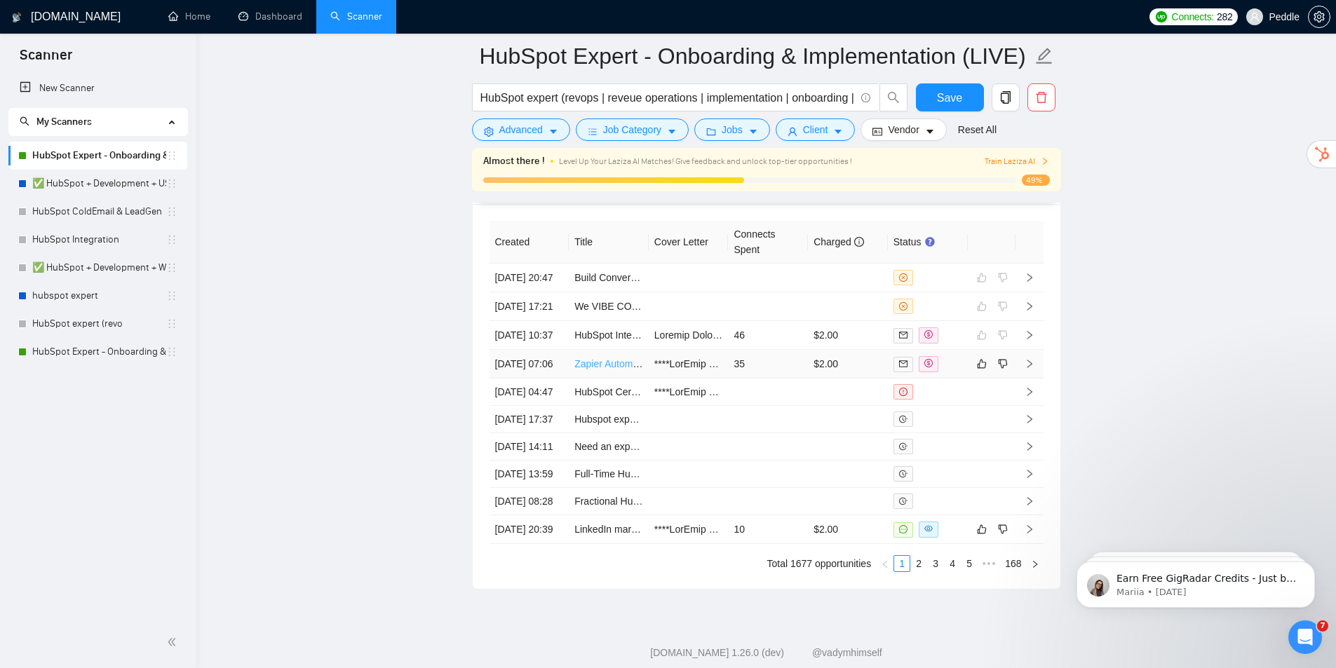
click at [624, 370] on link "Zapier Automation Expert (CRM, Payments & Project Management Workflows)" at bounding box center [745, 363] width 342 height 11
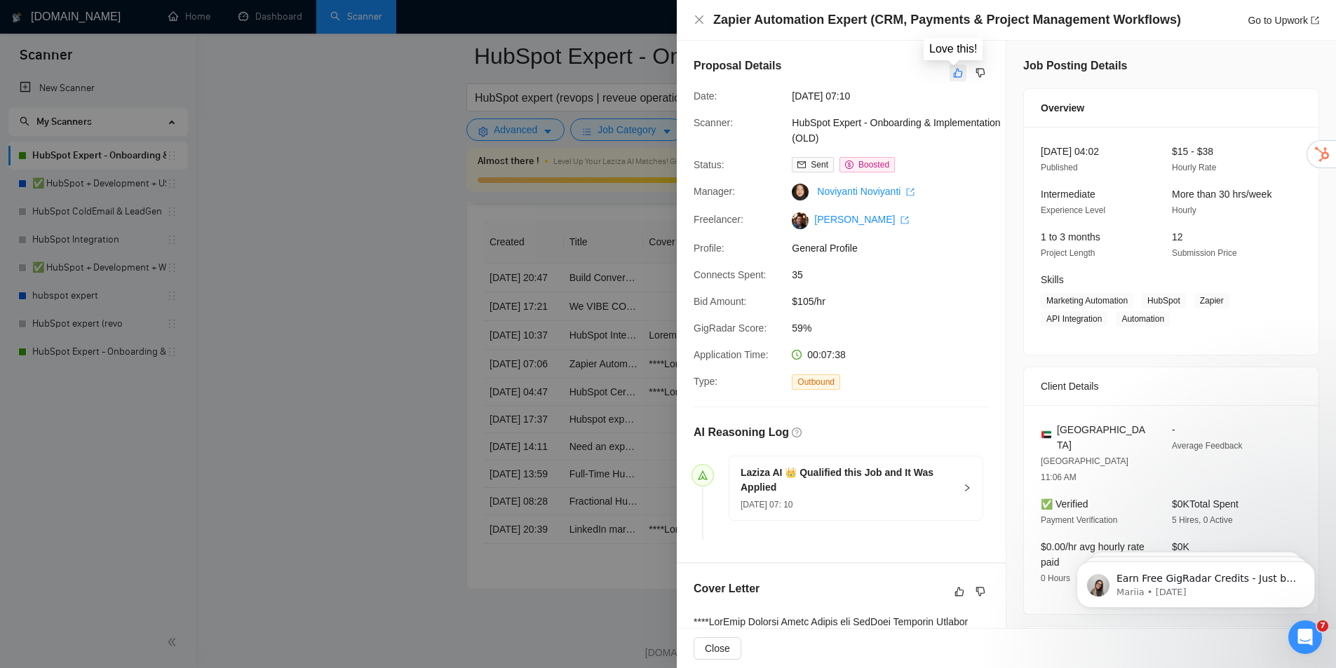
click at [953, 71] on icon "like" at bounding box center [958, 72] width 10 height 11
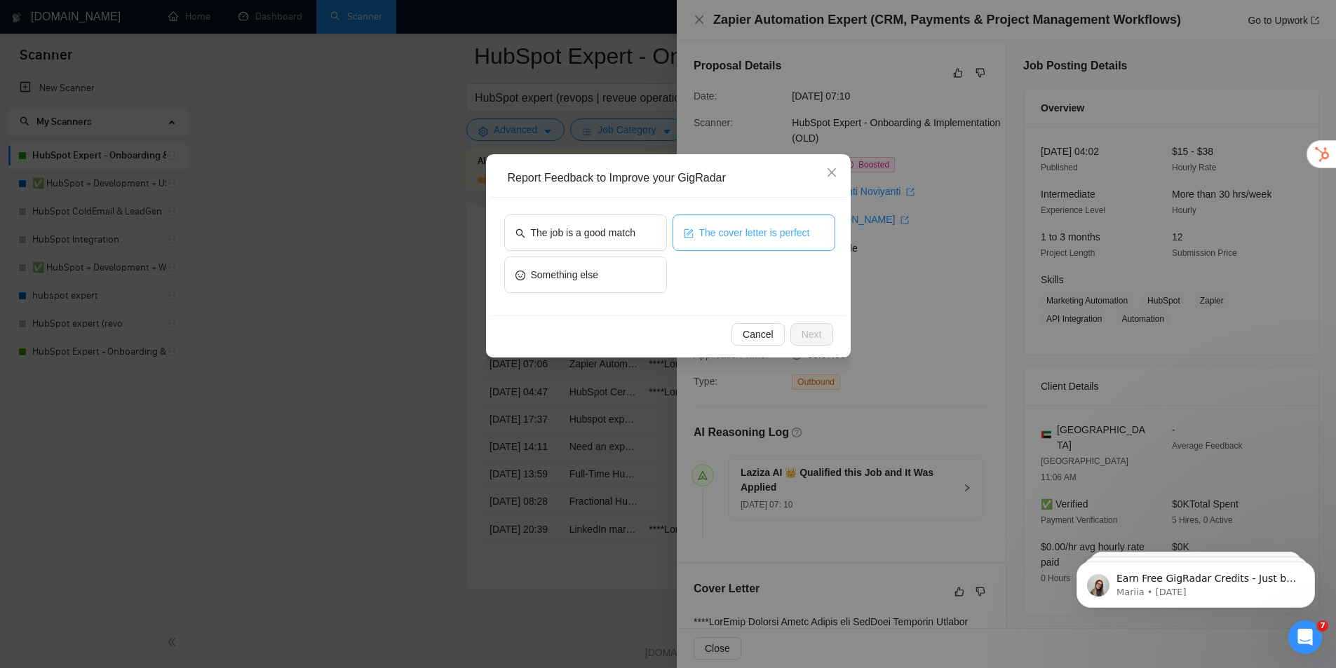
click at [746, 236] on span "The cover letter is perfect" at bounding box center [754, 232] width 111 height 15
click at [810, 337] on span "Next" at bounding box center [812, 334] width 20 height 15
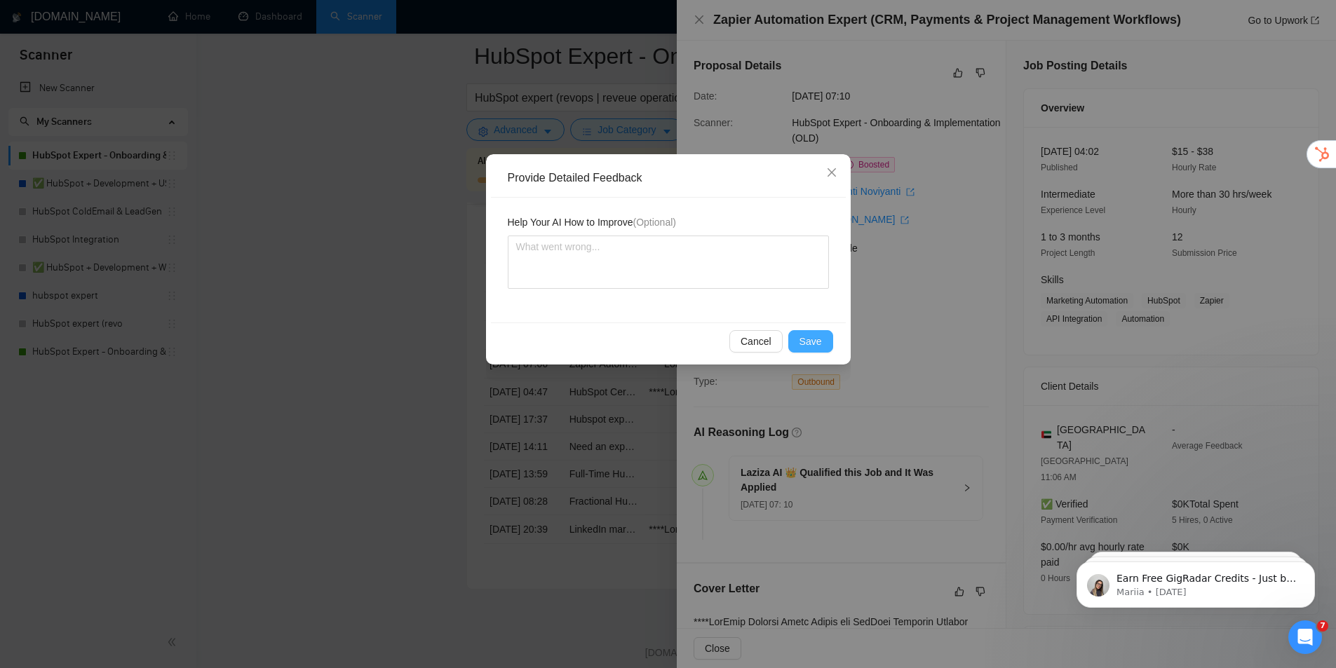
click at [820, 343] on span "Save" at bounding box center [811, 341] width 22 height 15
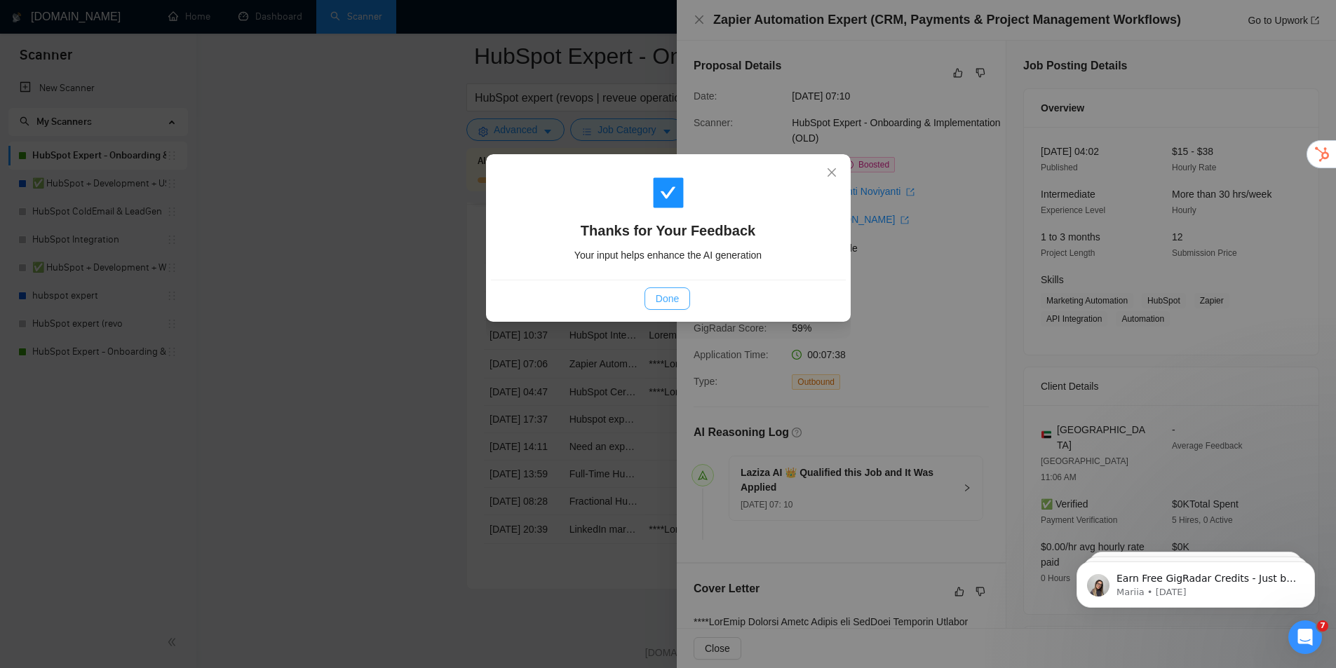
click at [670, 307] on button "Done" at bounding box center [668, 299] width 46 height 22
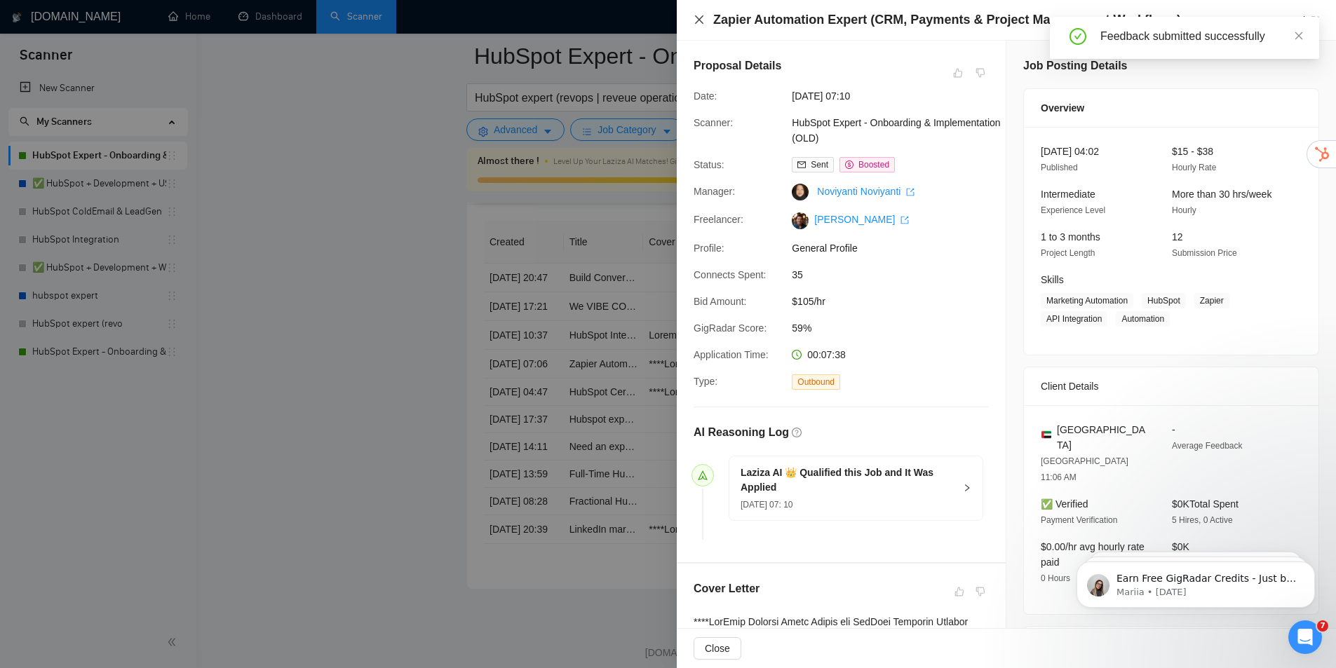
click at [691, 22] on div "Zapier Automation Expert (CRM, Payments & Project Management Workflows) Go to U…" at bounding box center [1006, 20] width 659 height 41
click at [696, 25] on icon "close" at bounding box center [699, 19] width 11 height 11
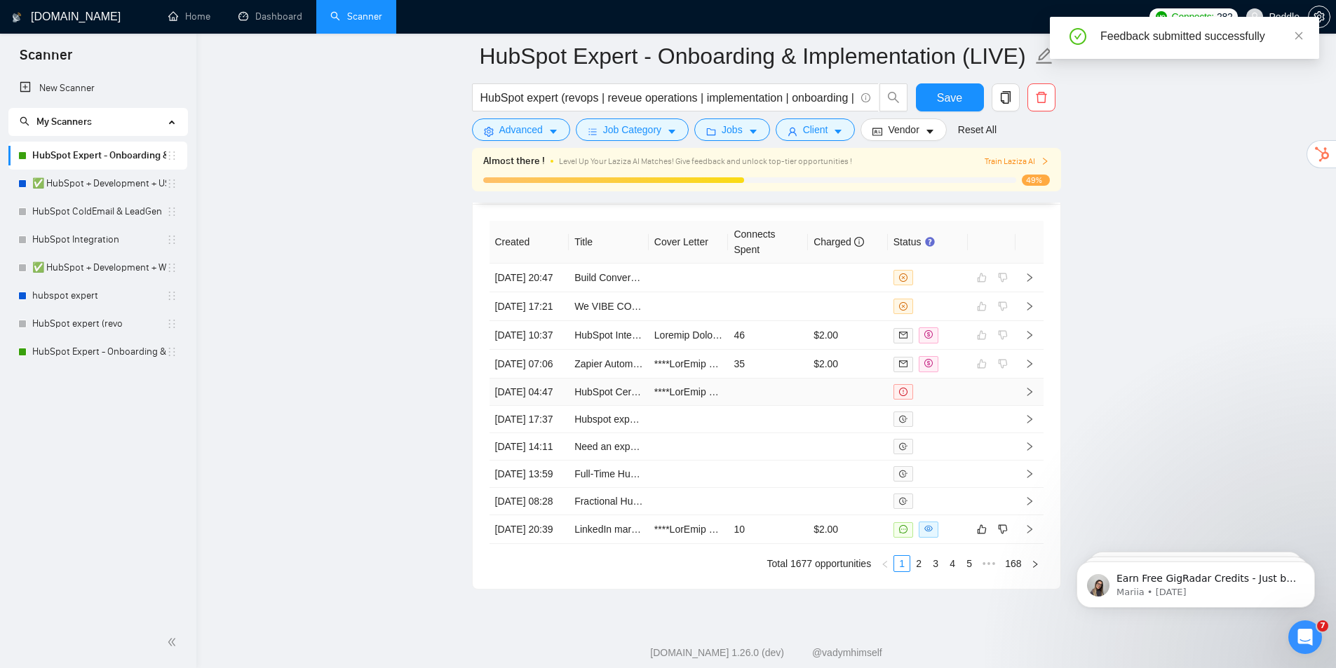
click at [950, 400] on div at bounding box center [928, 391] width 69 height 15
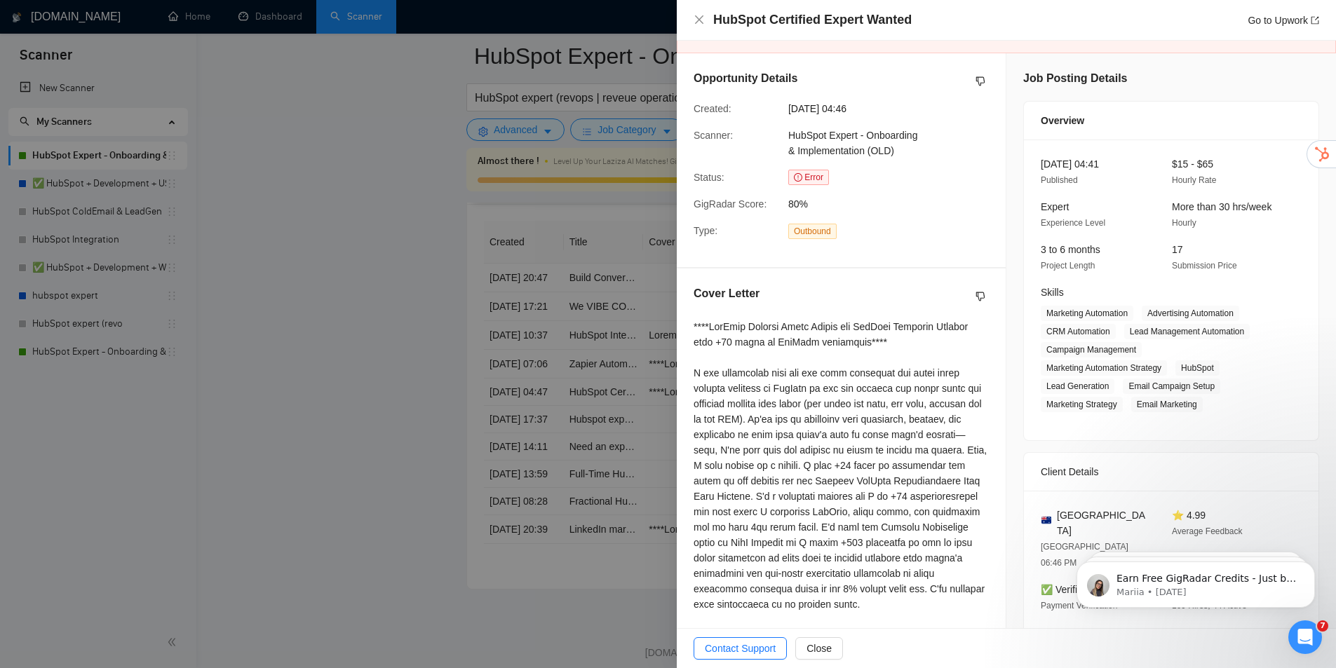
drag, startPoint x: 999, startPoint y: 222, endPoint x: 980, endPoint y: 229, distance: 20.4
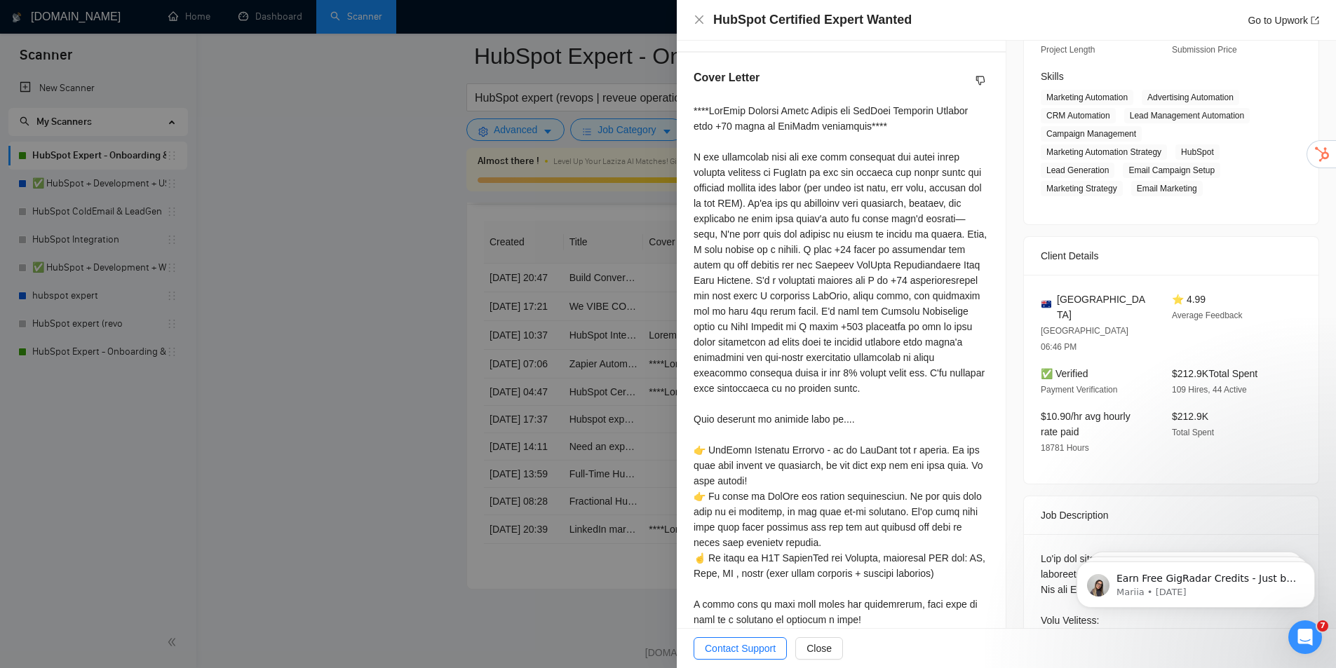
drag, startPoint x: 953, startPoint y: 215, endPoint x: 939, endPoint y: 289, distance: 75.0
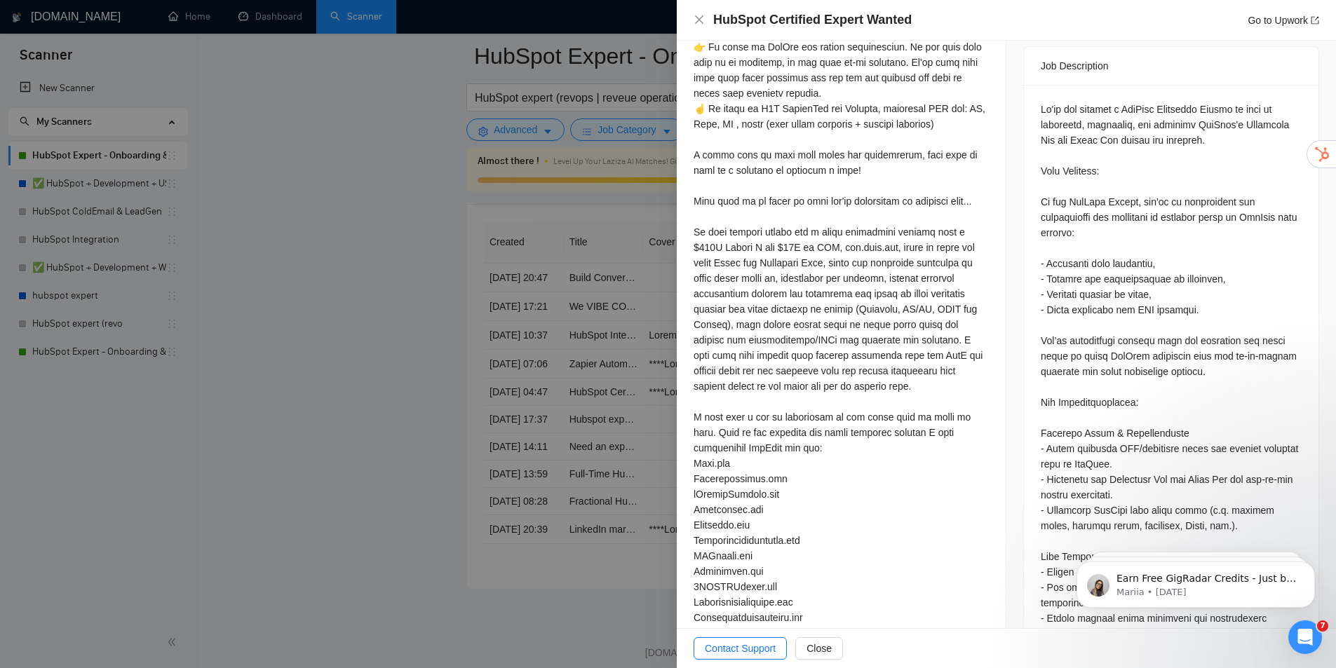
drag, startPoint x: 965, startPoint y: 258, endPoint x: 987, endPoint y: 337, distance: 82.2
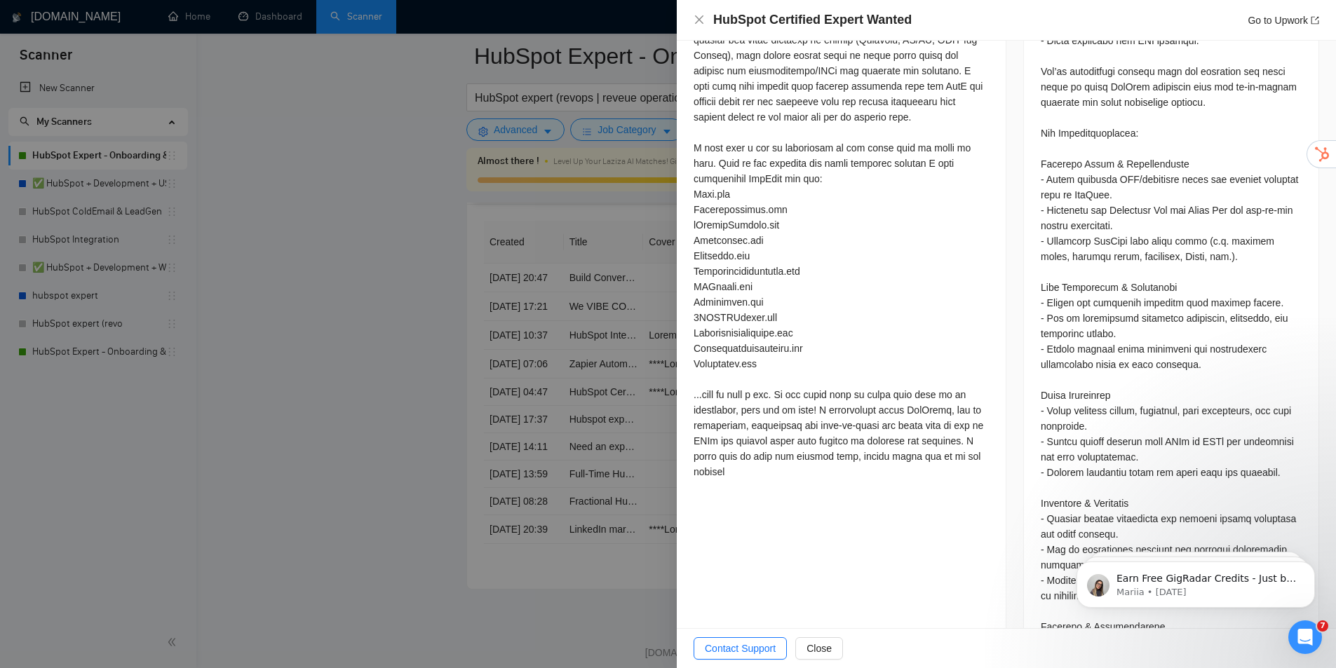
drag, startPoint x: 964, startPoint y: 284, endPoint x: 961, endPoint y: 365, distance: 80.7
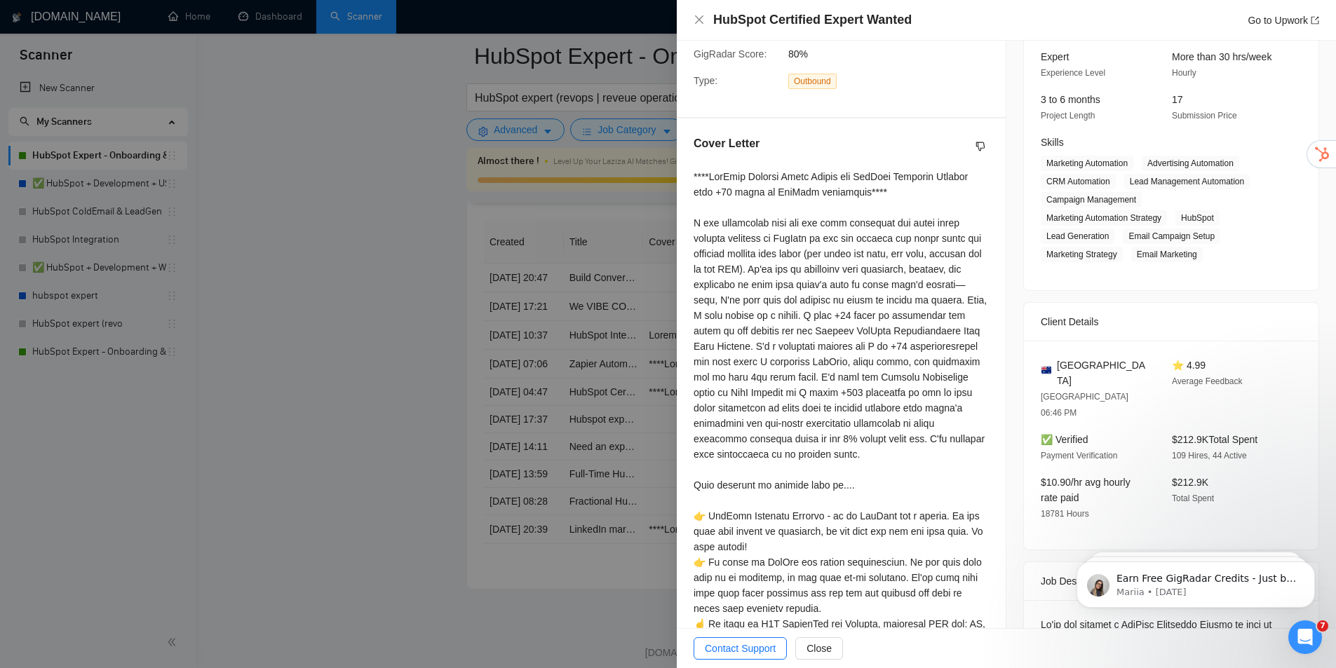
drag, startPoint x: 976, startPoint y: 314, endPoint x: 1103, endPoint y: 158, distance: 201.4
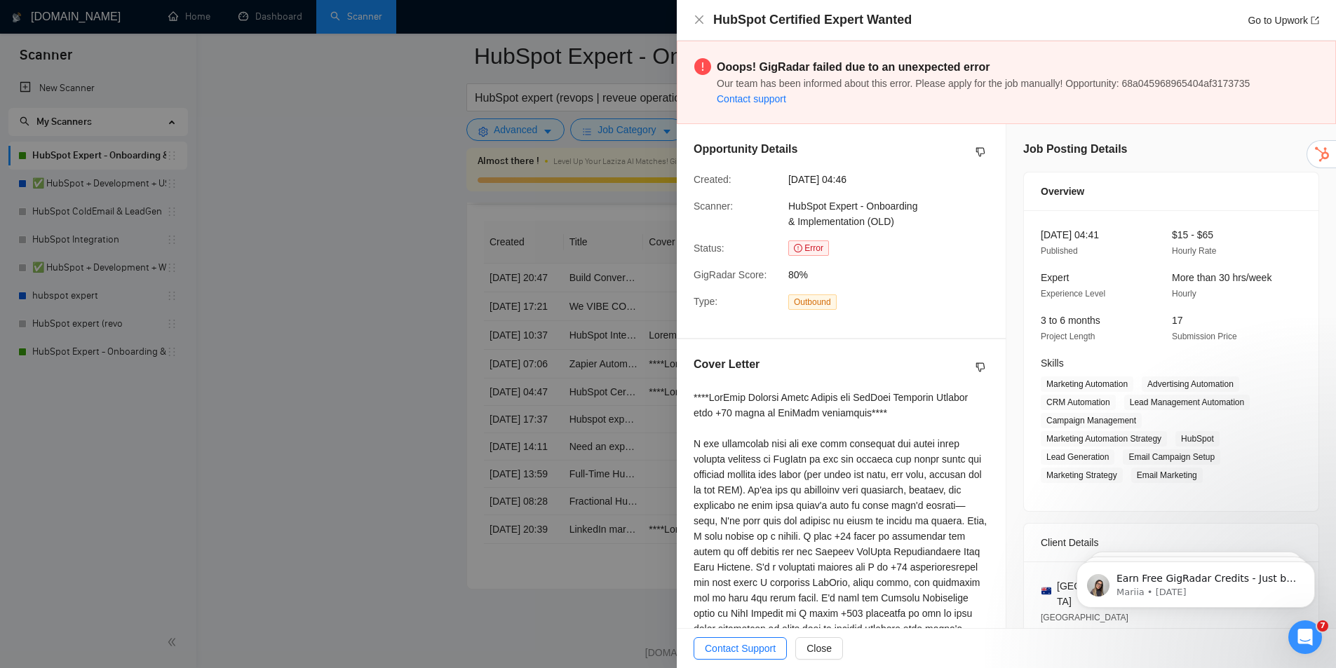
drag, startPoint x: 1093, startPoint y: 220, endPoint x: 1127, endPoint y: 162, distance: 66.6
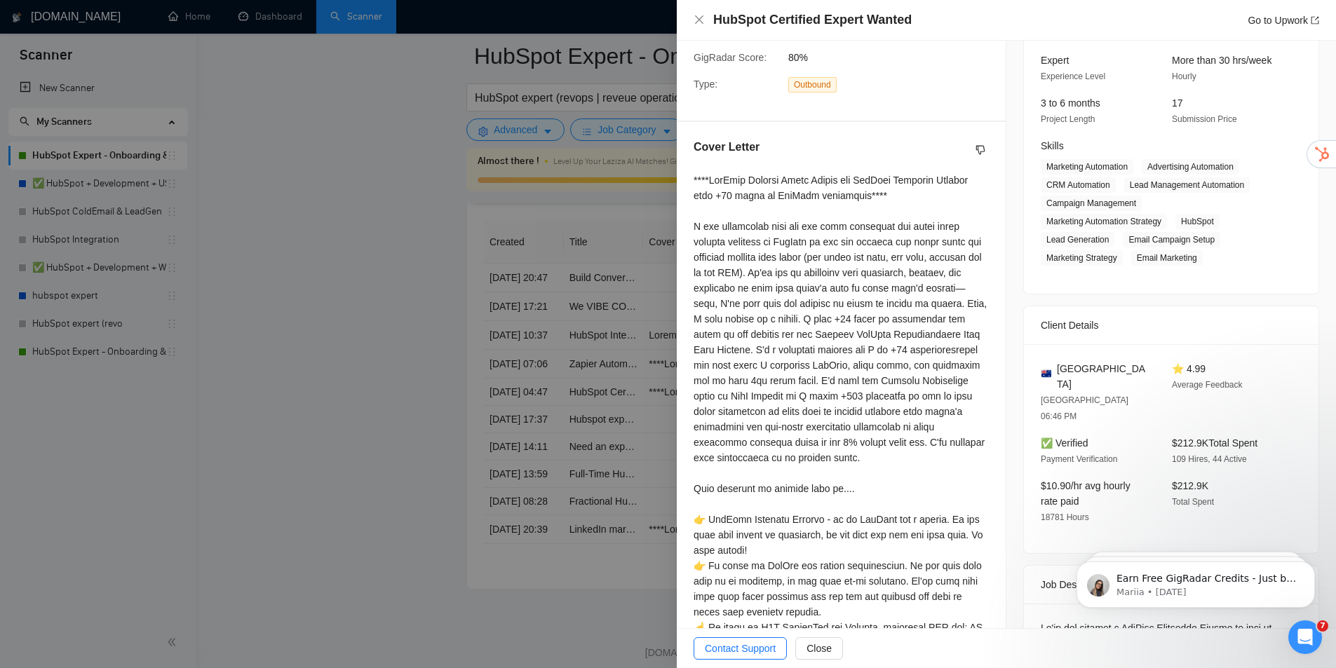
drag, startPoint x: 1131, startPoint y: 194, endPoint x: 1159, endPoint y: 270, distance: 80.8
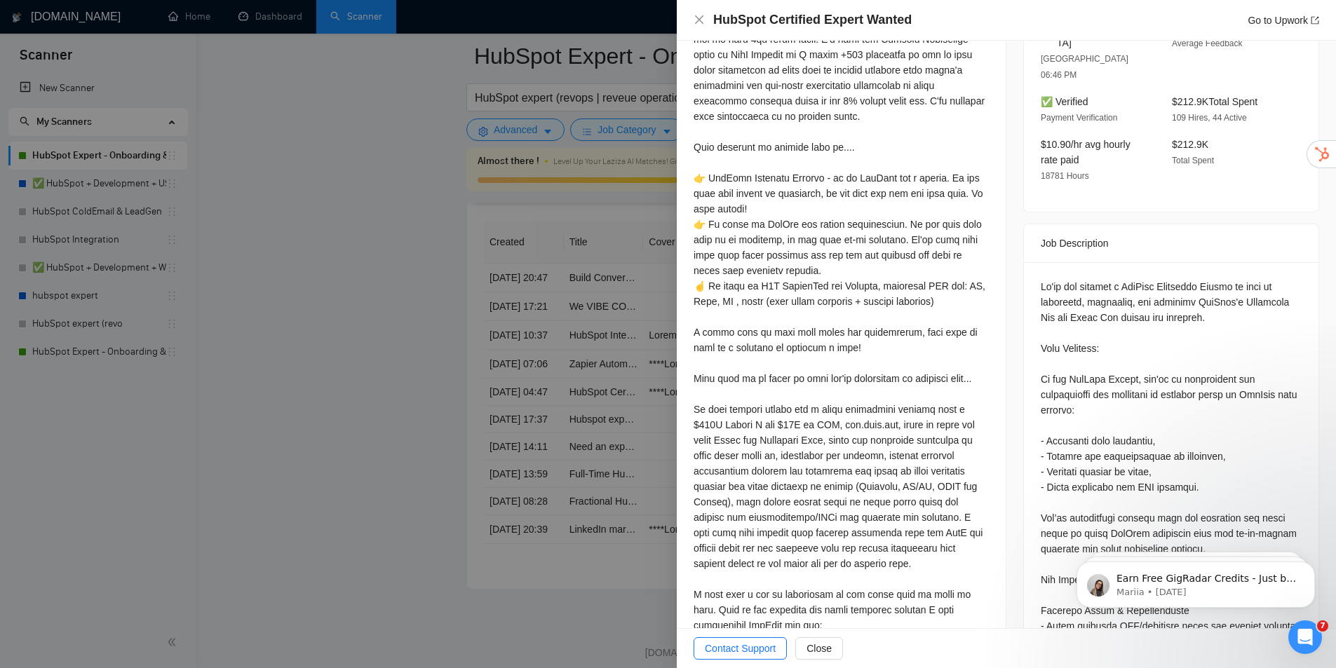
drag, startPoint x: 1198, startPoint y: 271, endPoint x: 1225, endPoint y: 285, distance: 30.5
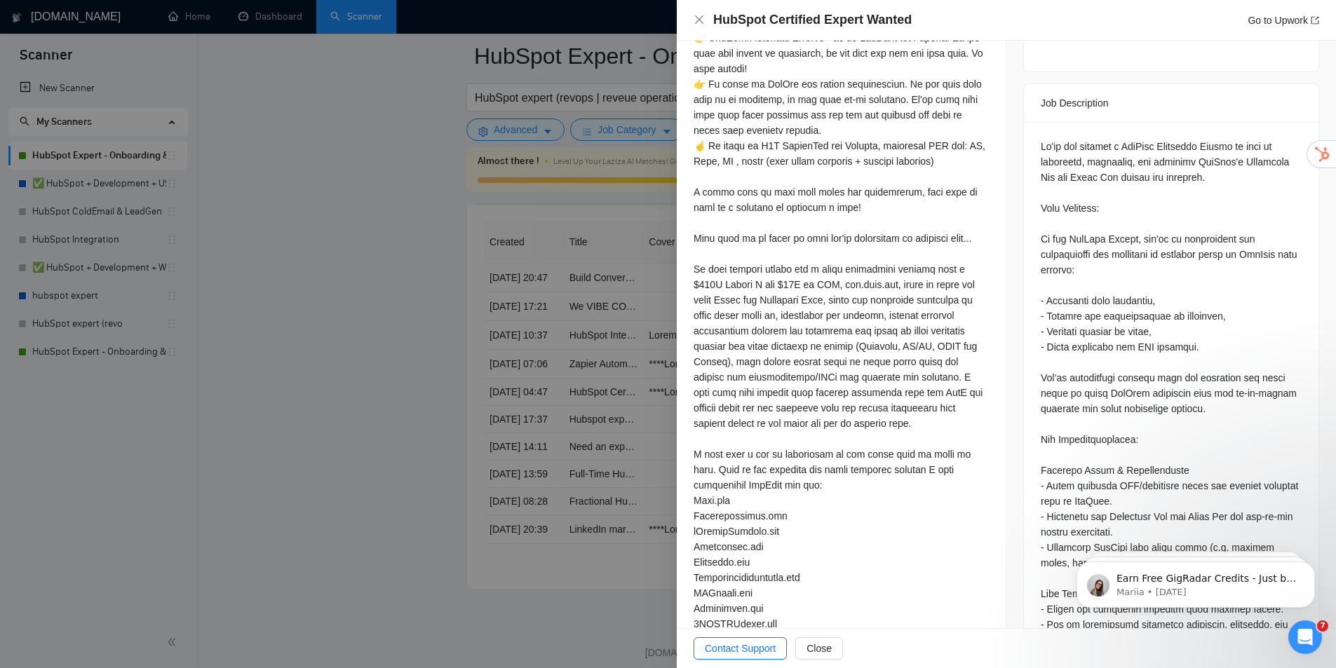
drag, startPoint x: 1190, startPoint y: 252, endPoint x: 1200, endPoint y: 318, distance: 66.8
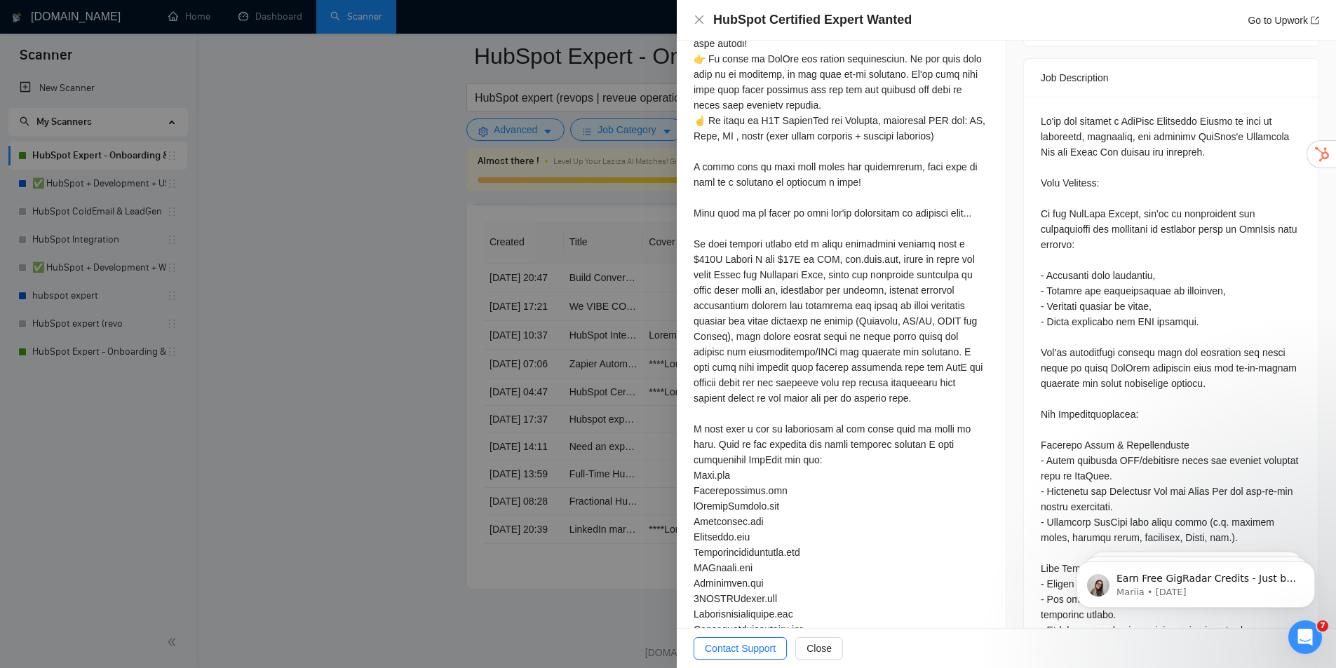
scroll to position [693, 0]
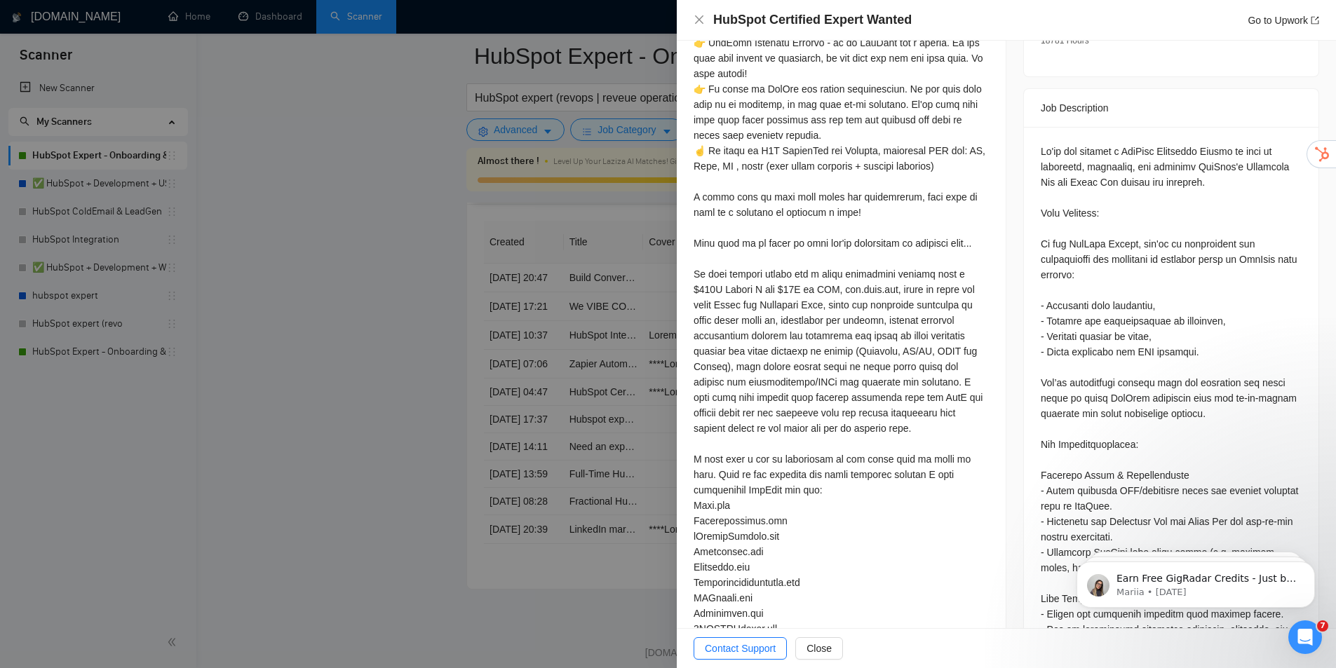
drag, startPoint x: 1211, startPoint y: 222, endPoint x: 1222, endPoint y: 170, distance: 53.6
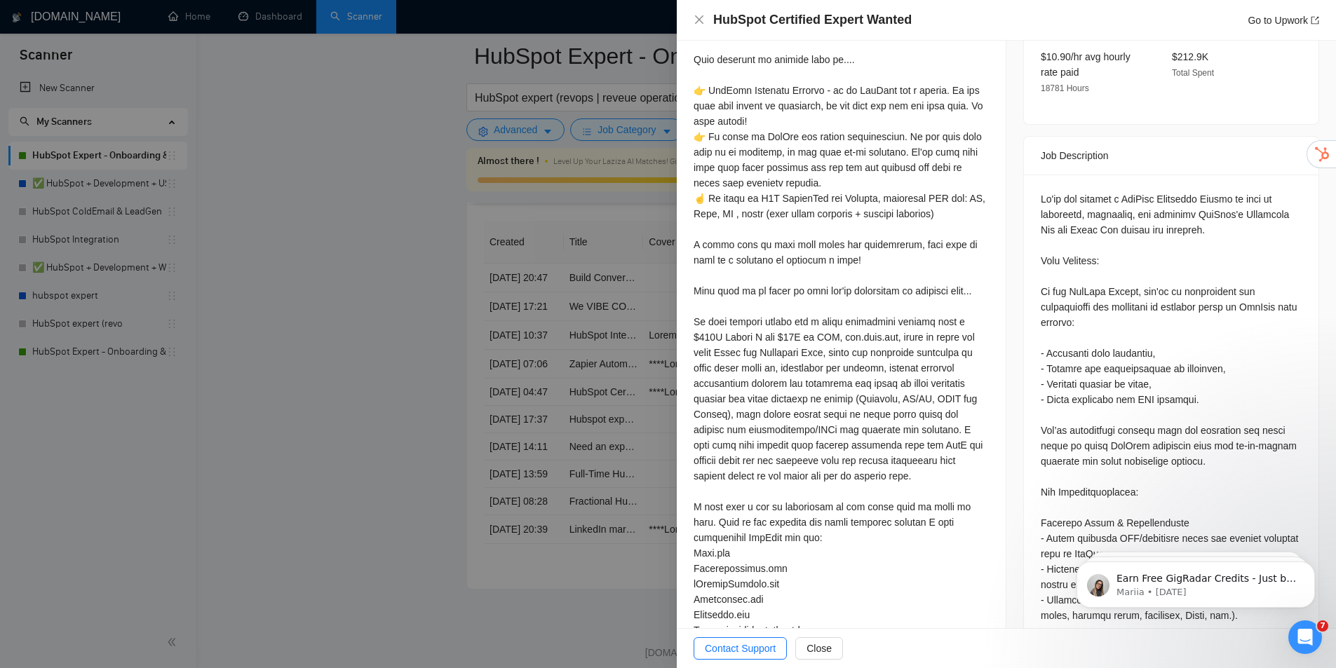
drag, startPoint x: 962, startPoint y: 195, endPoint x: 948, endPoint y: 132, distance: 64.7
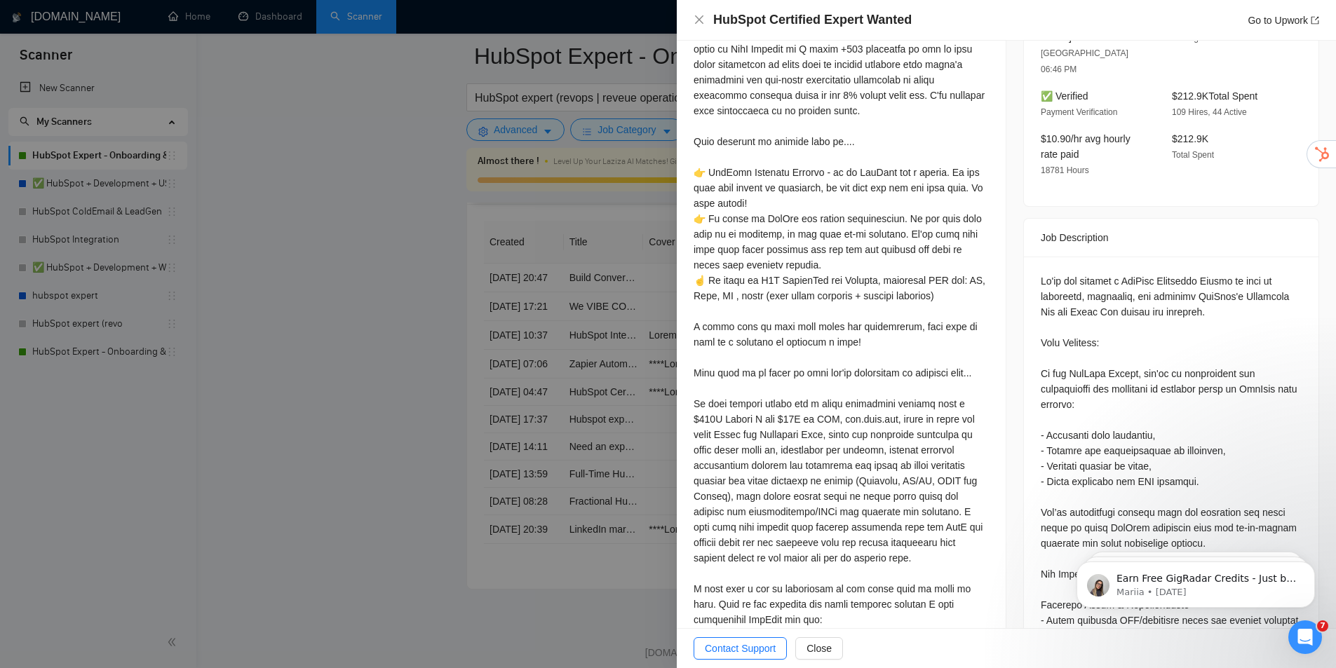
drag, startPoint x: 947, startPoint y: 138, endPoint x: 970, endPoint y: 87, distance: 56.2
click at [698, 22] on icon "close" at bounding box center [699, 19] width 8 height 8
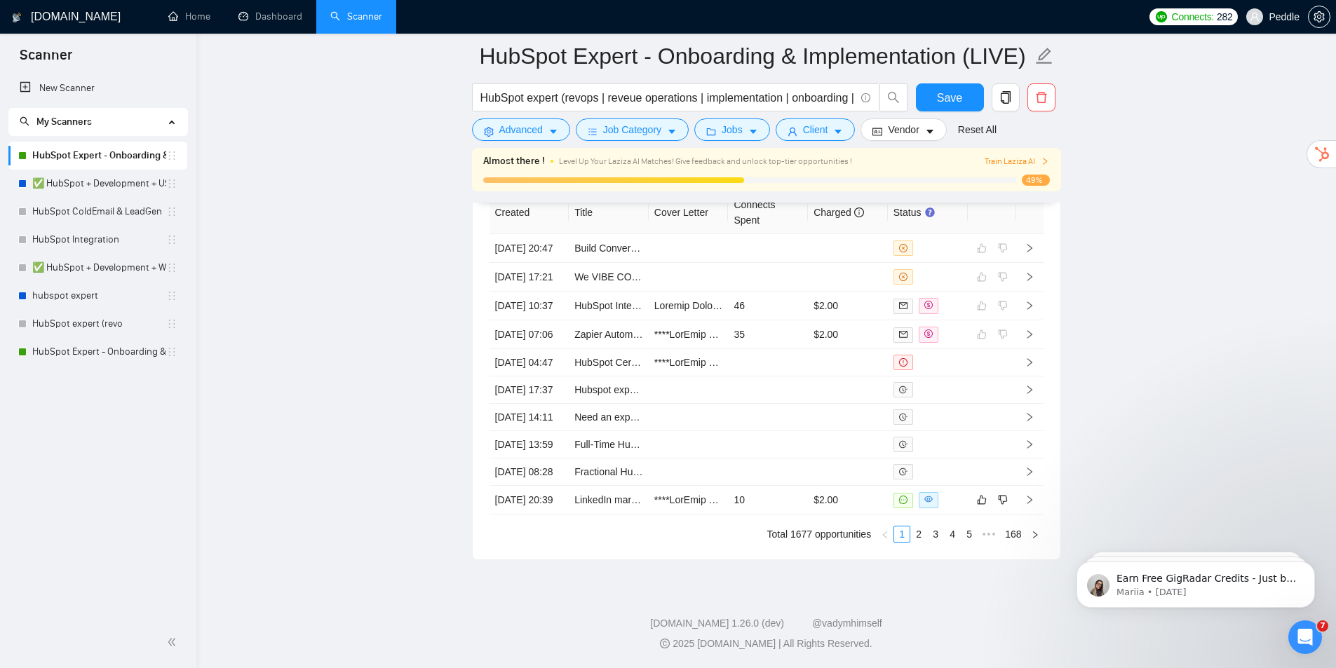
scroll to position [3919, 0]
drag, startPoint x: 422, startPoint y: 297, endPoint x: 441, endPoint y: 368, distance: 73.5
click at [600, 384] on link "Hubspot expert needed for b2b marketing agency" at bounding box center [681, 389] width 215 height 11
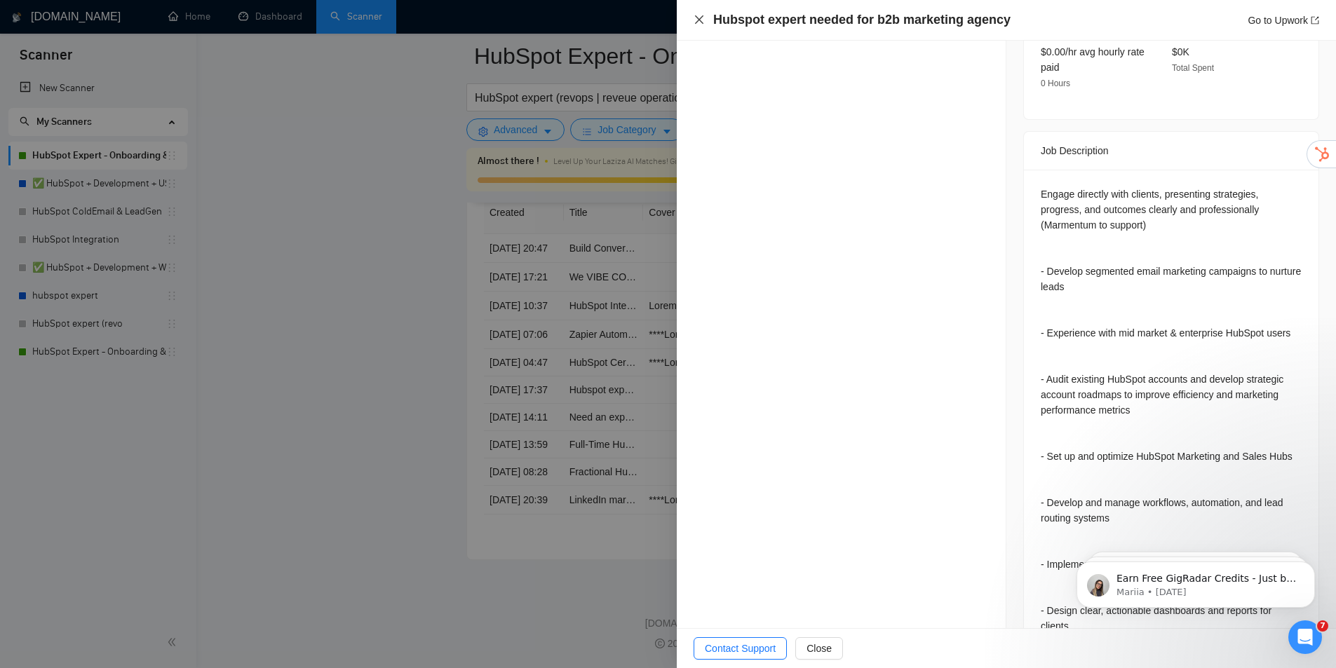
drag, startPoint x: 703, startPoint y: 17, endPoint x: 692, endPoint y: 281, distance: 264.7
click at [703, 17] on icon "close" at bounding box center [699, 19] width 11 height 11
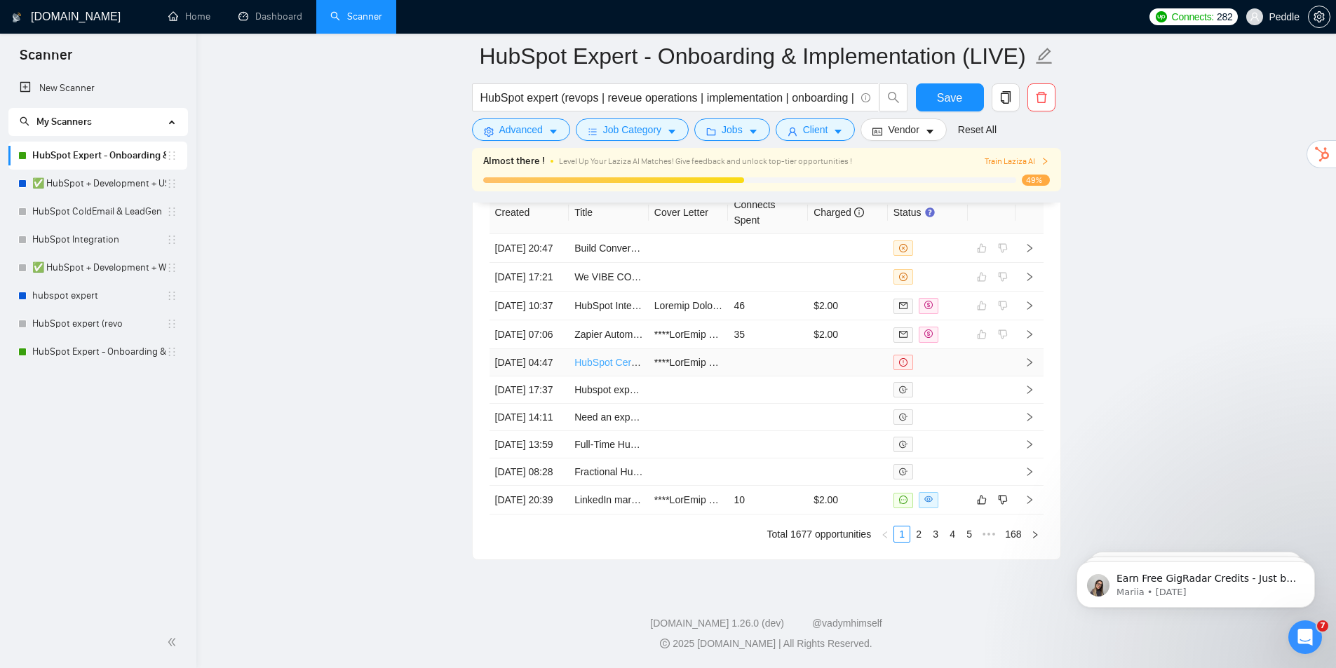
click at [613, 357] on link "HubSpot Certified Expert Wanted" at bounding box center [646, 362] width 144 height 11
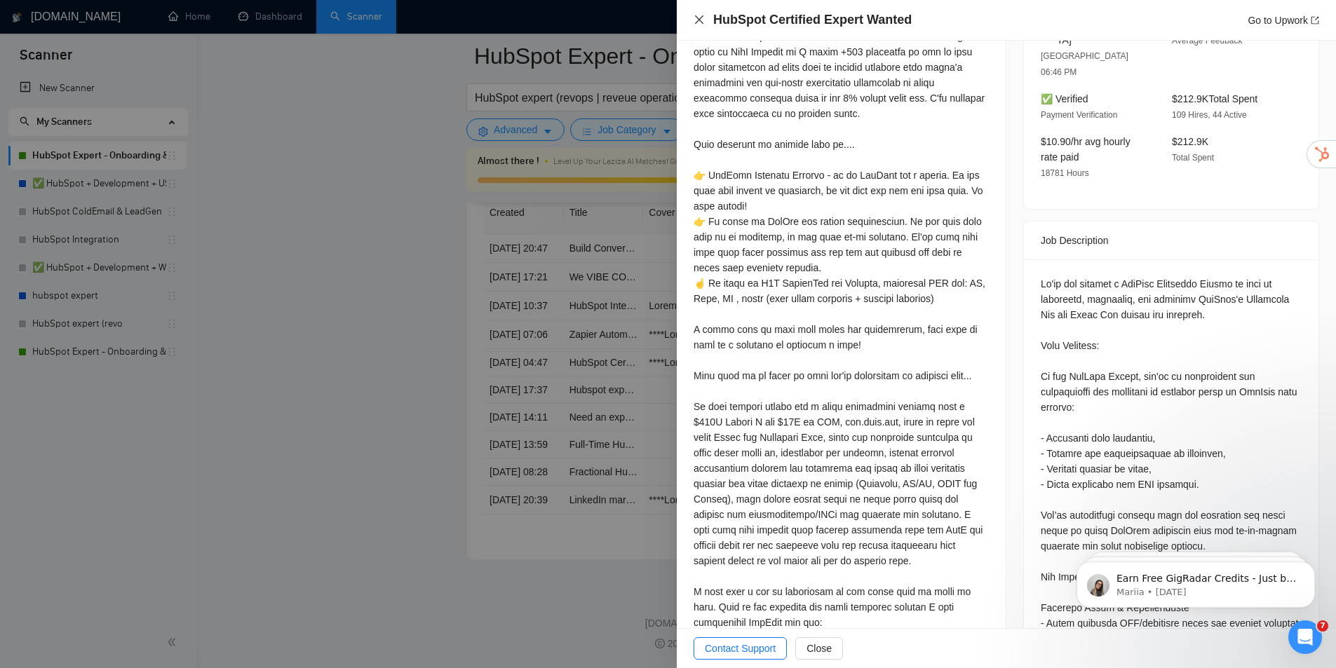
click at [696, 20] on icon "close" at bounding box center [699, 19] width 11 height 11
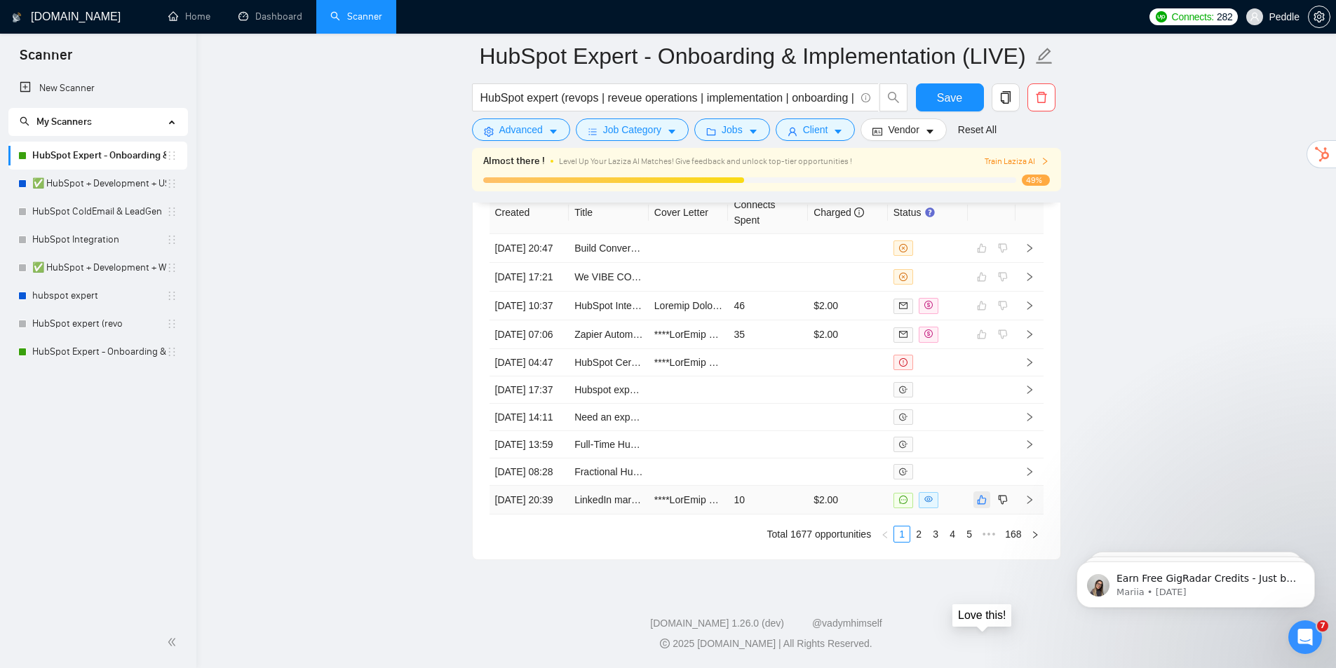
click at [981, 499] on button "button" at bounding box center [982, 500] width 17 height 17
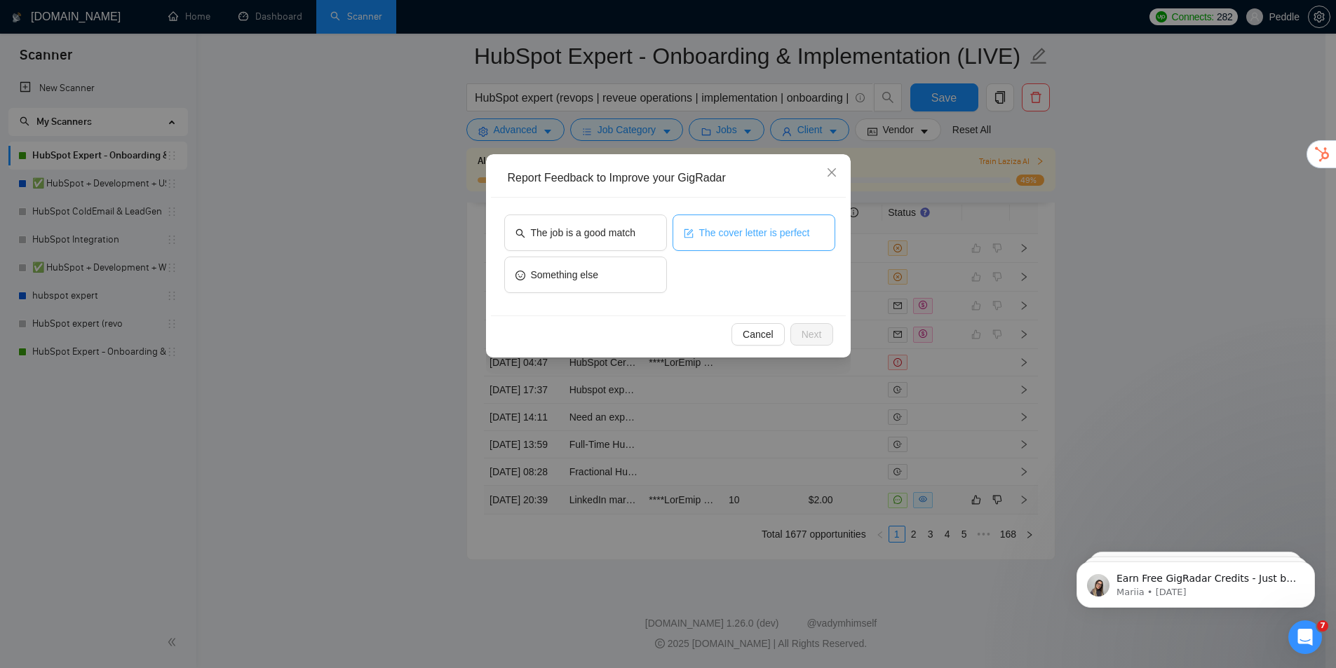
click at [787, 243] on button "The cover letter is perfect" at bounding box center [754, 233] width 163 height 36
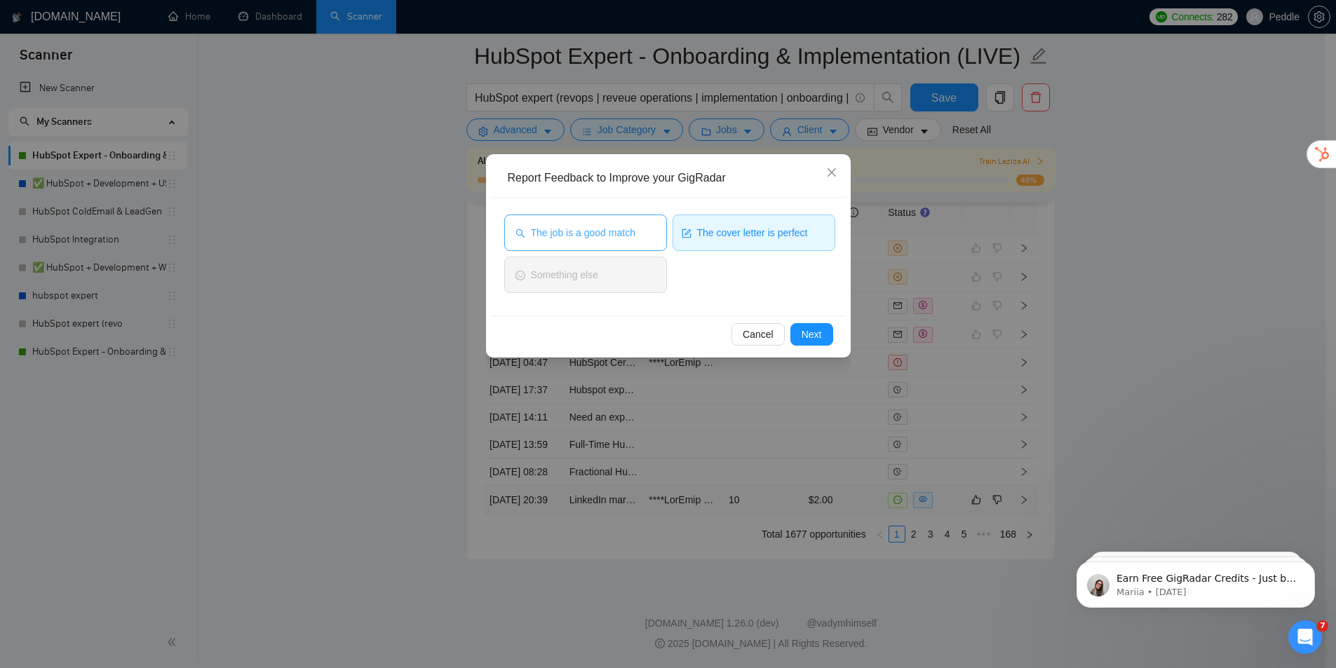
click at [588, 231] on span "The job is a good match" at bounding box center [583, 232] width 105 height 15
click at [825, 335] on button "Next" at bounding box center [811, 334] width 43 height 22
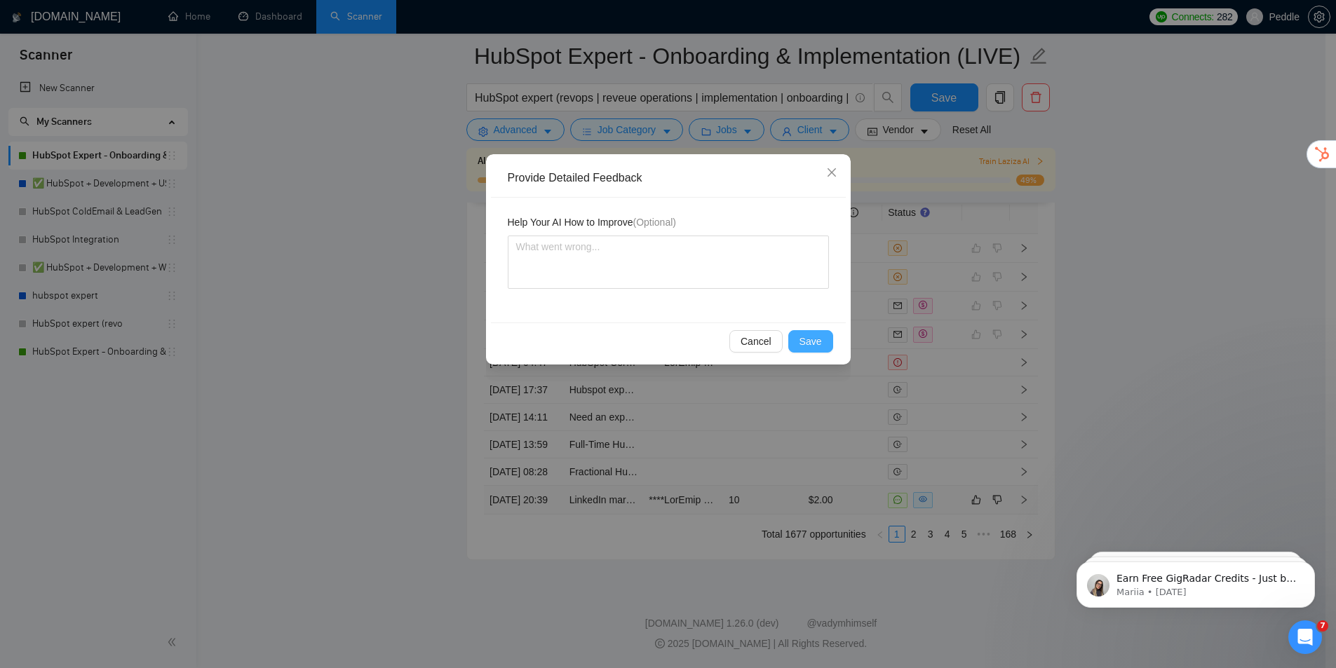
click at [823, 344] on button "Save" at bounding box center [810, 341] width 45 height 22
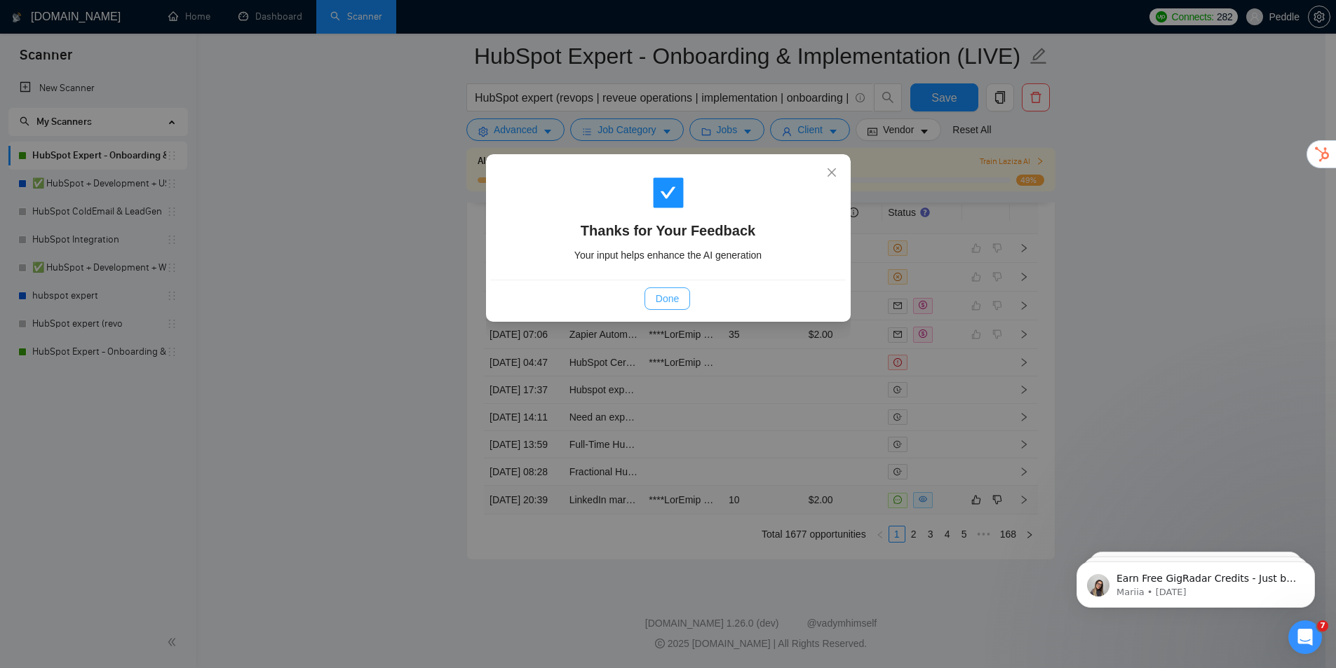
click at [664, 308] on button "Done" at bounding box center [668, 299] width 46 height 22
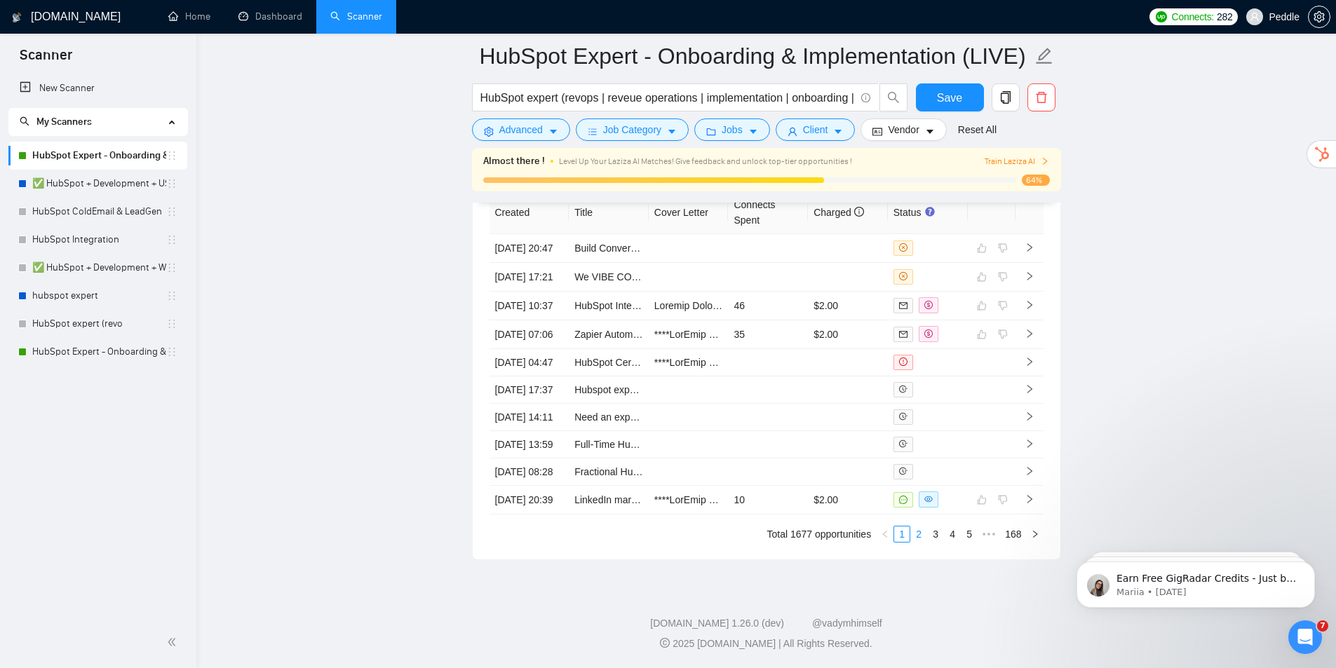
scroll to position [3779, 0]
click at [918, 538] on link "2" at bounding box center [918, 534] width 15 height 15
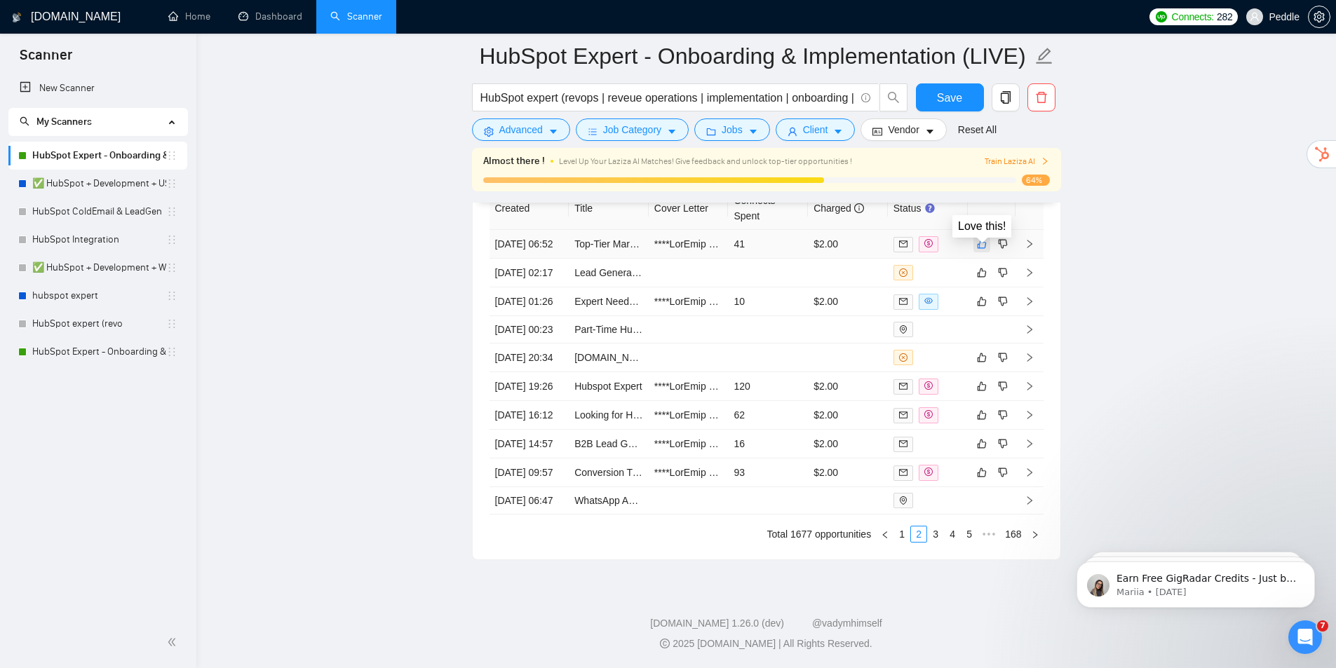
click at [977, 242] on button "button" at bounding box center [982, 244] width 17 height 17
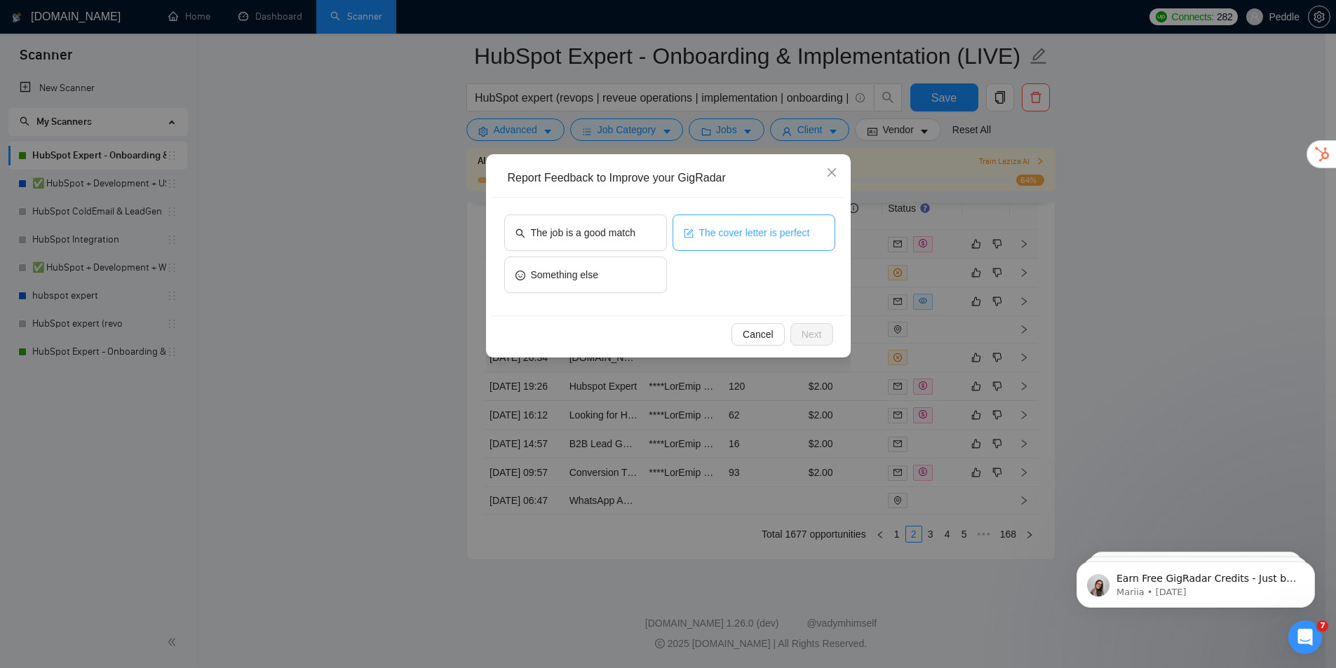
click at [764, 238] on span "The cover letter is perfect" at bounding box center [754, 232] width 111 height 15
drag, startPoint x: 806, startPoint y: 338, endPoint x: 821, endPoint y: 317, distance: 26.1
click at [807, 336] on span "Next" at bounding box center [812, 334] width 20 height 15
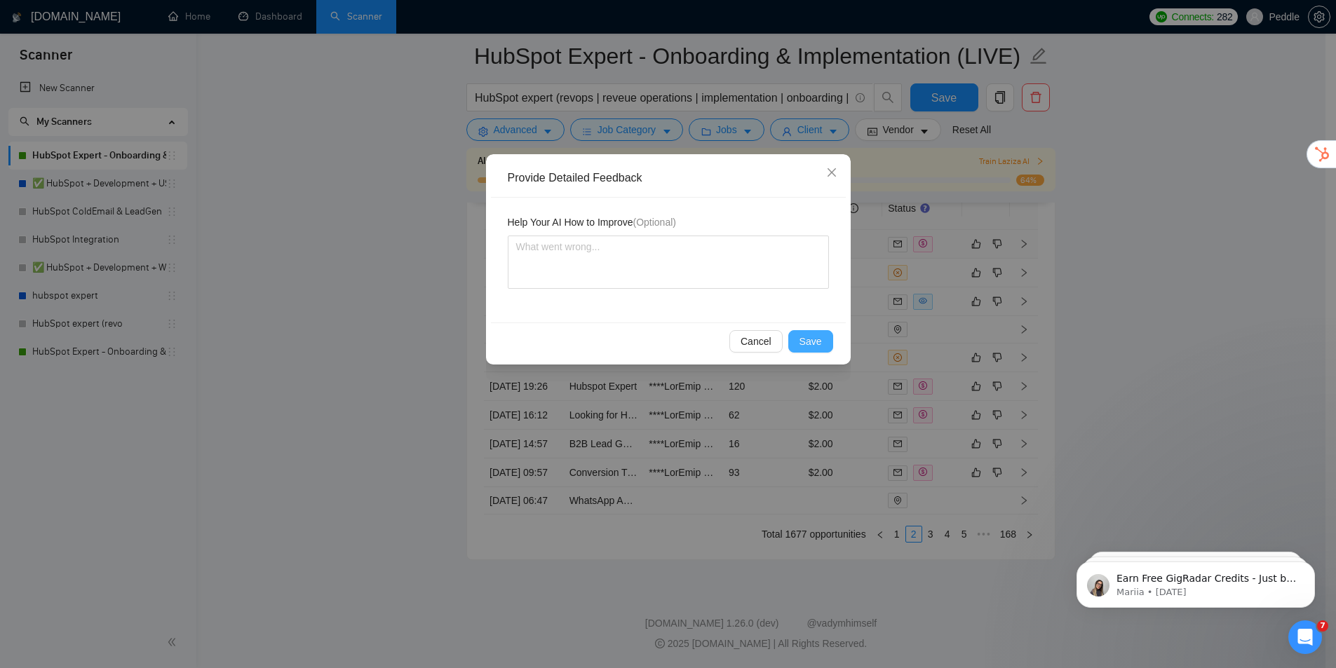
click at [832, 342] on button "Save" at bounding box center [810, 341] width 45 height 22
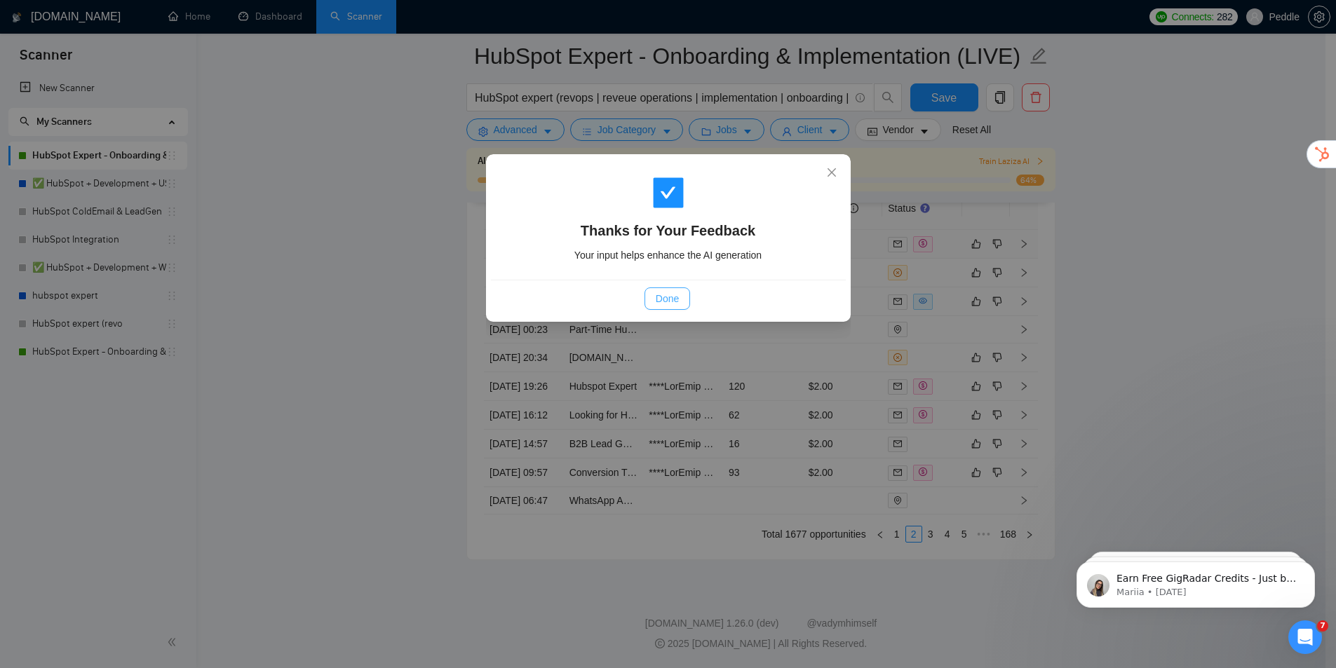
click at [680, 303] on button "Done" at bounding box center [668, 299] width 46 height 22
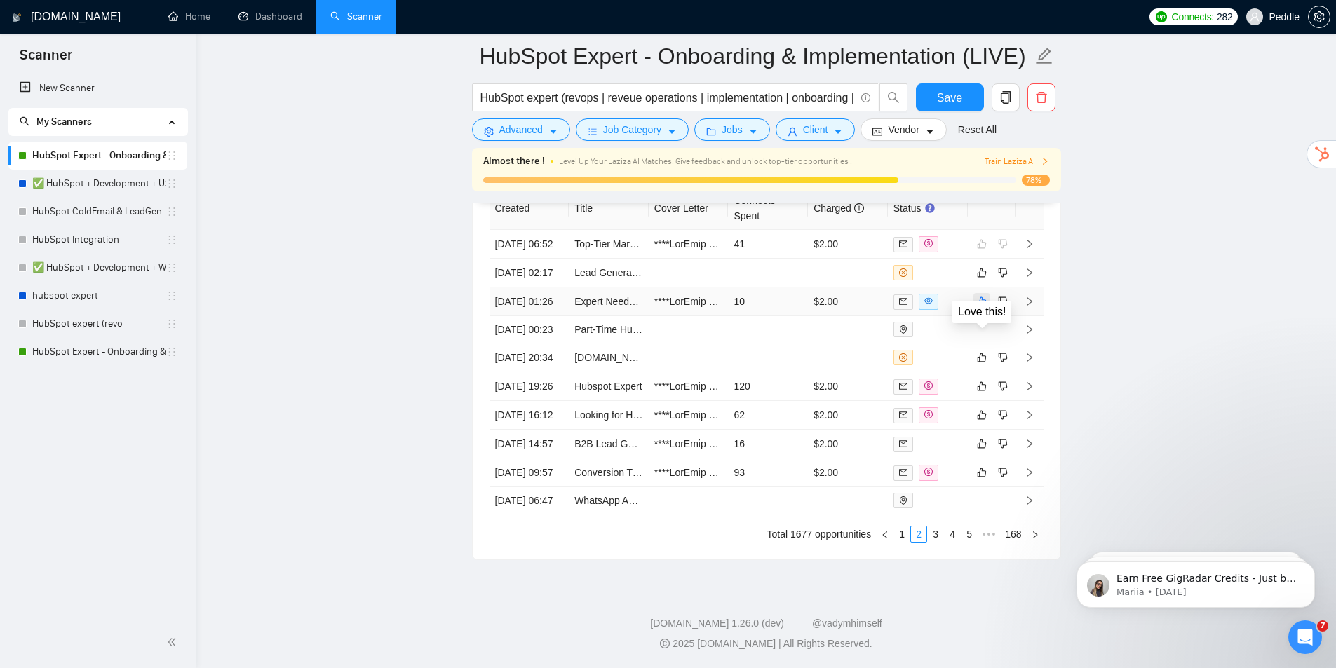
click at [982, 307] on icon "like" at bounding box center [982, 301] width 10 height 11
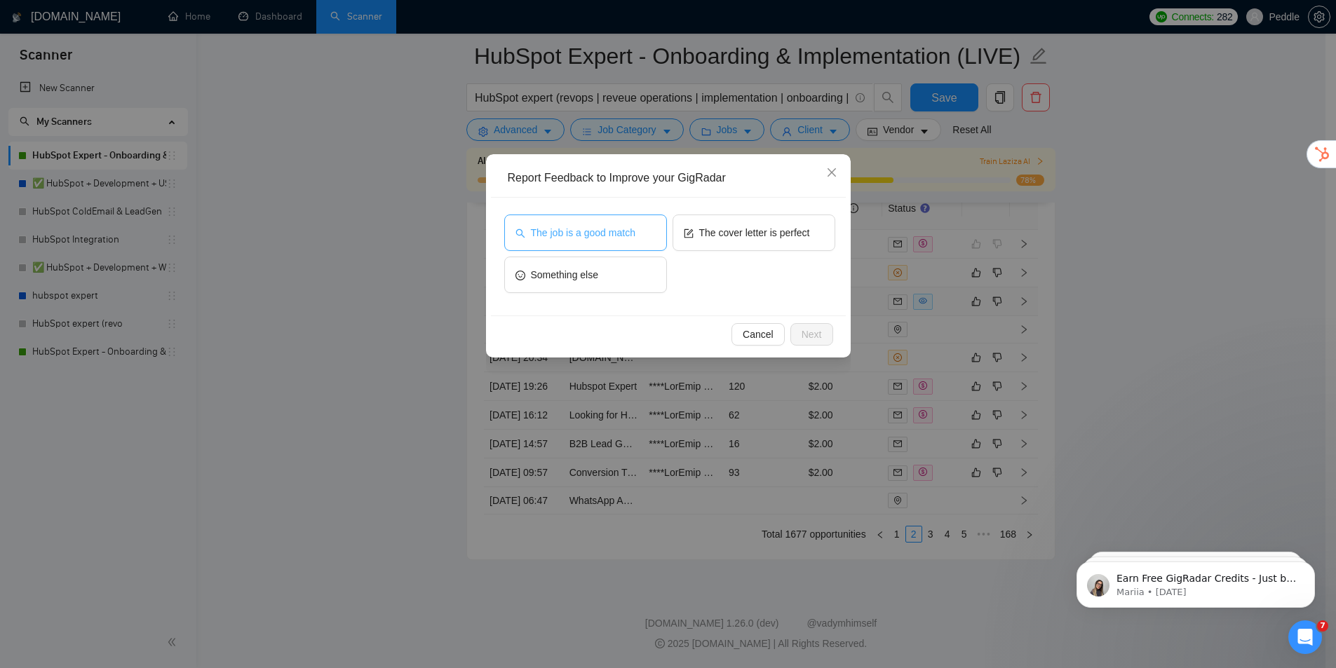
click at [617, 236] on span "The job is a good match" at bounding box center [583, 232] width 105 height 15
click at [809, 337] on span "Next" at bounding box center [812, 334] width 20 height 15
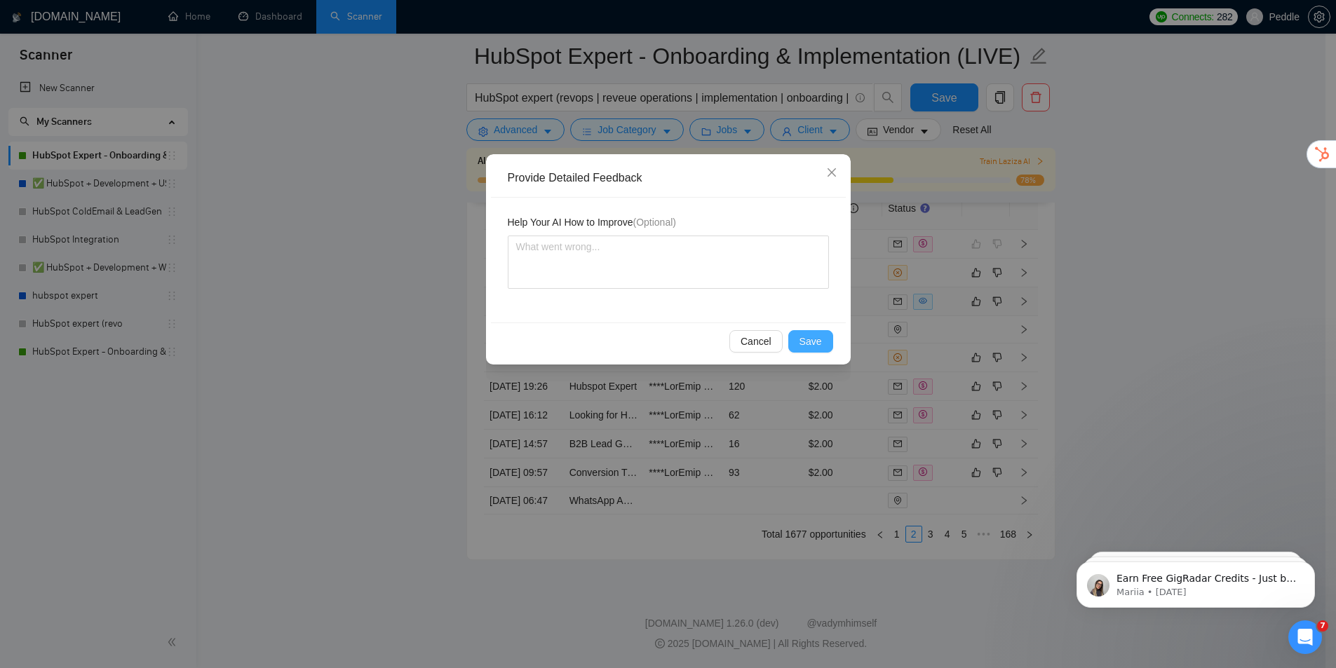
click at [816, 342] on span "Save" at bounding box center [811, 341] width 22 height 15
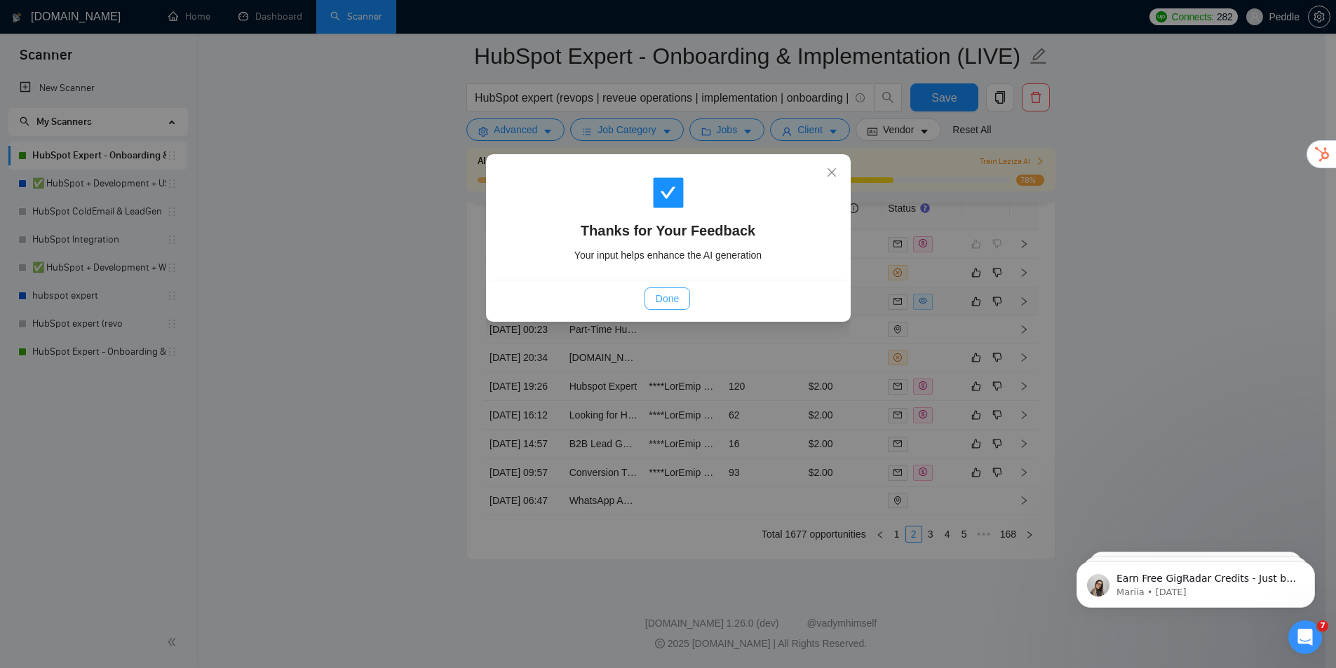
drag, startPoint x: 673, startPoint y: 299, endPoint x: 684, endPoint y: 295, distance: 11.1
click at [675, 298] on span "Done" at bounding box center [667, 298] width 23 height 15
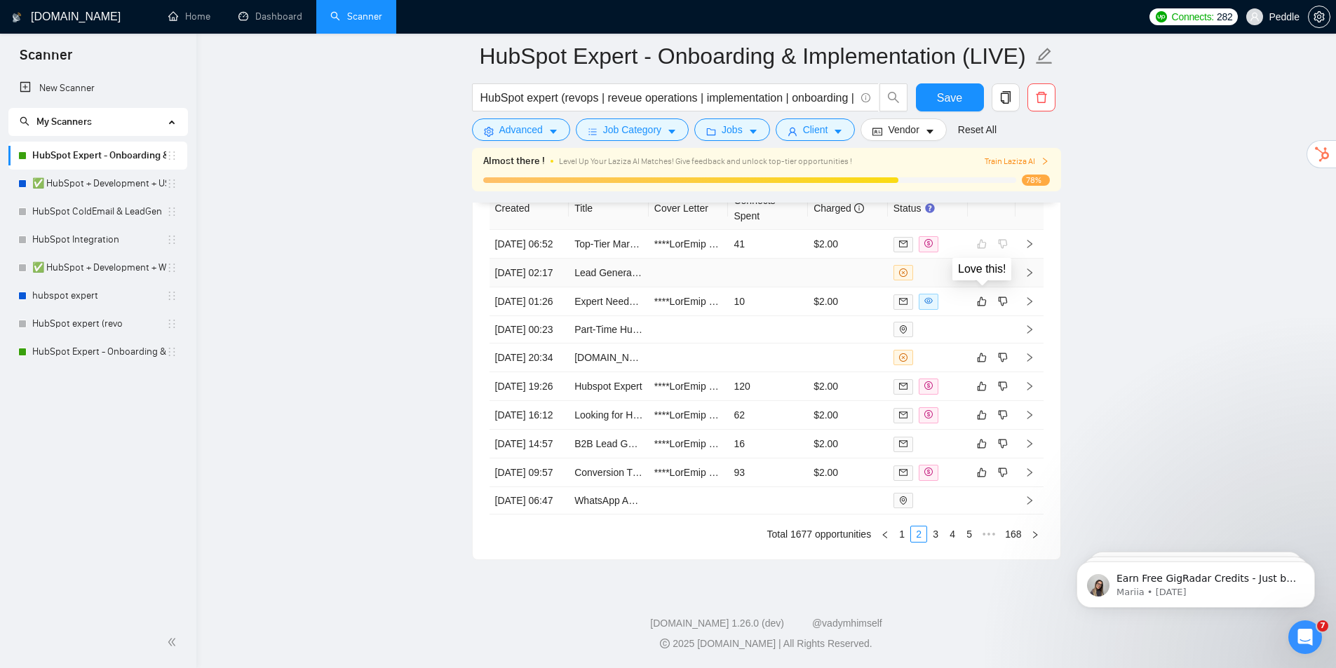
click at [976, 281] on button "button" at bounding box center [982, 272] width 17 height 17
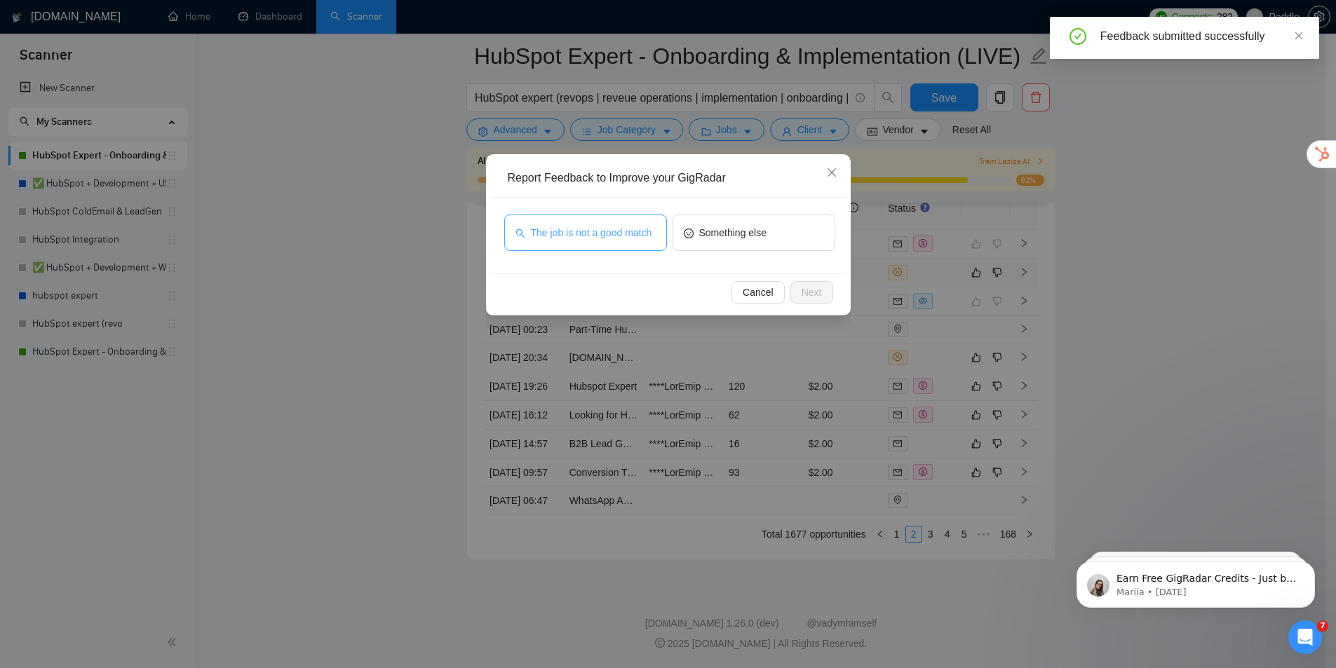
click at [619, 243] on button "The job is not a good match" at bounding box center [585, 233] width 163 height 36
click at [808, 296] on span "Next" at bounding box center [812, 292] width 20 height 15
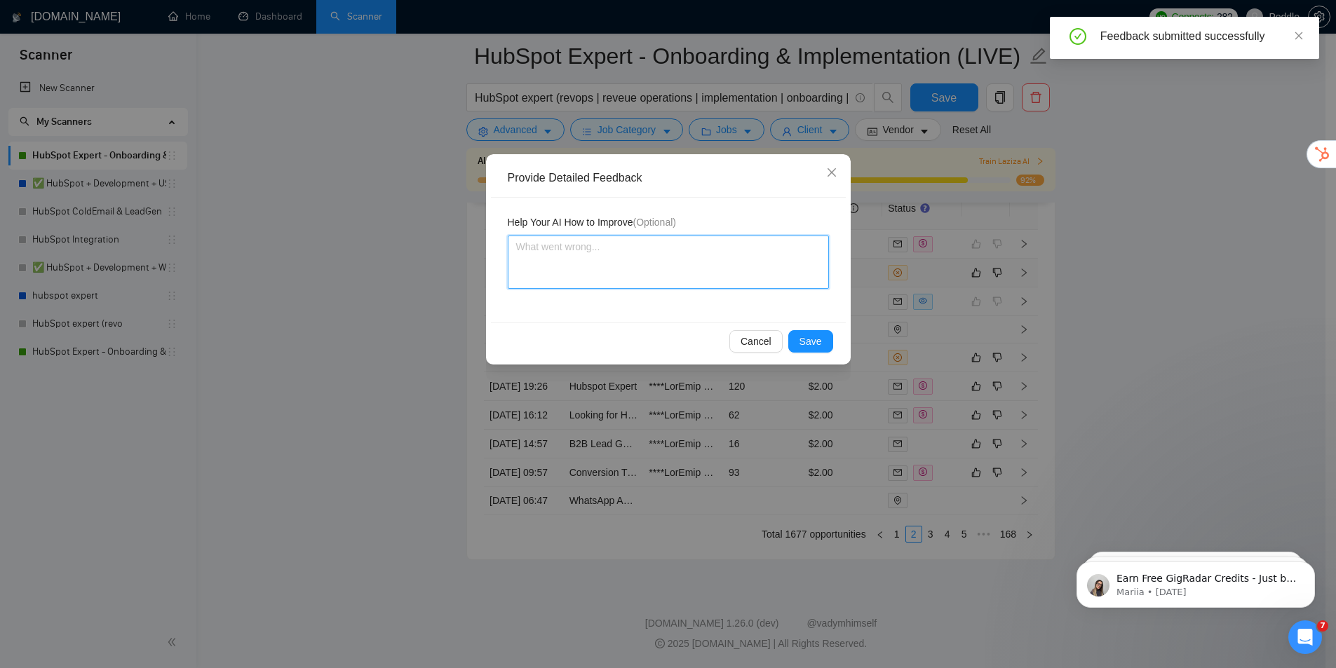
click at [674, 260] on textarea at bounding box center [668, 262] width 321 height 53
click at [807, 331] on button "Save" at bounding box center [810, 341] width 45 height 22
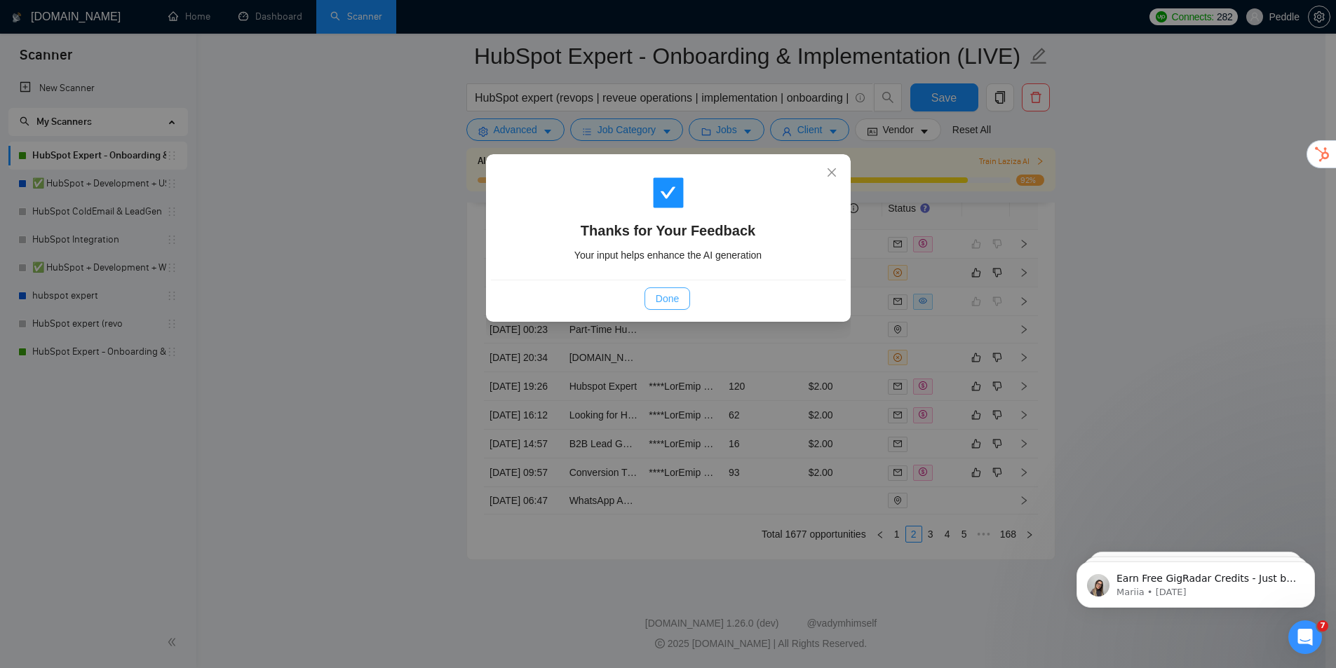
click at [671, 297] on span "Done" at bounding box center [667, 298] width 23 height 15
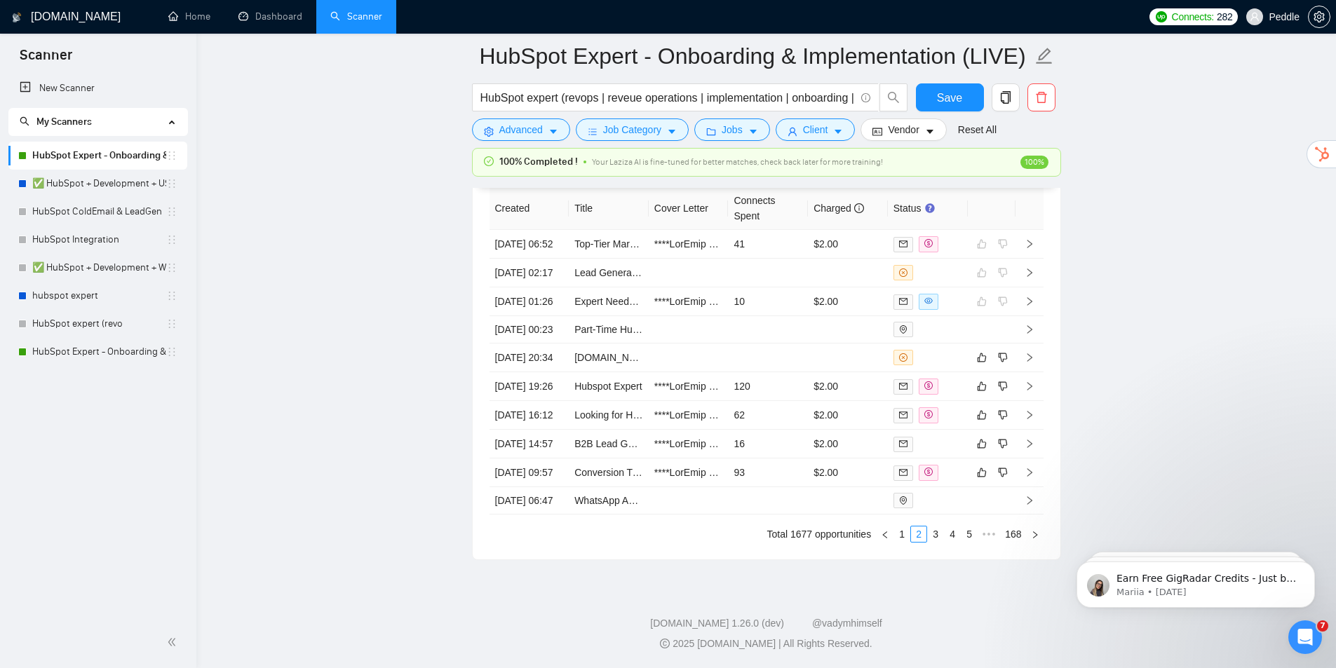
scroll to position [3905, 0]
drag, startPoint x: 1143, startPoint y: 245, endPoint x: 1161, endPoint y: 405, distance: 160.9
click at [898, 534] on link "1" at bounding box center [901, 534] width 15 height 15
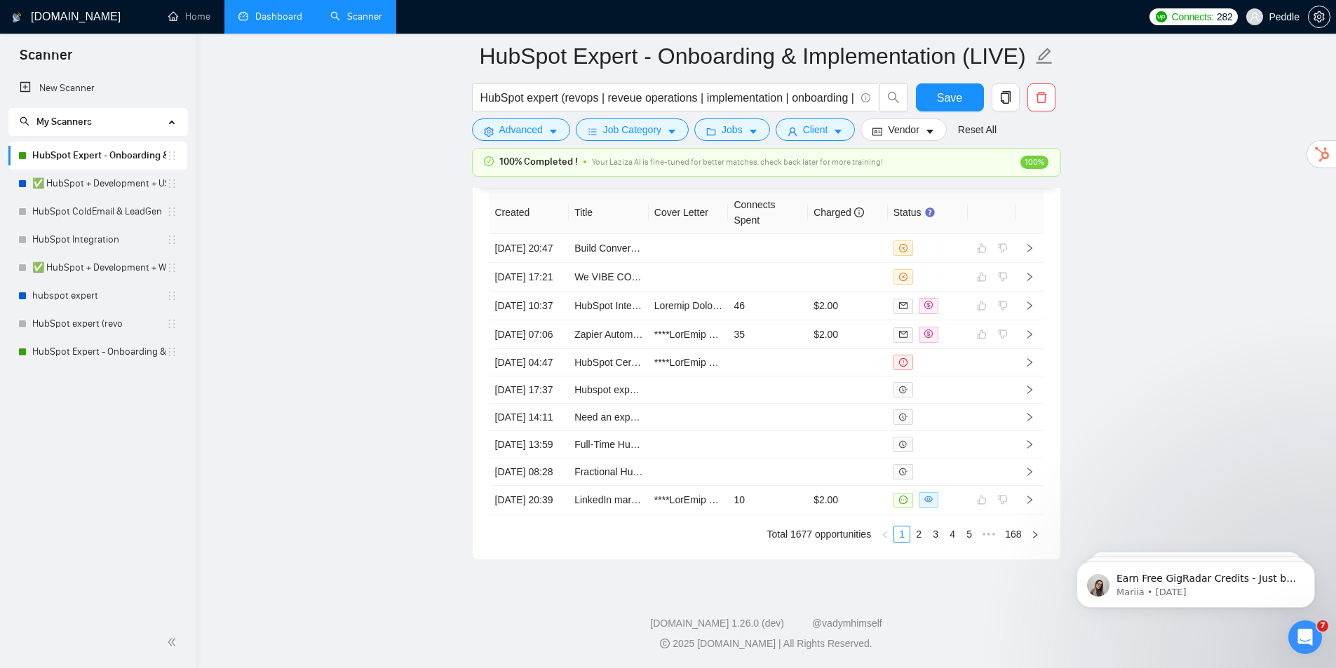
click at [293, 22] on link "Dashboard" at bounding box center [270, 17] width 64 height 12
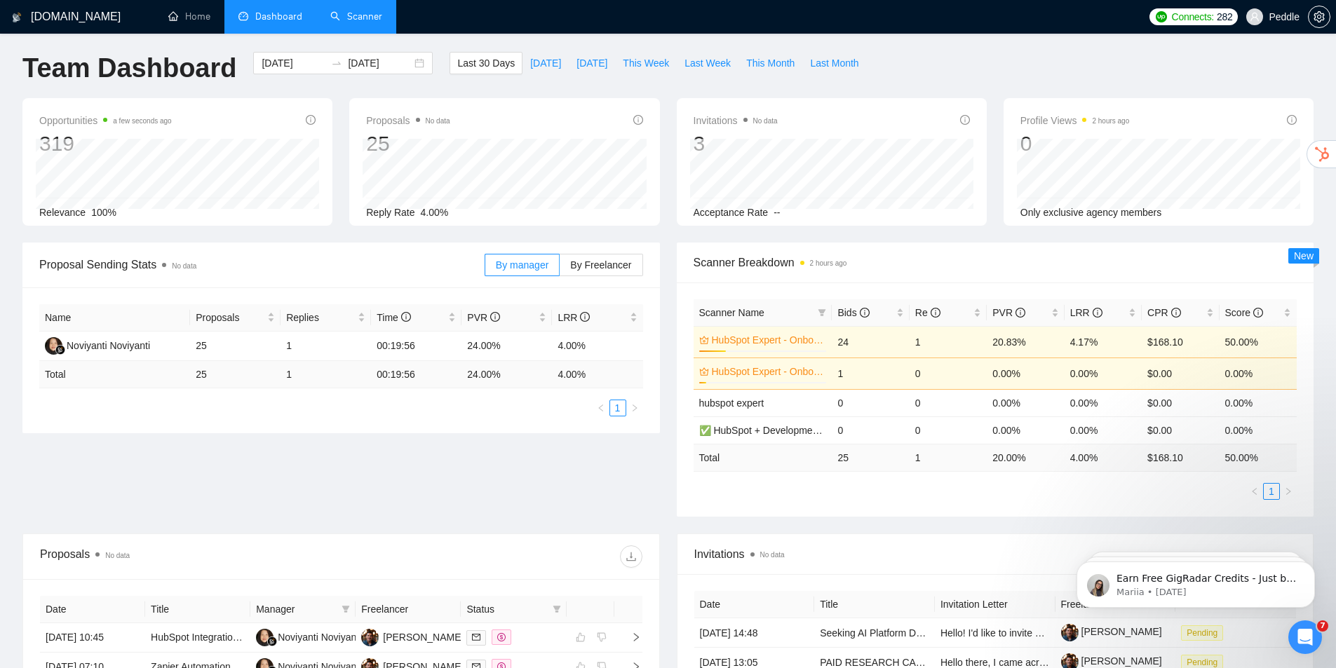
drag, startPoint x: 426, startPoint y: 278, endPoint x: 466, endPoint y: 121, distance: 162.1
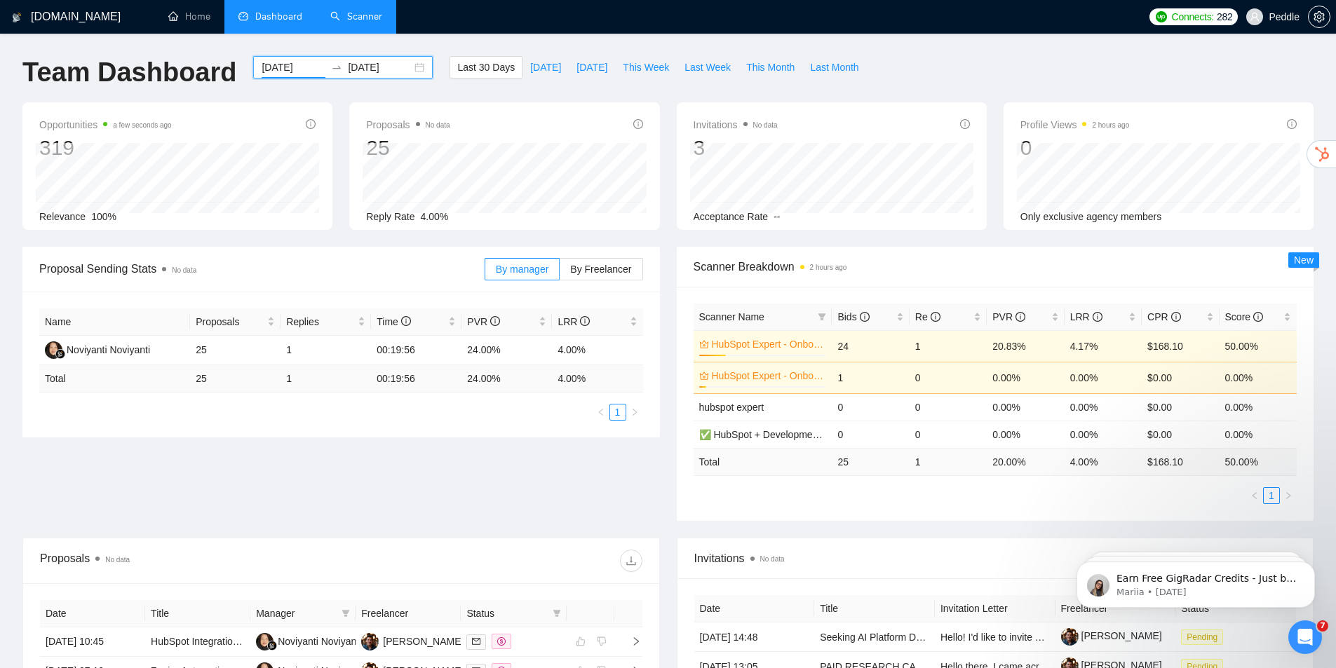
click at [286, 72] on input "[DATE]" at bounding box center [294, 67] width 64 height 15
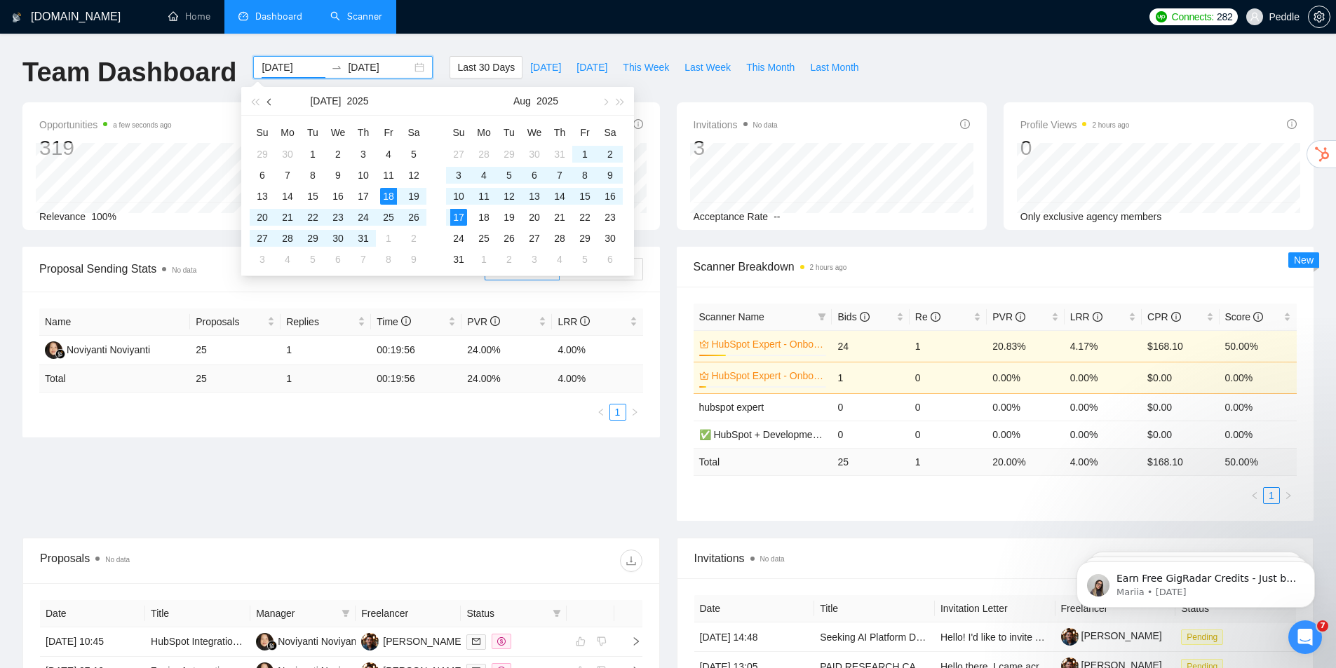
click at [269, 106] on button "button" at bounding box center [269, 101] width 15 height 28
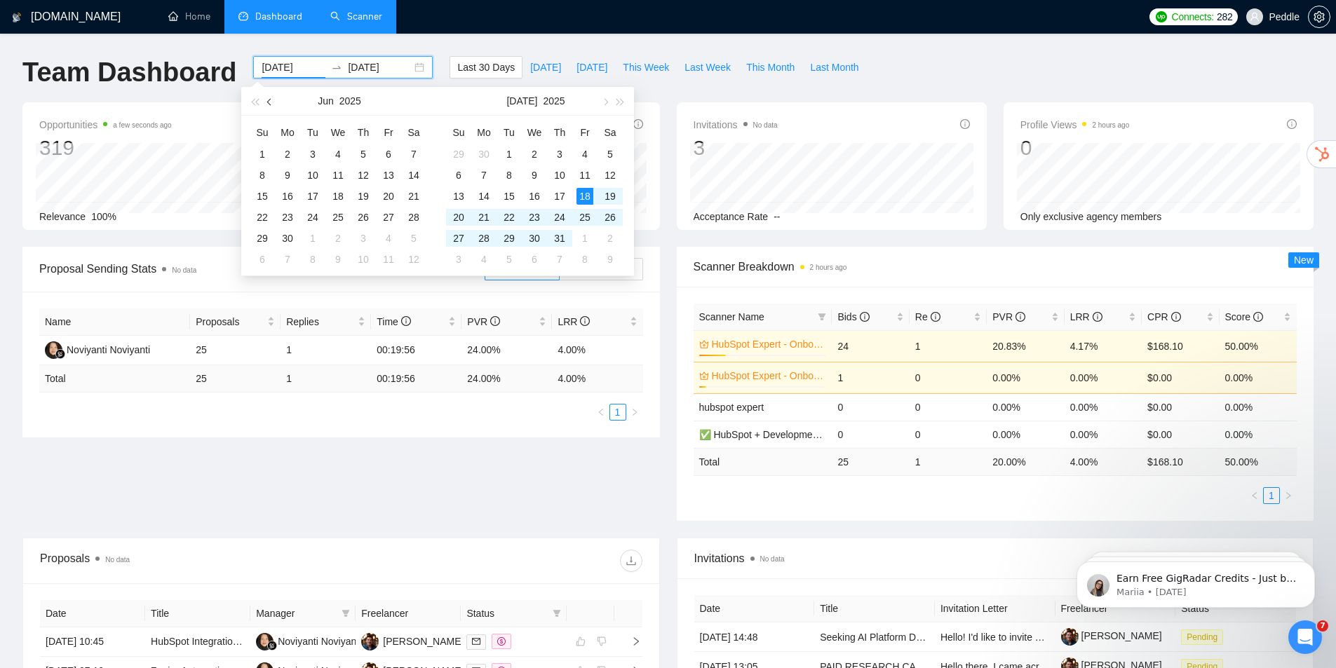
click at [269, 103] on span "button" at bounding box center [270, 101] width 7 height 7
click at [309, 177] on div "6" at bounding box center [312, 175] width 17 height 17
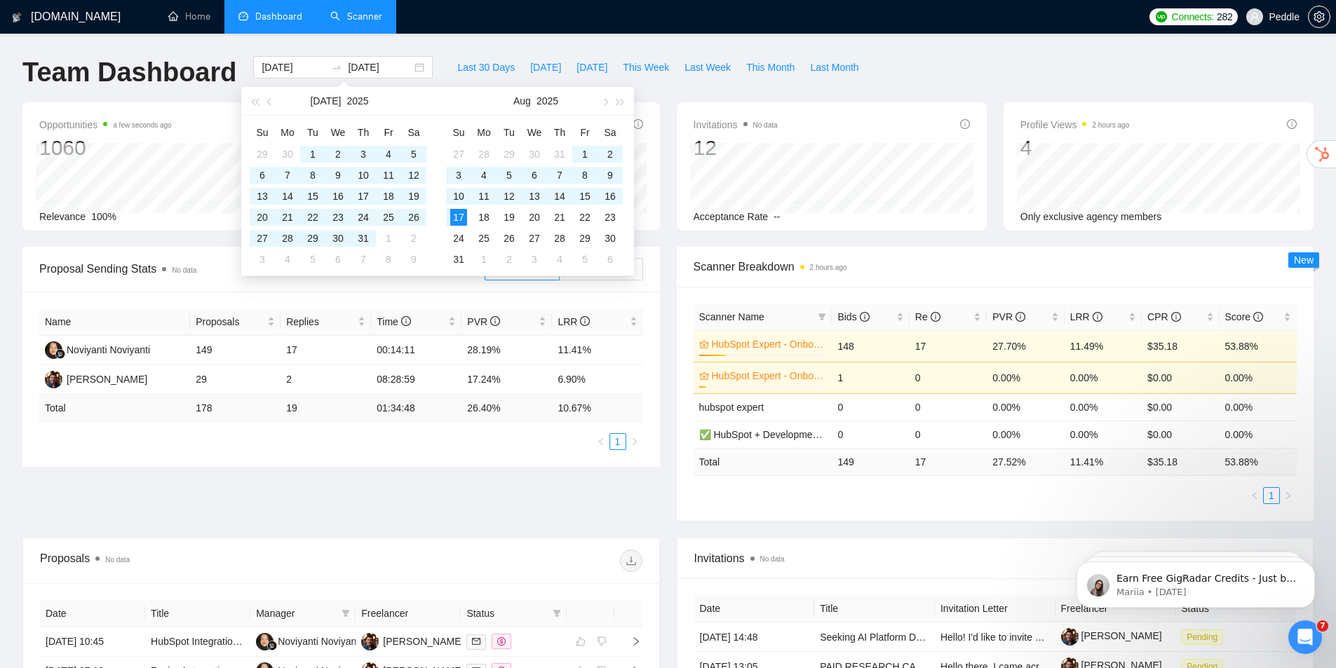
click at [927, 72] on div "Team Dashboard [DATE] [DATE] Last 30 Days [DATE] [DATE] This Week Last Week Thi…" at bounding box center [668, 79] width 1308 height 46
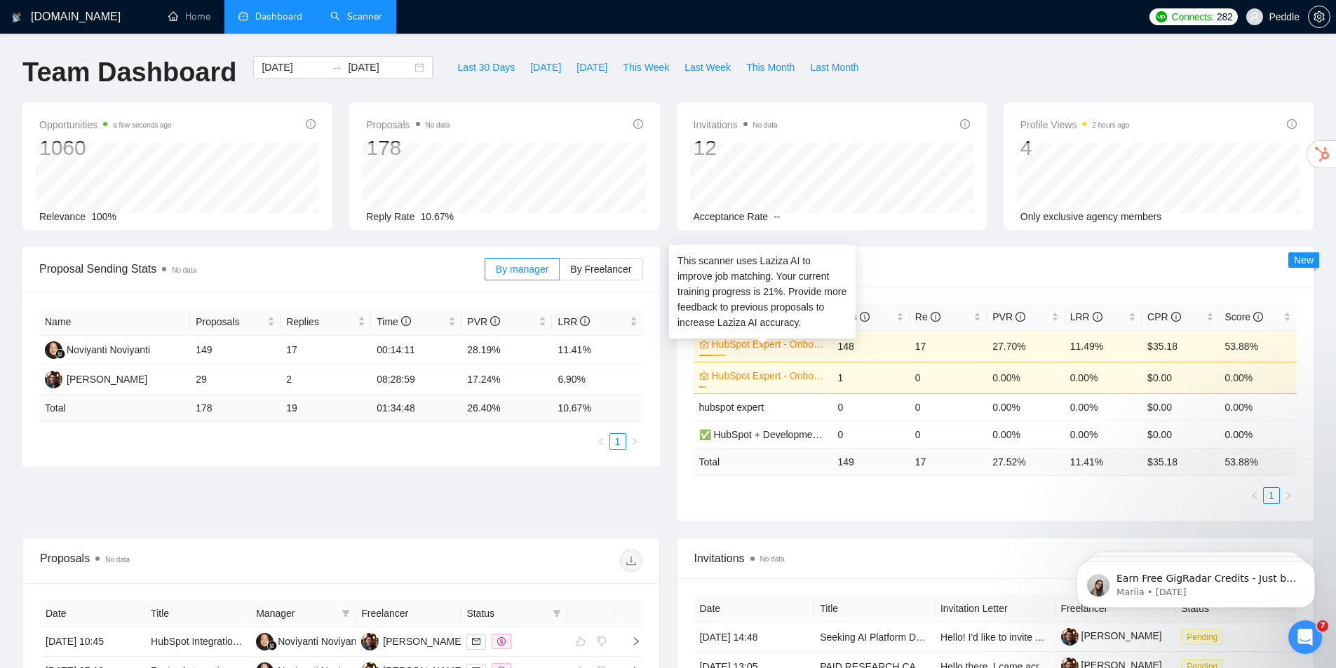
click at [732, 342] on link "HubSpot Expert - Onboarding & Implementation (LIVE)" at bounding box center [768, 344] width 112 height 15
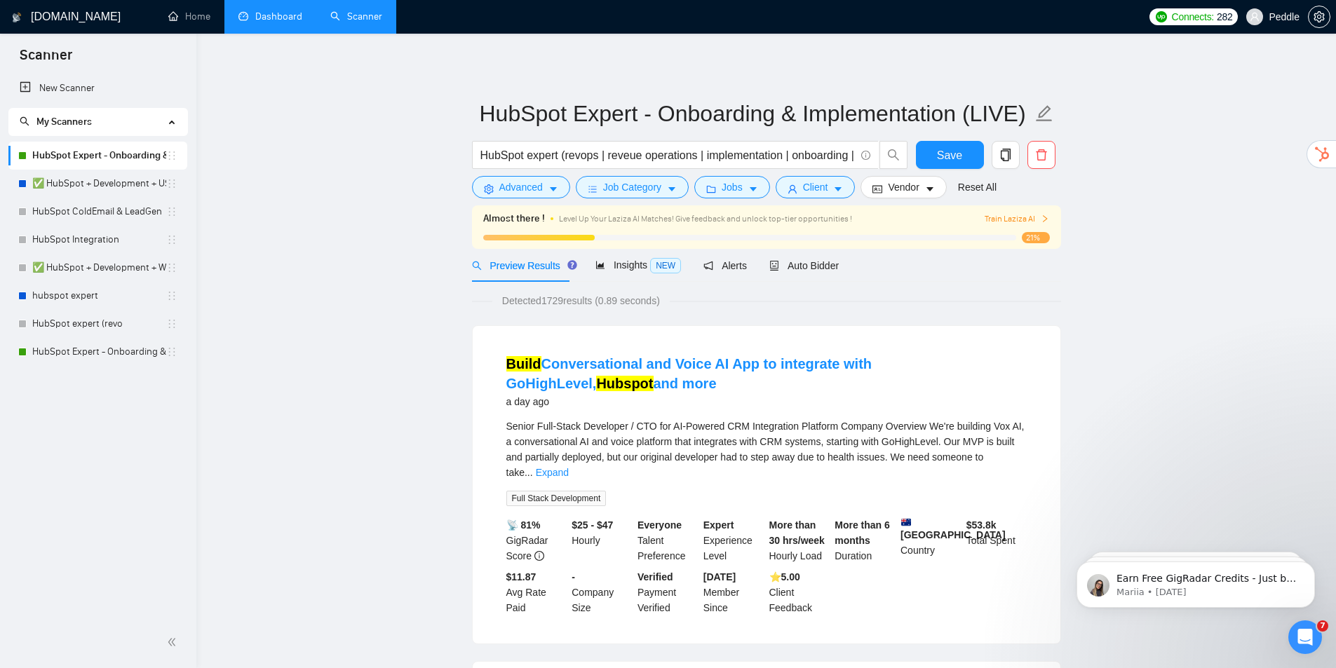
click at [1035, 215] on span "Train Laziza AI" at bounding box center [1017, 219] width 65 height 13
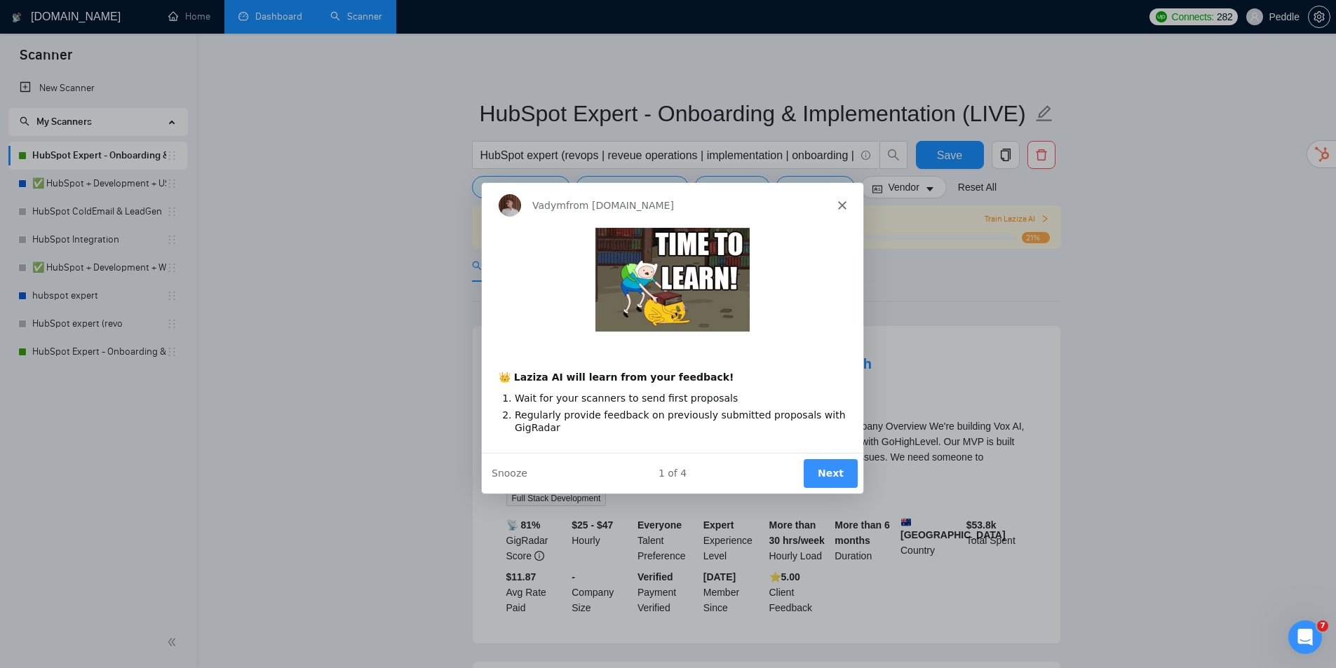
click at [838, 469] on button "Next" at bounding box center [829, 473] width 54 height 29
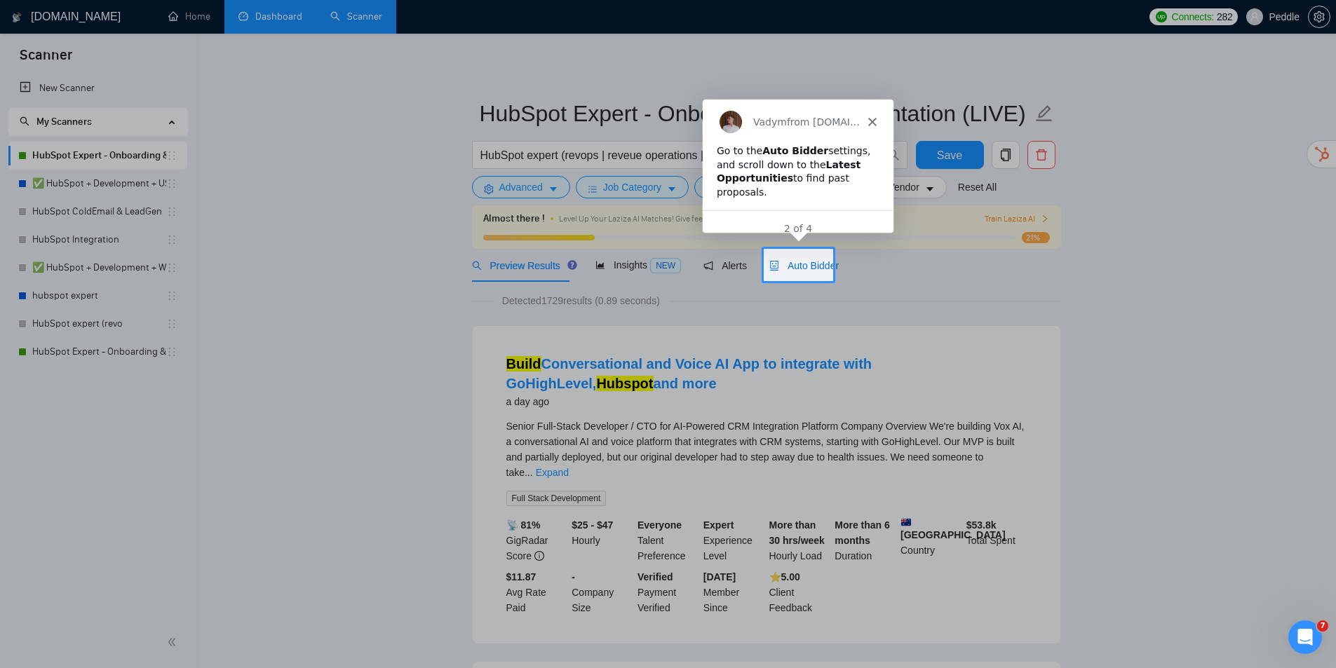
click at [801, 271] on span "Auto Bidder" at bounding box center [803, 265] width 69 height 11
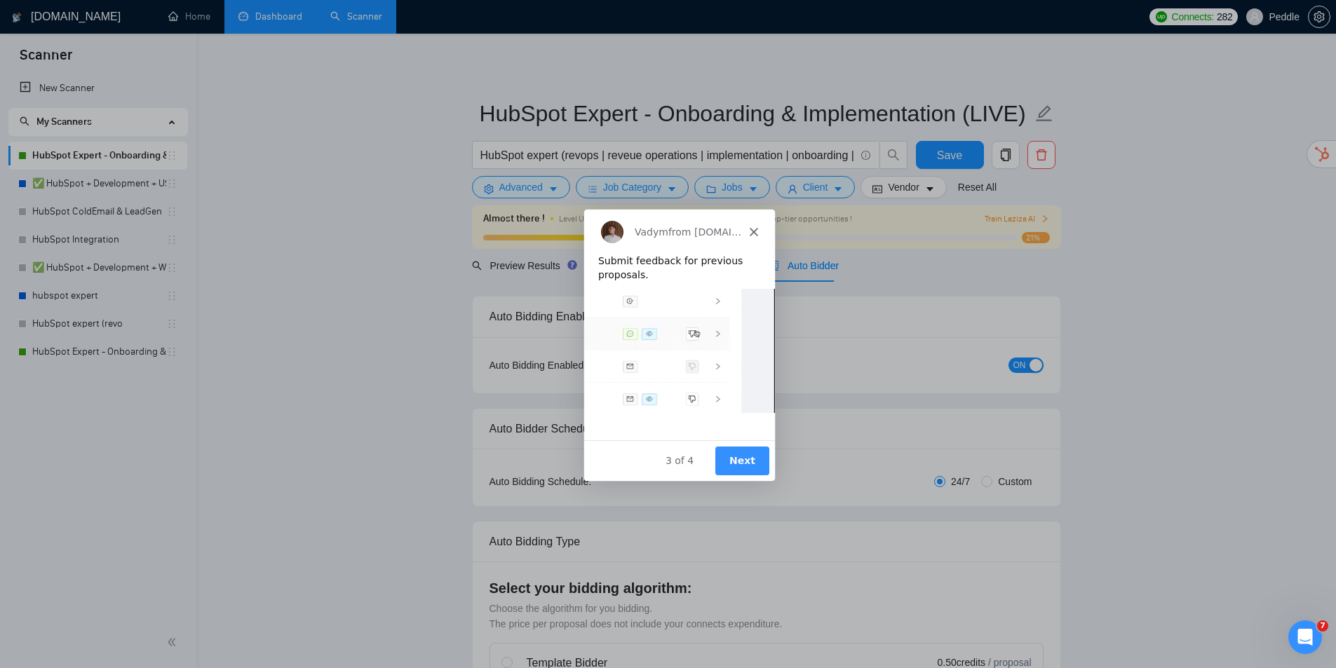
click at [746, 456] on button "Next" at bounding box center [741, 459] width 54 height 29
click at [755, 450] on button "Next" at bounding box center [741, 459] width 54 height 29
click at [755, 456] on button "Next" at bounding box center [741, 459] width 54 height 29
click at [755, 447] on button "Next" at bounding box center [741, 459] width 54 height 29
click at [753, 451] on button "Next" at bounding box center [741, 459] width 54 height 29
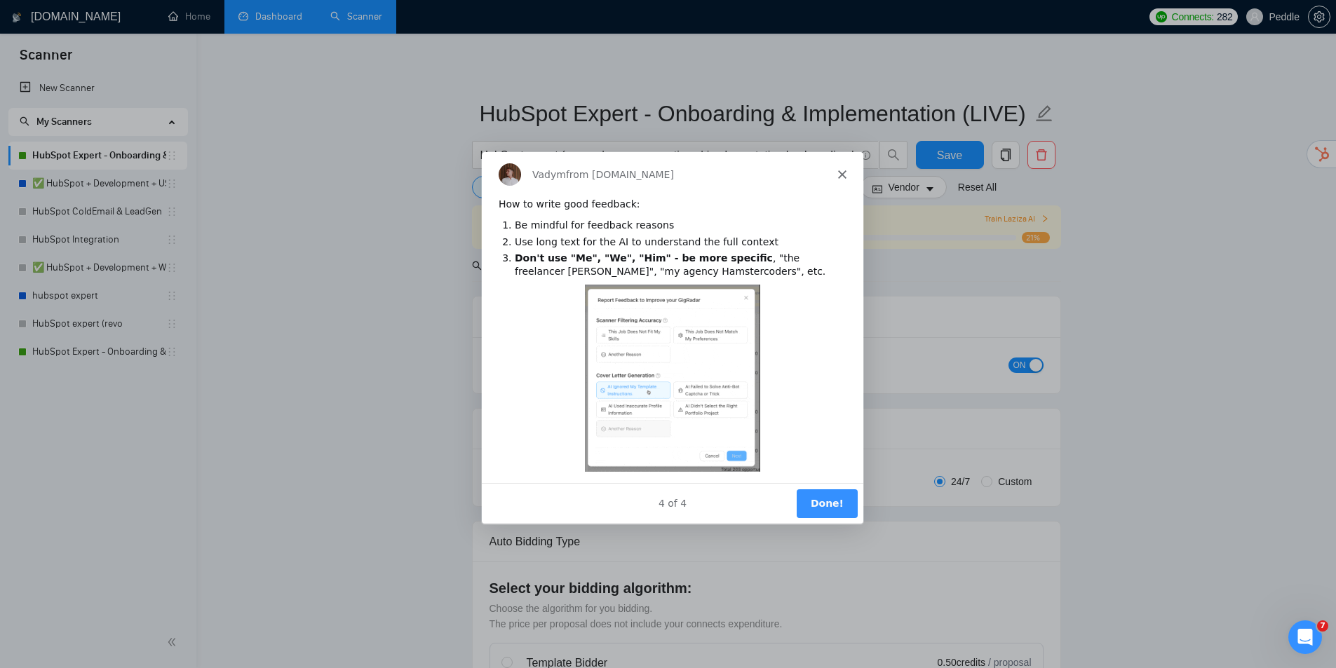
click at [842, 507] on button "Done!" at bounding box center [825, 503] width 61 height 29
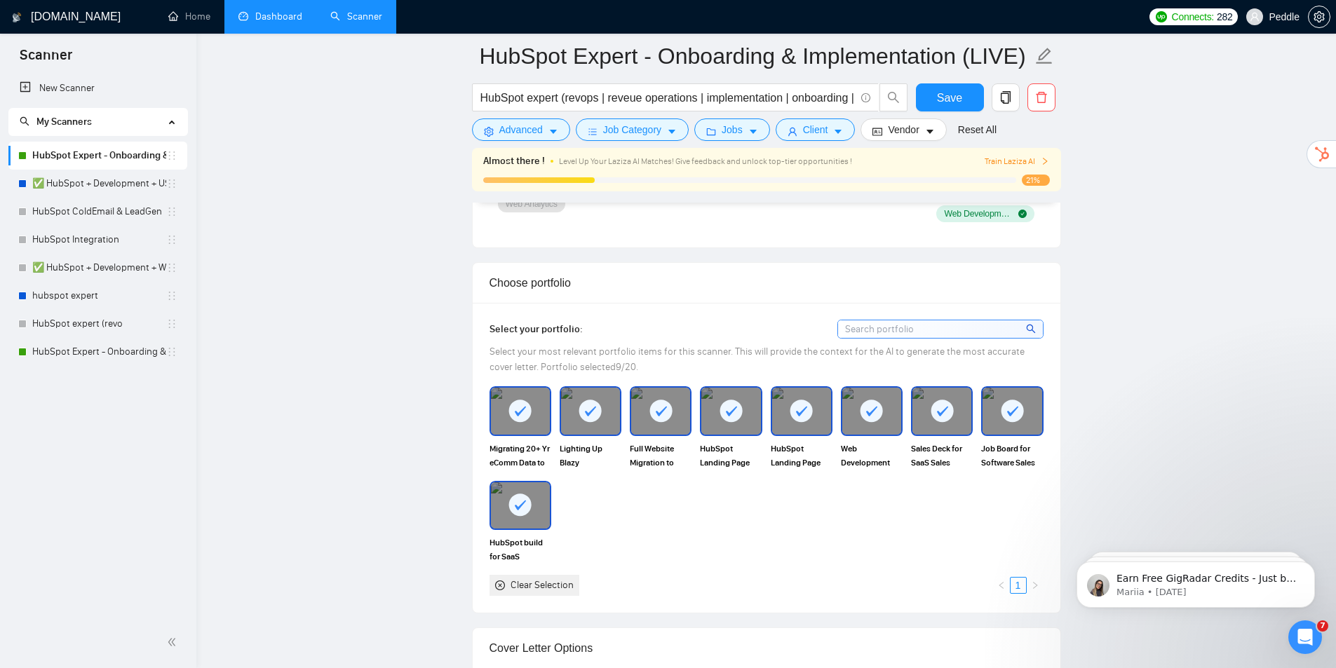
drag, startPoint x: 1148, startPoint y: 318, endPoint x: 1100, endPoint y: 427, distance: 119.0
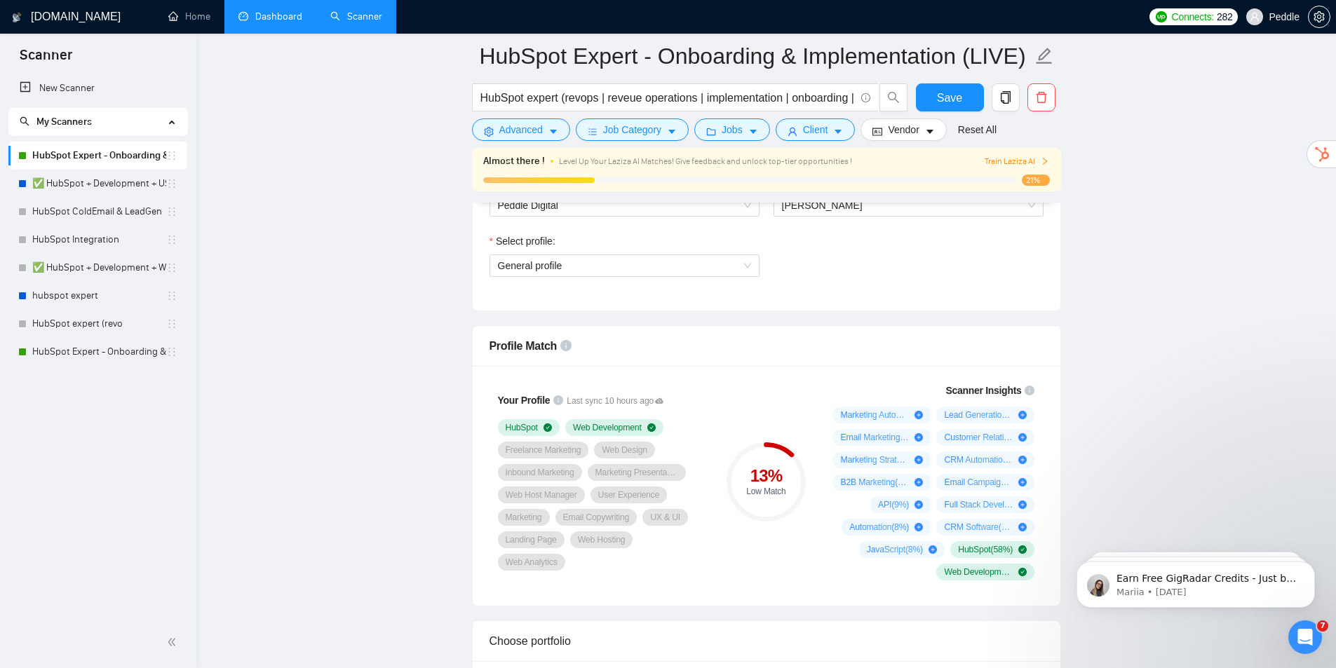
scroll to position [255, 0]
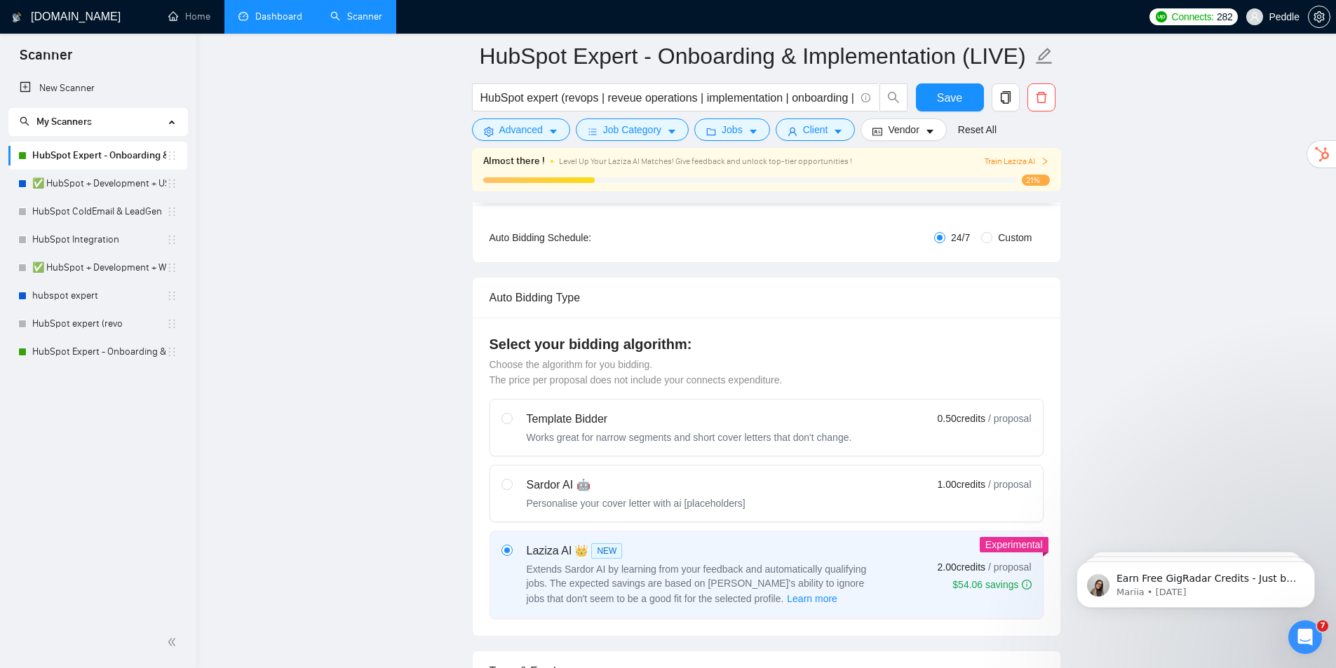
drag, startPoint x: 1079, startPoint y: 375, endPoint x: 1136, endPoint y: 274, distance: 116.2
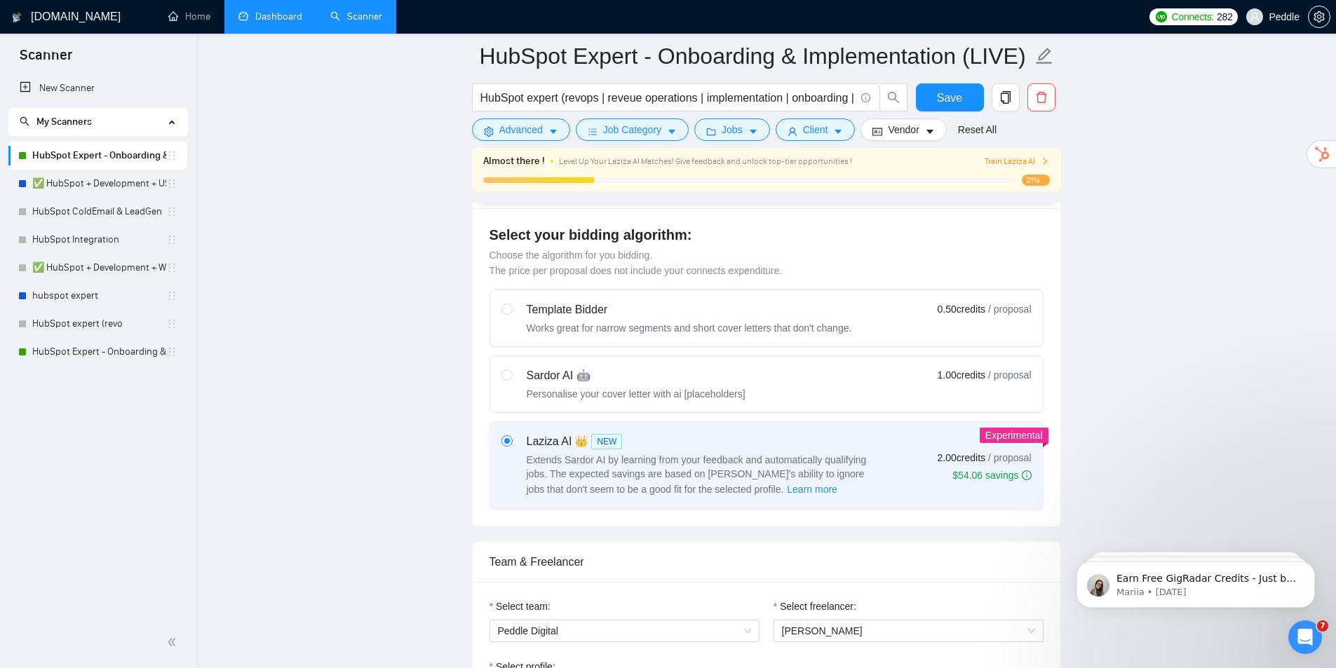
drag, startPoint x: 1157, startPoint y: 433, endPoint x: 1131, endPoint y: 436, distance: 26.8
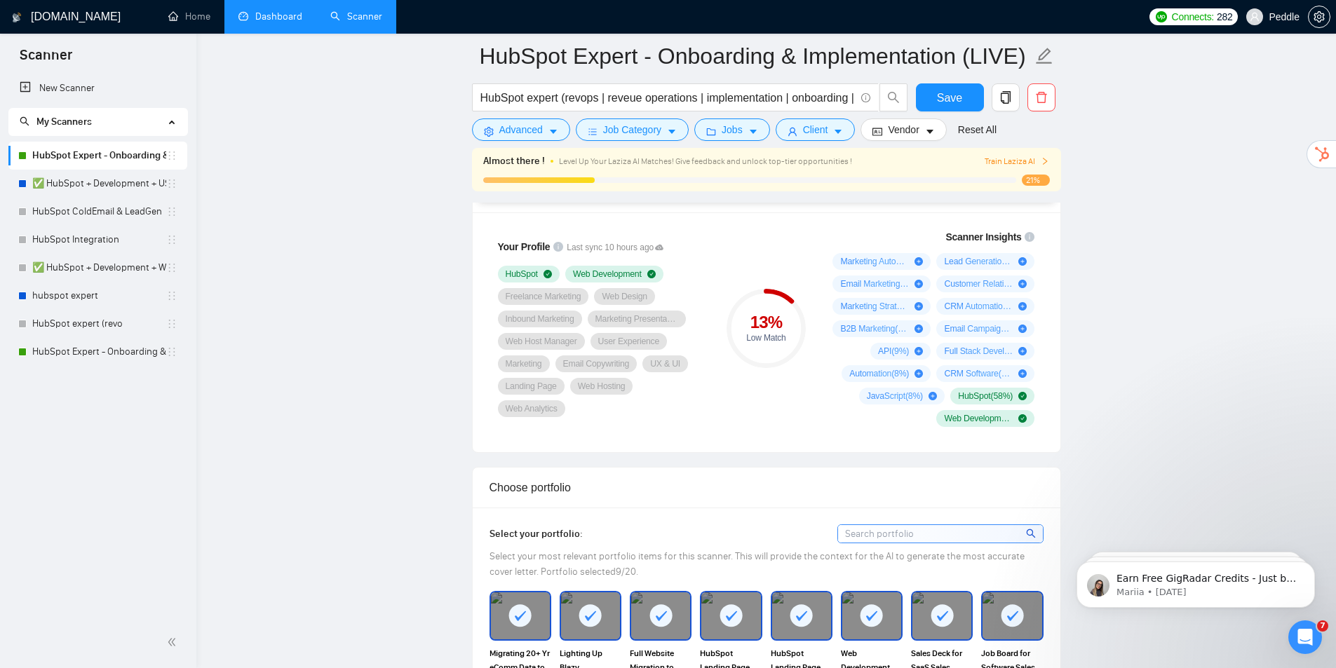
drag, startPoint x: 1090, startPoint y: 454, endPoint x: 1098, endPoint y: 476, distance: 23.3
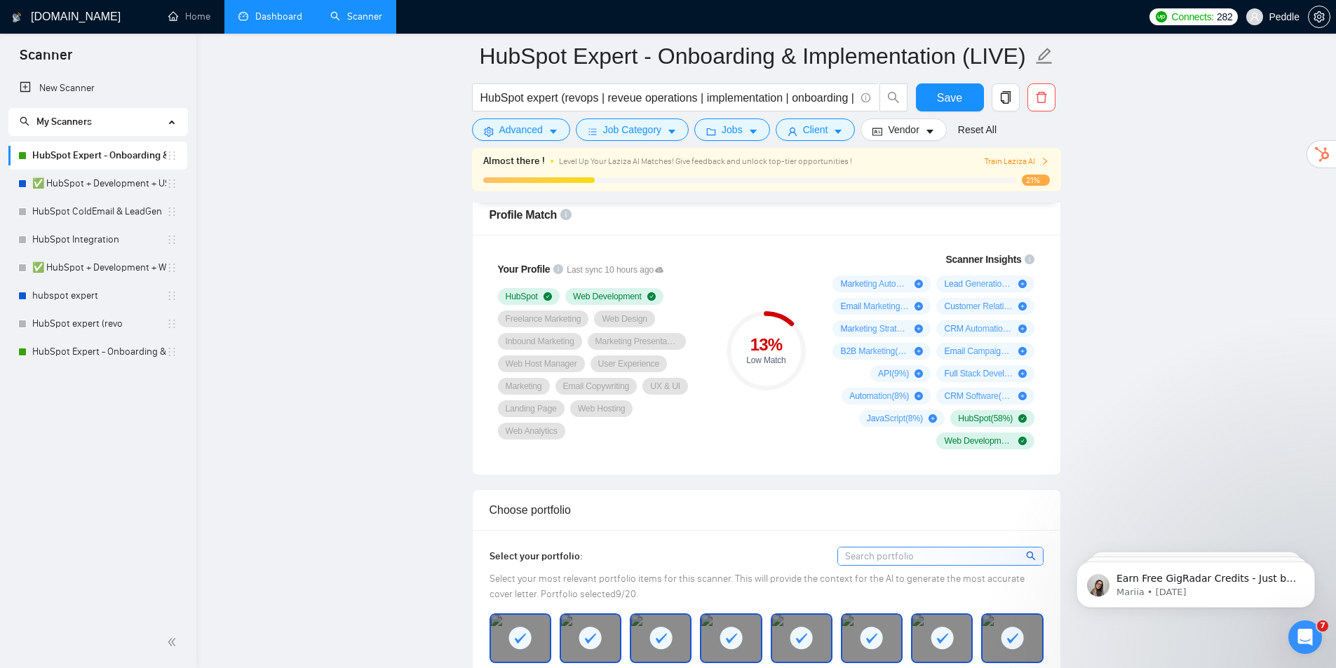
scroll to position [877, 0]
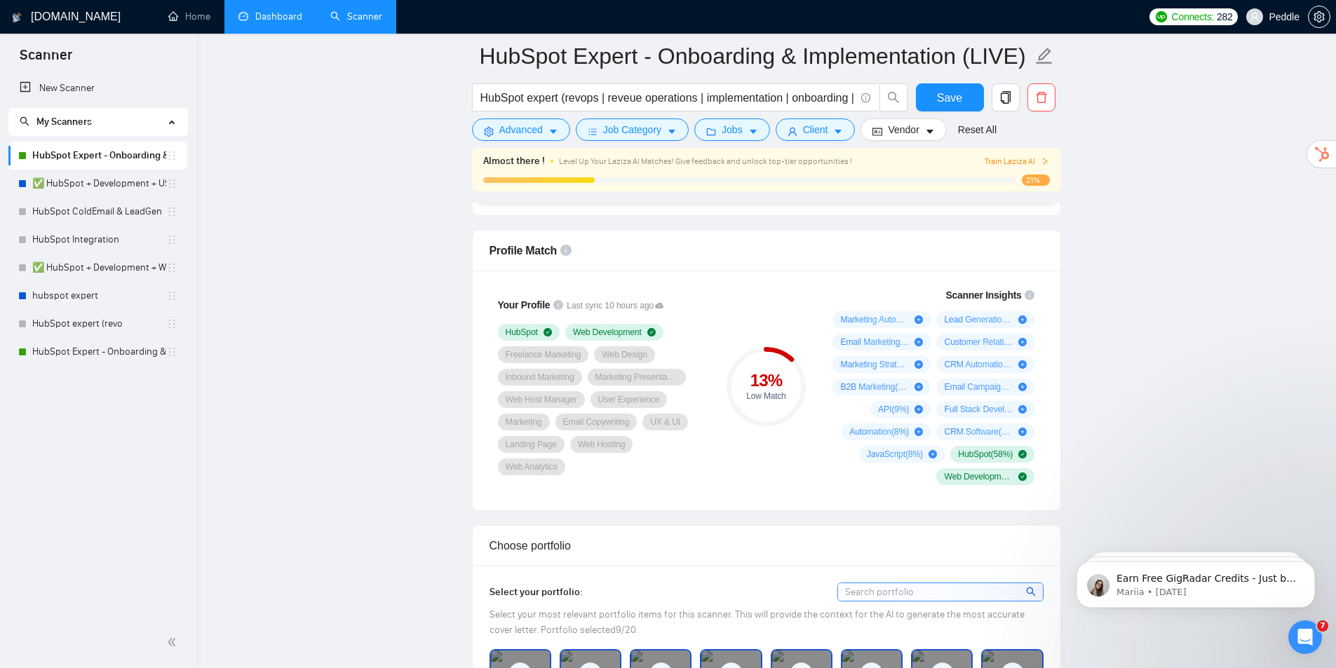
drag, startPoint x: 1105, startPoint y: 382, endPoint x: 1110, endPoint y: 323, distance: 59.1
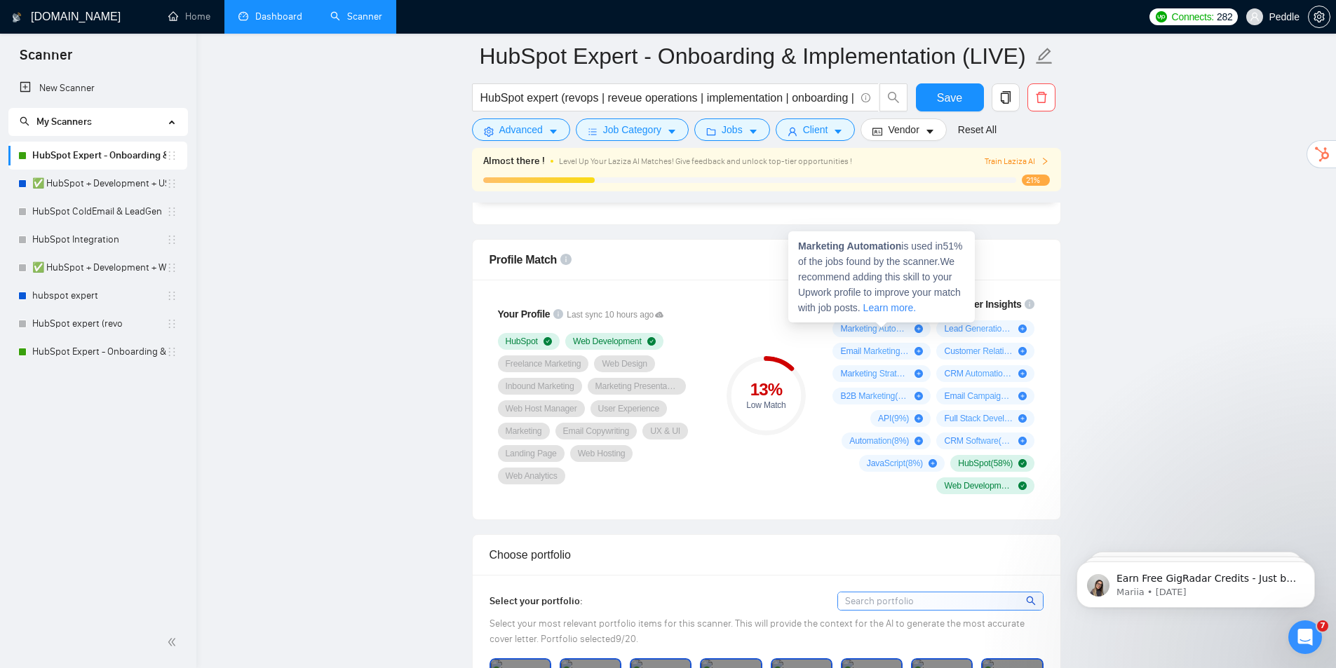
click at [922, 330] on icon "plus-circle" at bounding box center [919, 329] width 8 height 8
drag, startPoint x: 918, startPoint y: 345, endPoint x: 924, endPoint y: 372, distance: 27.4
click at [924, 371] on div "Marketing Automation ( 51 %) Lead Generation ( 39 %) Email Marketing ( 25 %) Cu…" at bounding box center [932, 408] width 208 height 174
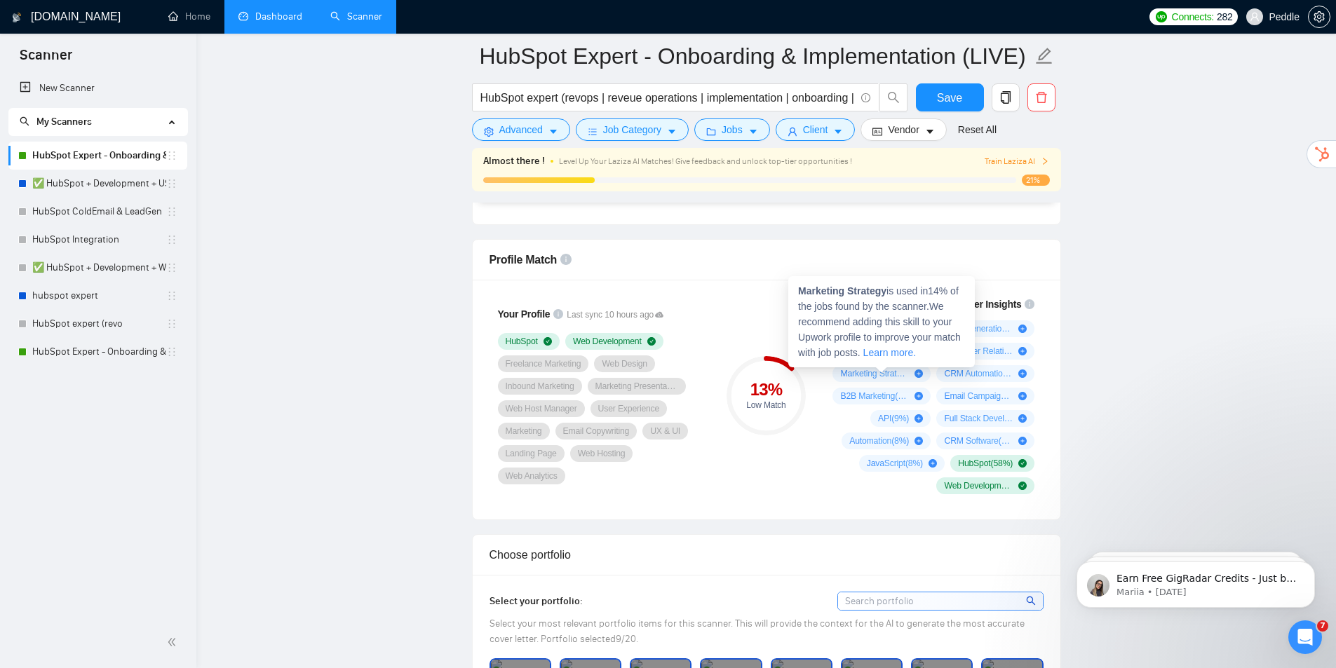
drag, startPoint x: 924, startPoint y: 372, endPoint x: 995, endPoint y: 386, distance: 71.5
click at [935, 381] on div "Marketing Automation ( 51 %) Lead Generation ( 39 %) Email Marketing ( 25 %) Cu…" at bounding box center [932, 408] width 208 height 174
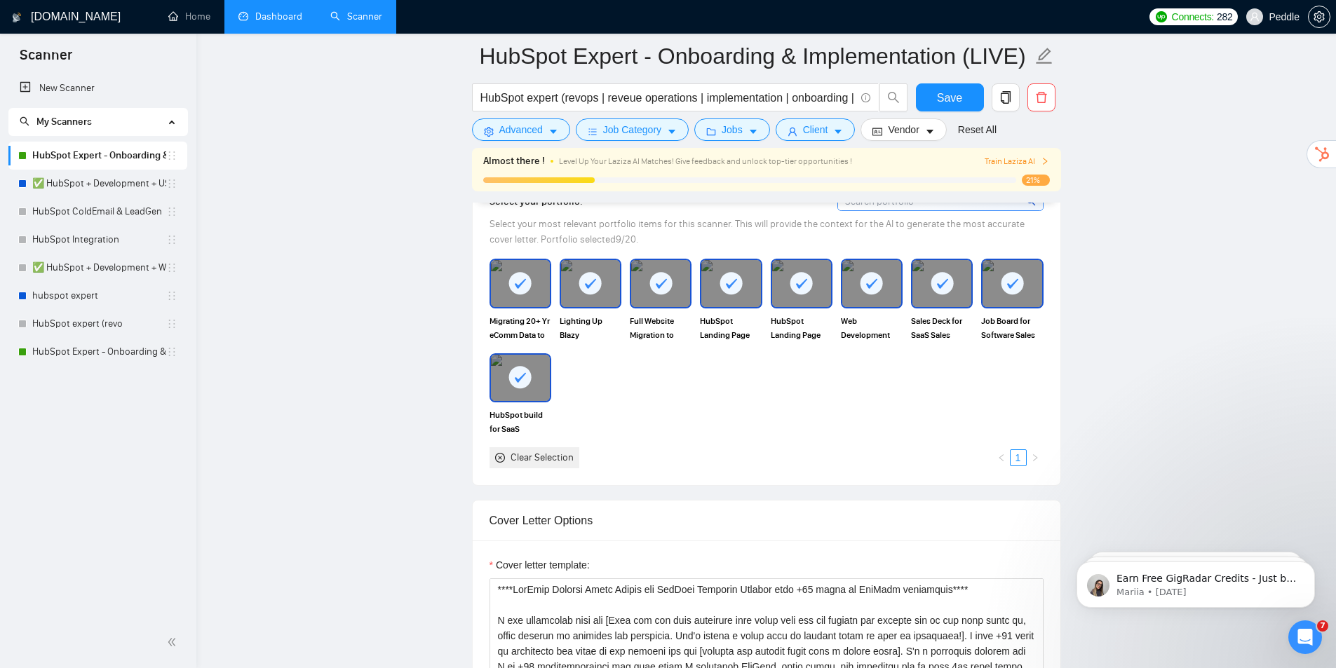
drag, startPoint x: 1187, startPoint y: 377, endPoint x: 1181, endPoint y: 454, distance: 77.4
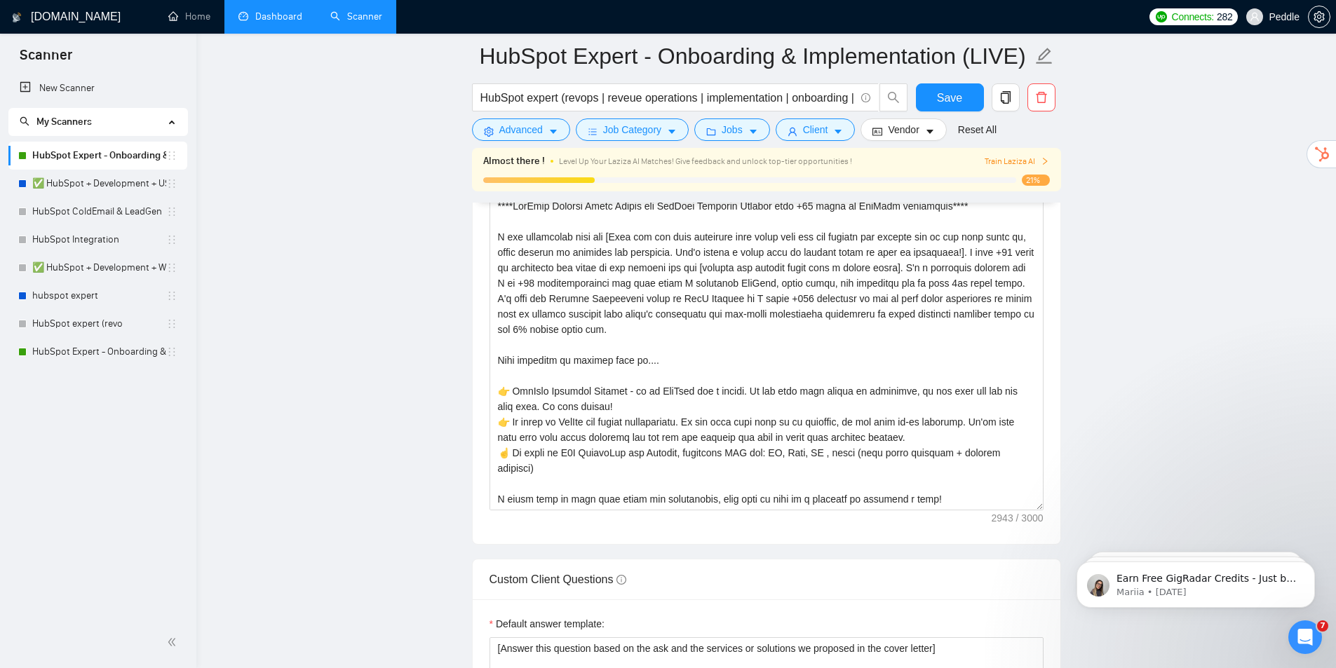
drag, startPoint x: 1161, startPoint y: 387, endPoint x: 1174, endPoint y: 464, distance: 77.5
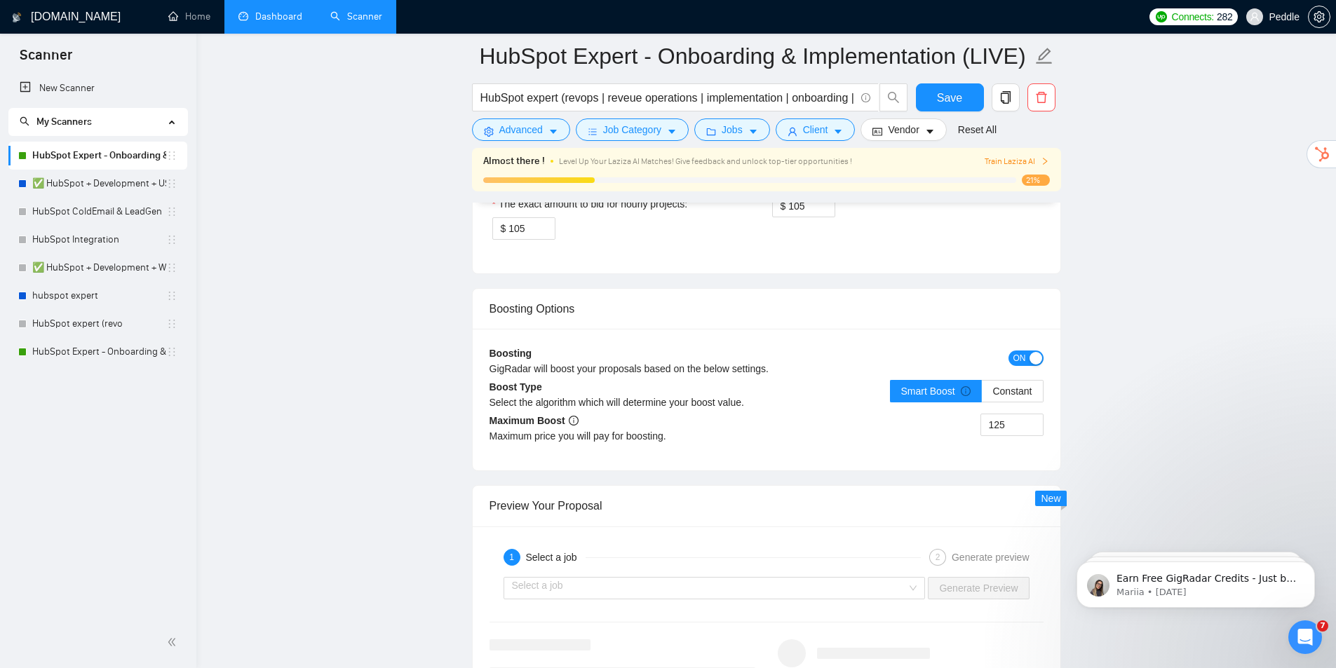
drag, startPoint x: 2234, startPoint y: 951, endPoint x: 1161, endPoint y: 534, distance: 1151.4
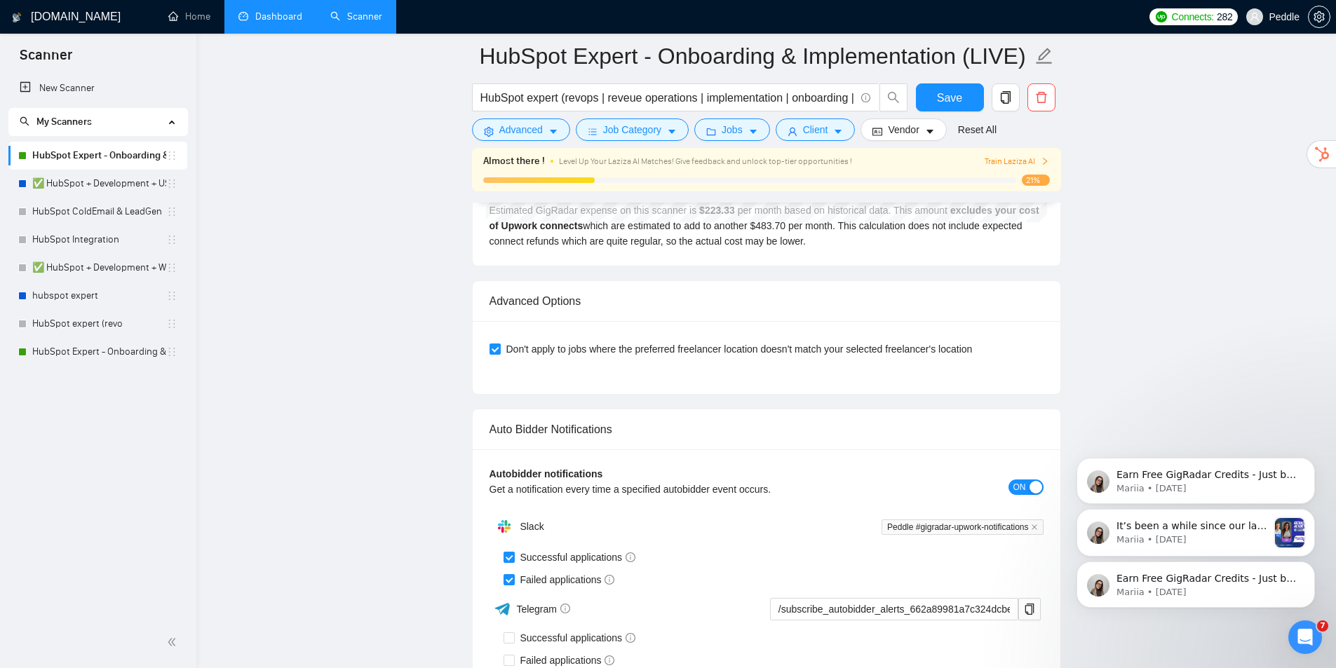
drag, startPoint x: 2211, startPoint y: 830, endPoint x: 1171, endPoint y: 517, distance: 1085.5
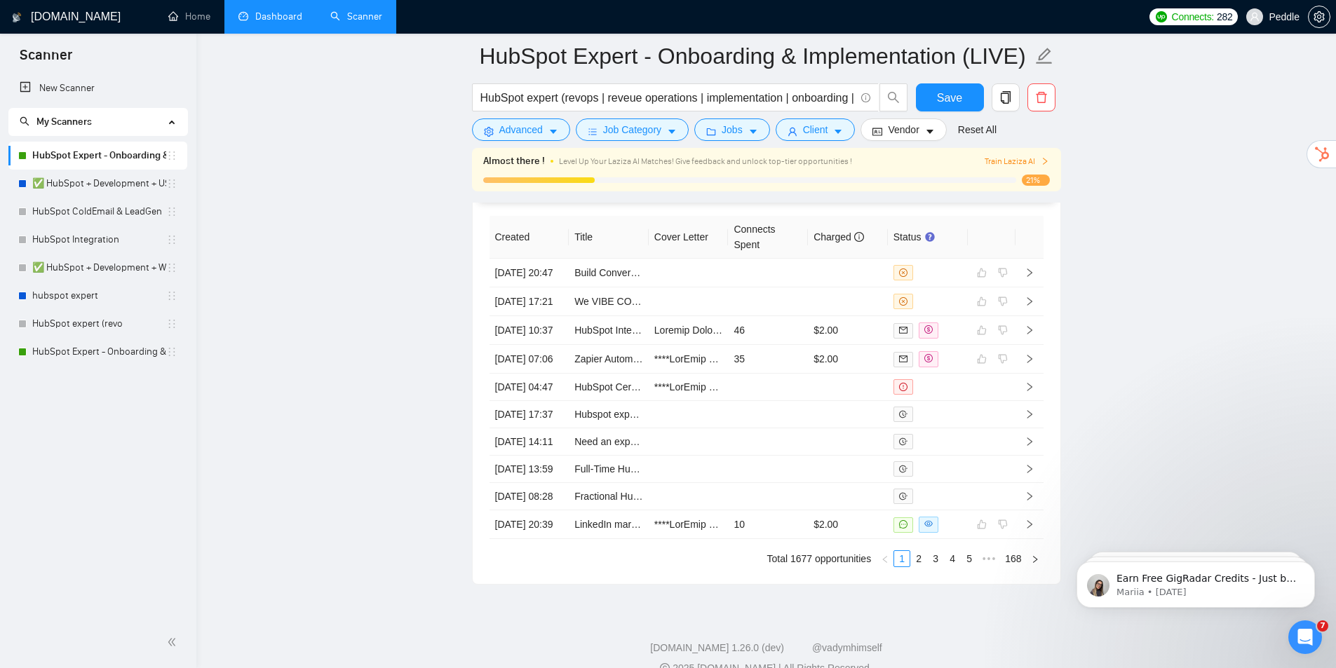
drag, startPoint x: 1155, startPoint y: 419, endPoint x: 1152, endPoint y: 525, distance: 106.7
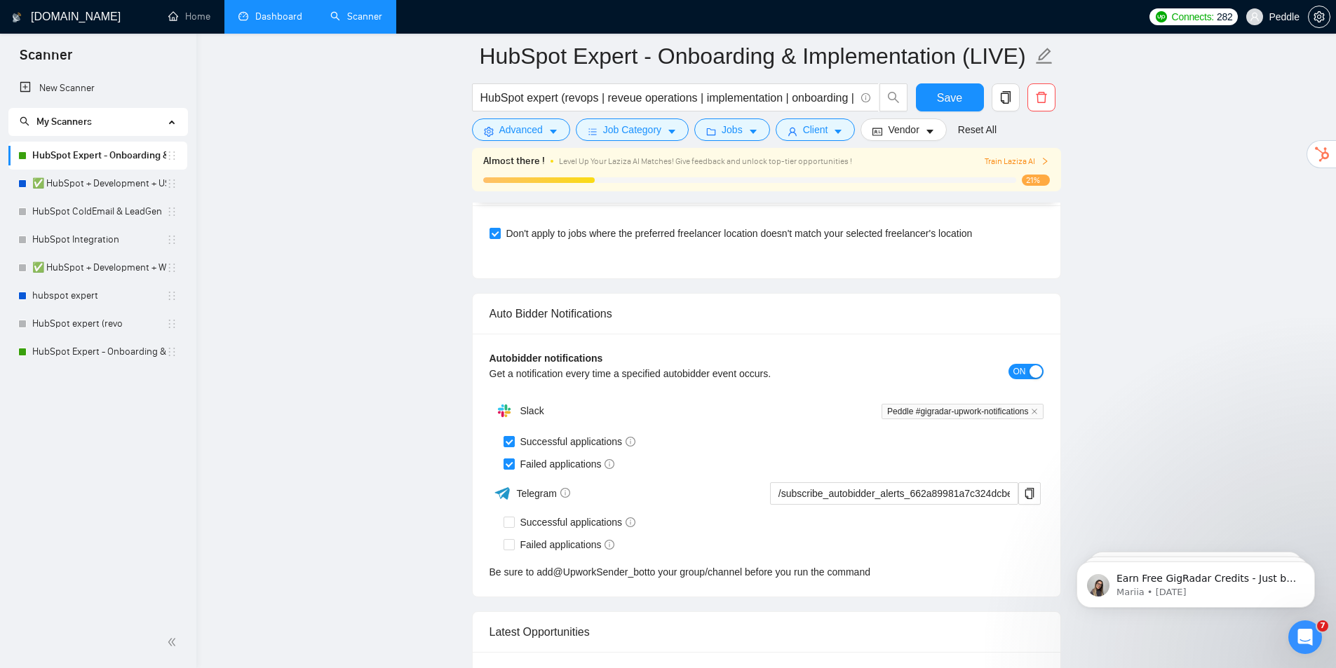
drag, startPoint x: 1210, startPoint y: 433, endPoint x: 1095, endPoint y: 177, distance: 281.3
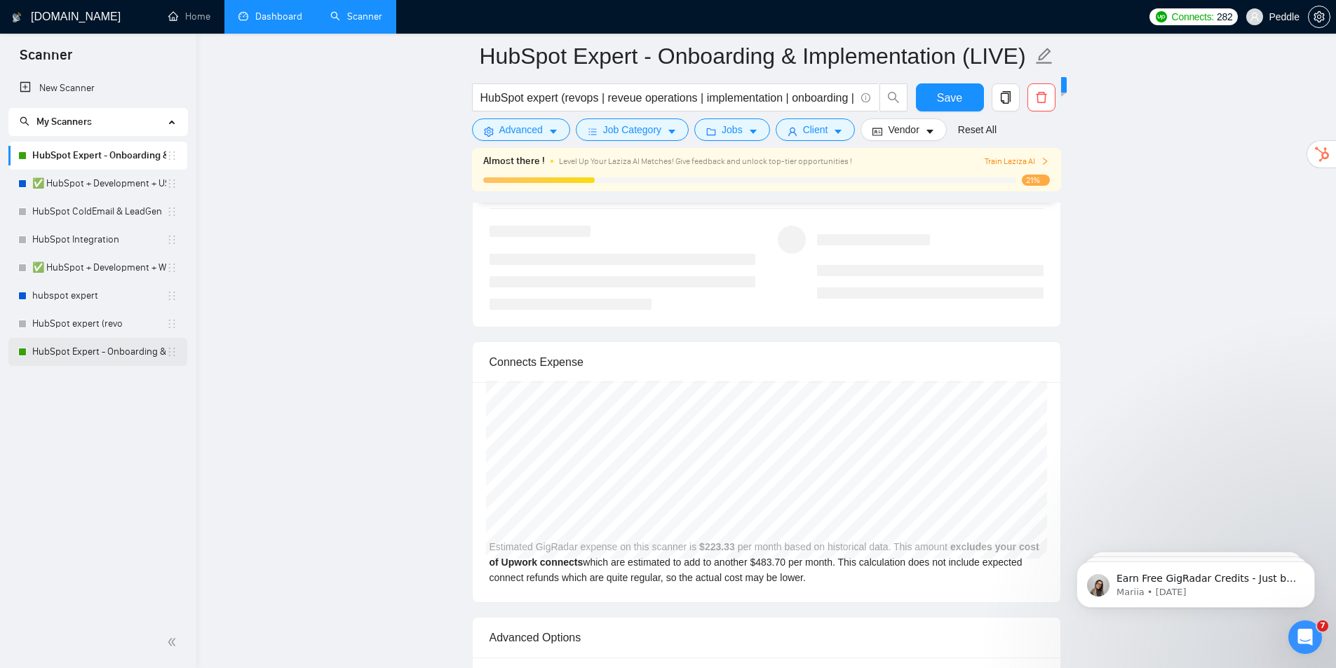
click at [103, 357] on link "HubSpot Expert - Onboarding & Implementation (V2)" at bounding box center [99, 352] width 134 height 28
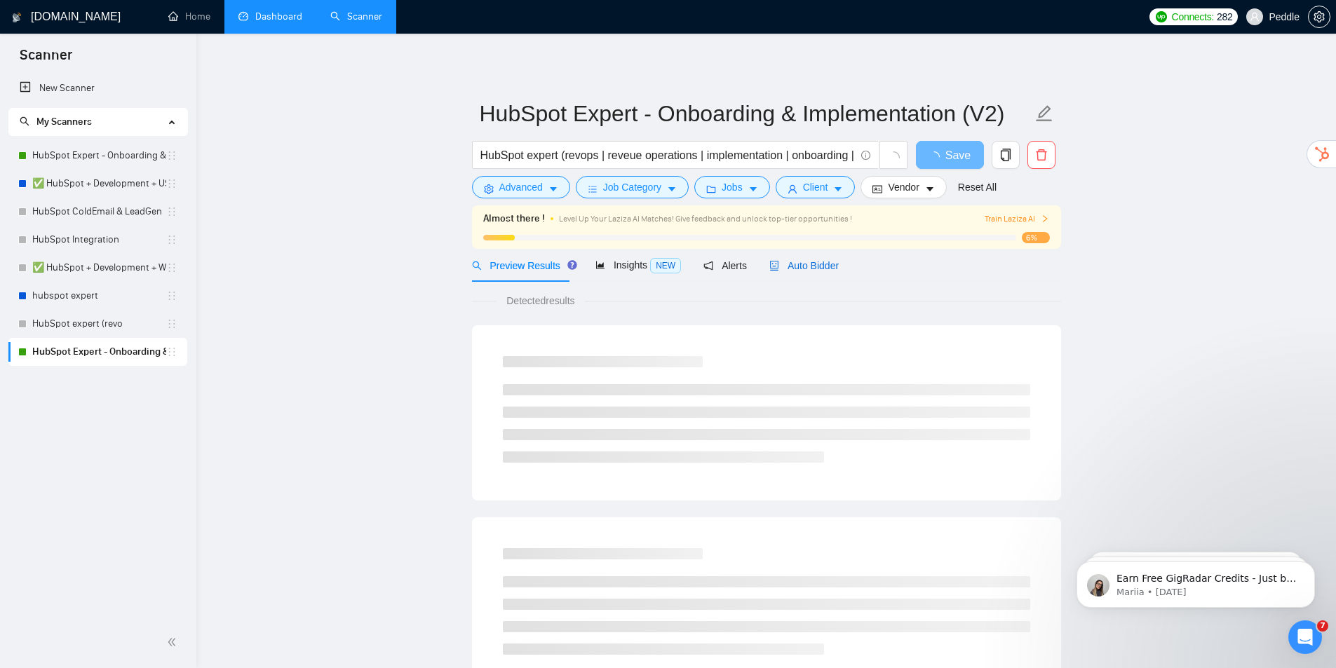
drag, startPoint x: 788, startPoint y: 269, endPoint x: 1110, endPoint y: 268, distance: 321.9
click at [789, 270] on span "Auto Bidder" at bounding box center [803, 265] width 69 height 11
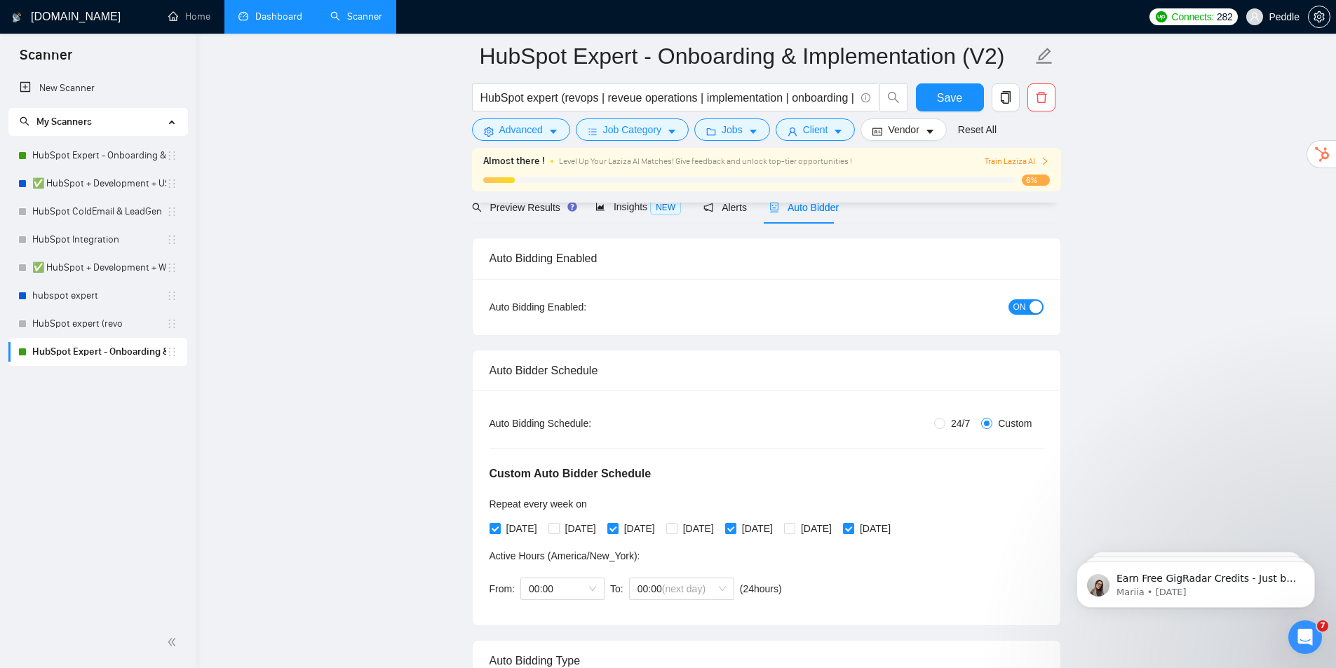
drag, startPoint x: 1144, startPoint y: 260, endPoint x: 1171, endPoint y: 309, distance: 55.9
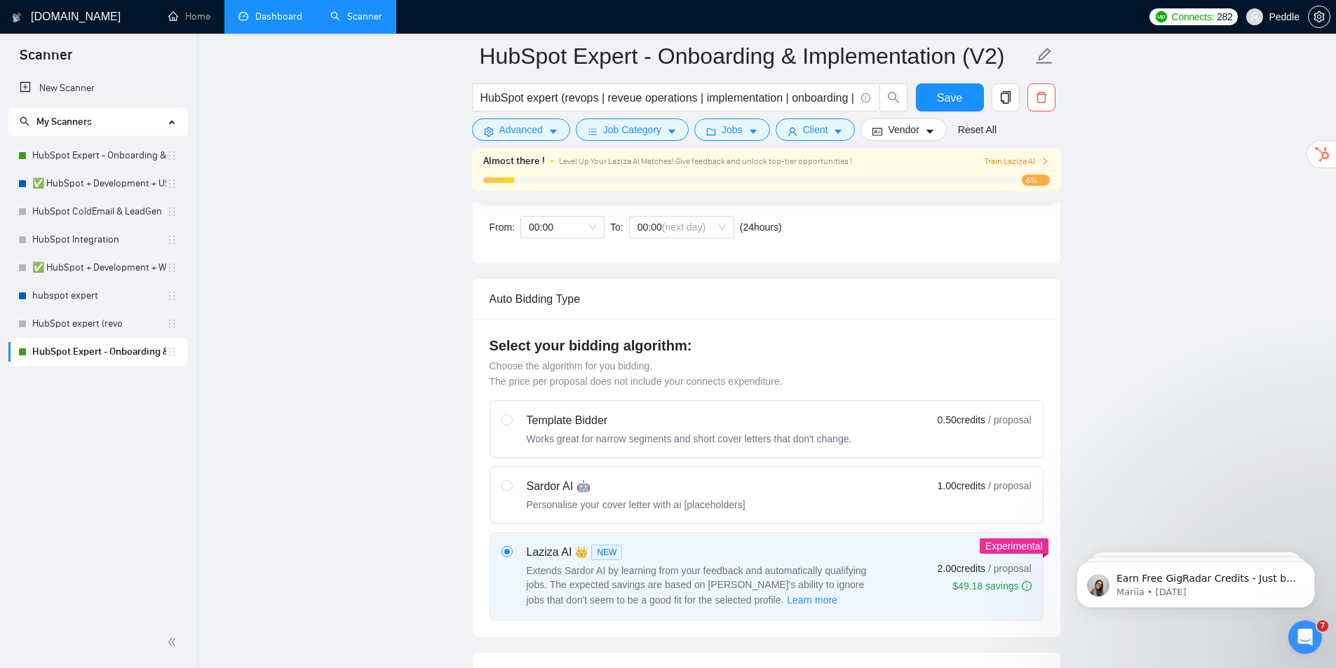
drag, startPoint x: 1173, startPoint y: 332, endPoint x: 1185, endPoint y: 364, distance: 33.7
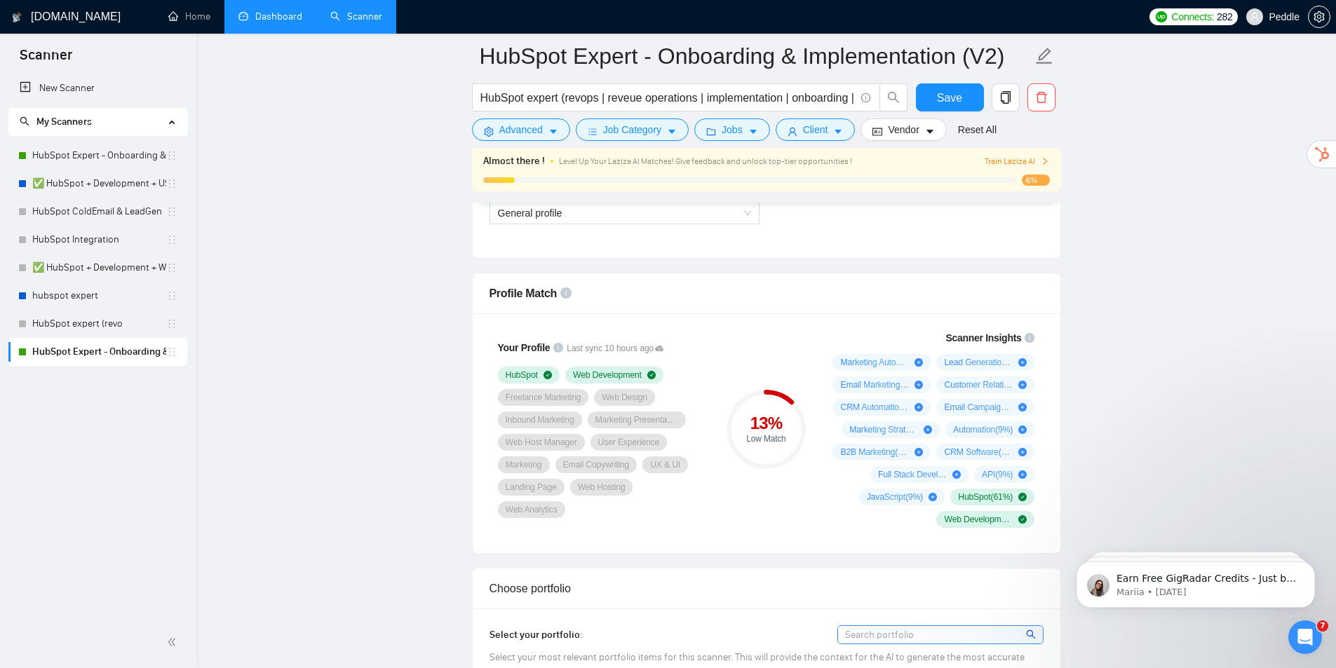
drag, startPoint x: 1166, startPoint y: 288, endPoint x: 1173, endPoint y: 372, distance: 84.5
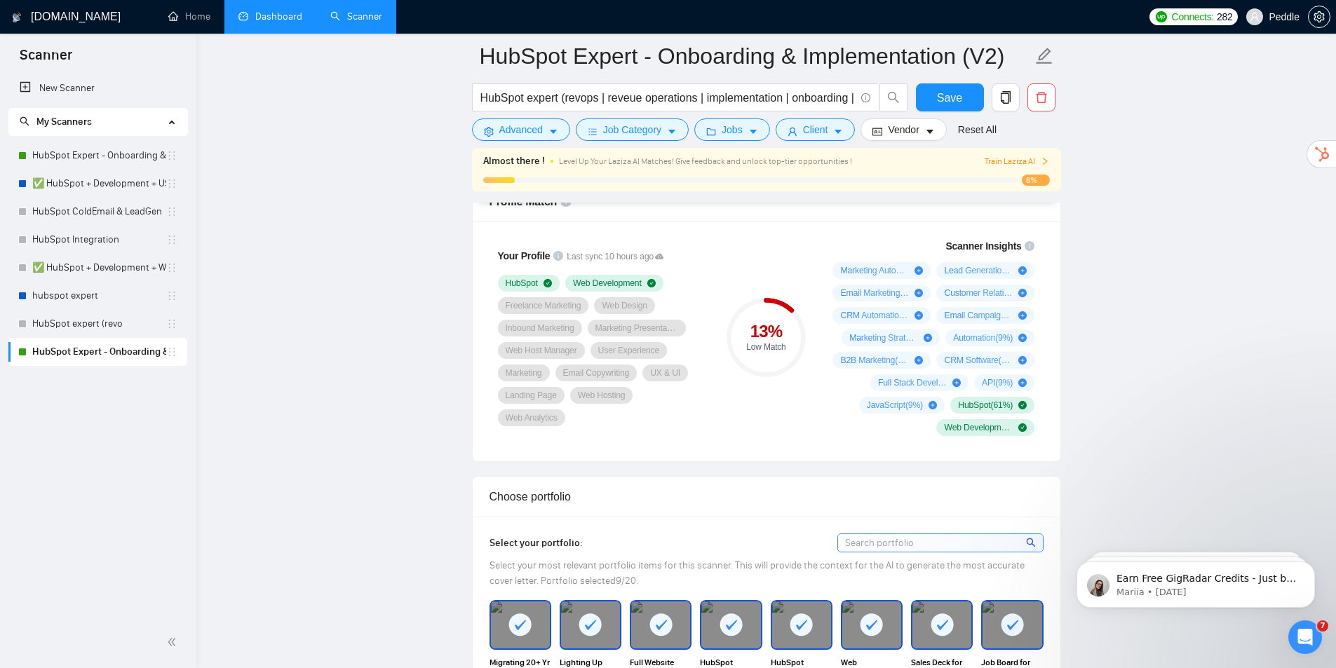
drag, startPoint x: 1150, startPoint y: 323, endPoint x: 1161, endPoint y: 367, distance: 45.4
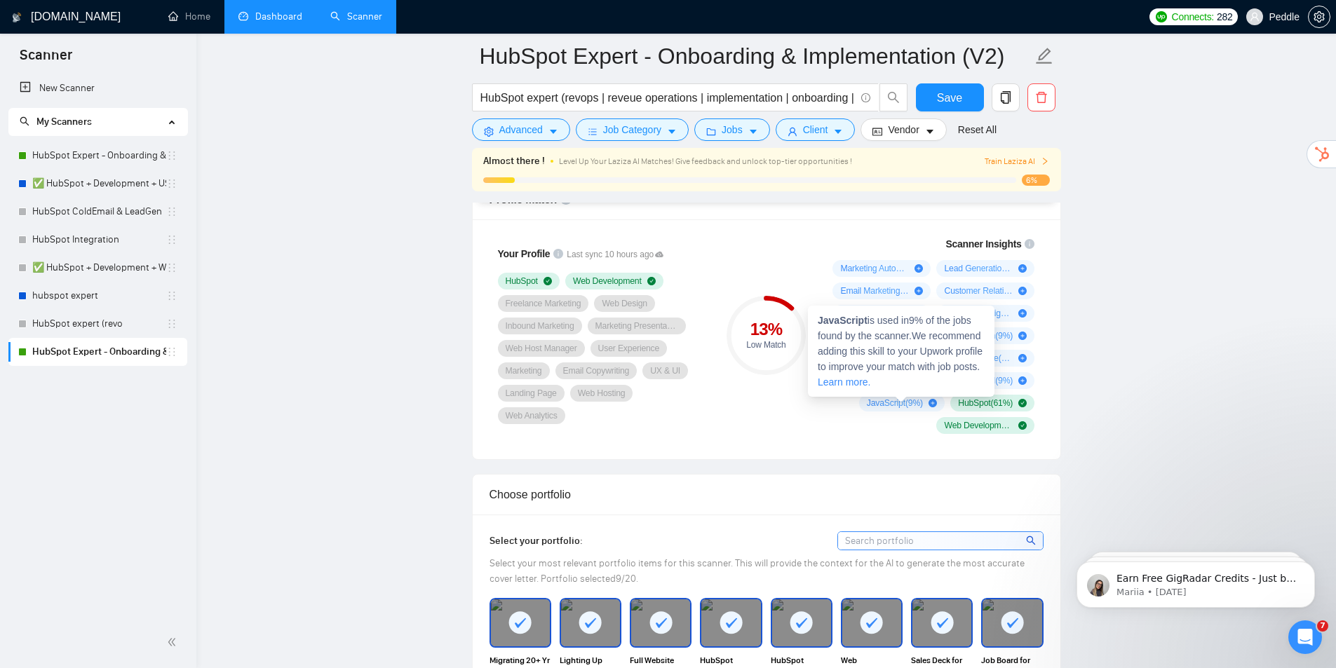
click at [931, 401] on icon "plus-circle" at bounding box center [933, 403] width 8 height 8
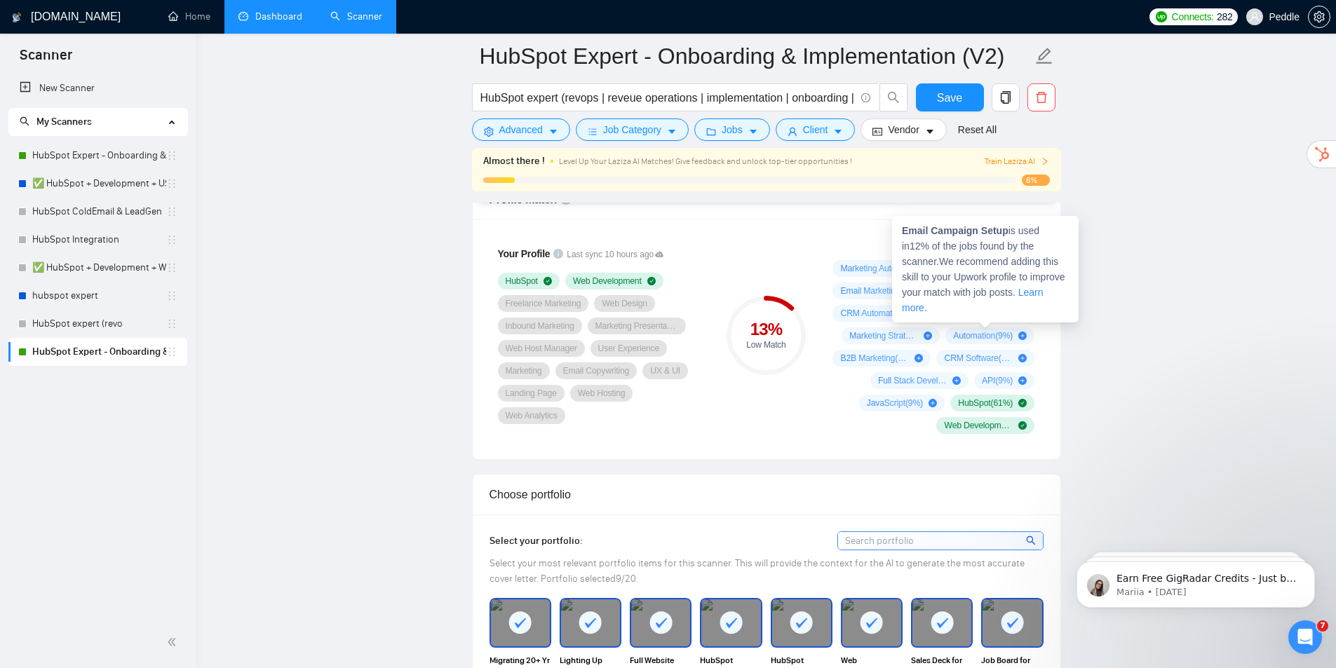
drag, startPoint x: 1020, startPoint y: 313, endPoint x: 1012, endPoint y: 308, distance: 9.1
click at [1018, 313] on icon "plus-circle" at bounding box center [1022, 313] width 8 height 8
click at [899, 296] on div "Email Campaign Setup is used in 12 % of the jobs found by the scanner. We recom…" at bounding box center [985, 269] width 187 height 107
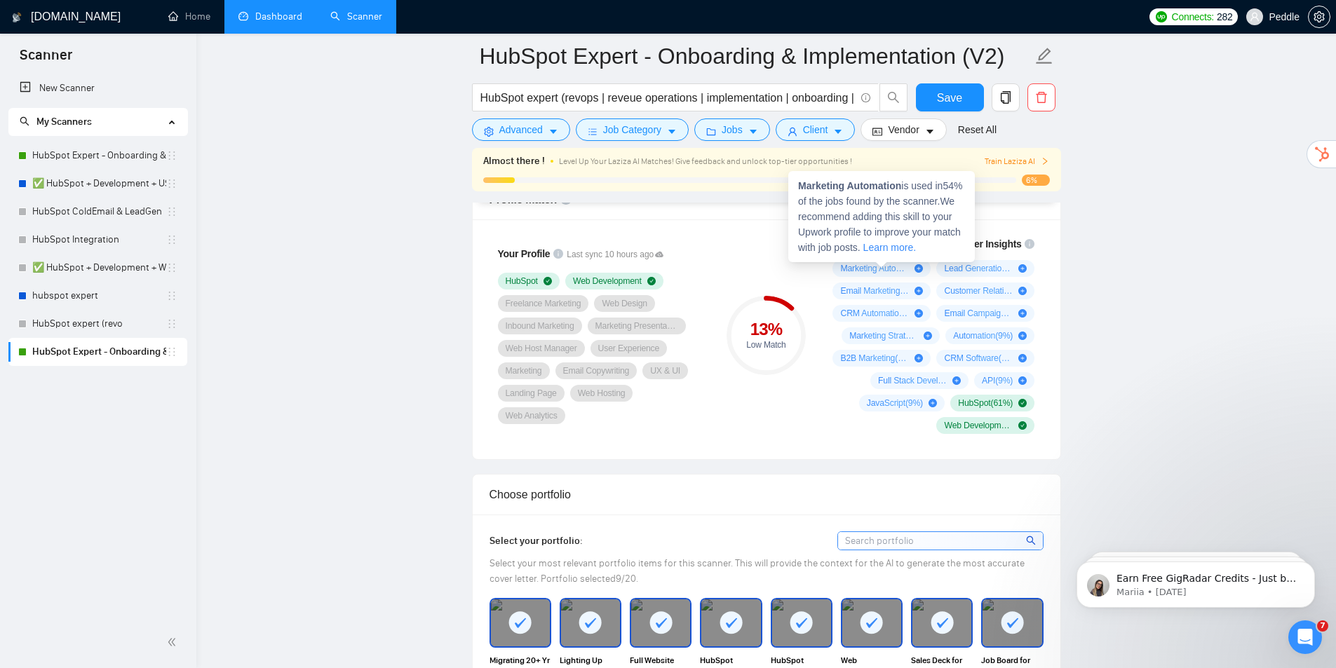
click at [882, 266] on span "Marketing Automation ( 54 %)" at bounding box center [874, 268] width 69 height 11
click at [913, 249] on link "Learn more." at bounding box center [889, 247] width 53 height 11
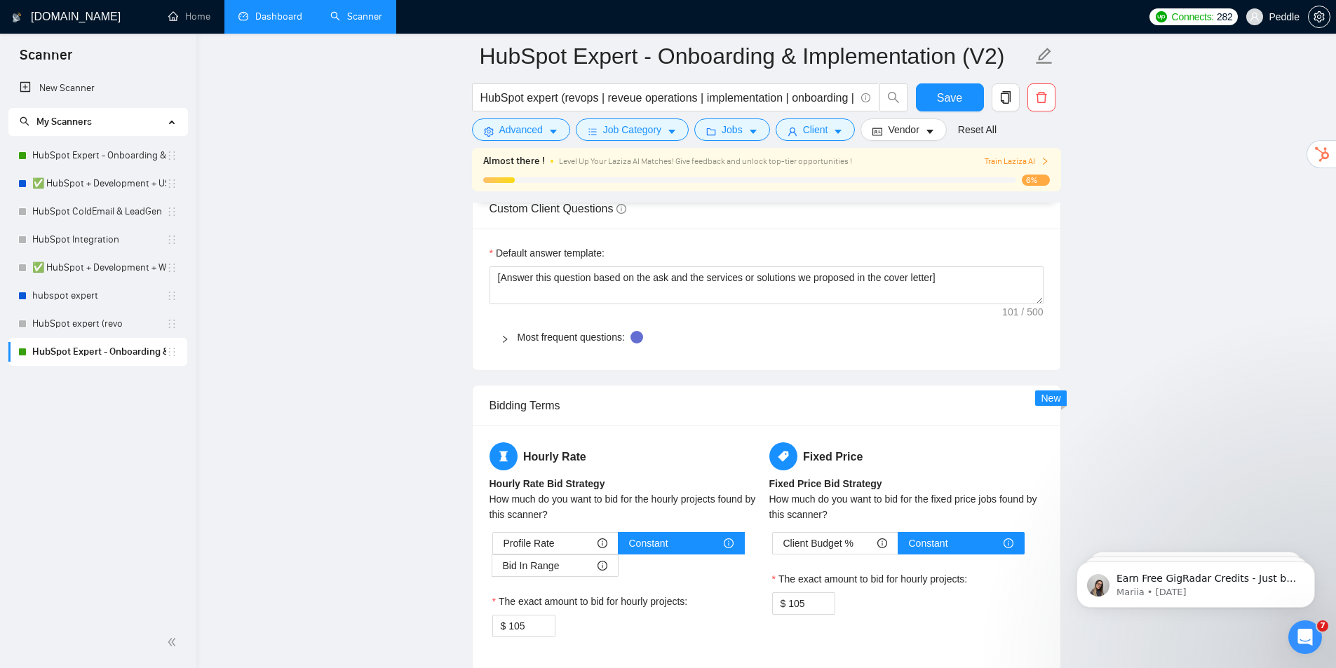
scroll to position [2642, 0]
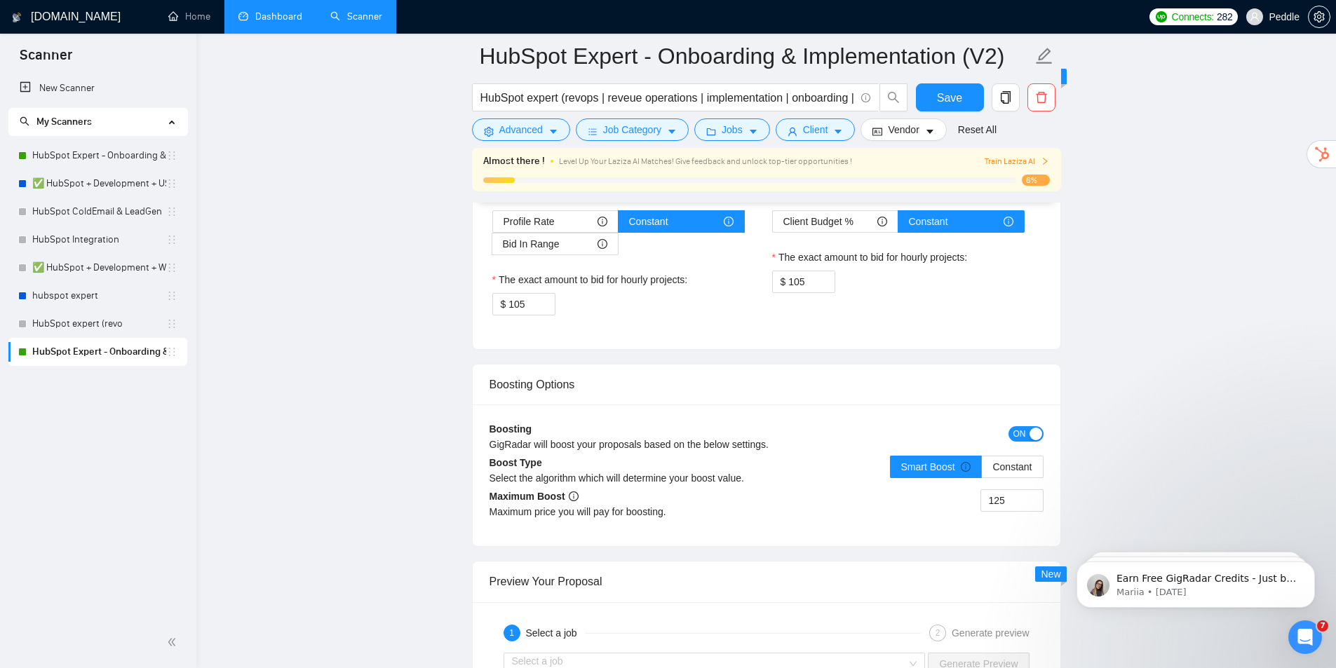
drag, startPoint x: 440, startPoint y: 342, endPoint x: 467, endPoint y: 420, distance: 82.5
